Goal: Information Seeking & Learning: Learn about a topic

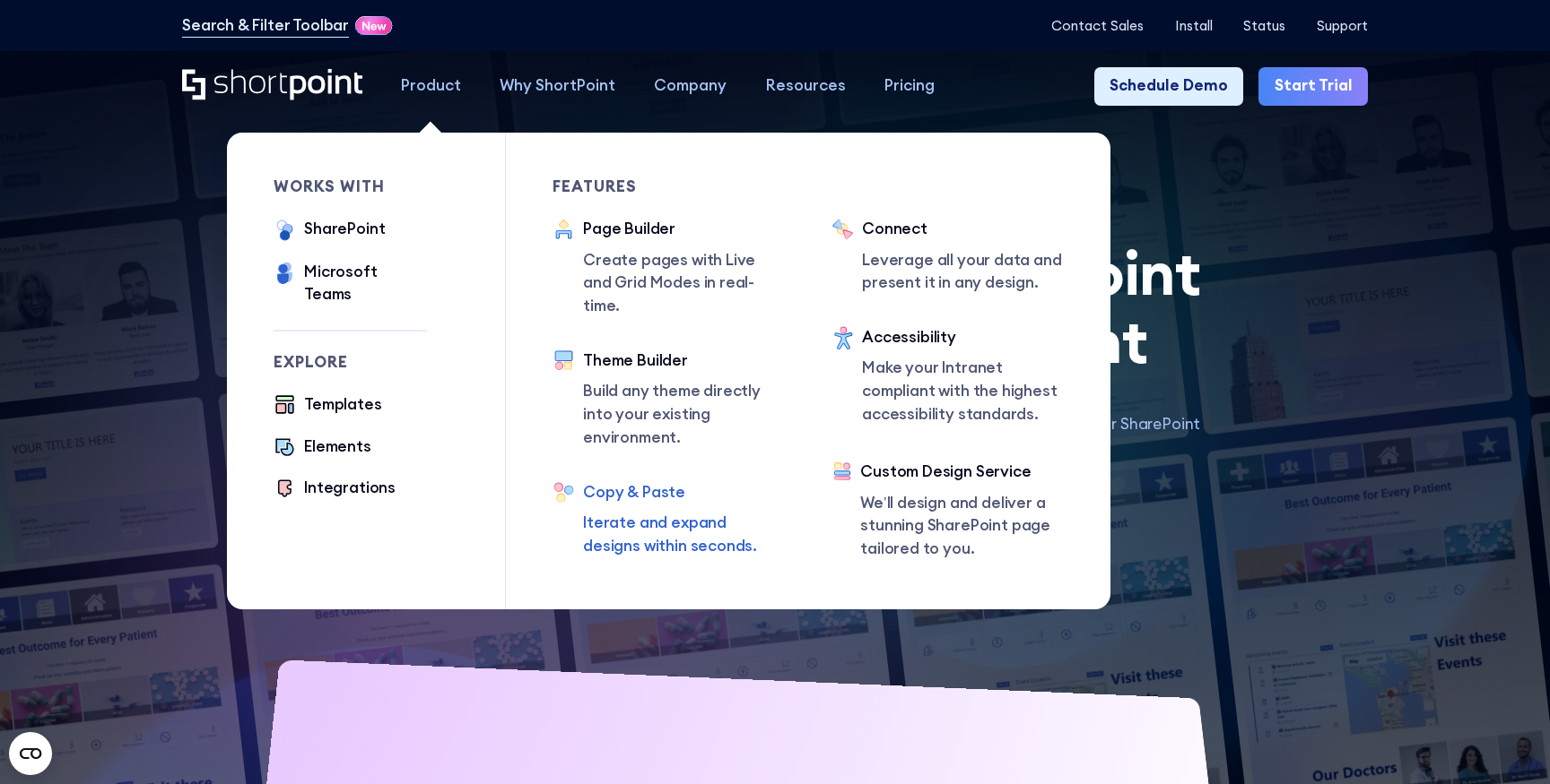
click at [647, 481] on div "Copy & Paste" at bounding box center [684, 493] width 202 height 24
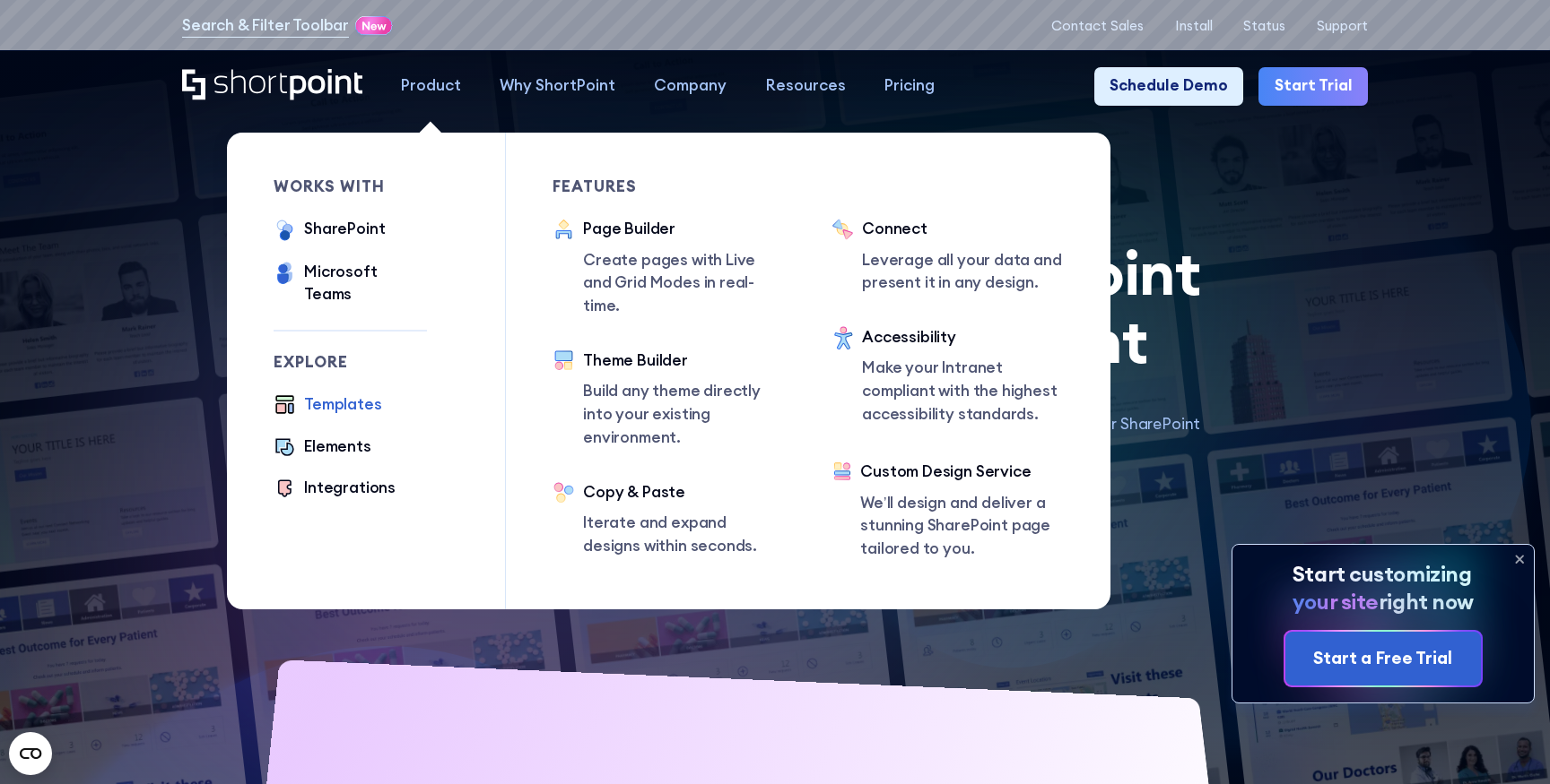
click at [337, 393] on div "Templates" at bounding box center [342, 405] width 77 height 24
click at [337, 436] on div "Elements" at bounding box center [337, 448] width 67 height 24
click at [337, 477] on div "Integrations" at bounding box center [349, 488] width 91 height 24
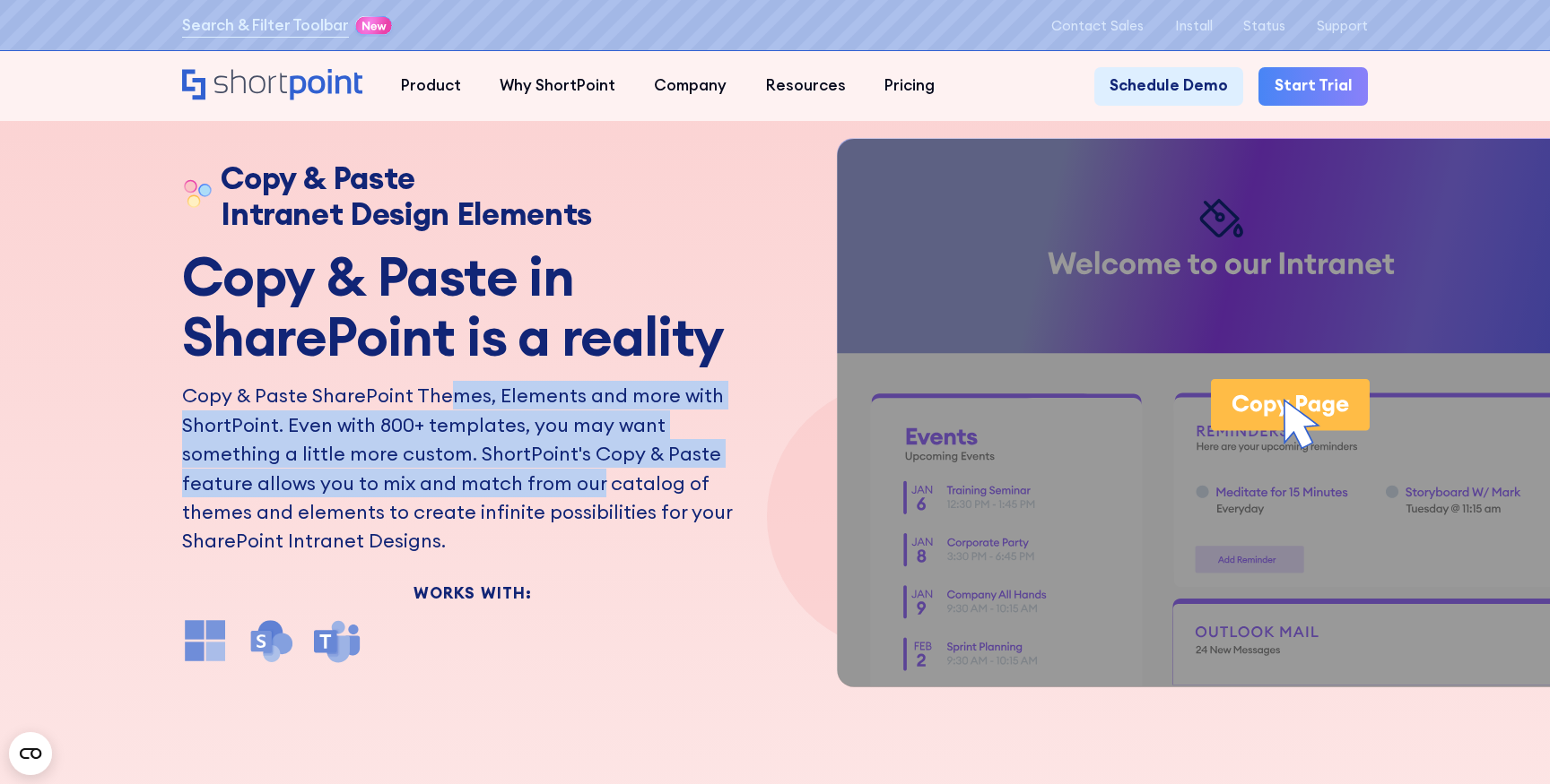
drag, startPoint x: 451, startPoint y: 404, endPoint x: 462, endPoint y: 480, distance: 76.8
click at [462, 480] on p "Copy & Paste SharePoint Themes, Elements and more with ShortPoint. Even with 80…" at bounding box center [472, 468] width 581 height 174
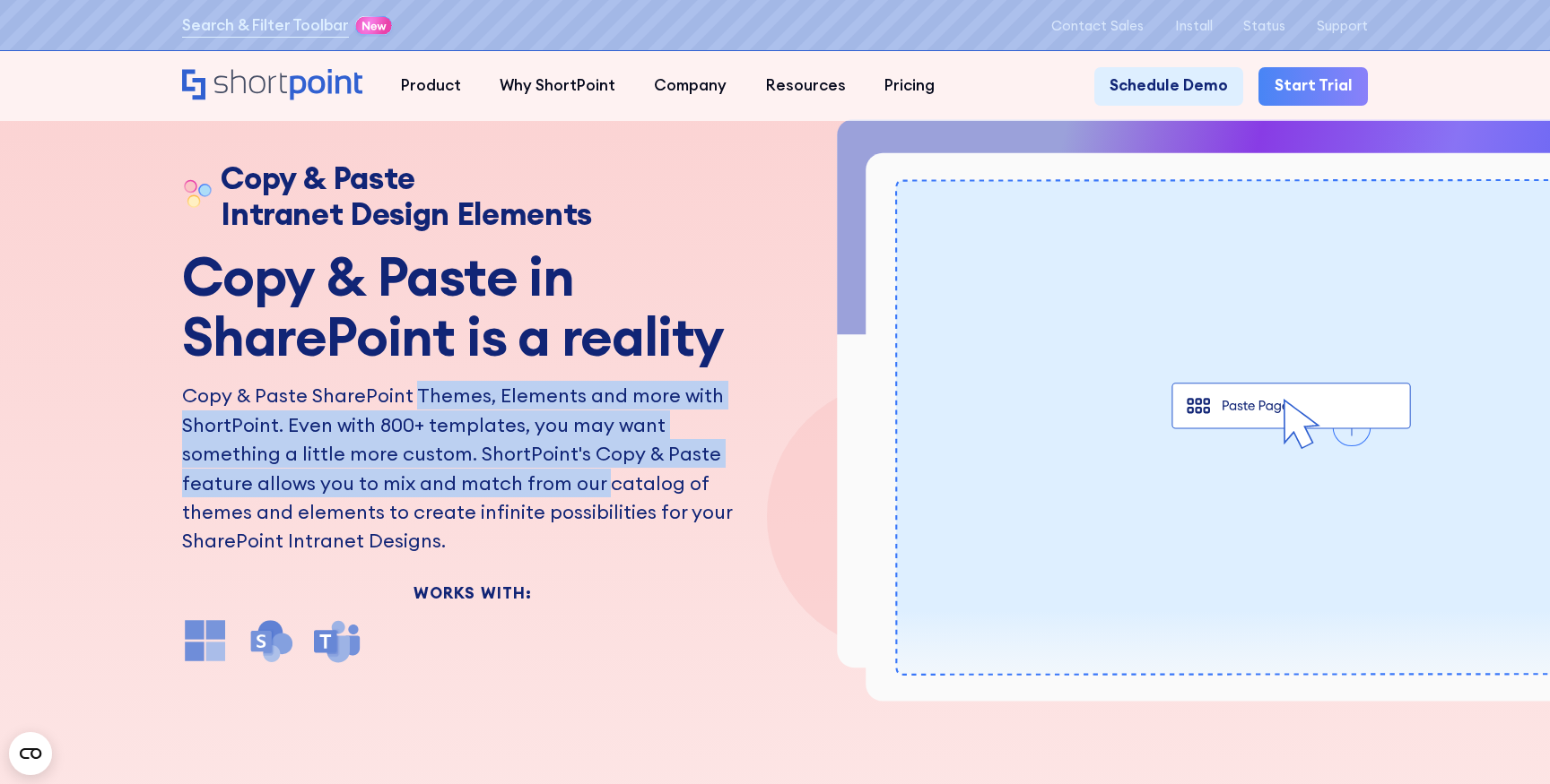
drag, startPoint x: 462, startPoint y: 480, endPoint x: 462, endPoint y: 407, distance: 73.0
click at [462, 407] on p "Copy & Paste SharePoint Themes, Elements and more with ShortPoint. Even with 80…" at bounding box center [472, 468] width 581 height 174
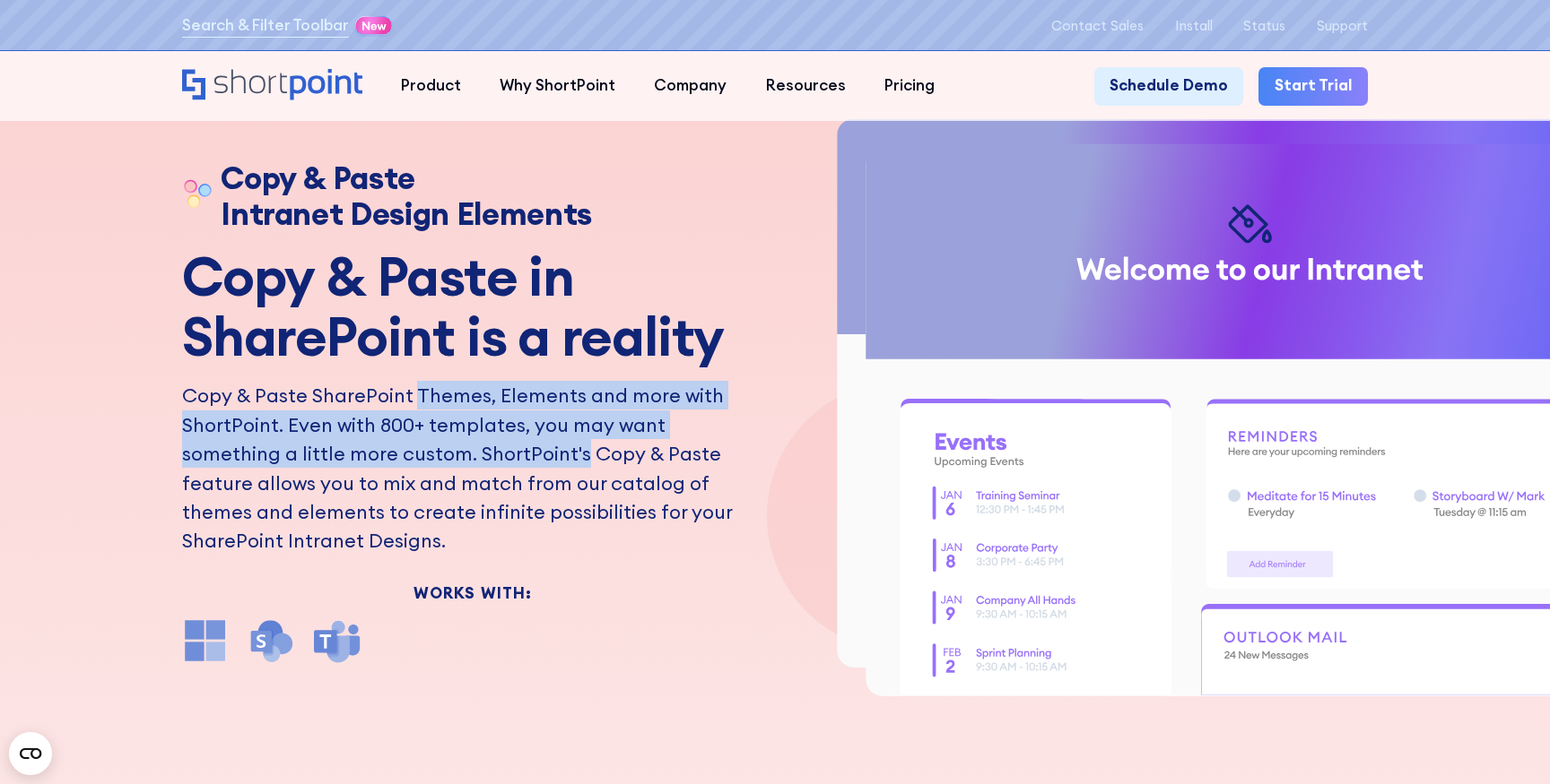
drag, startPoint x: 462, startPoint y: 407, endPoint x: 455, endPoint y: 467, distance: 60.4
click at [455, 467] on p "Copy & Paste SharePoint Themes, Elements and more with ShortPoint. Even with 80…" at bounding box center [472, 468] width 581 height 174
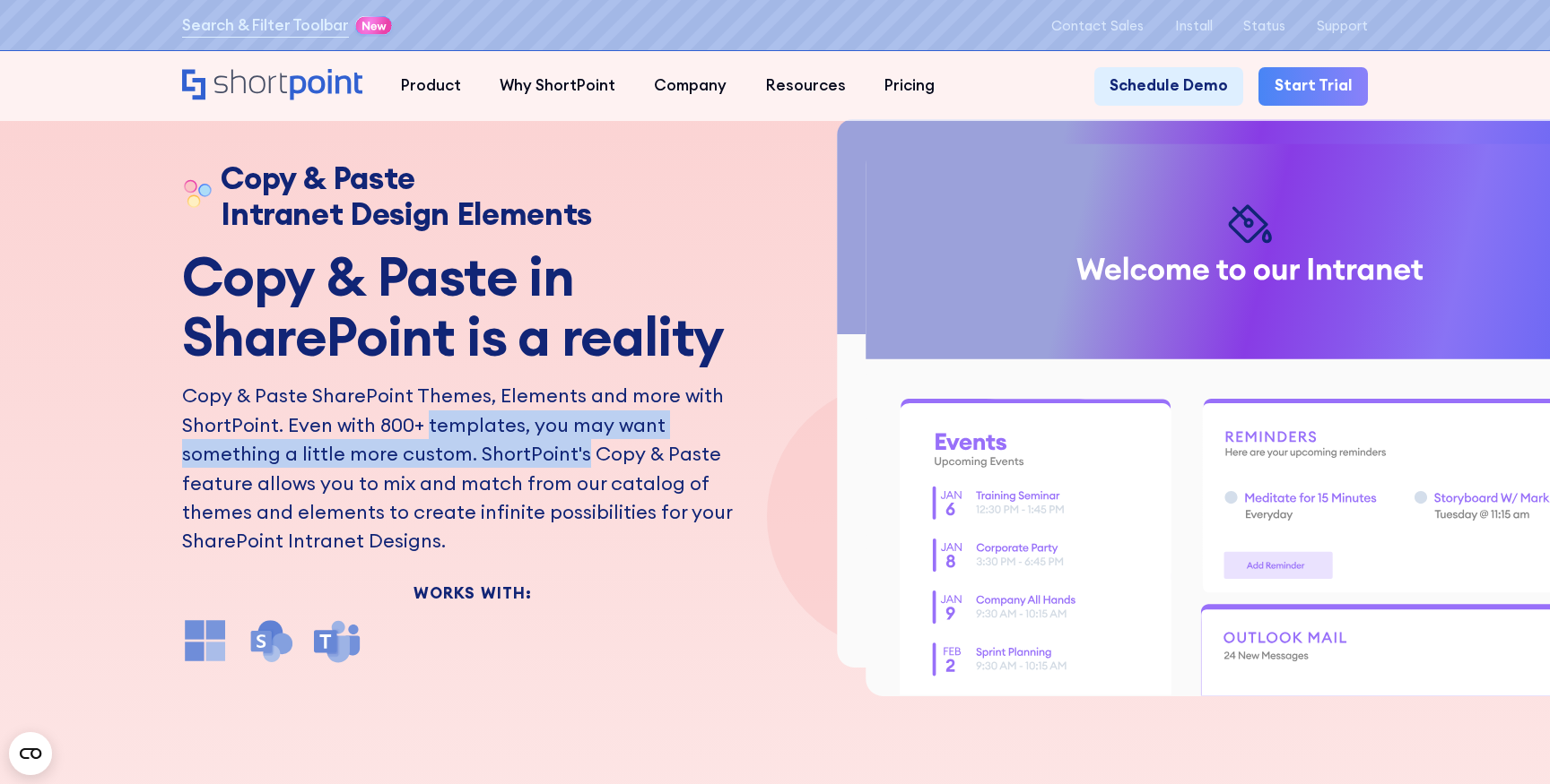
drag, startPoint x: 455, startPoint y: 467, endPoint x: 456, endPoint y: 417, distance: 50.0
click at [456, 417] on p "Copy & Paste SharePoint Themes, Elements and more with ShortPoint. Even with 80…" at bounding box center [472, 468] width 581 height 174
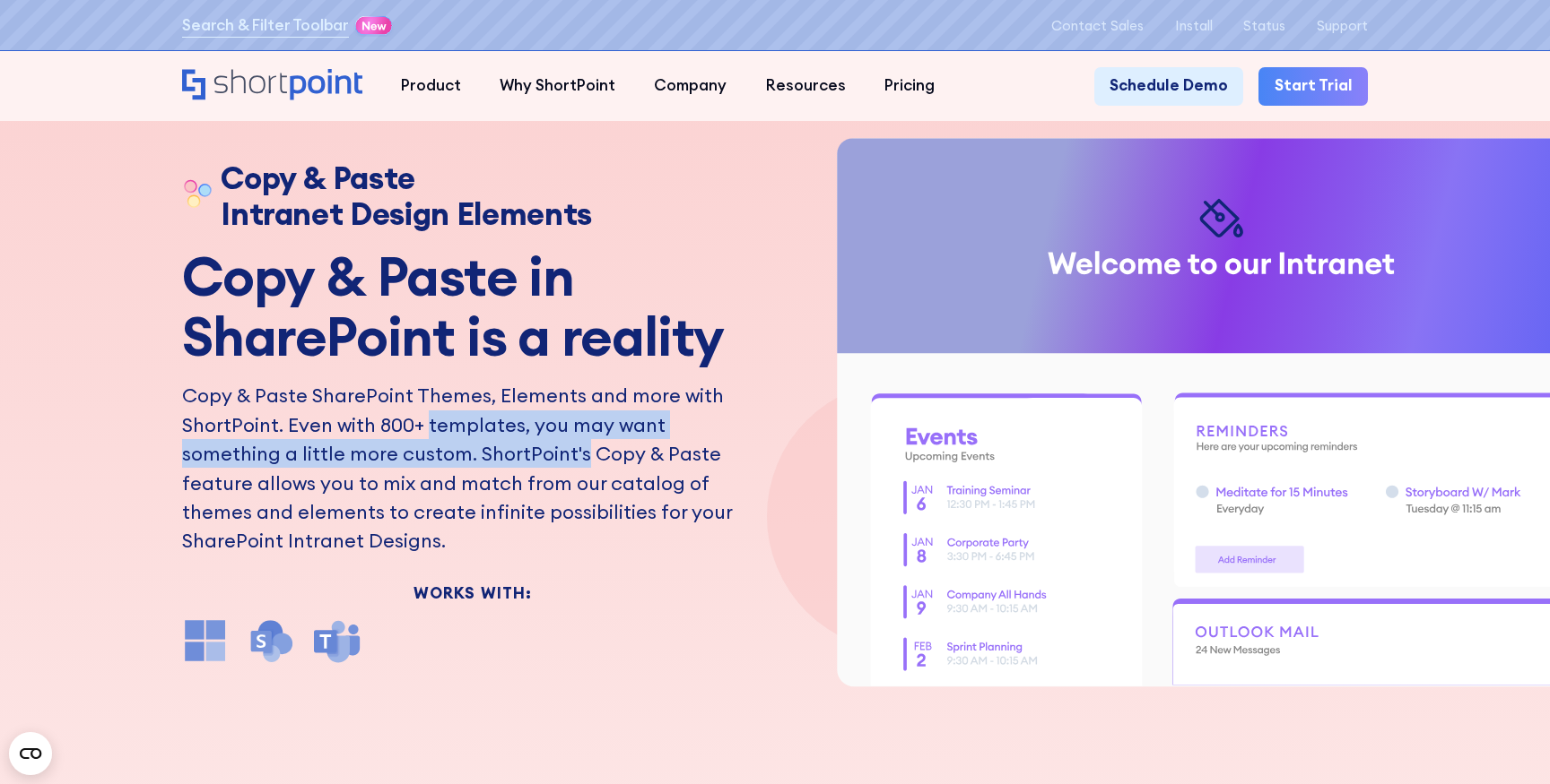
drag, startPoint x: 456, startPoint y: 417, endPoint x: 456, endPoint y: 466, distance: 49.0
click at [456, 466] on p "Copy & Paste SharePoint Themes, Elements and more with ShortPoint. Even with 80…" at bounding box center [472, 468] width 581 height 174
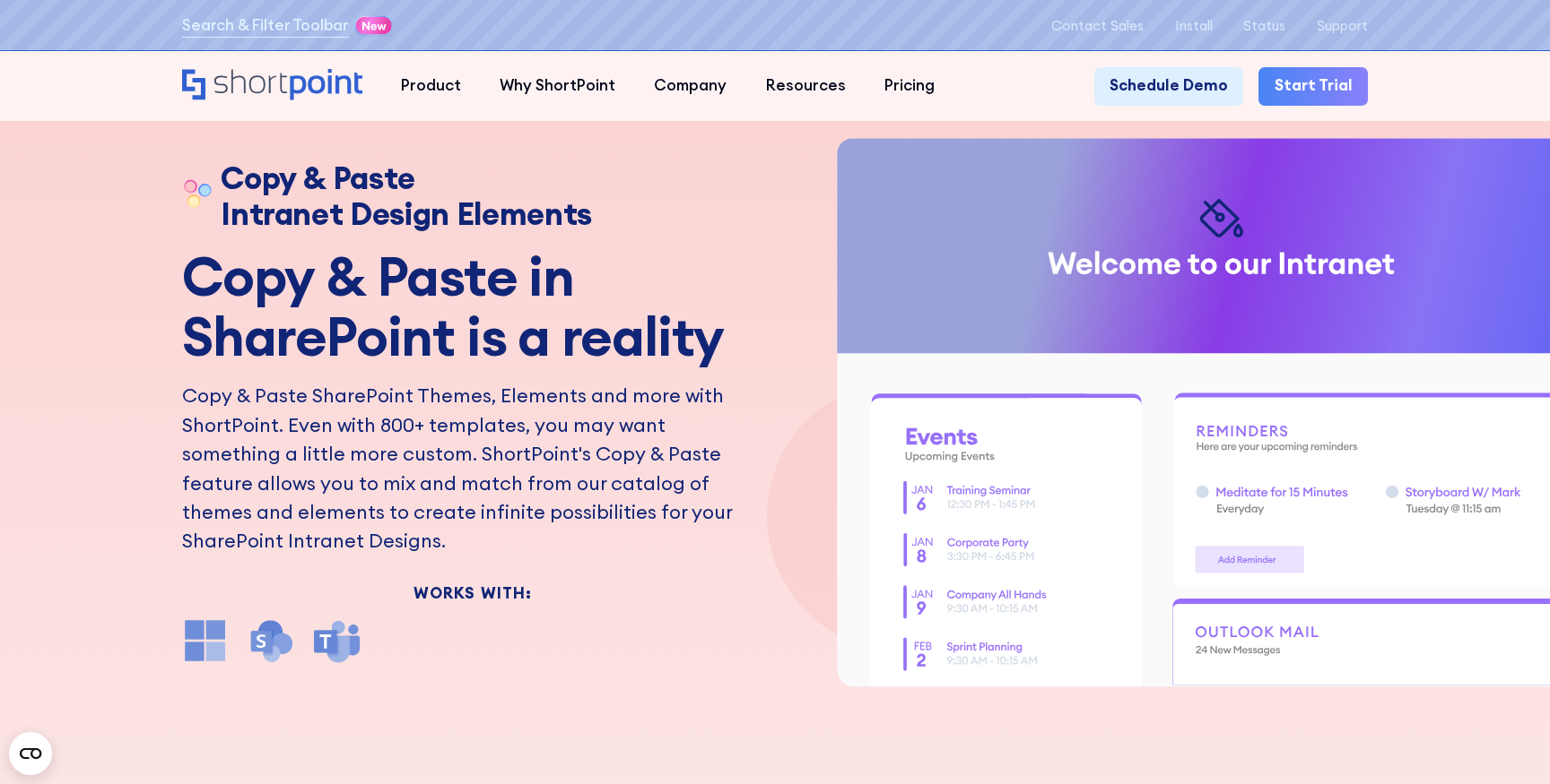
click at [456, 466] on p "Copy & Paste SharePoint Themes, Elements and more with ShortPoint. Even with 80…" at bounding box center [472, 468] width 581 height 174
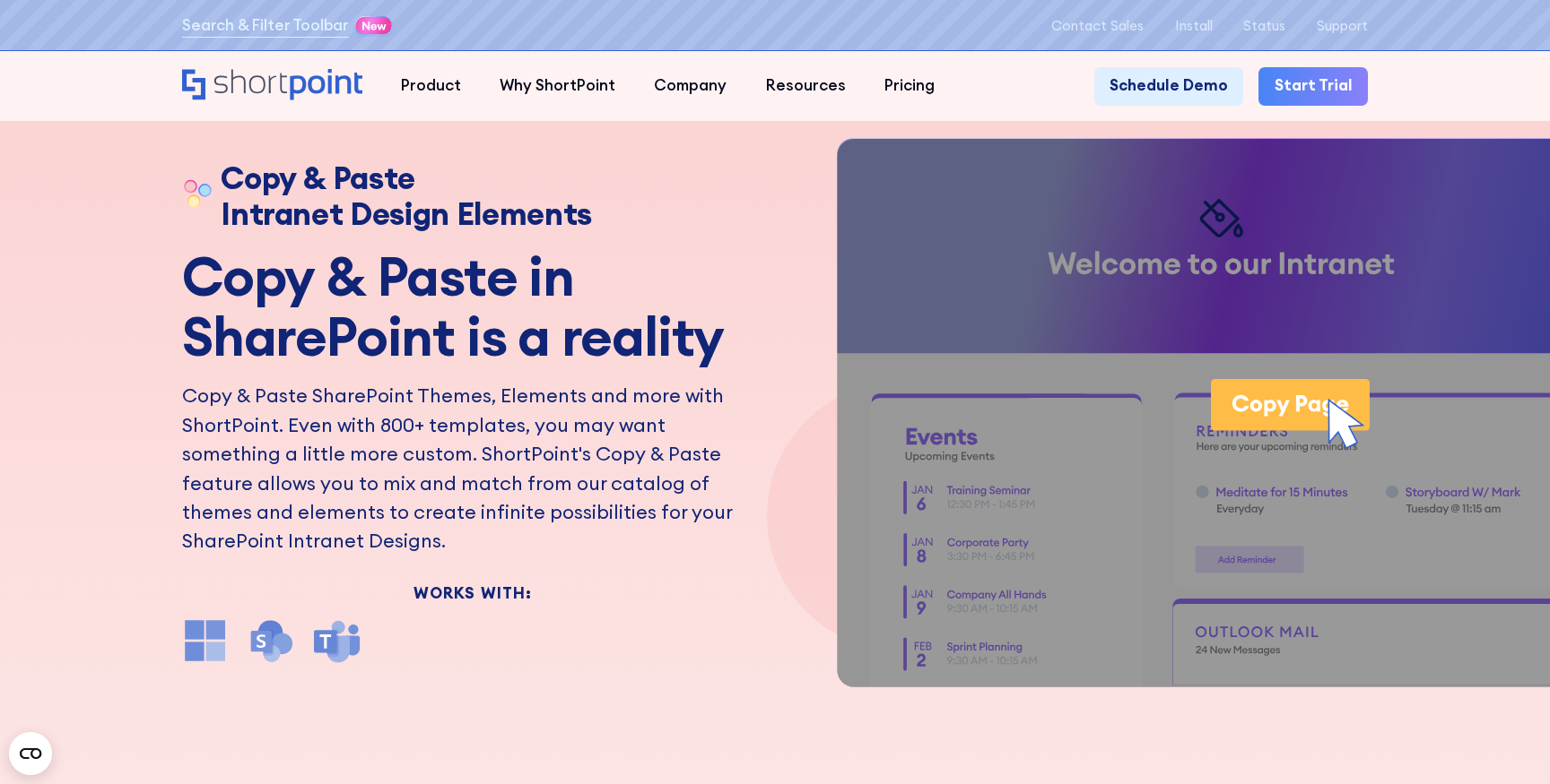
click at [461, 421] on p "Copy & Paste SharePoint Themes, Elements and more with ShortPoint. Even with 80…" at bounding box center [472, 468] width 581 height 174
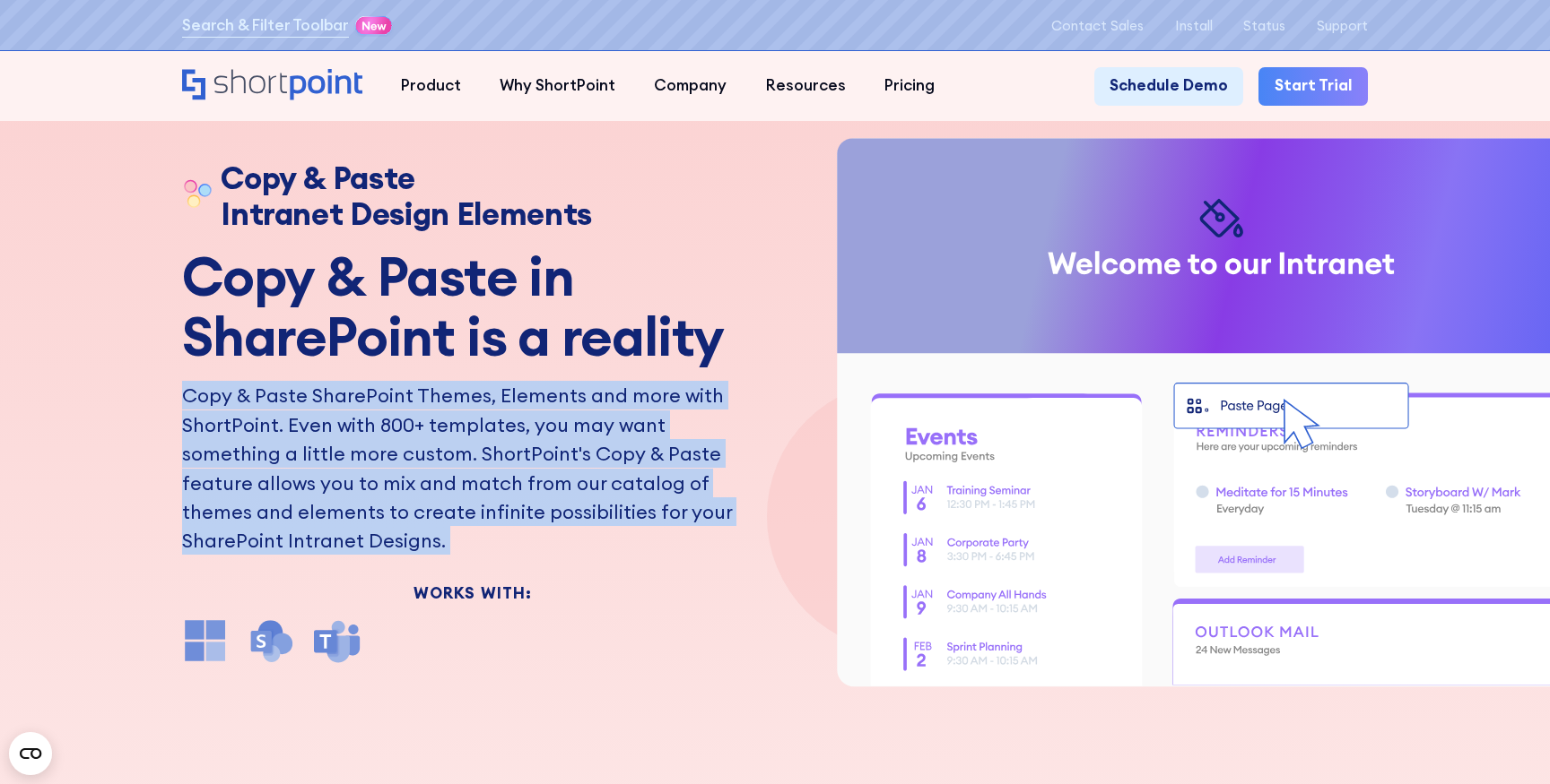
drag, startPoint x: 461, startPoint y: 421, endPoint x: 456, endPoint y: 479, distance: 58.2
click at [456, 479] on p "Copy & Paste SharePoint Themes, Elements and more with ShortPoint. Even with 80…" at bounding box center [472, 468] width 581 height 174
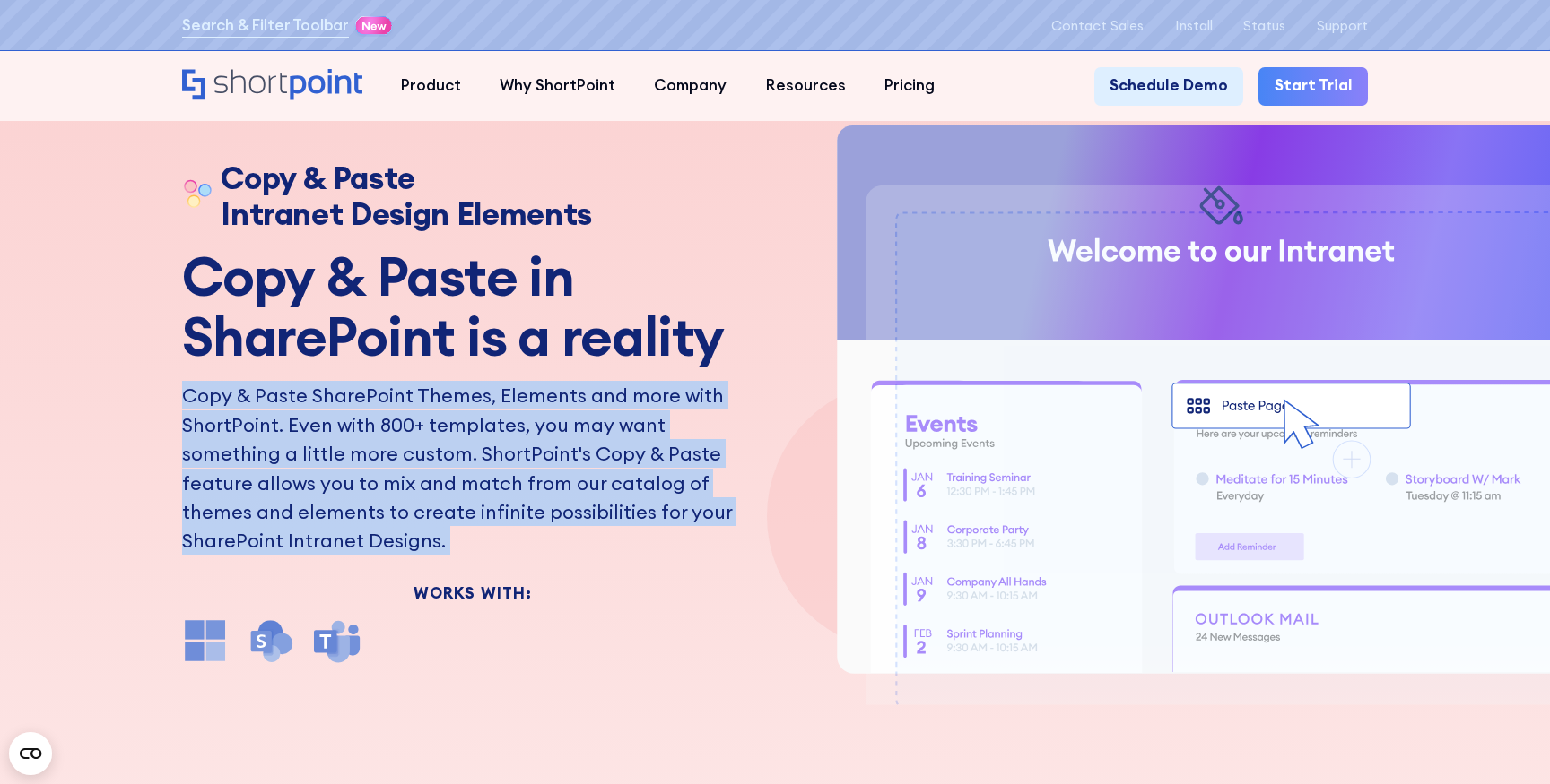
click at [456, 479] on p "Copy & Paste SharePoint Themes, Elements and more with ShortPoint. Even with 80…" at bounding box center [472, 468] width 581 height 174
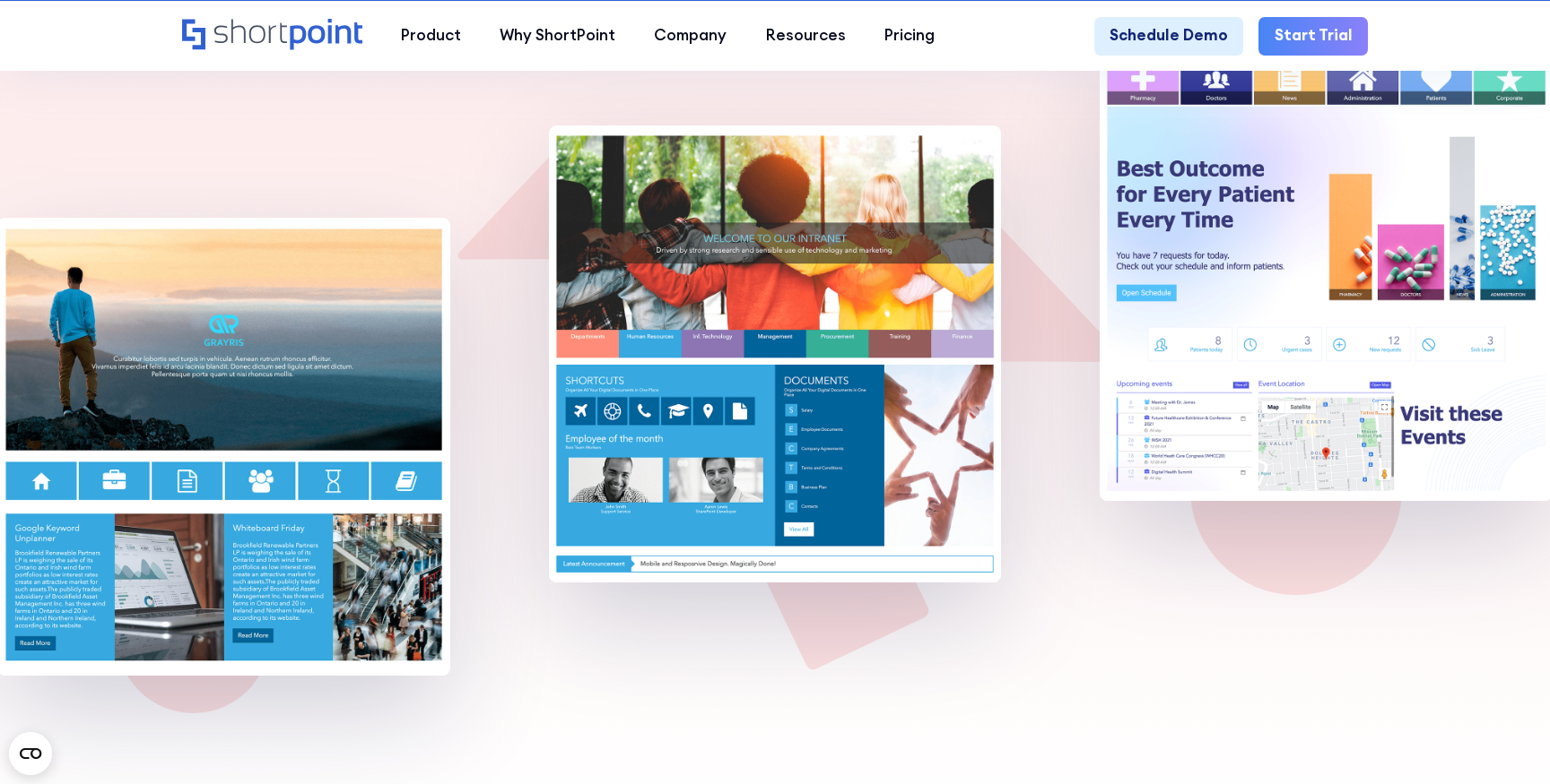
scroll to position [1020, 0]
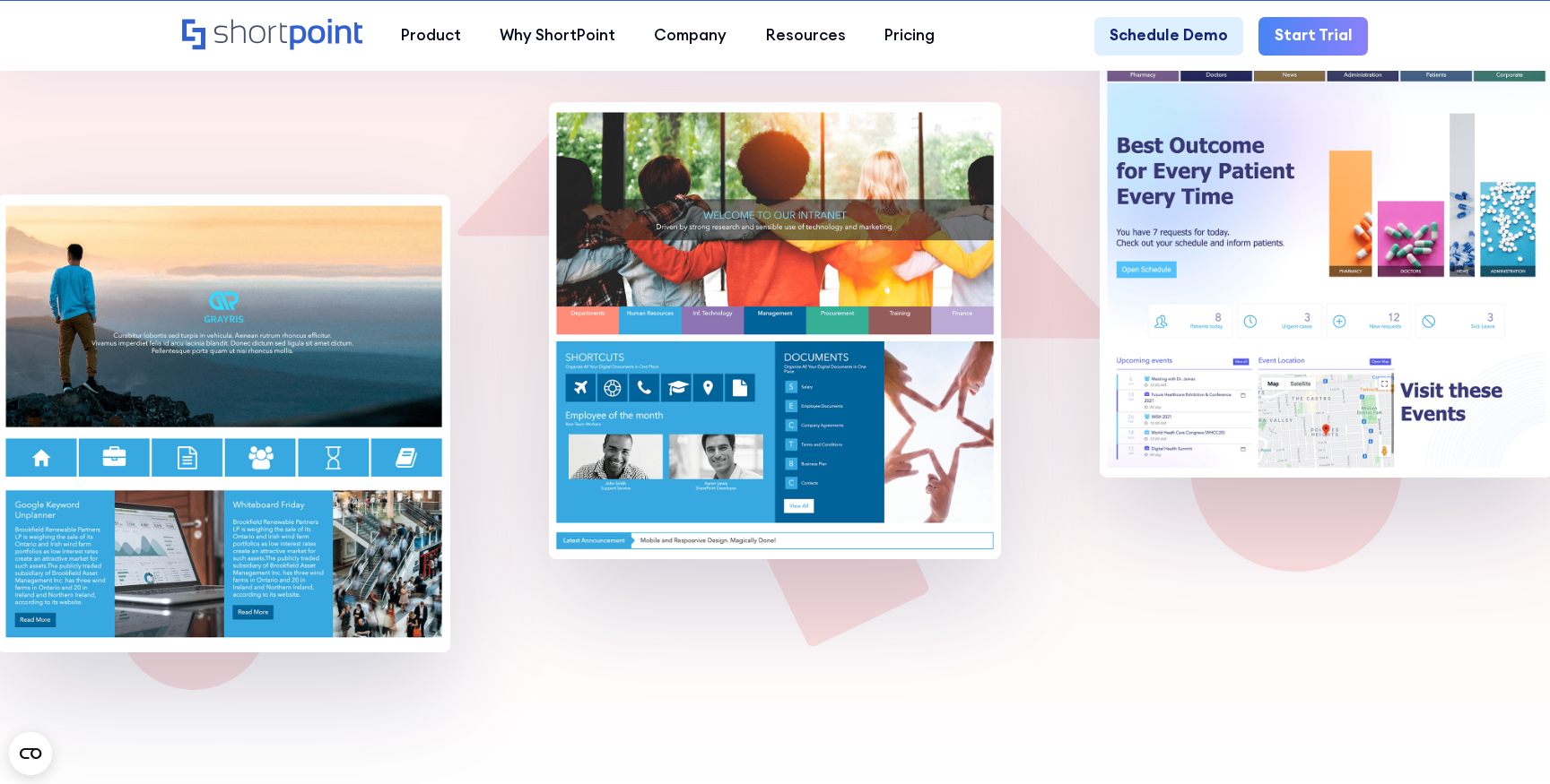
click at [242, 488] on img at bounding box center [223, 423] width 452 height 457
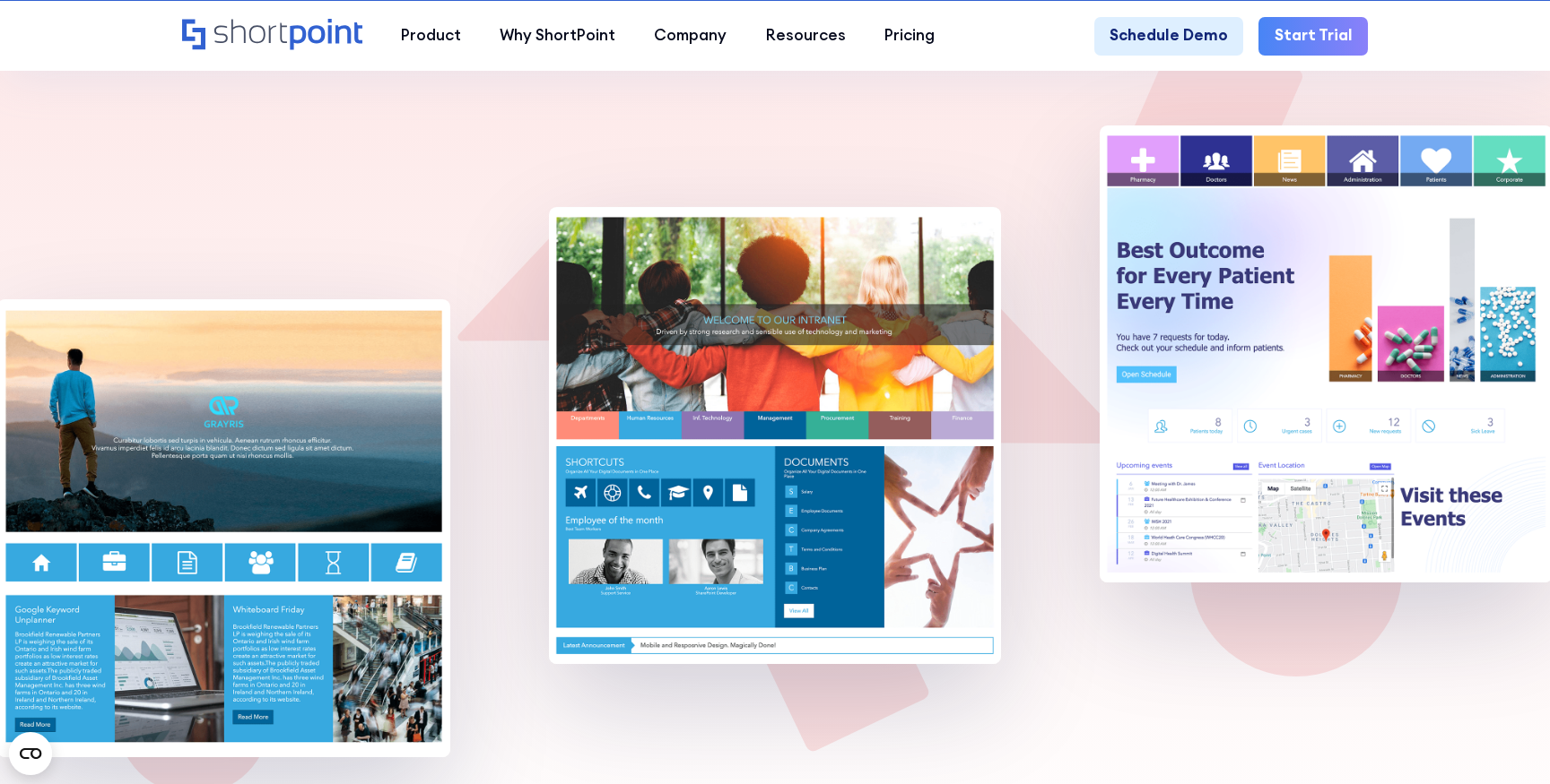
scroll to position [896, 0]
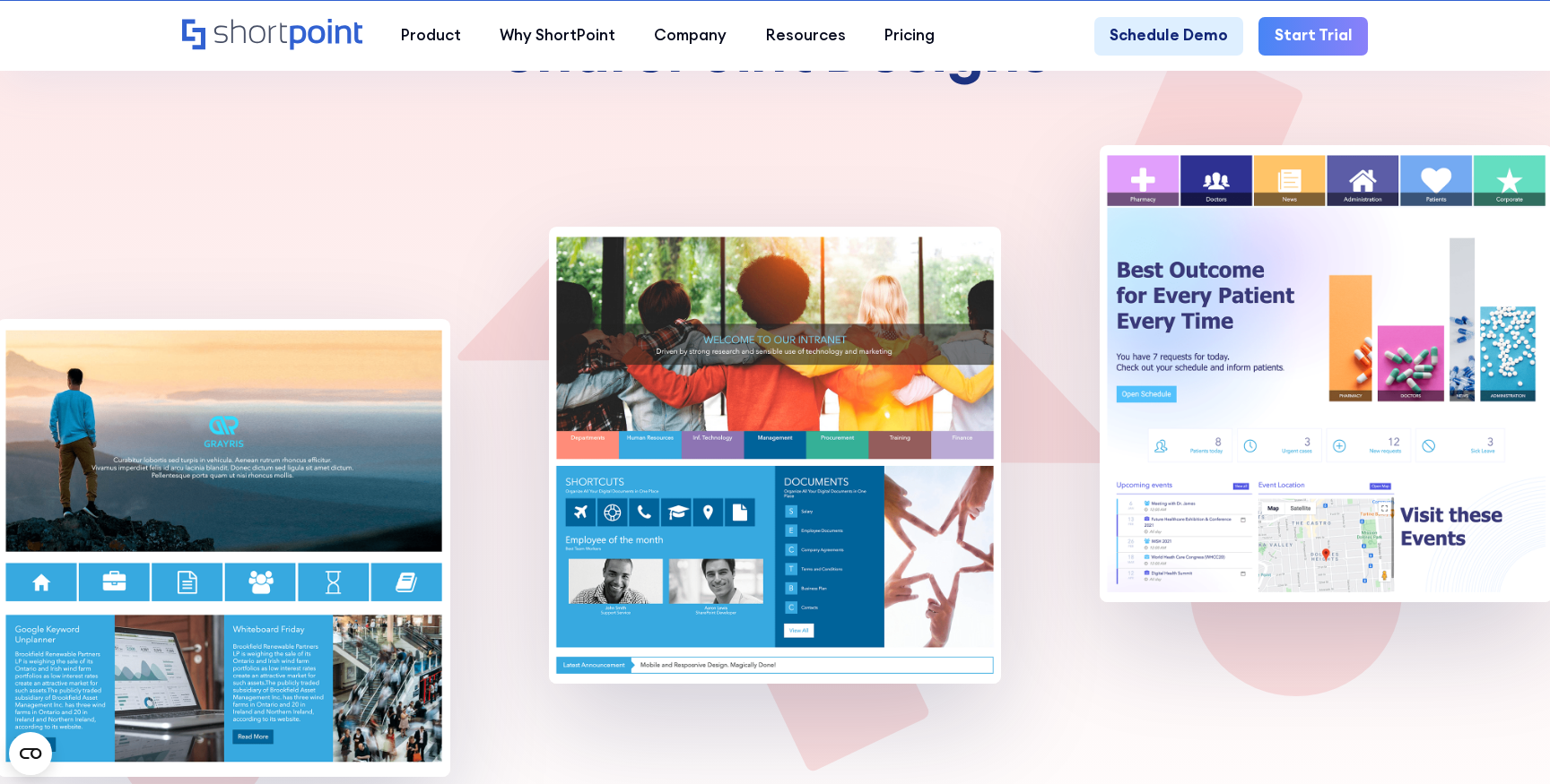
click at [1278, 250] on img at bounding box center [1324, 374] width 452 height 457
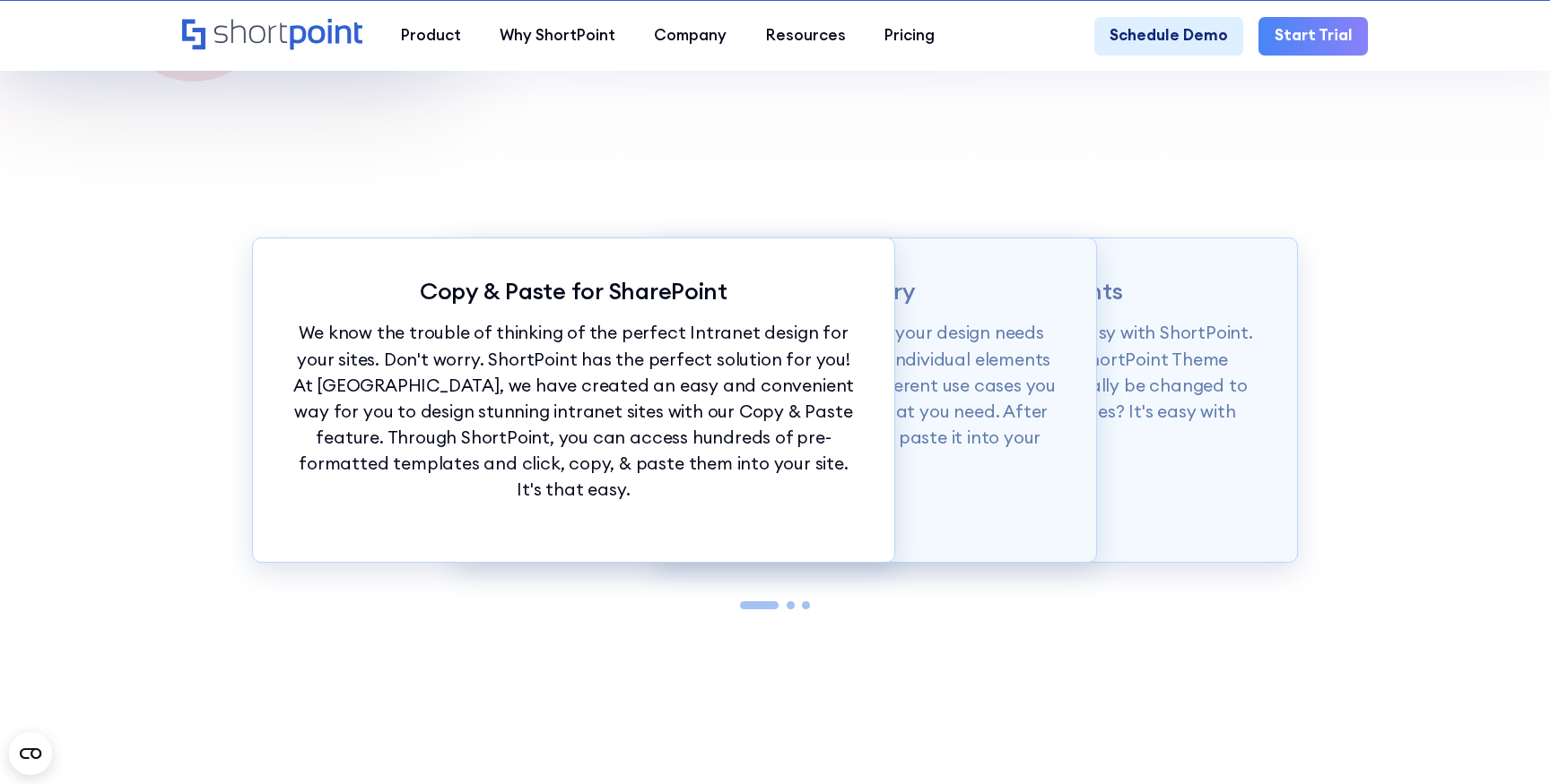
scroll to position [1666, 0]
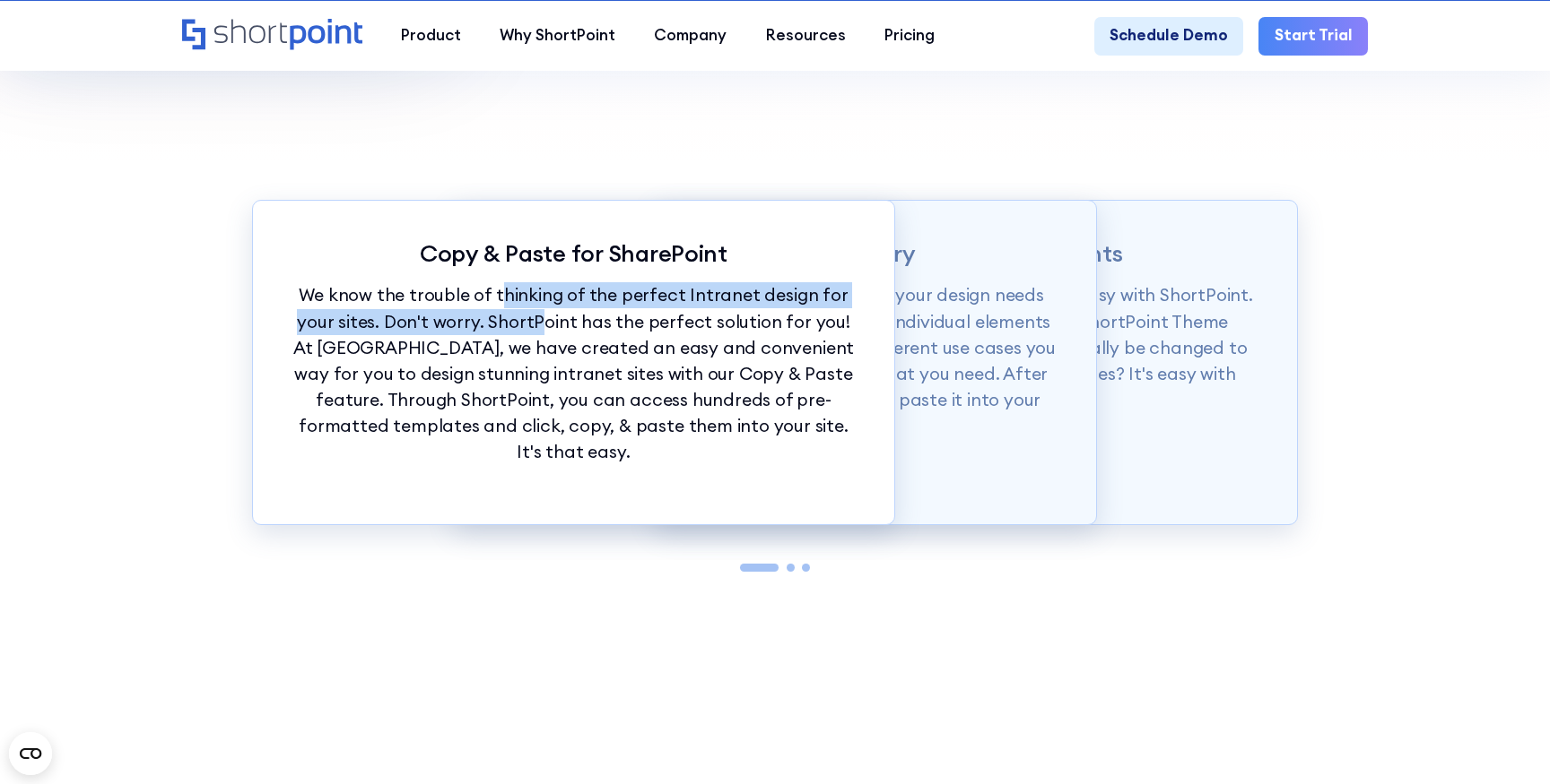
drag, startPoint x: 494, startPoint y: 296, endPoint x: 513, endPoint y: 317, distance: 28.3
click at [513, 317] on p "We know the trouble of thinking of the perfect Intranet design for your sites. …" at bounding box center [574, 374] width 564 height 183
click at [513, 318] on p "We know the trouble of thinking of the perfect Intranet design for your sites. …" at bounding box center [574, 374] width 564 height 183
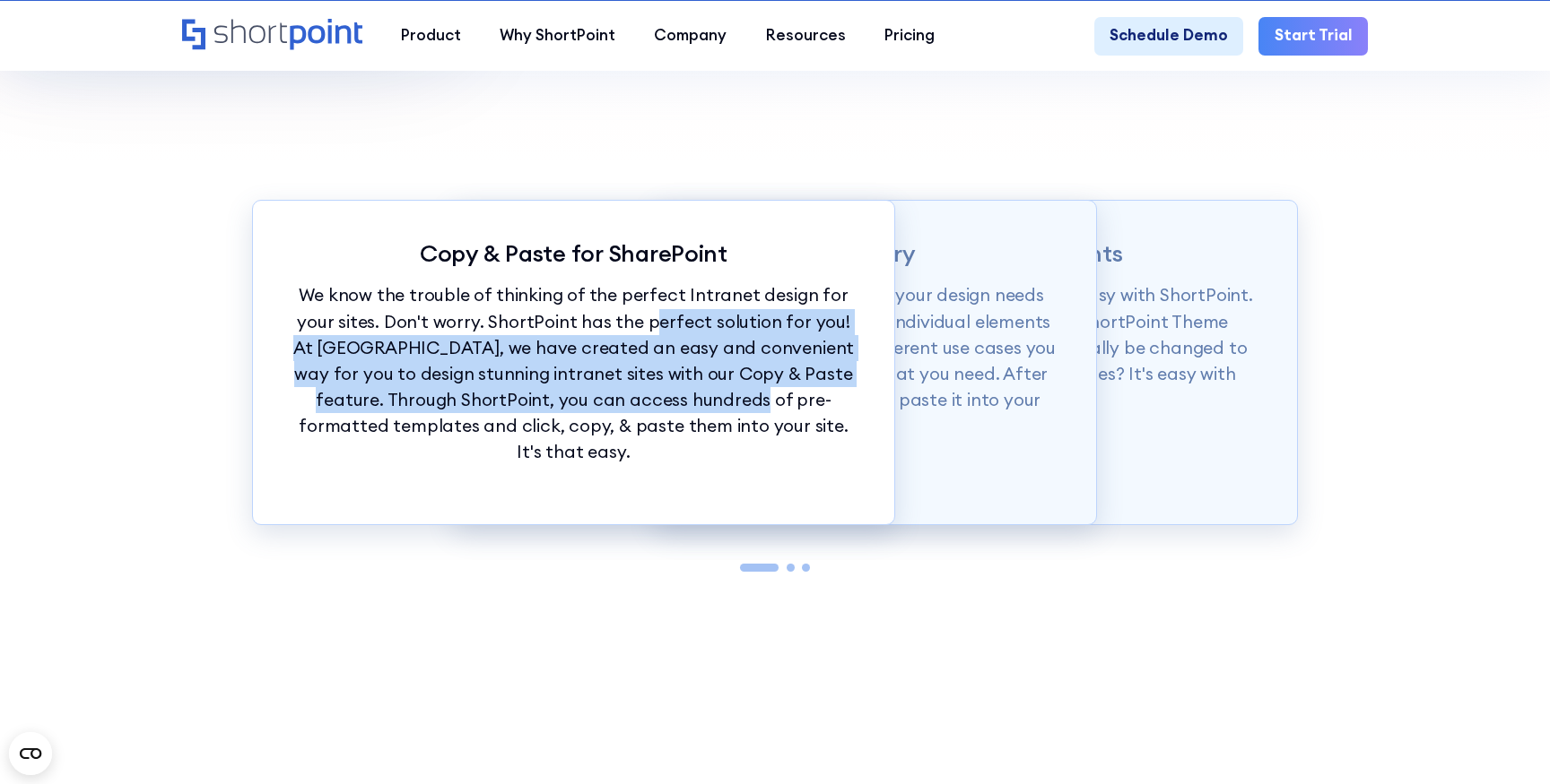
drag, startPoint x: 620, startPoint y: 331, endPoint x: 639, endPoint y: 402, distance: 73.5
click at [639, 402] on p "We know the trouble of thinking of the perfect Intranet design for your sites. …" at bounding box center [574, 374] width 564 height 183
click at [639, 401] on p "We know the trouble of thinking of the perfect Intranet design for your sites. …" at bounding box center [574, 374] width 564 height 183
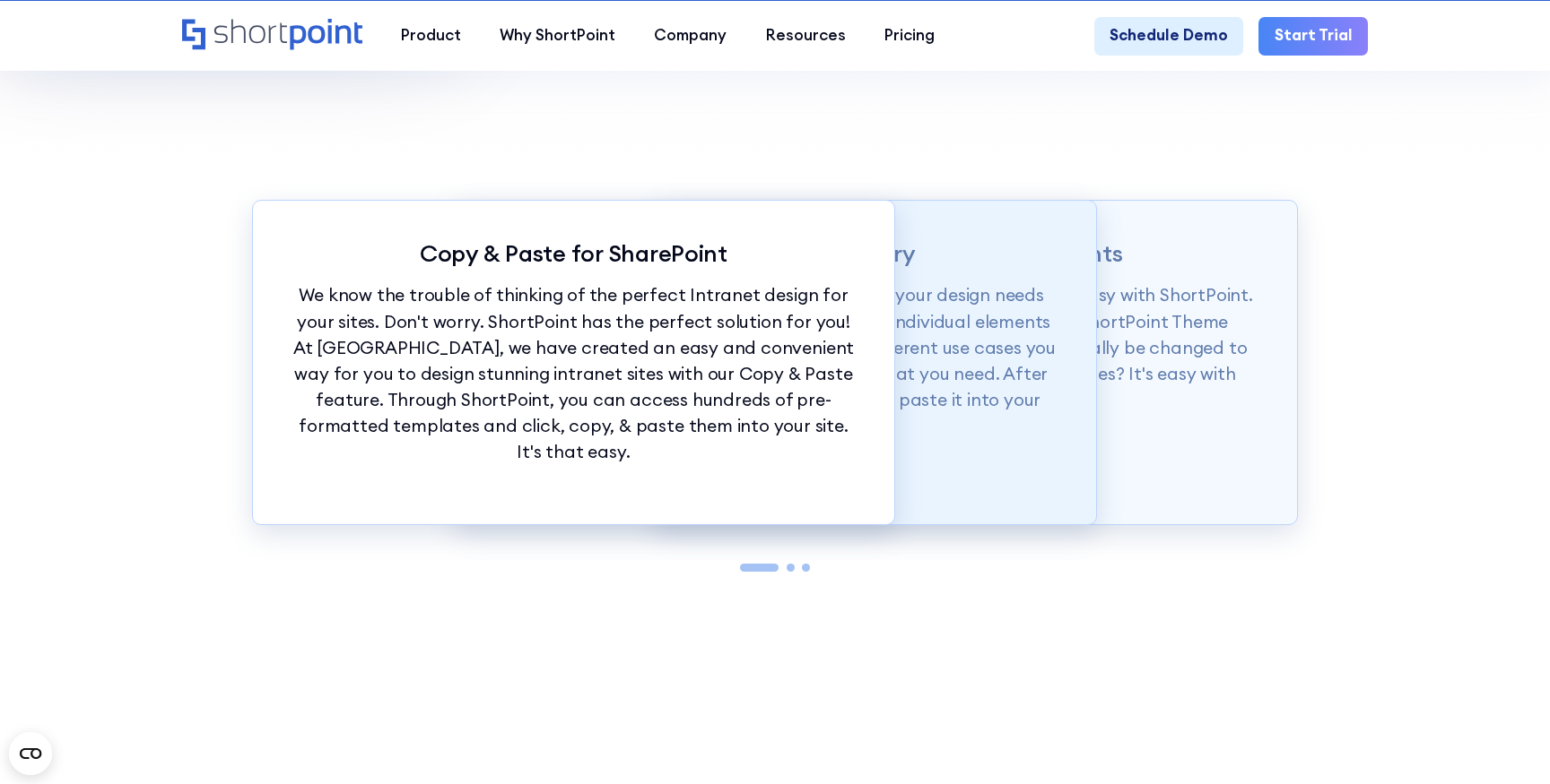
click at [1032, 364] on p "Our Demos library is categorized according to your design needs from whole page…" at bounding box center [775, 361] width 564 height 157
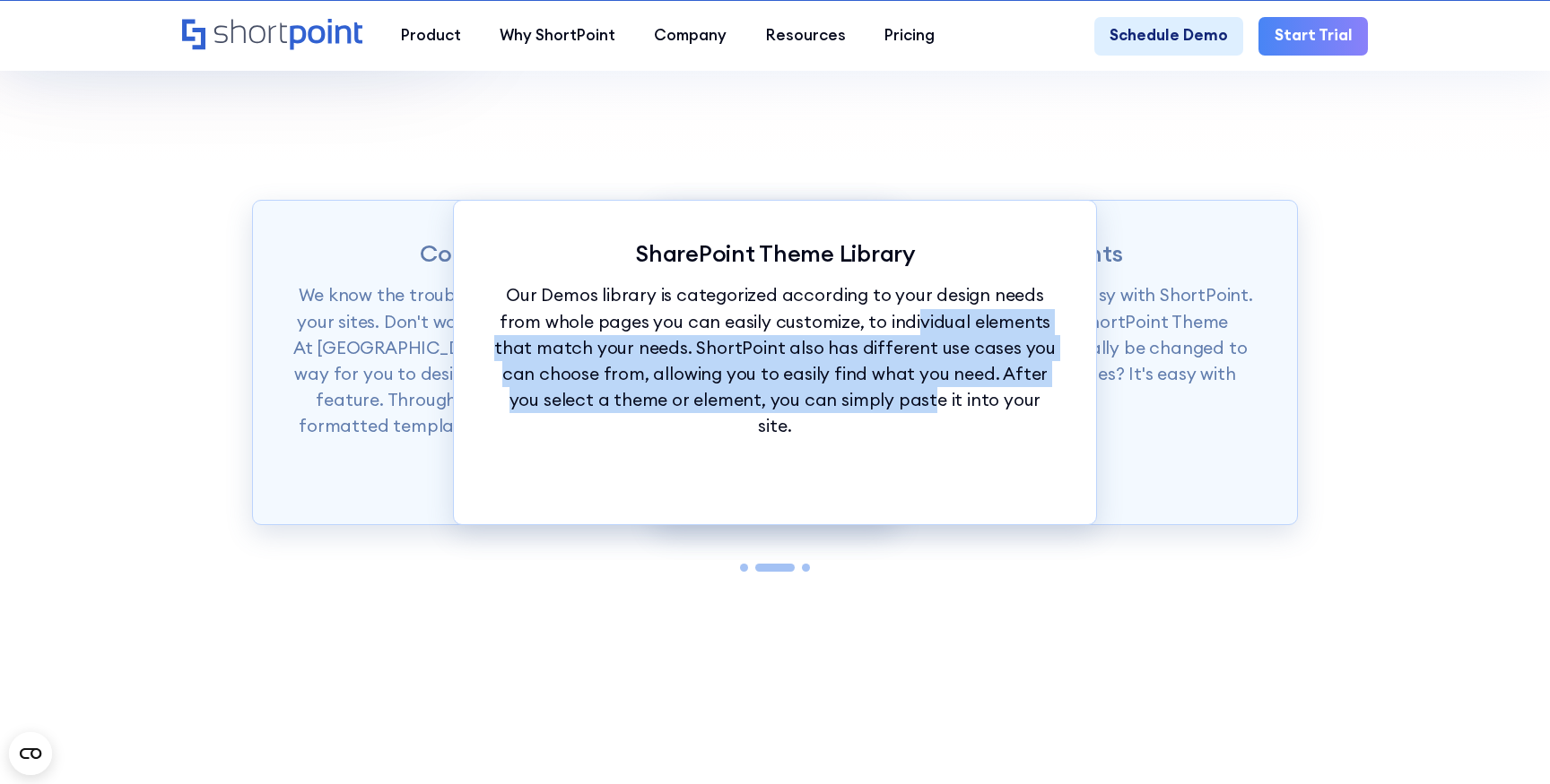
drag, startPoint x: 877, startPoint y: 318, endPoint x: 894, endPoint y: 399, distance: 82.8
click at [894, 399] on p "Our Demos library is categorized according to your design needs from whole page…" at bounding box center [775, 361] width 564 height 157
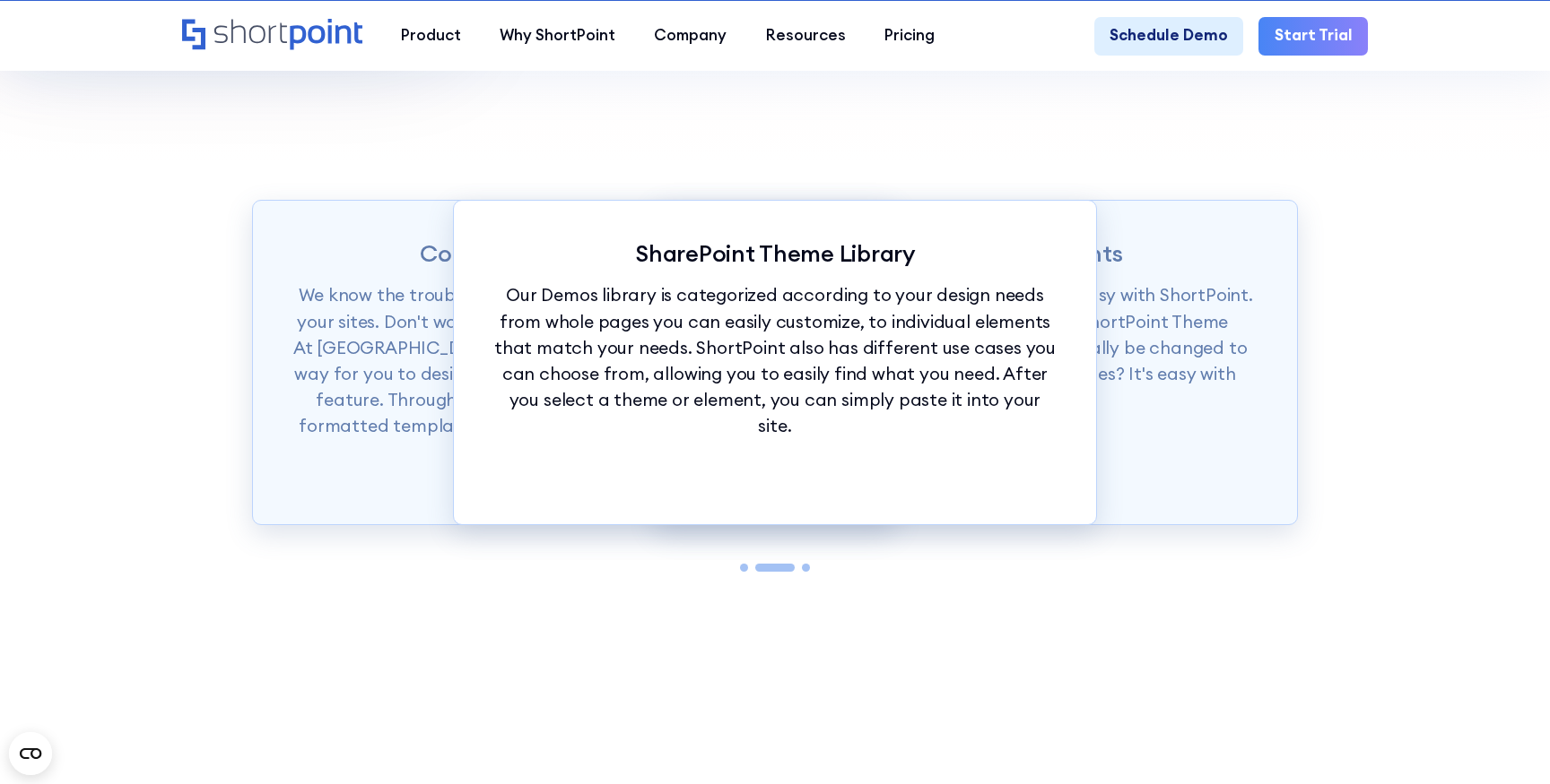
click at [900, 404] on p "Our Demos library is categorized according to your design needs from whole page…" at bounding box center [775, 361] width 564 height 157
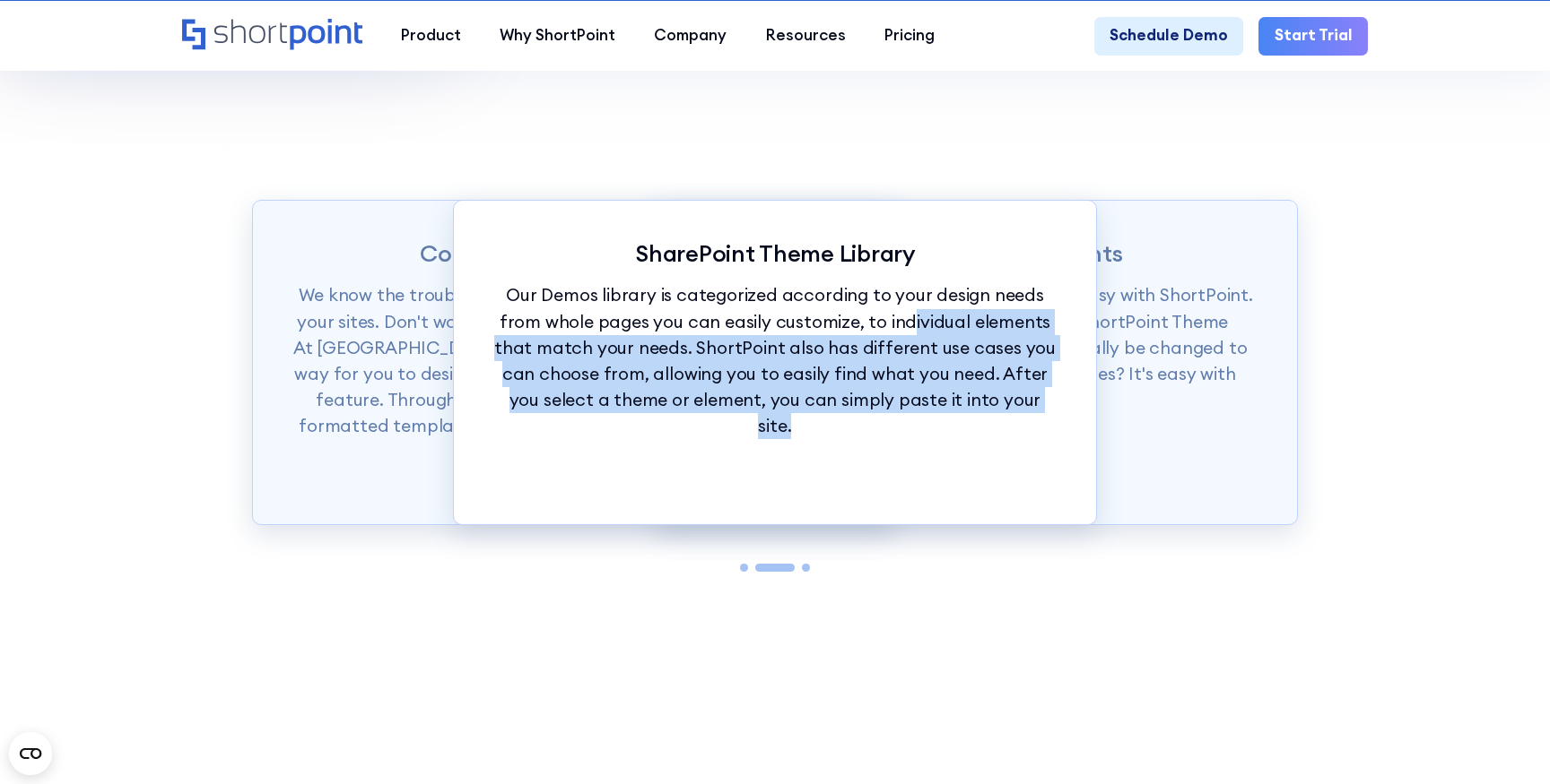
drag, startPoint x: 907, startPoint y: 417, endPoint x: 861, endPoint y: 289, distance: 136.0
click at [864, 296] on div "SharePoint Theme Library Our Demos library is categorized according to your des…" at bounding box center [775, 362] width 643 height 325
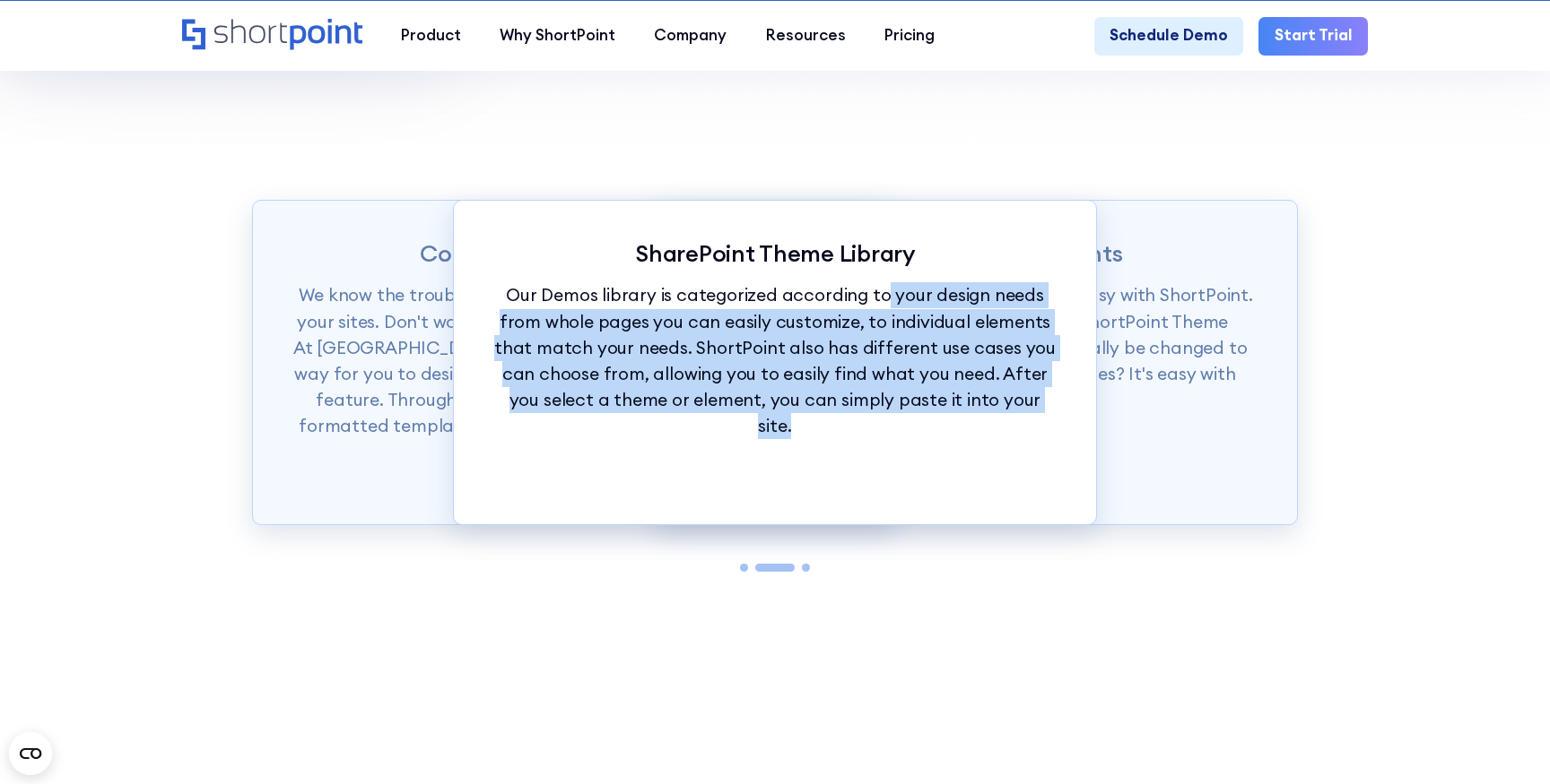
click at [861, 289] on p "Our Demos library is categorized according to your design needs from whole page…" at bounding box center [775, 361] width 564 height 157
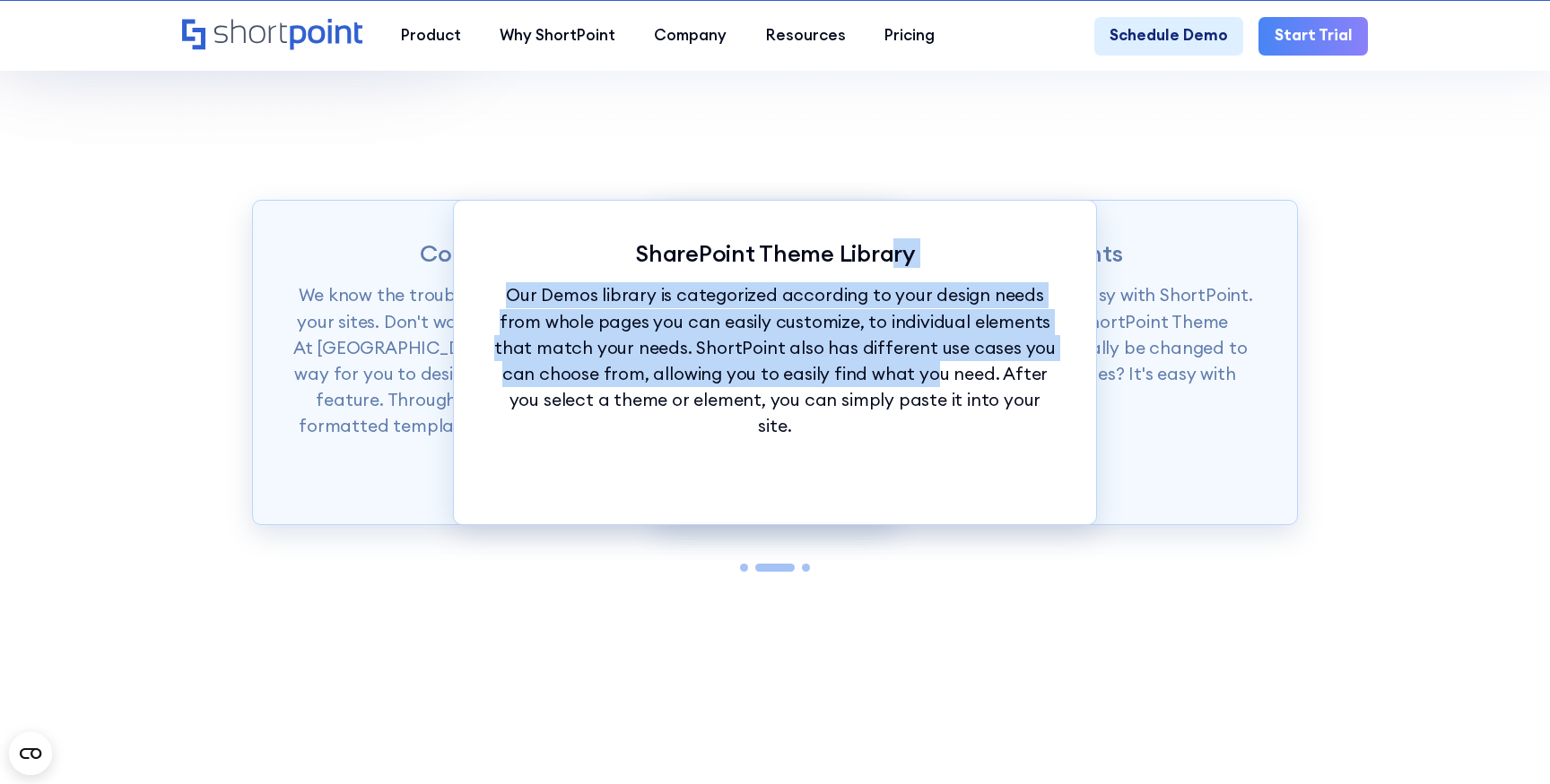
drag, startPoint x: 893, startPoint y: 263, endPoint x: 901, endPoint y: 377, distance: 114.3
click at [901, 377] on div "SharePoint Theme Library Our Demos library is categorized according to your des…" at bounding box center [775, 362] width 643 height 325
click at [901, 377] on p "Our Demos library is categorized according to your design needs from whole page…" at bounding box center [775, 361] width 564 height 157
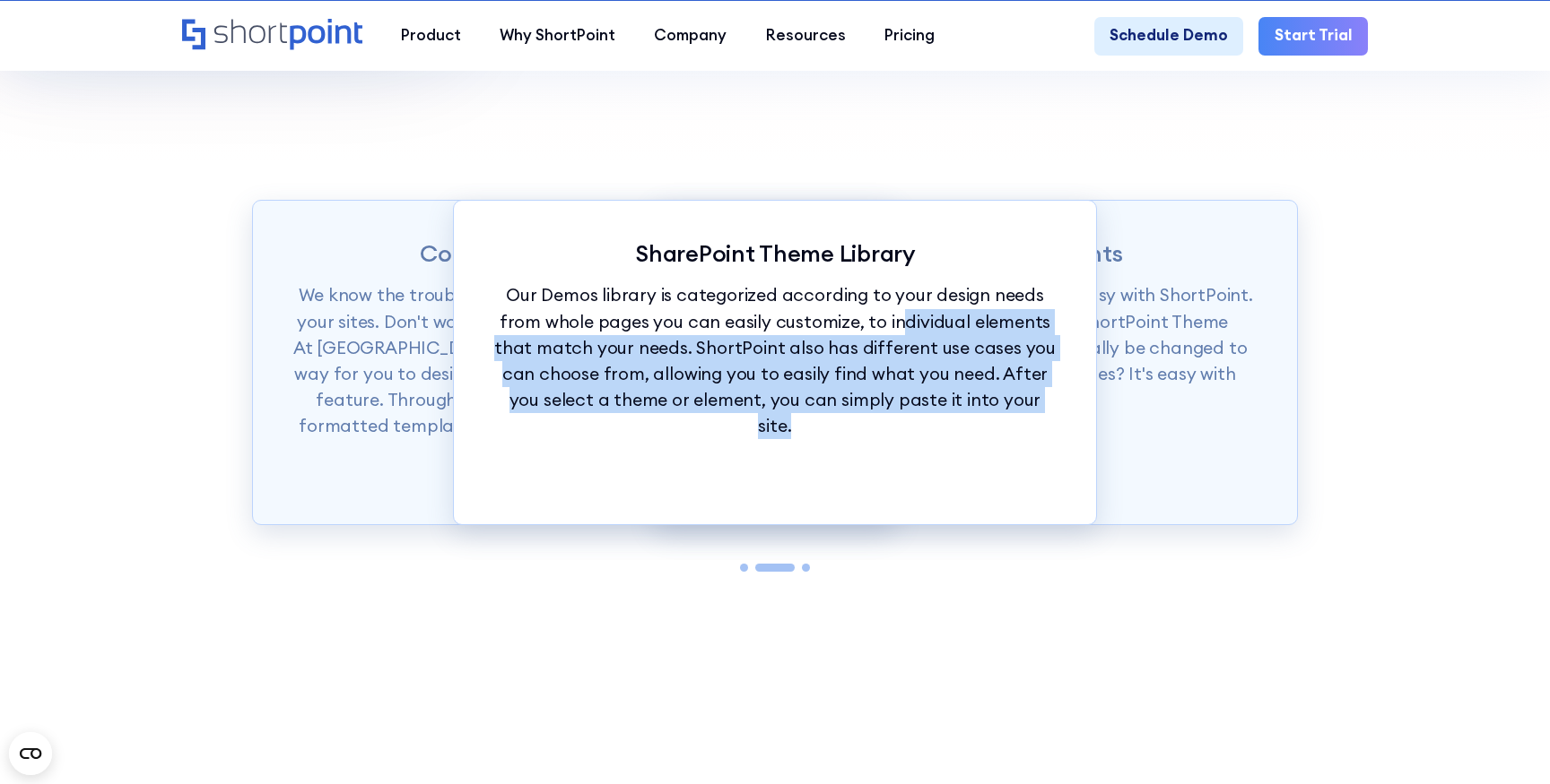
drag, startPoint x: 906, startPoint y: 427, endPoint x: 851, endPoint y: 305, distance: 133.8
click at [851, 305] on div "SharePoint Theme Library Our Demos library is categorized according to your des…" at bounding box center [775, 362] width 643 height 325
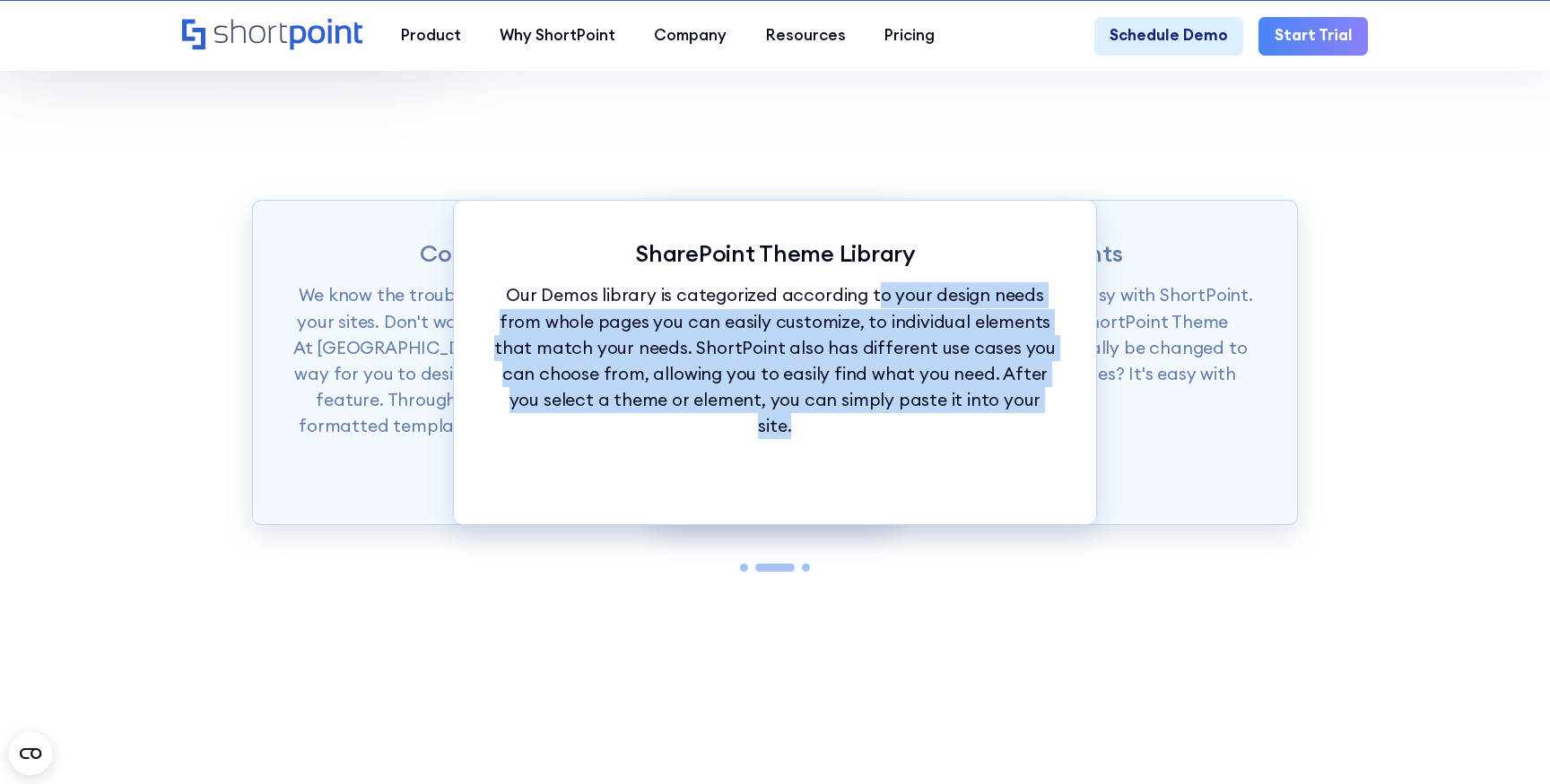
click at [851, 305] on p "Our Demos library is categorized according to your design needs from whole page…" at bounding box center [775, 361] width 564 height 157
drag, startPoint x: 782, startPoint y: 298, endPoint x: 791, endPoint y: 403, distance: 105.4
click at [791, 403] on p "Our Demos library is categorized according to your design needs from whole page…" at bounding box center [775, 361] width 564 height 157
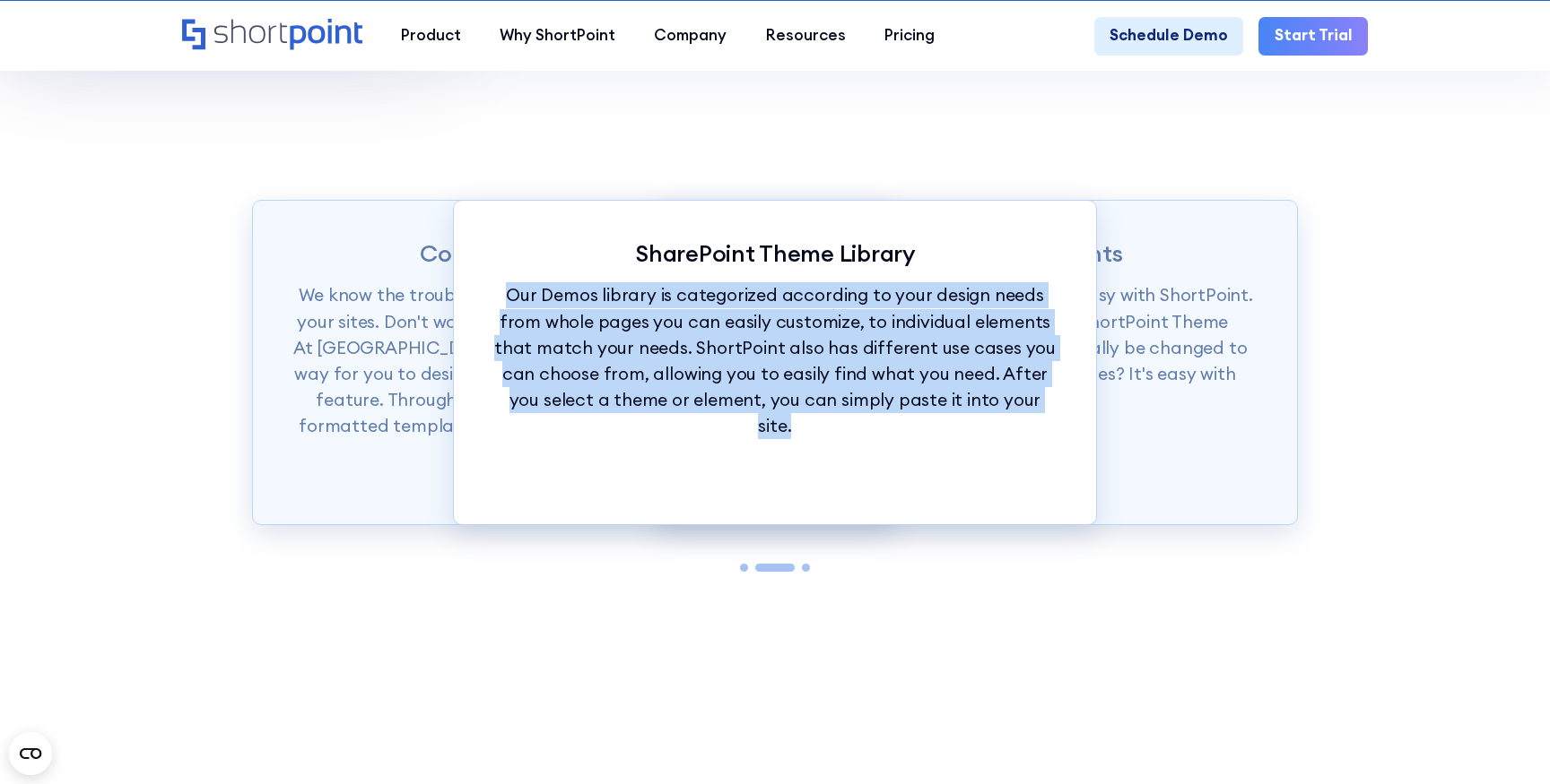
drag, startPoint x: 821, startPoint y: 420, endPoint x: 741, endPoint y: 257, distance: 181.6
click at [743, 262] on div "SharePoint Theme Library Our Demos library is categorized according to your des…" at bounding box center [775, 362] width 643 height 325
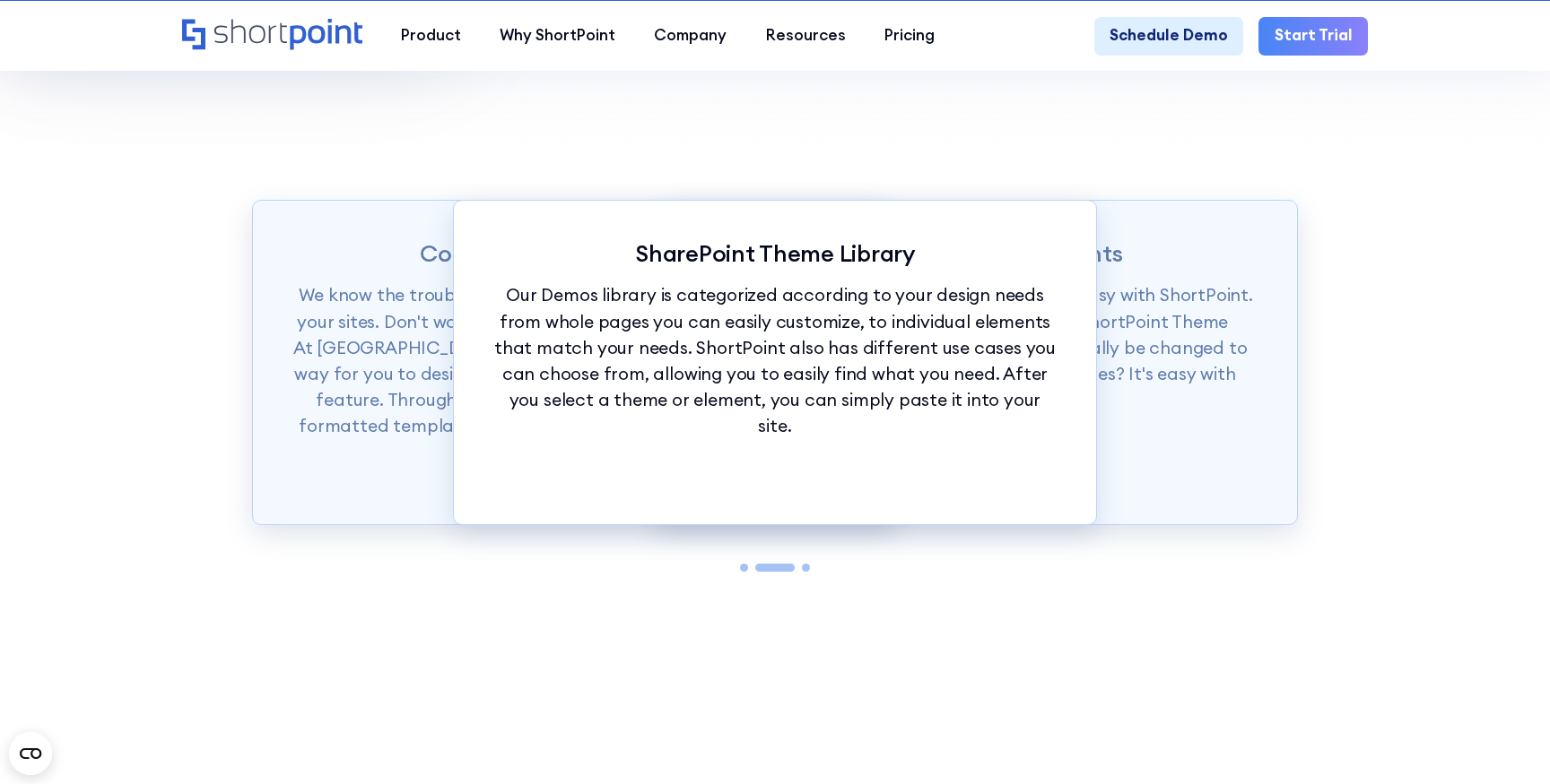
click at [741, 261] on p "SharePoint Theme Library" at bounding box center [775, 253] width 564 height 28
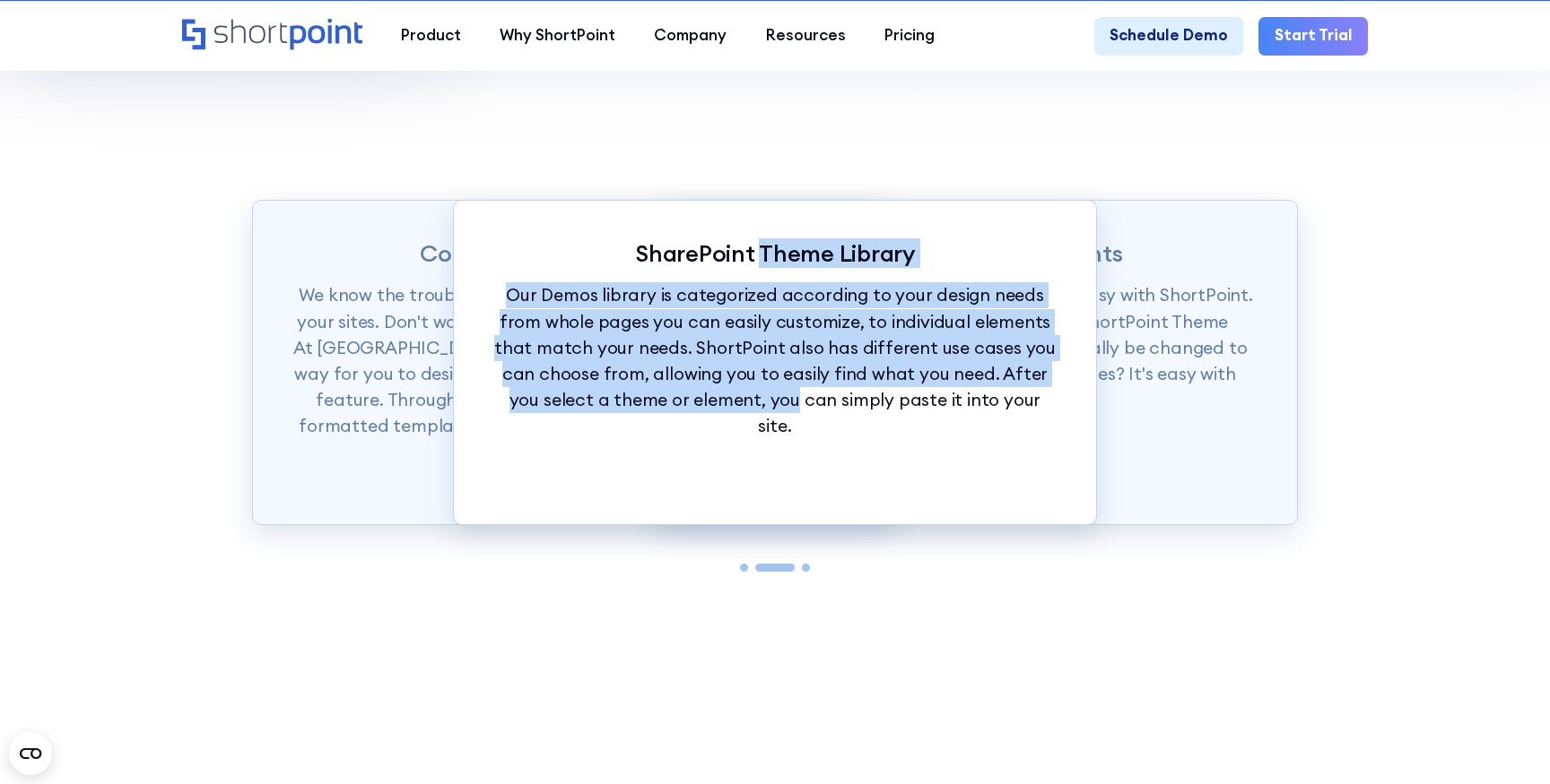
drag, startPoint x: 759, startPoint y: 254, endPoint x: 766, endPoint y: 403, distance: 149.2
click at [766, 406] on div "SharePoint Theme Library Our Demos library is categorized according to your des…" at bounding box center [775, 362] width 643 height 325
click at [766, 403] on p "Our Demos library is categorized according to your design needs from whole page…" at bounding box center [775, 361] width 564 height 157
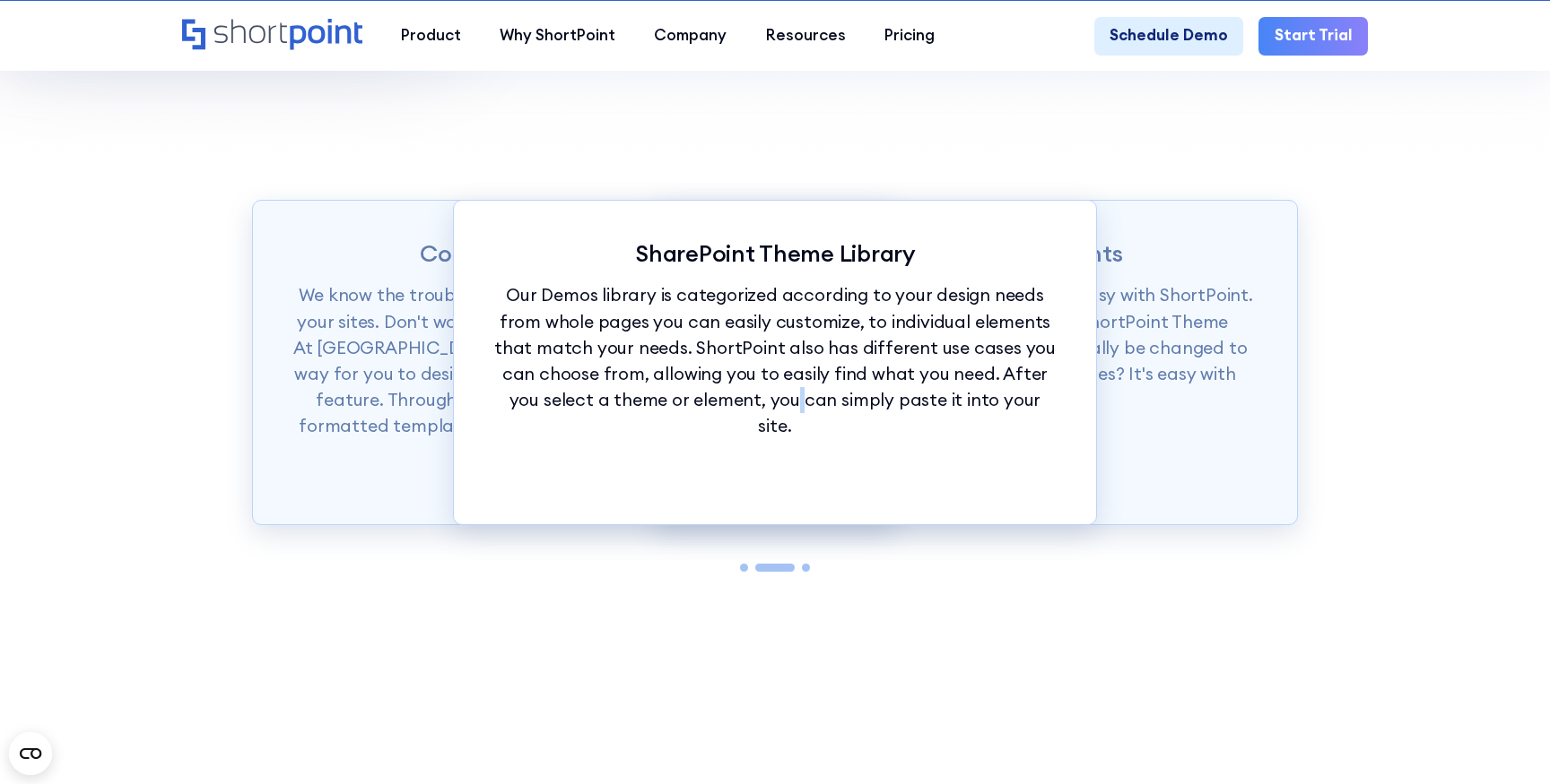
click at [766, 403] on p "Our Demos library is categorized according to your design needs from whole page…" at bounding box center [775, 361] width 564 height 157
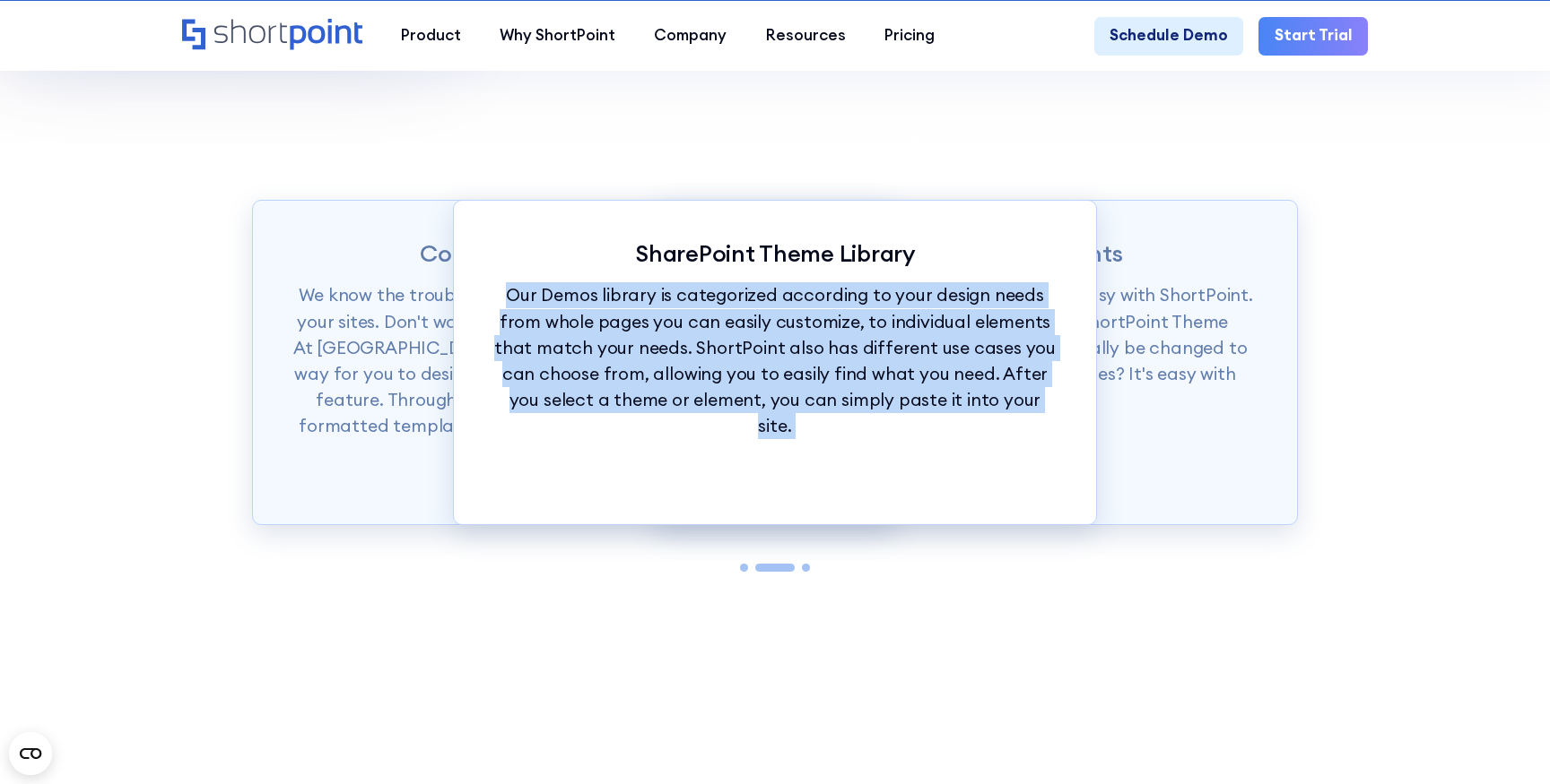
click at [766, 403] on p "Our Demos library is categorized according to your design needs from whole page…" at bounding box center [775, 361] width 564 height 157
click at [766, 331] on p "Our Demos library is categorized according to your design needs from whole page…" at bounding box center [775, 361] width 564 height 157
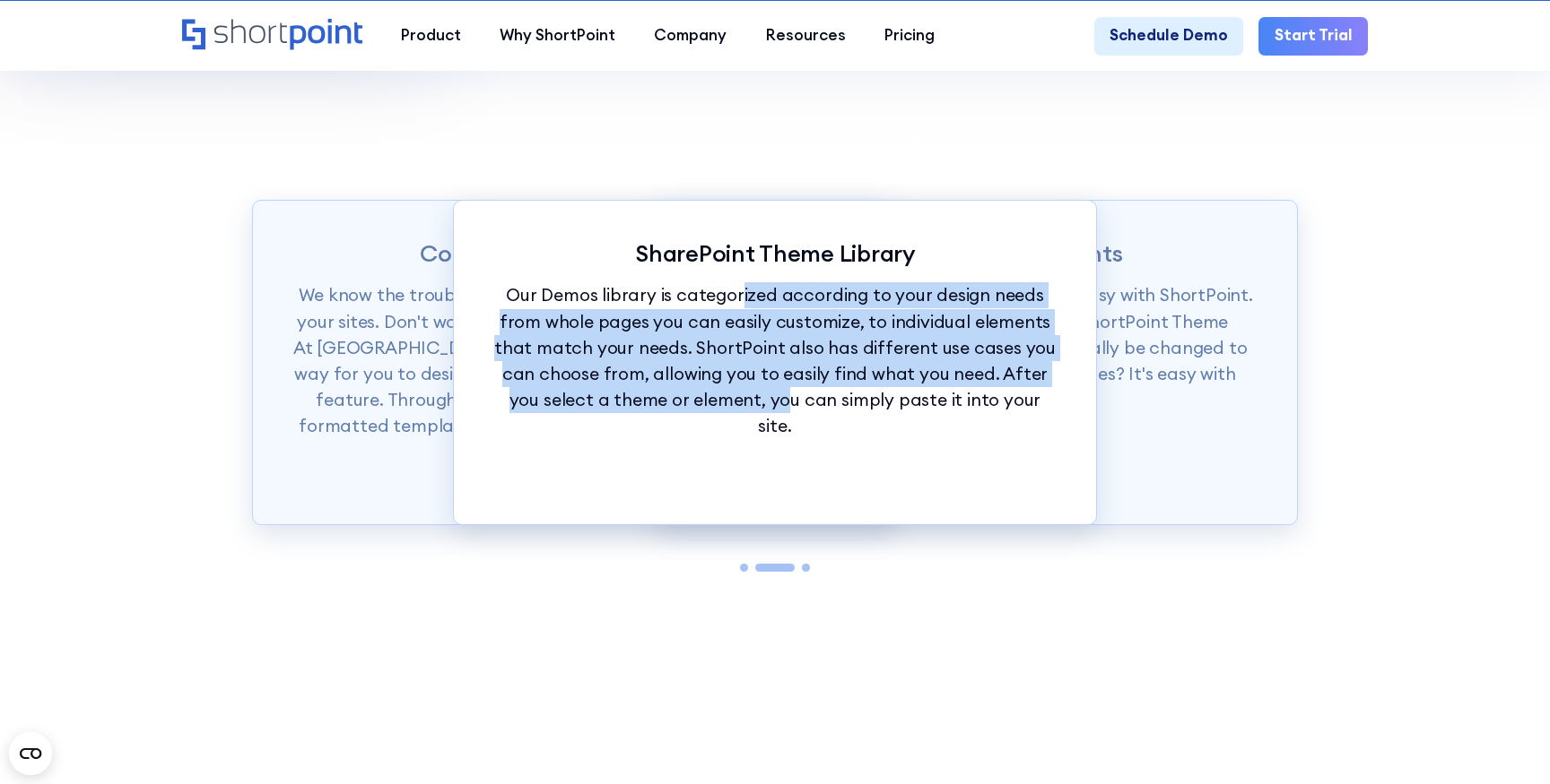
drag, startPoint x: 725, startPoint y: 286, endPoint x: 751, endPoint y: 395, distance: 112.1
click at [751, 395] on p "Our Demos library is categorized according to your design needs from whole page…" at bounding box center [775, 361] width 564 height 157
click at [751, 393] on p "Our Demos library is categorized according to your design needs from whole page…" at bounding box center [775, 361] width 564 height 157
drag, startPoint x: 790, startPoint y: 394, endPoint x: 728, endPoint y: 269, distance: 139.5
click at [732, 274] on div "SharePoint Theme Library Our Demos library is categorized according to your des…" at bounding box center [775, 362] width 643 height 325
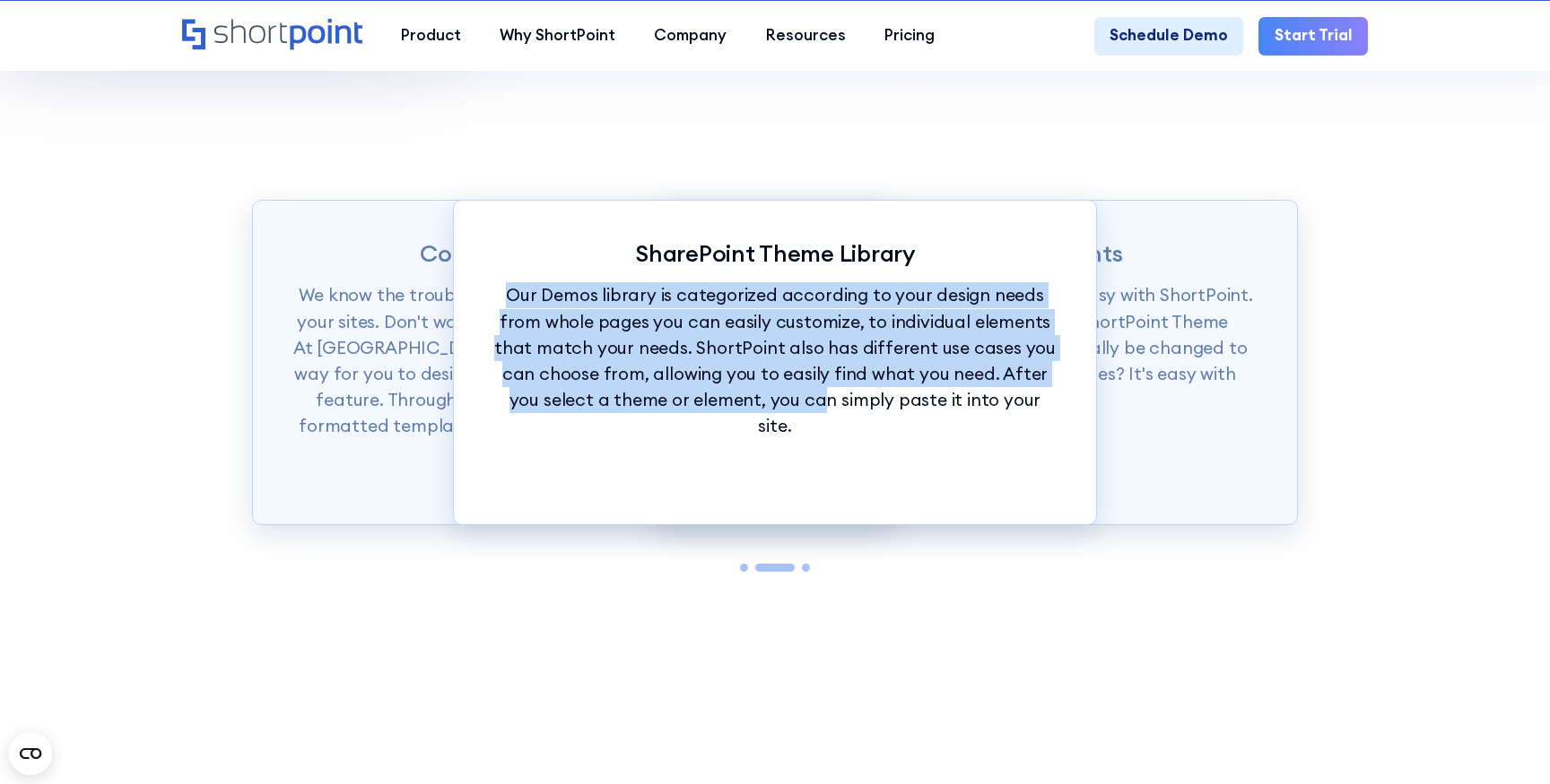
click at [728, 269] on div "SharePoint Theme Library Our Demos library is categorized according to your des…" at bounding box center [775, 362] width 643 height 325
drag, startPoint x: 746, startPoint y: 249, endPoint x: 755, endPoint y: 398, distance: 149.3
click at [755, 398] on div "SharePoint Theme Library Our Demos library is categorized according to your des…" at bounding box center [775, 362] width 643 height 325
click at [755, 398] on p "Our Demos library is categorized according to your design needs from whole page…" at bounding box center [775, 361] width 564 height 157
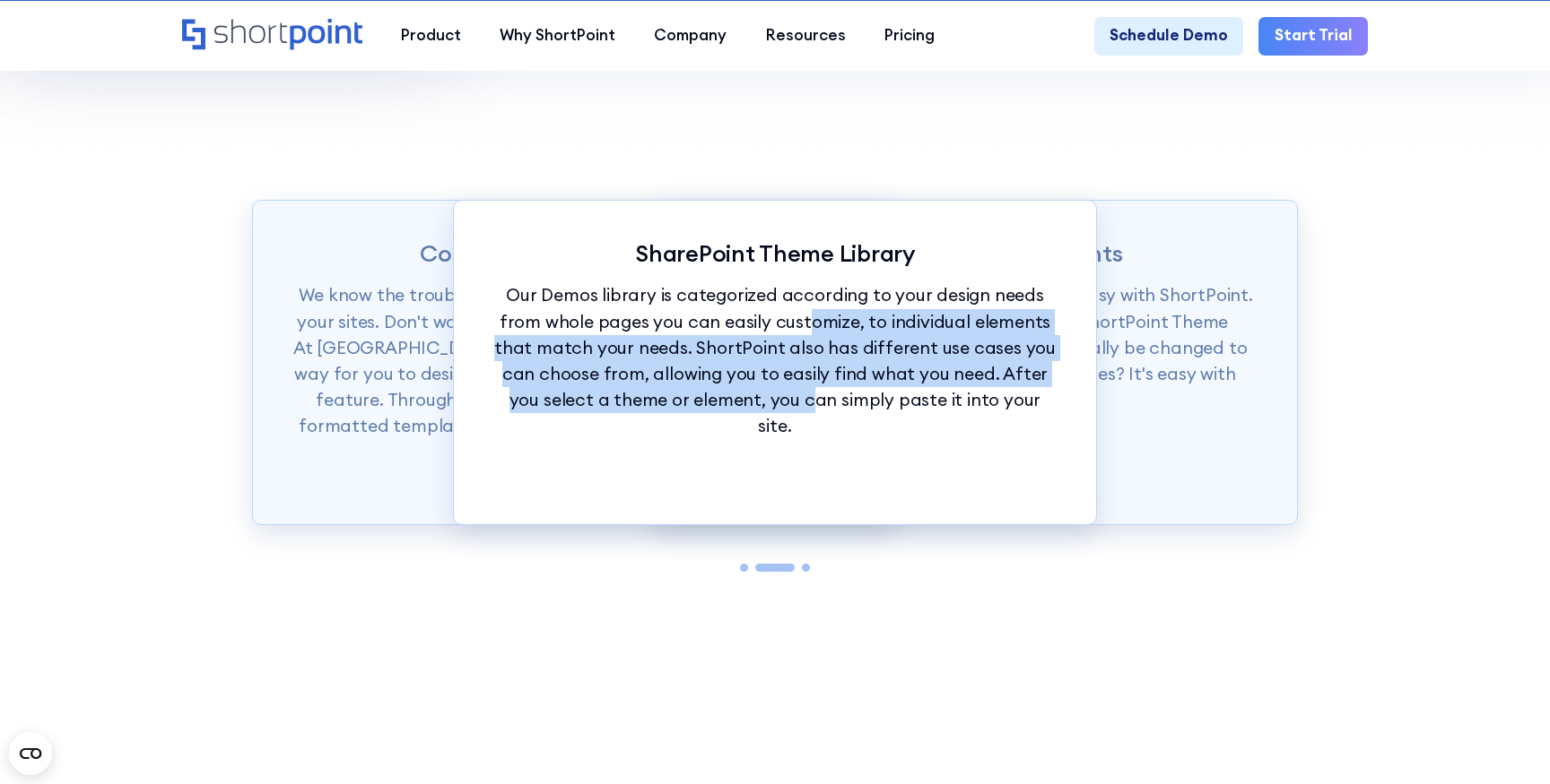
drag, startPoint x: 782, startPoint y: 398, endPoint x: 767, endPoint y: 310, distance: 89.3
click at [767, 310] on p "Our Demos library is categorized according to your design needs from whole page…" at bounding box center [775, 361] width 564 height 157
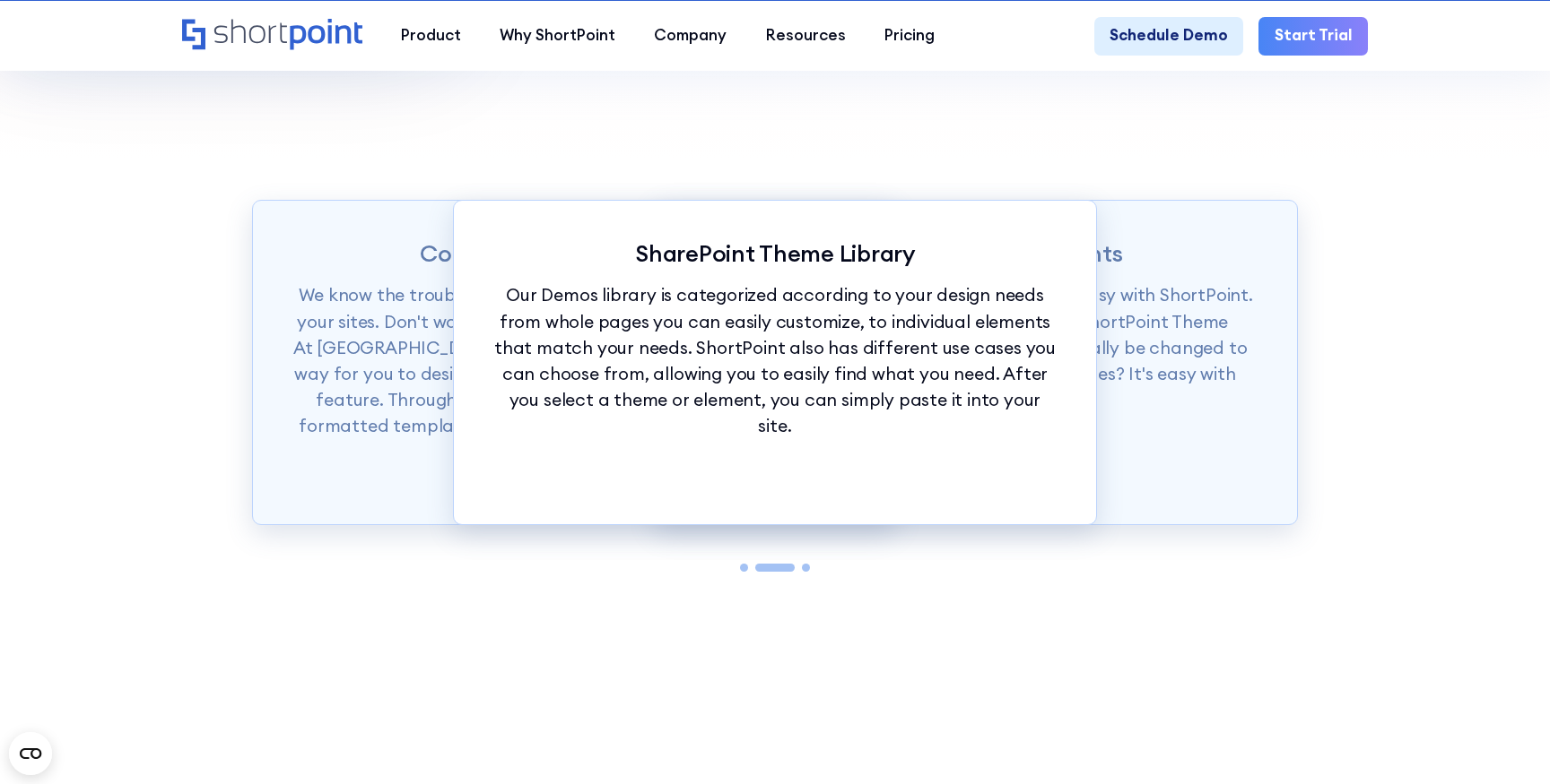
click at [765, 283] on p "Our Demos library is categorized according to your design needs from whole page…" at bounding box center [775, 361] width 564 height 157
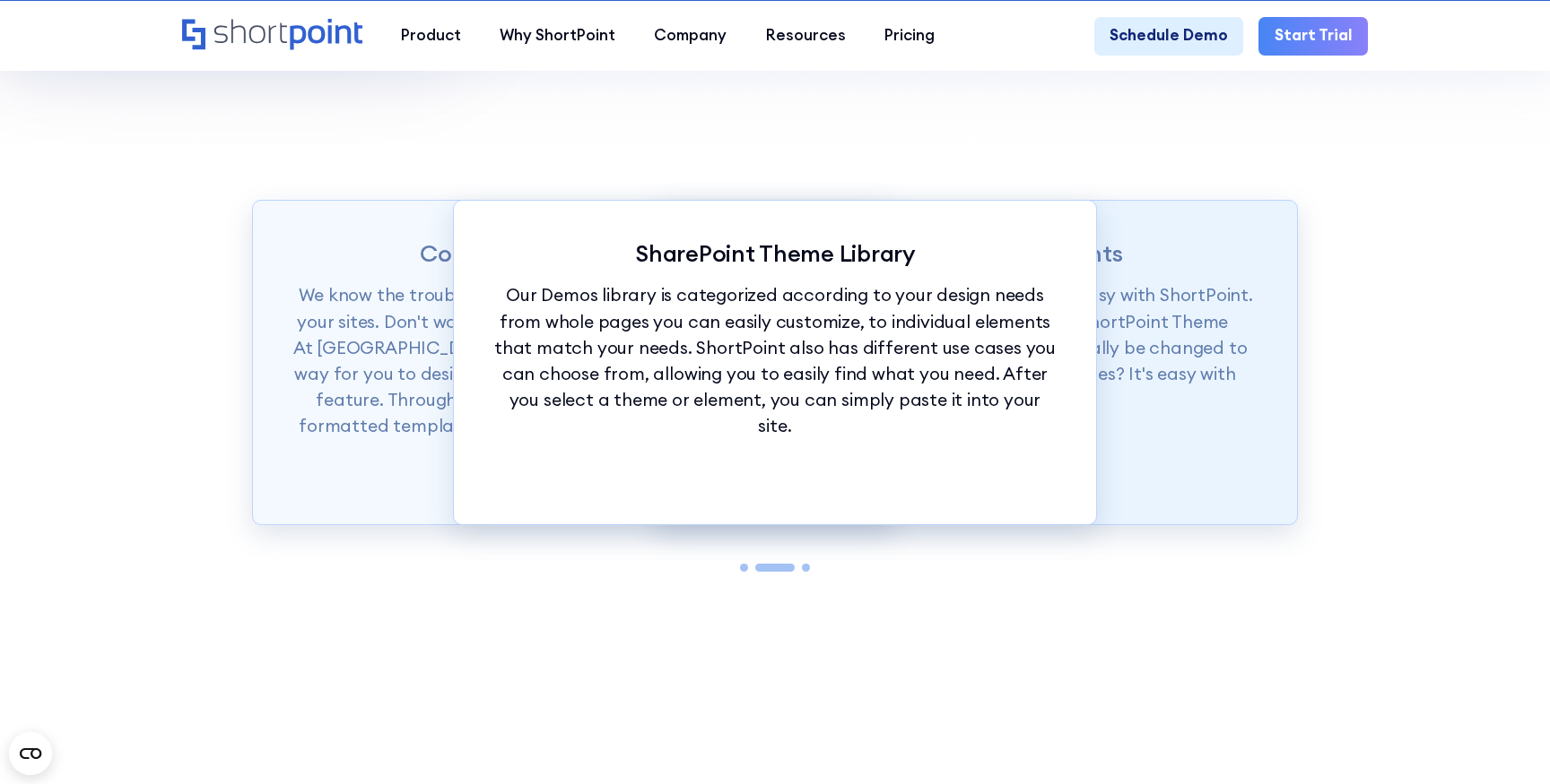
click at [1215, 295] on p "Want to set branding for your whole site? It's easy with ShortPoint. You can se…" at bounding box center [976, 348] width 564 height 131
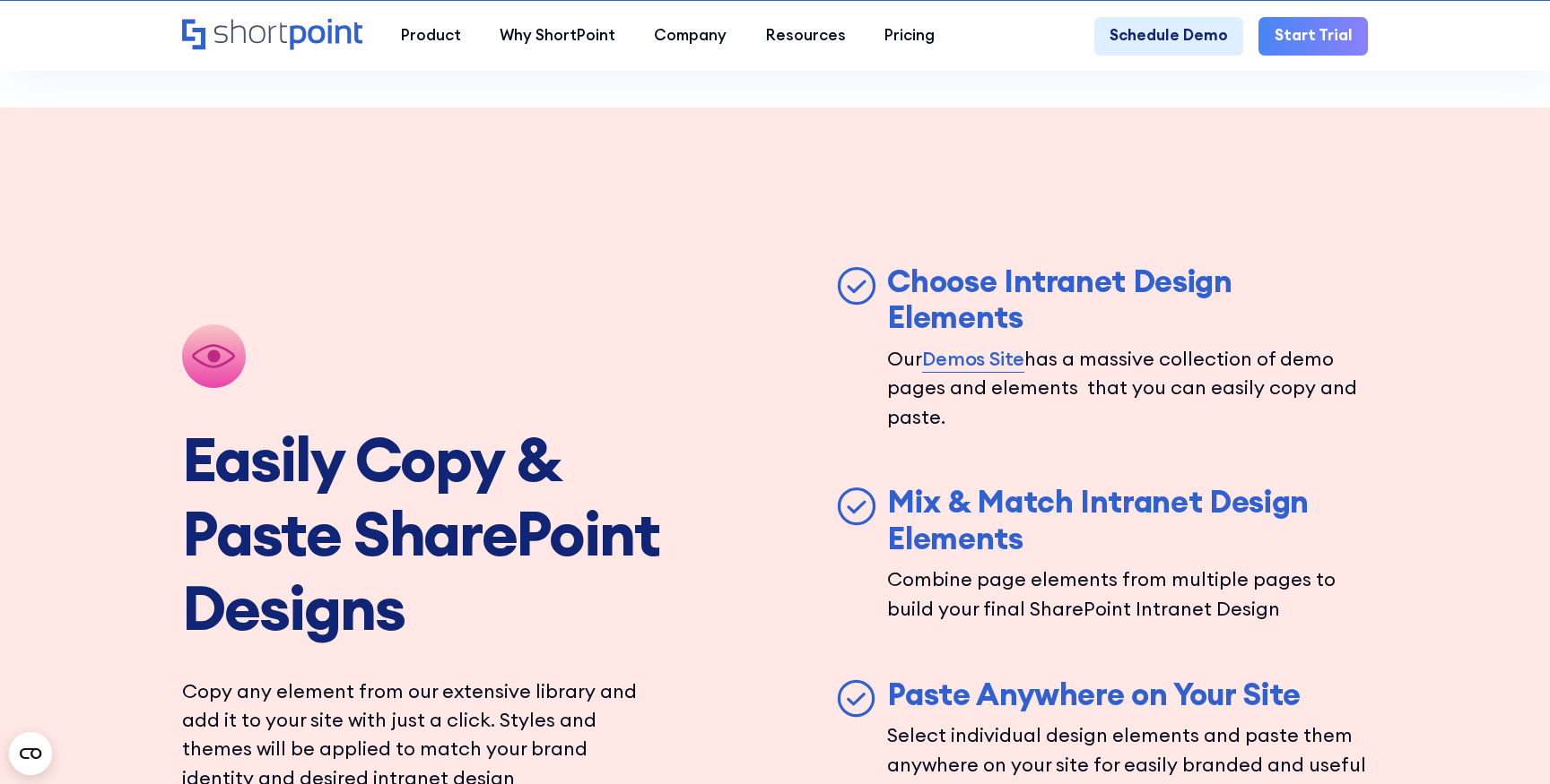
scroll to position [4195, 0]
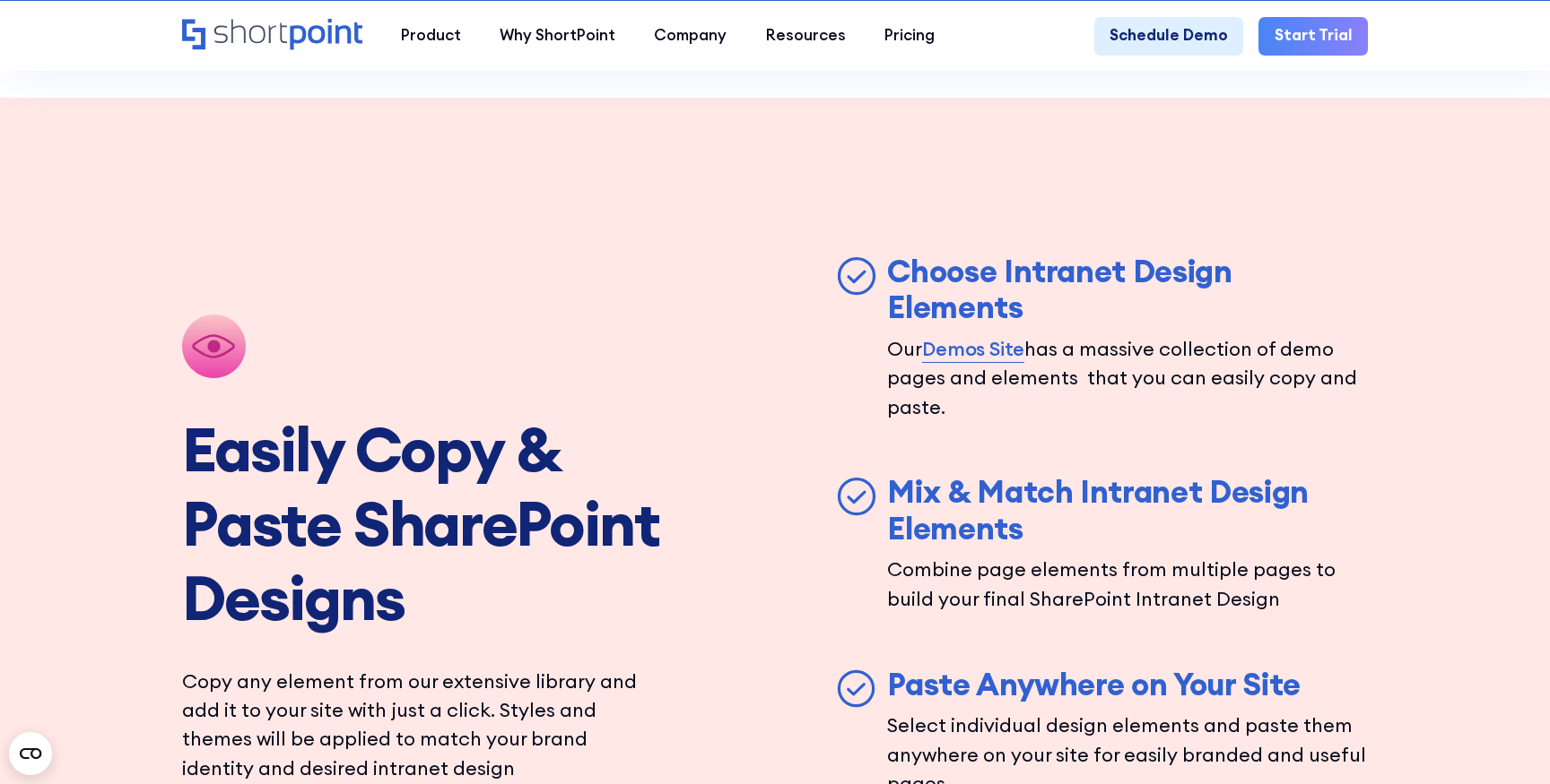
click at [995, 334] on link "Demos Site" at bounding box center [972, 348] width 102 height 29
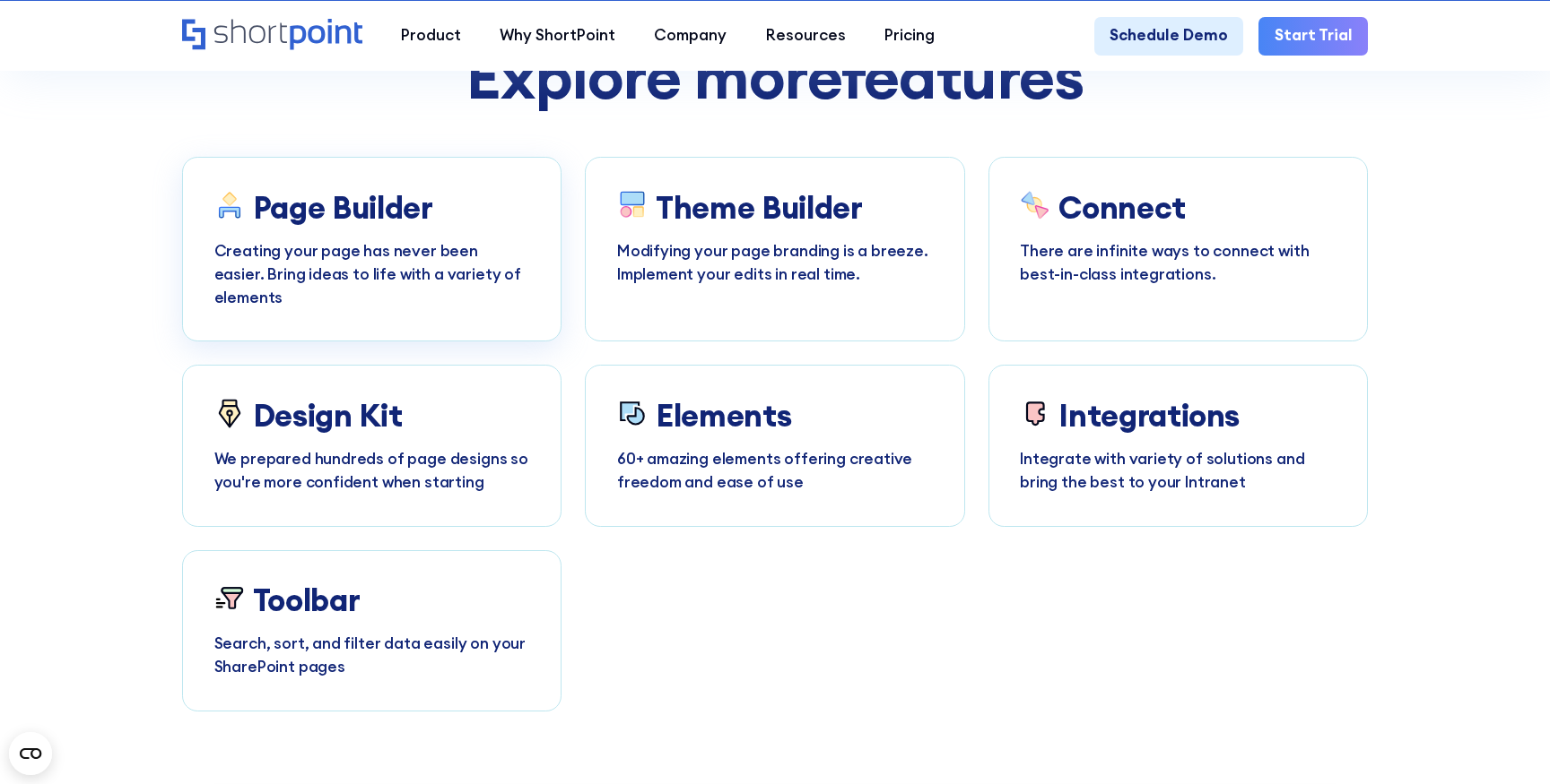
scroll to position [6058, 0]
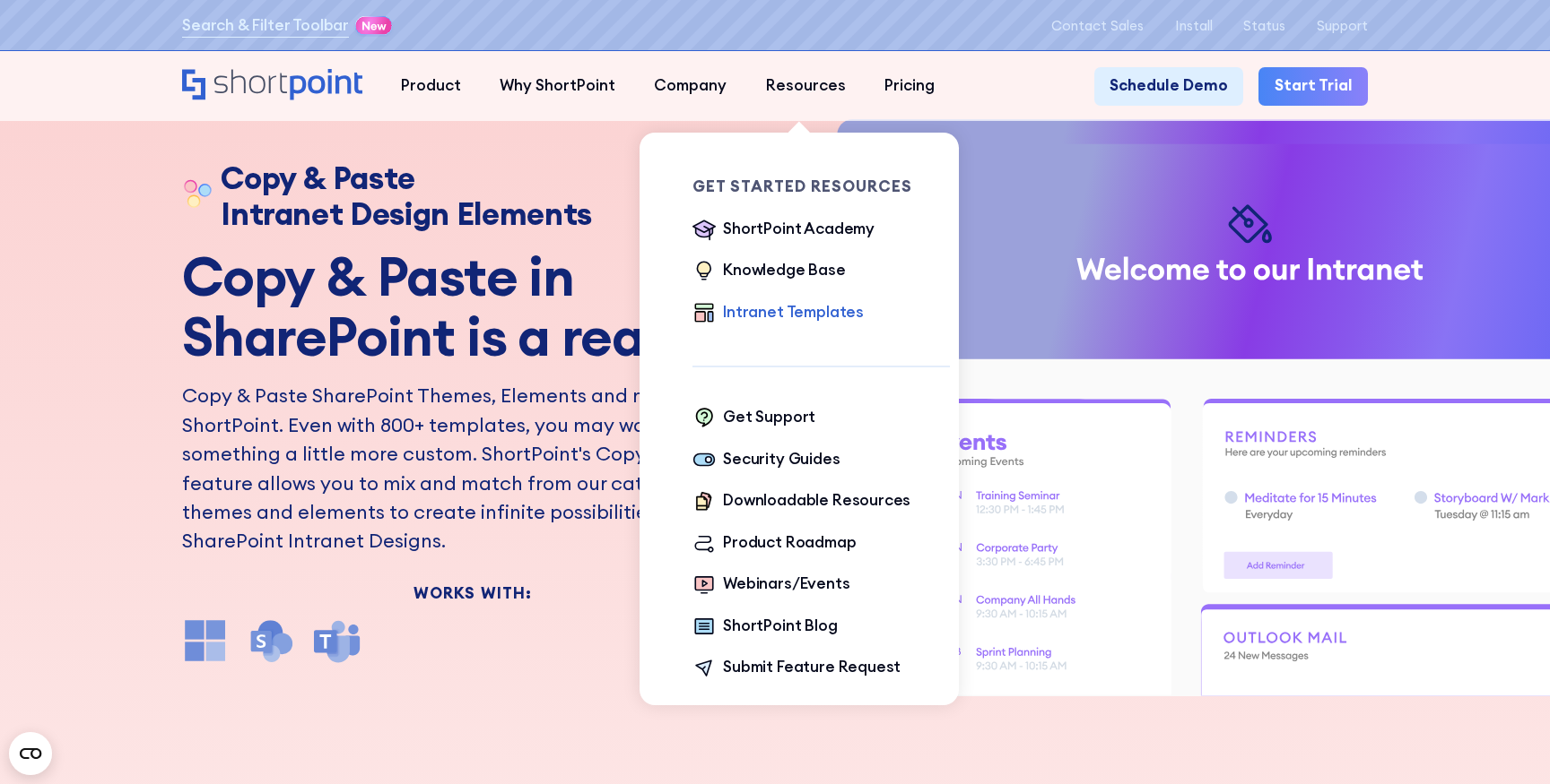
click at [783, 308] on div "Intranet Templates" at bounding box center [793, 313] width 140 height 24
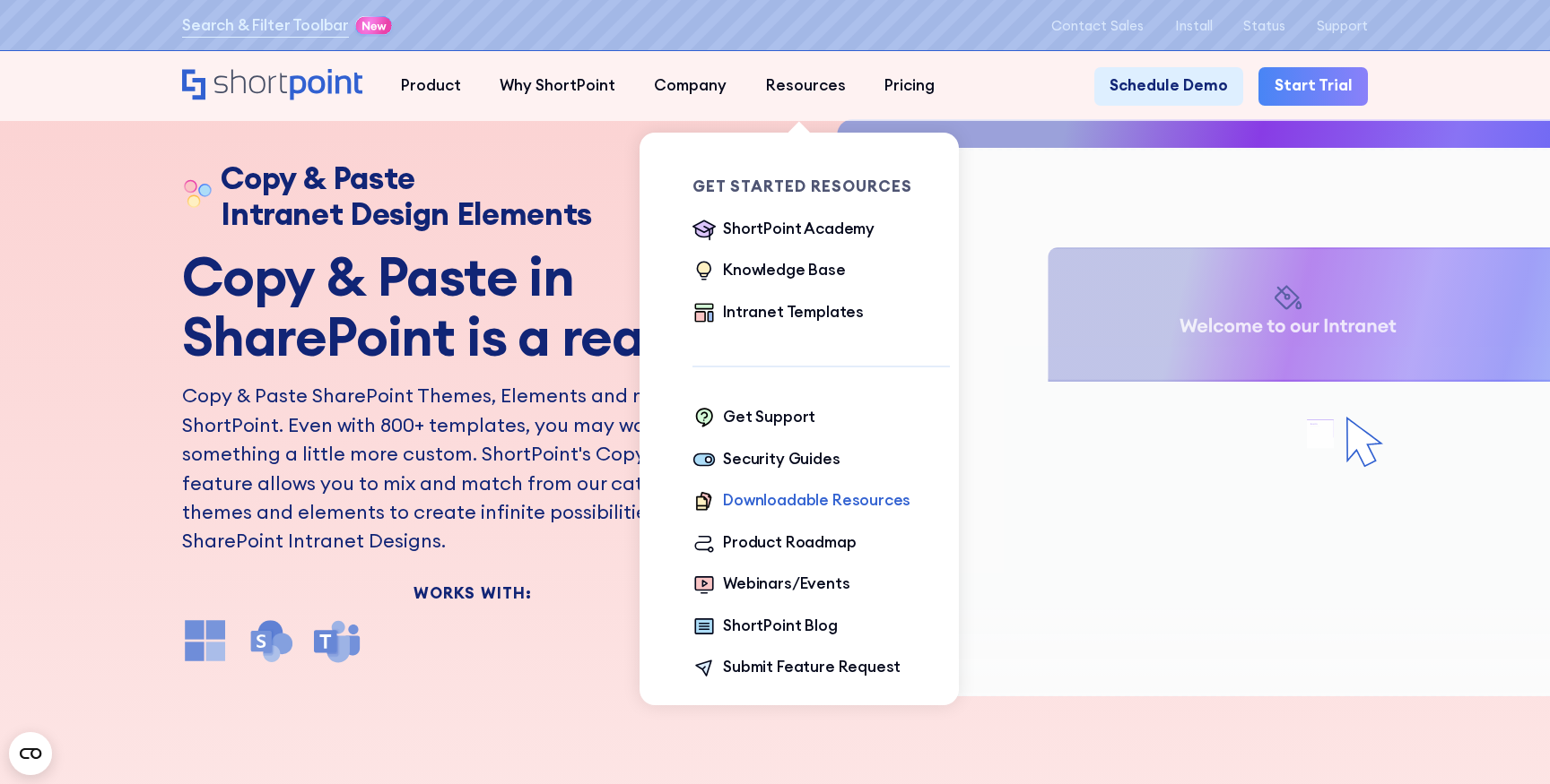
click at [768, 497] on div "Downloadable Resources" at bounding box center [816, 501] width 187 height 24
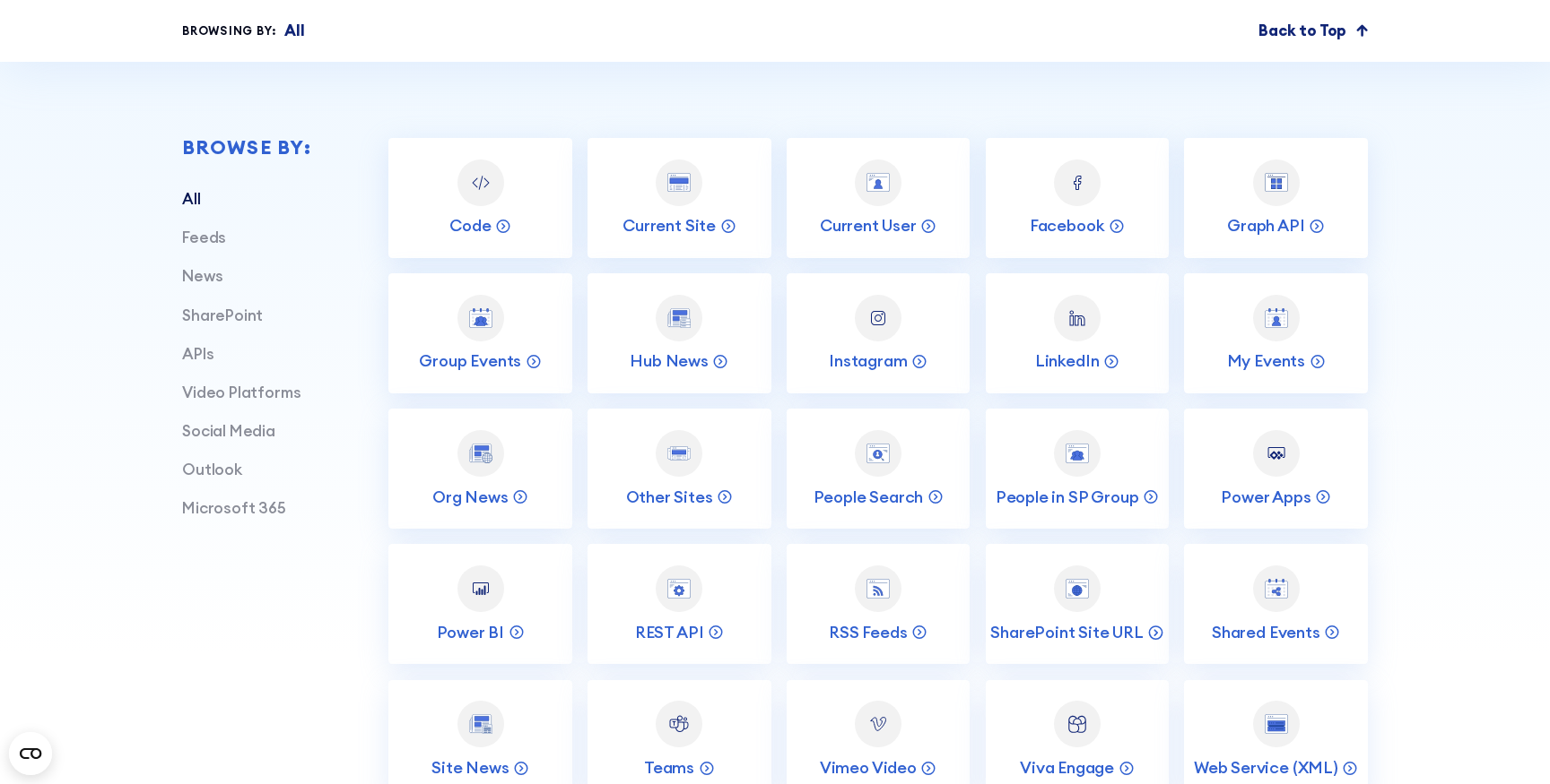
scroll to position [681, 0]
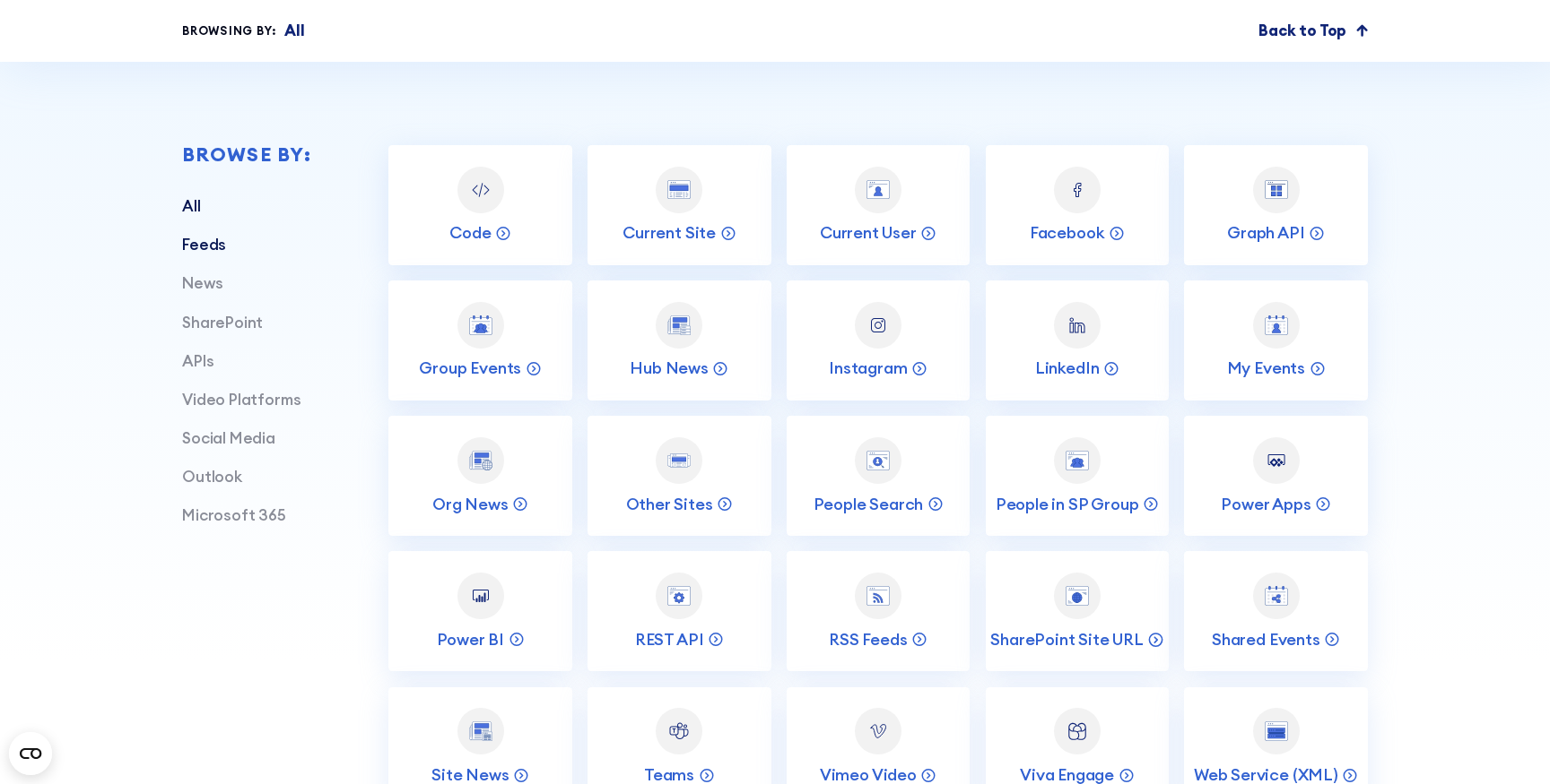
click at [192, 247] on link "Feeds" at bounding box center [204, 245] width 44 height 20
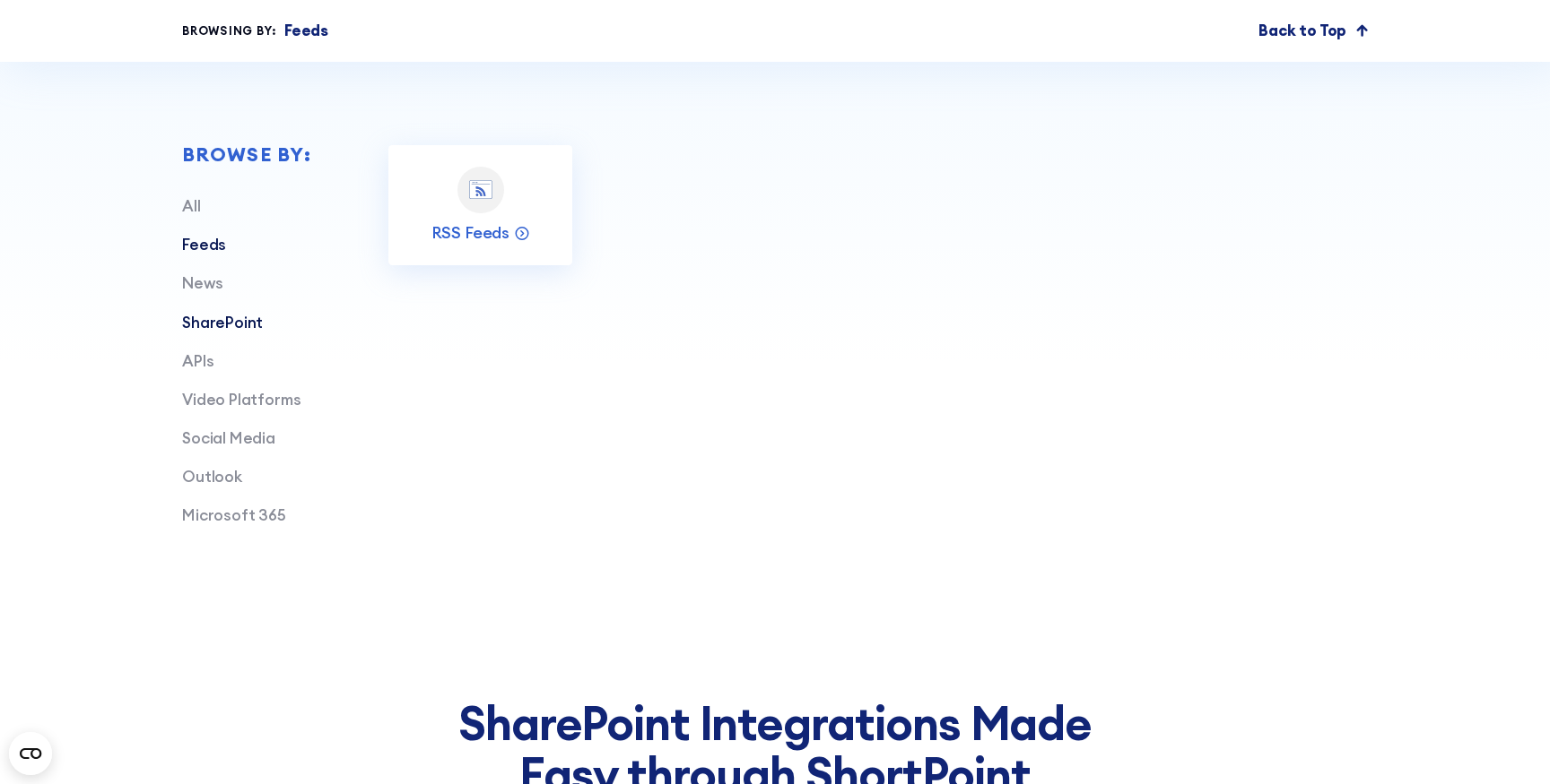
click at [226, 329] on link "SharePoint" at bounding box center [223, 322] width 81 height 20
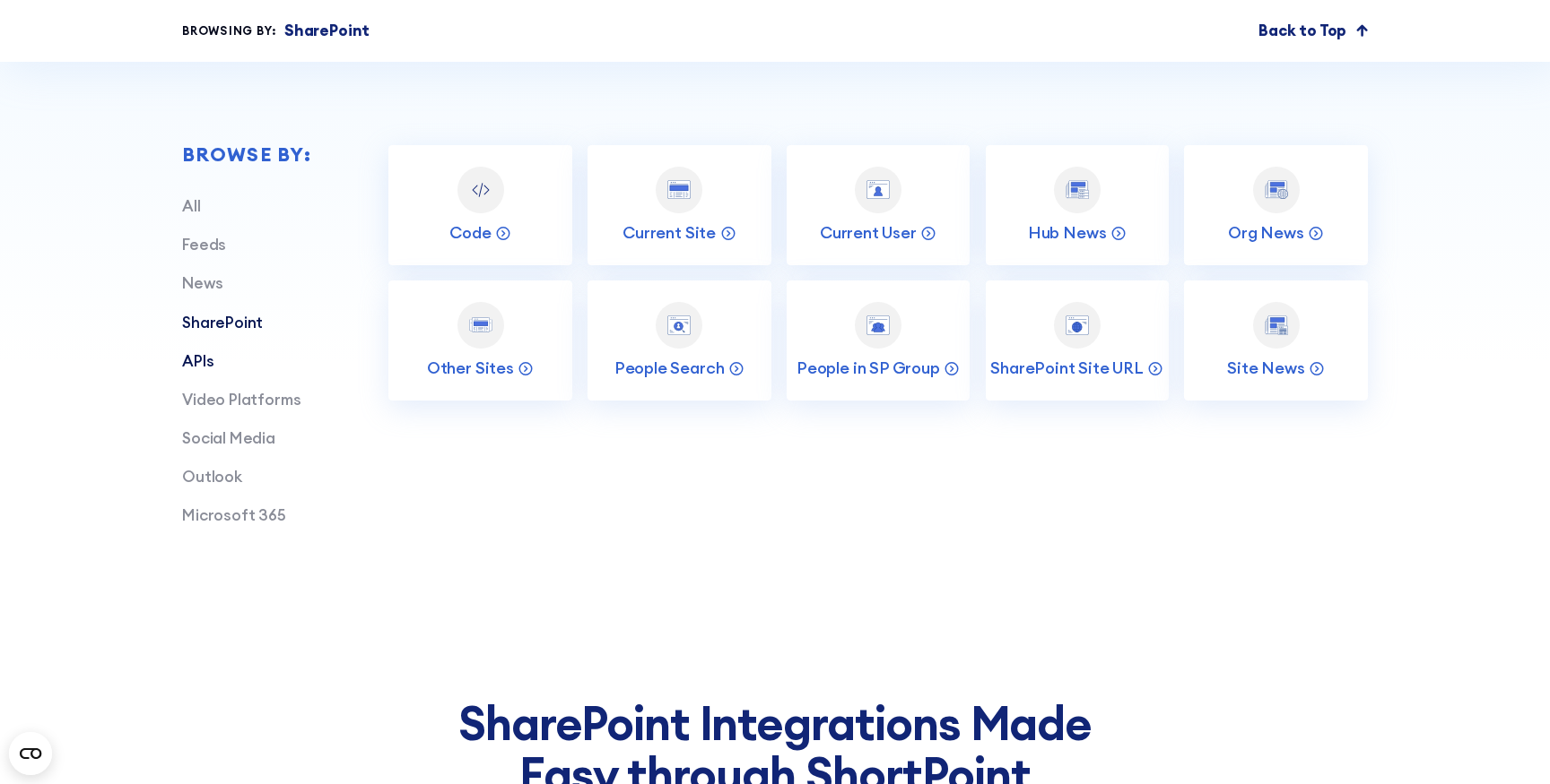
click at [207, 351] on link "APIs" at bounding box center [198, 361] width 32 height 20
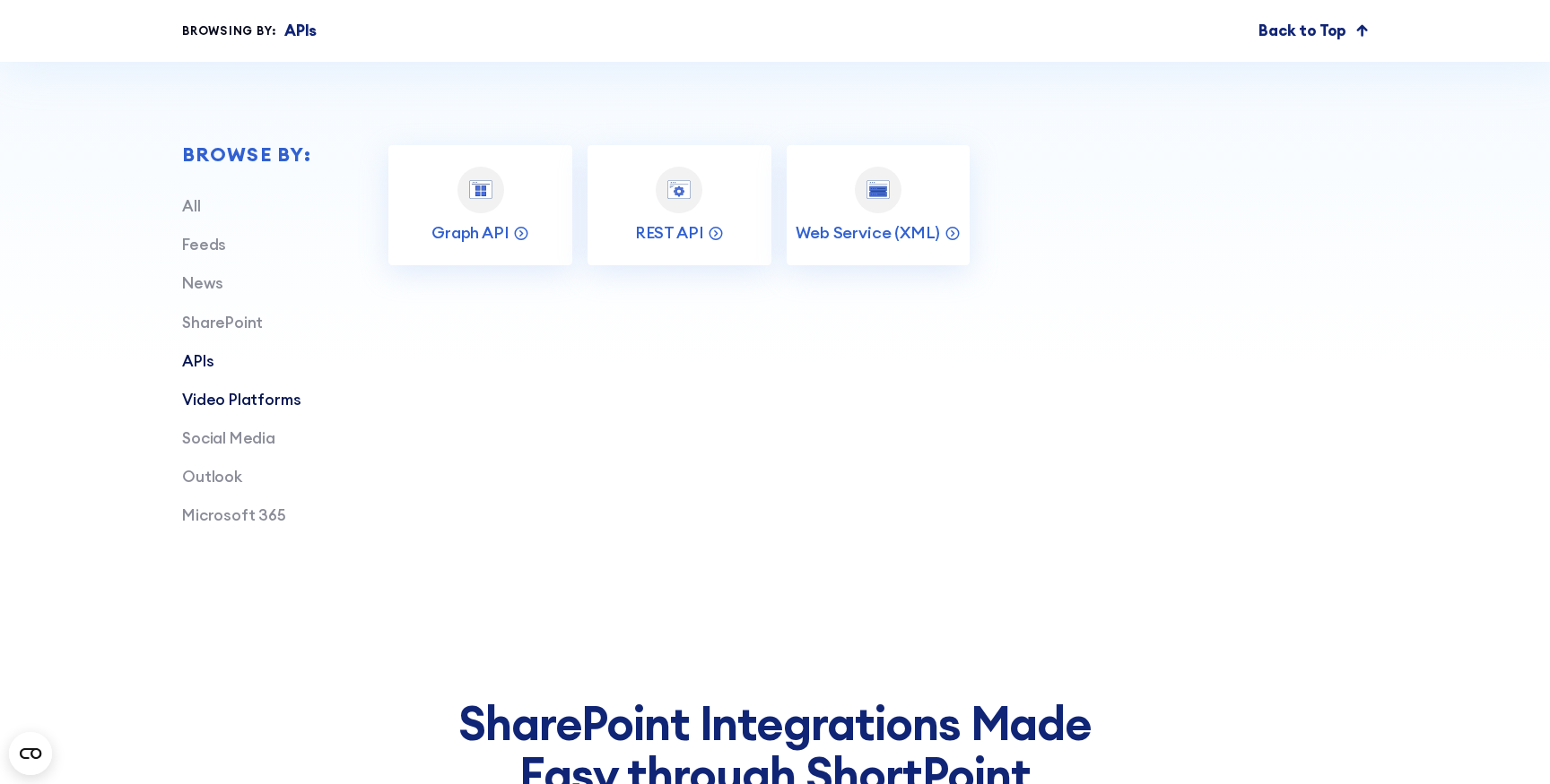
click at [235, 406] on link "Video Platforms" at bounding box center [241, 399] width 119 height 20
click at [235, 428] on link "Social Media" at bounding box center [228, 438] width 93 height 20
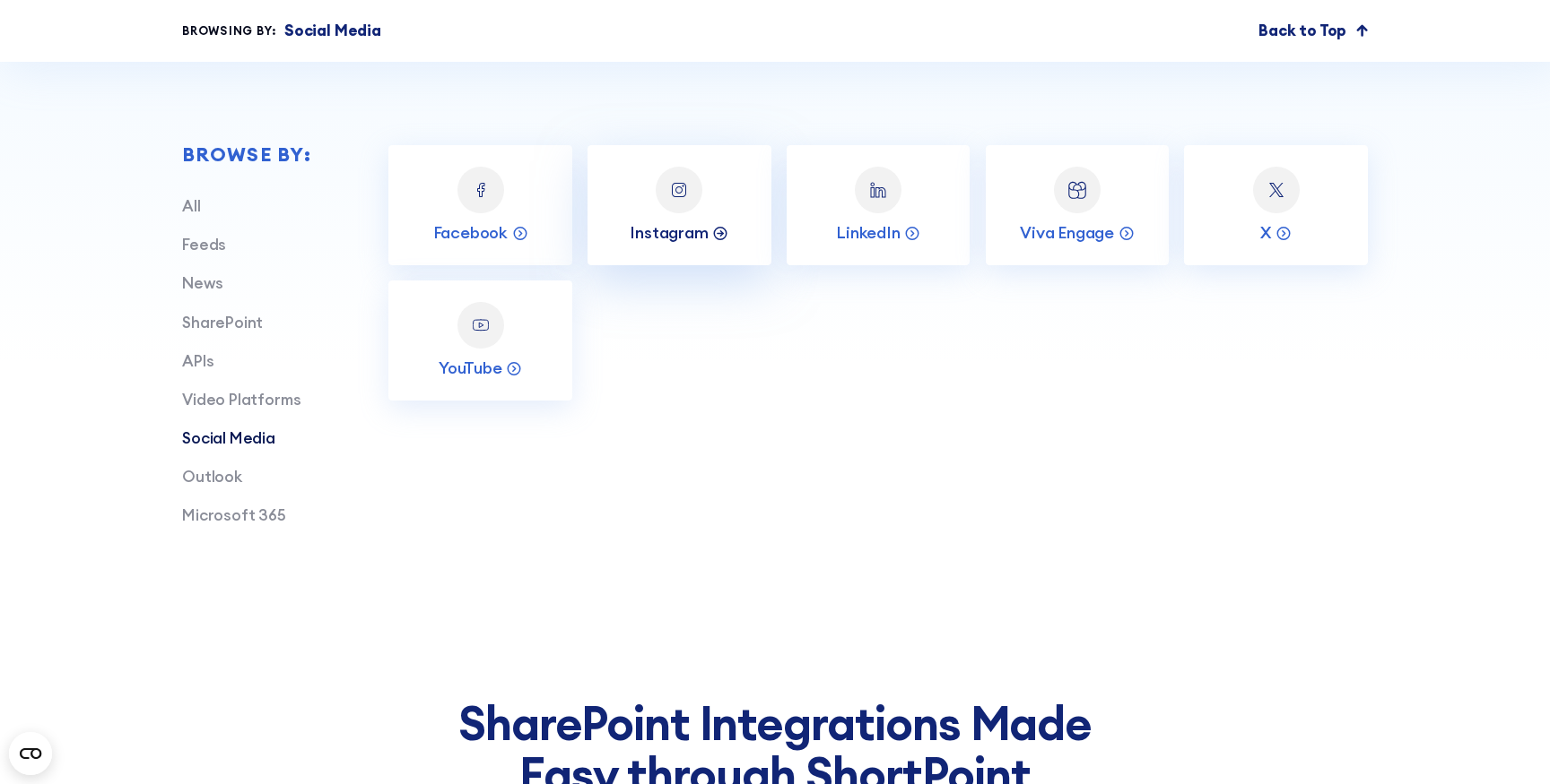
click at [671, 241] on p "Instagram" at bounding box center [668, 233] width 78 height 22
click at [702, 197] on link "Instagram" at bounding box center [680, 205] width 184 height 120
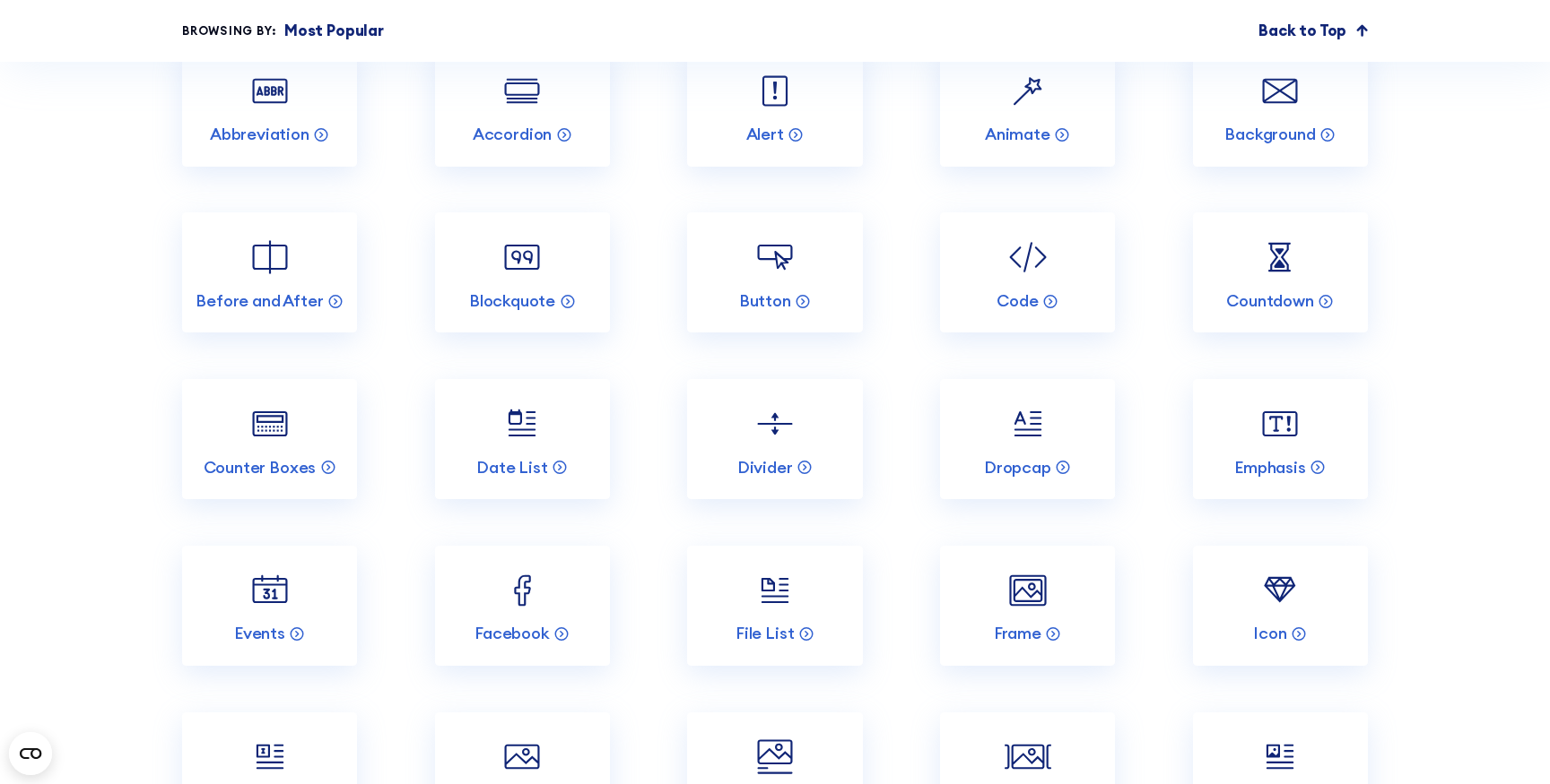
scroll to position [2118, 0]
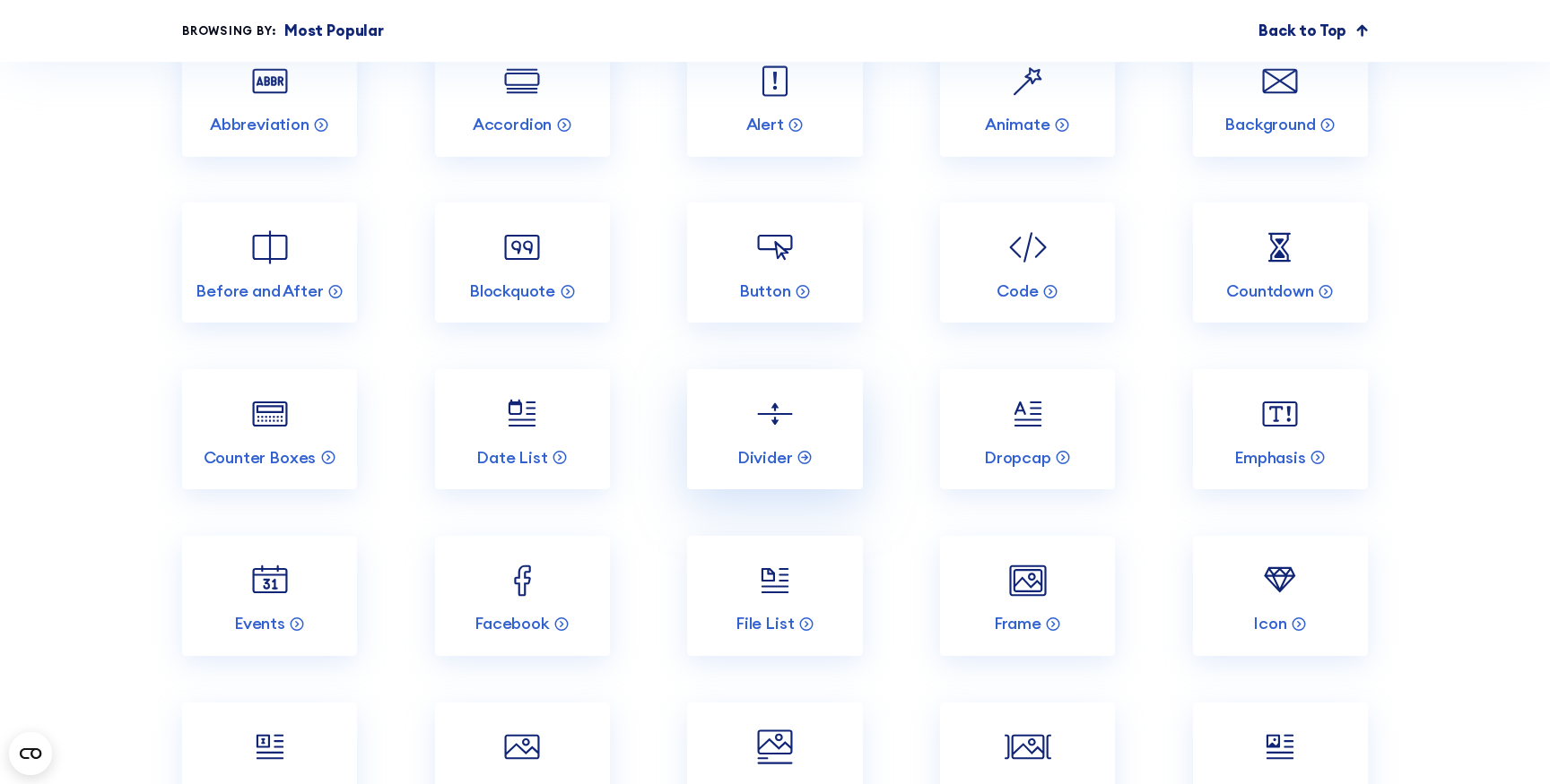
click at [763, 439] on link "Divider" at bounding box center [774, 429] width 175 height 120
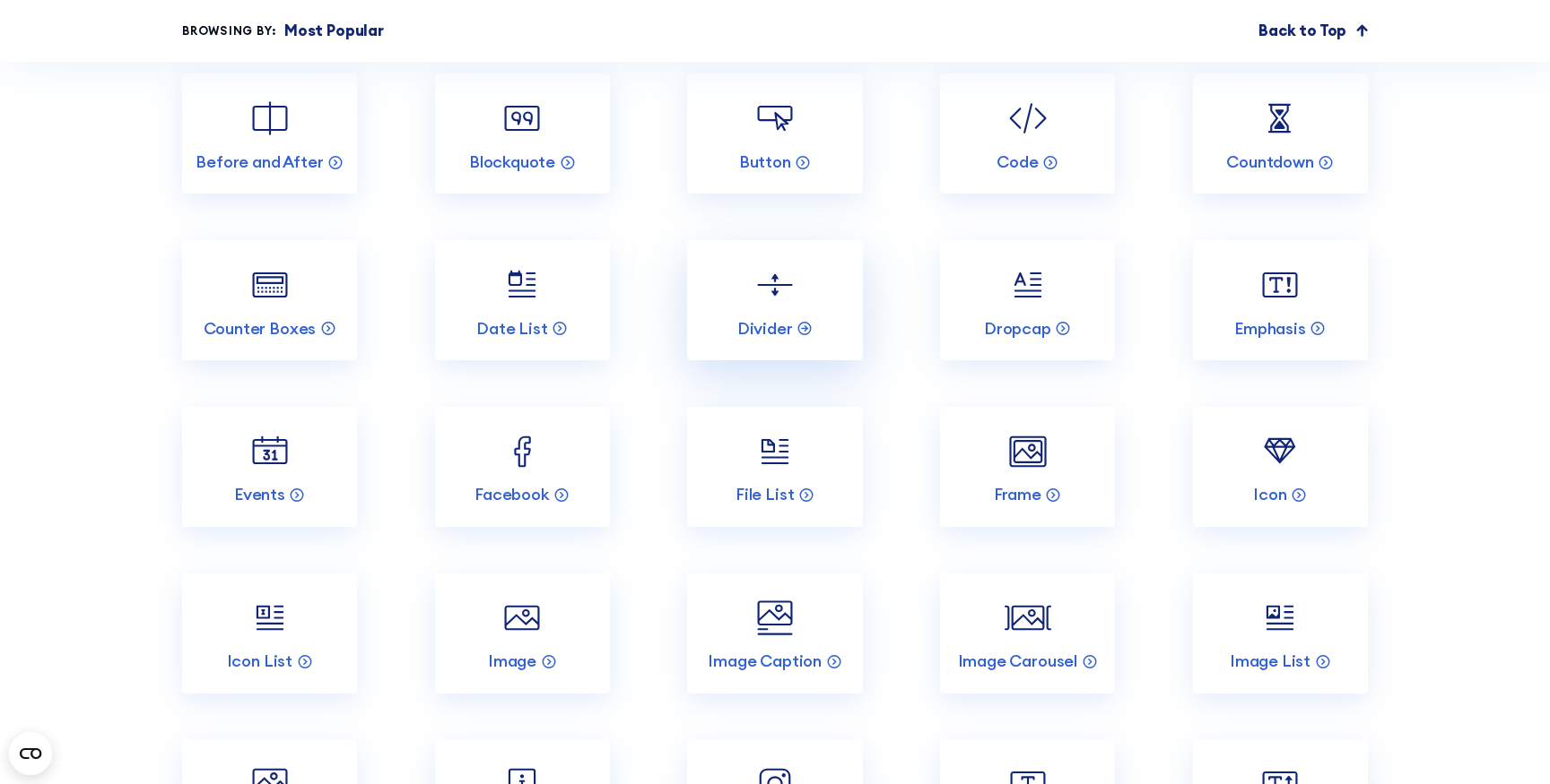
scroll to position [2249, 0]
click at [1275, 297] on img at bounding box center [1279, 283] width 46 height 46
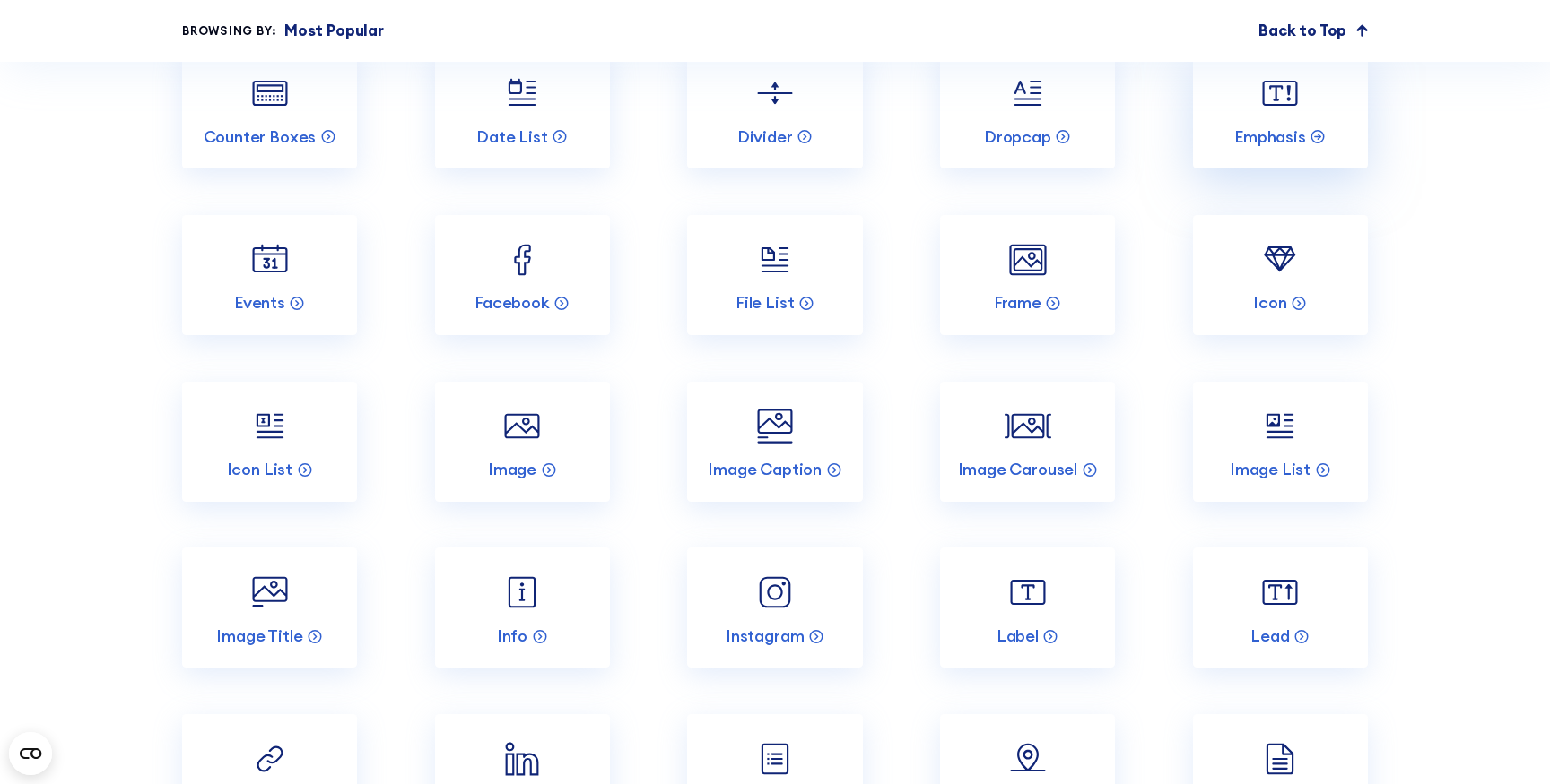
scroll to position [2443, 0]
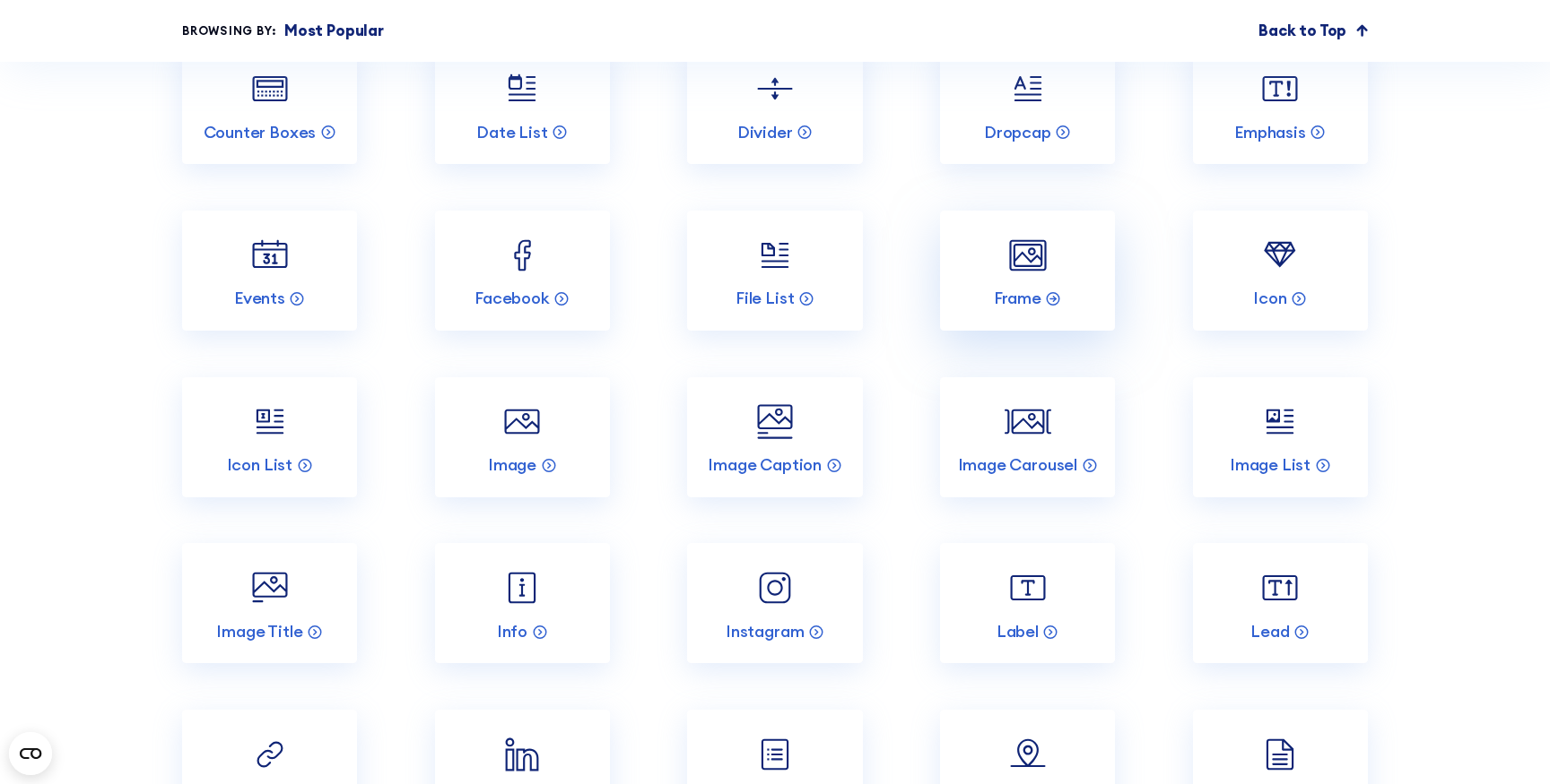
click at [1055, 261] on link "Frame" at bounding box center [1027, 270] width 175 height 120
click at [1243, 244] on link "Icon" at bounding box center [1280, 270] width 175 height 120
click at [1048, 431] on img at bounding box center [1027, 421] width 46 height 46
click at [789, 427] on img at bounding box center [775, 421] width 46 height 46
click at [1261, 427] on img at bounding box center [1279, 421] width 46 height 46
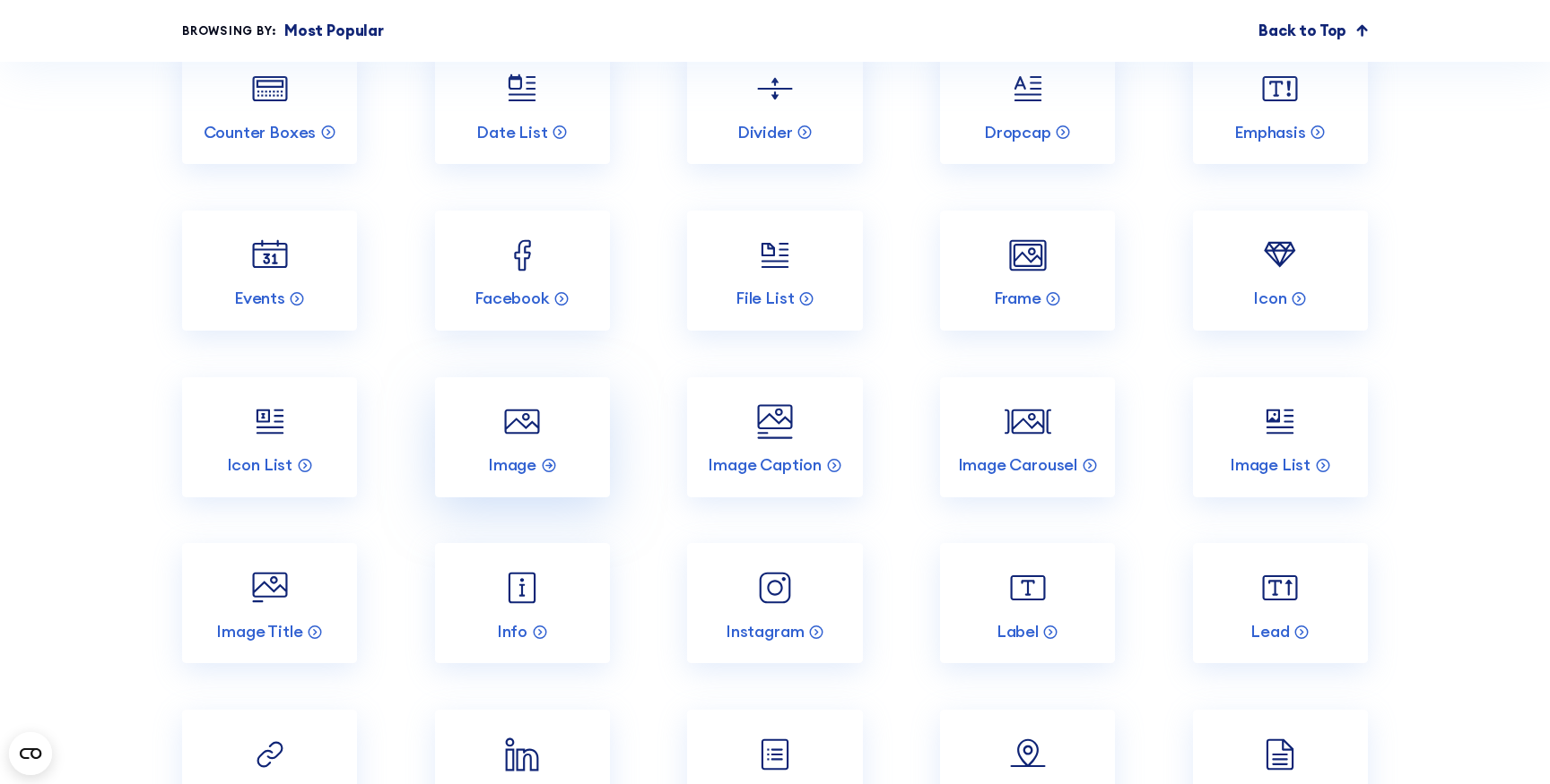
click at [515, 435] on img at bounding box center [521, 421] width 46 height 46
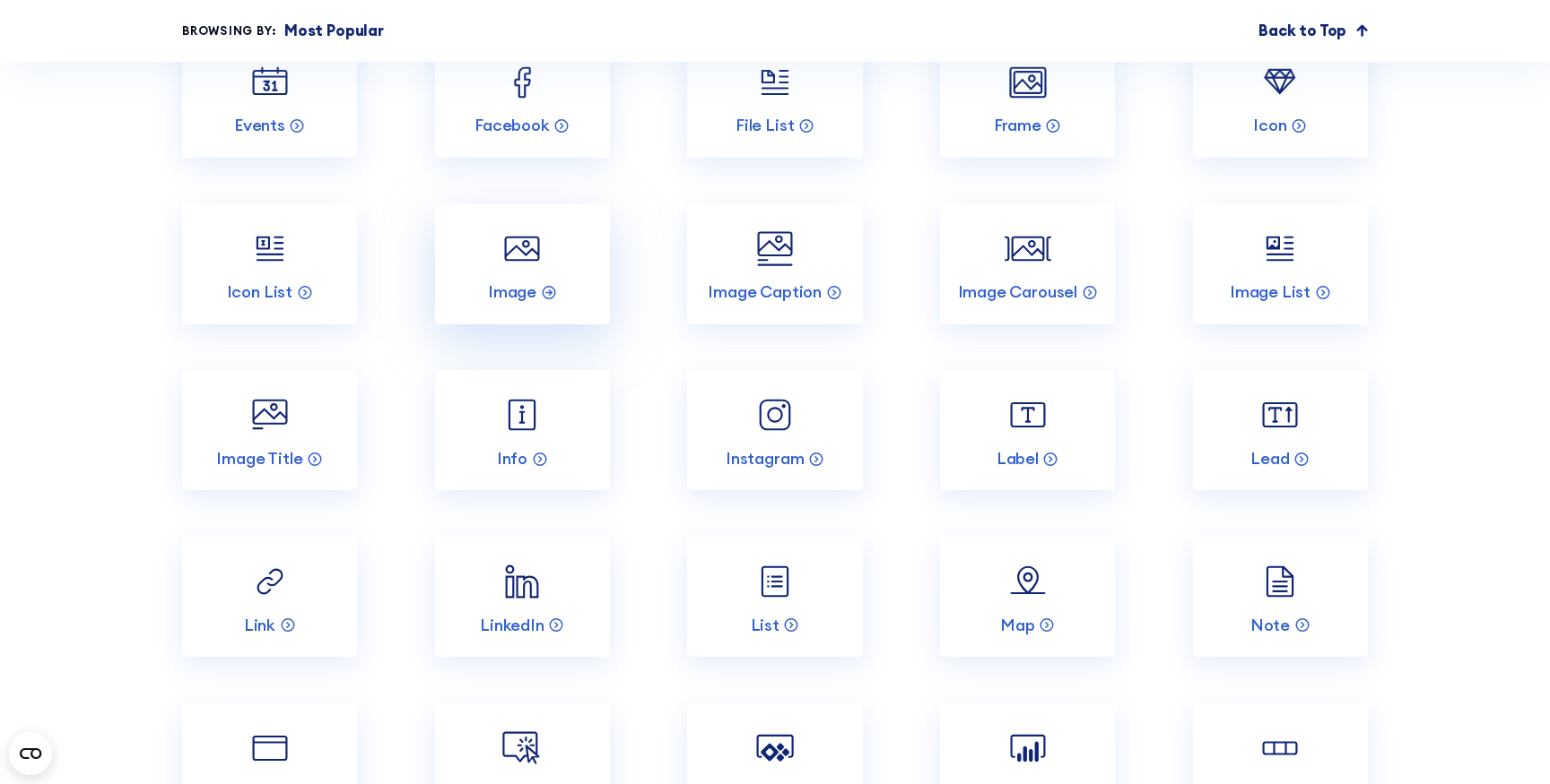
scroll to position [2632, 0]
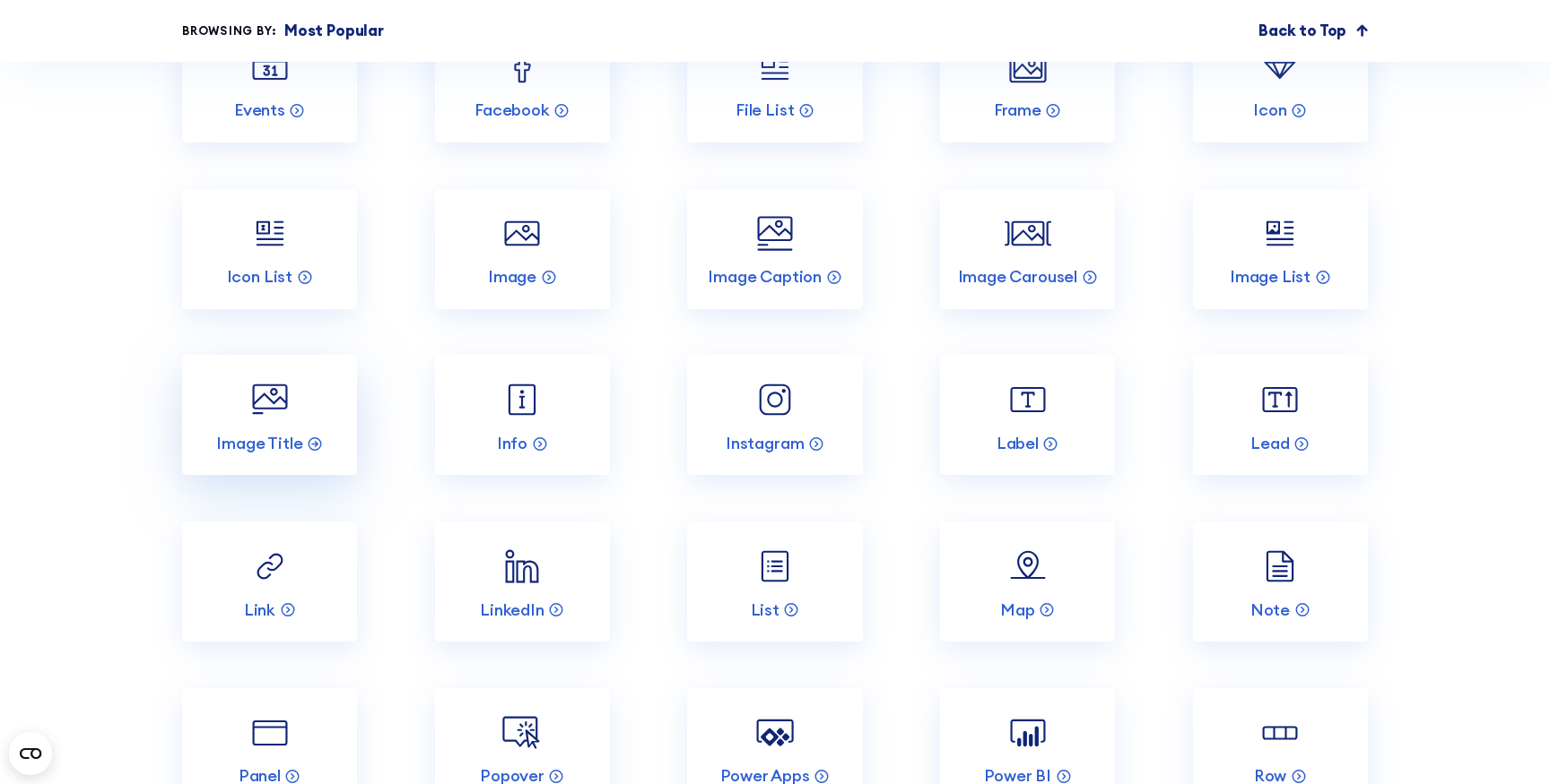
click at [279, 410] on img at bounding box center [269, 399] width 46 height 46
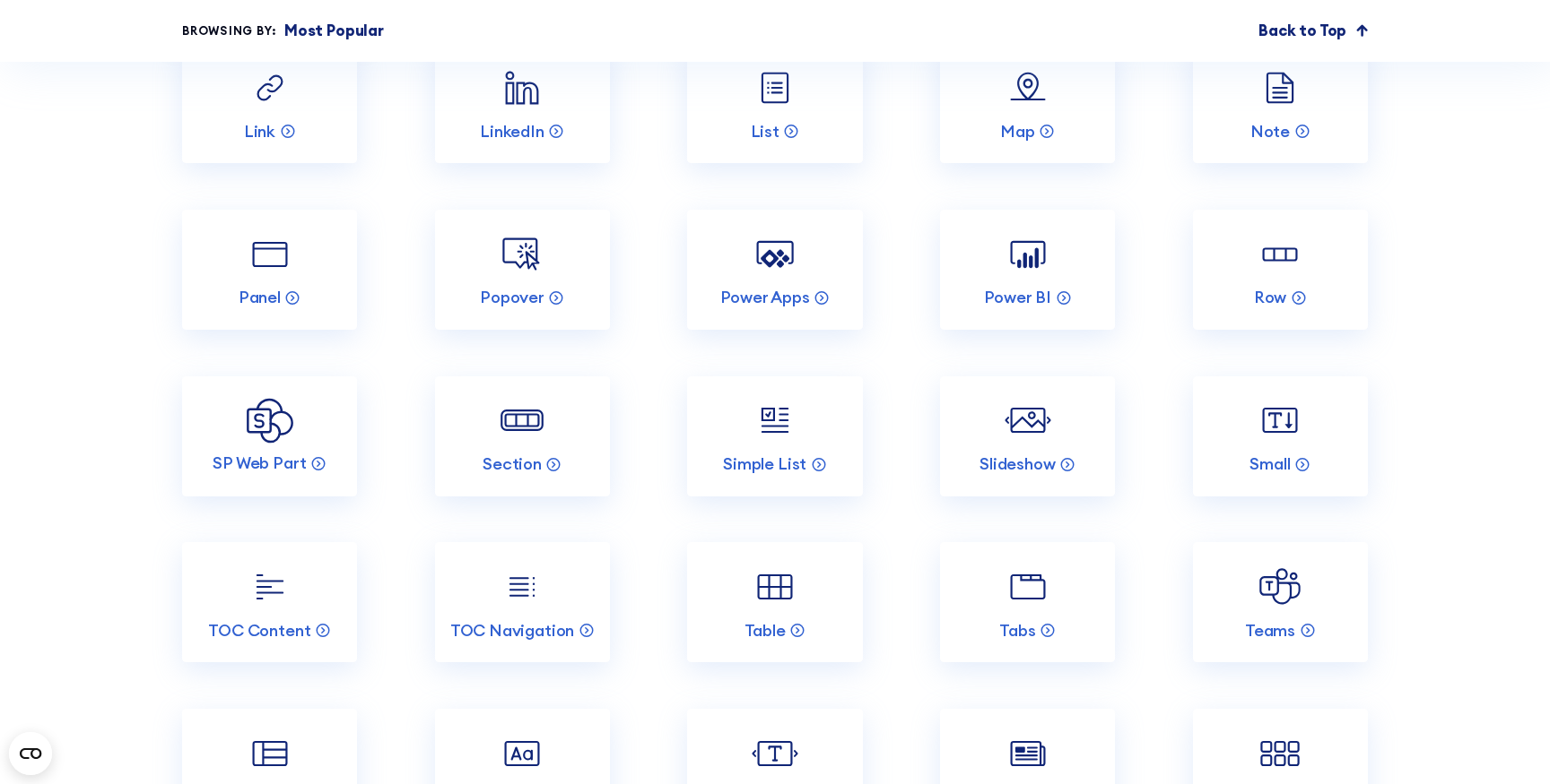
scroll to position [3134, 0]
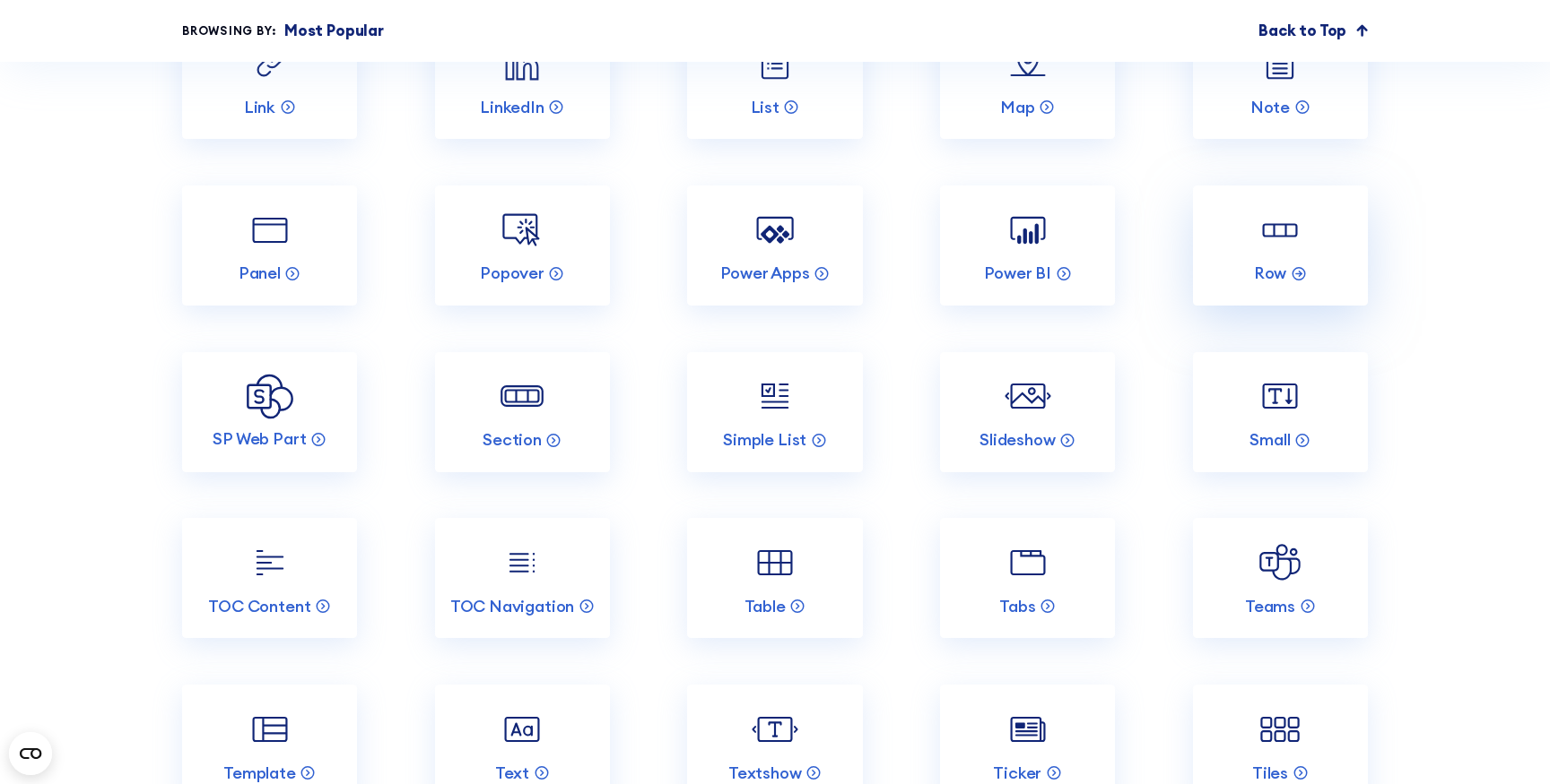
click at [1264, 244] on img at bounding box center [1279, 229] width 46 height 46
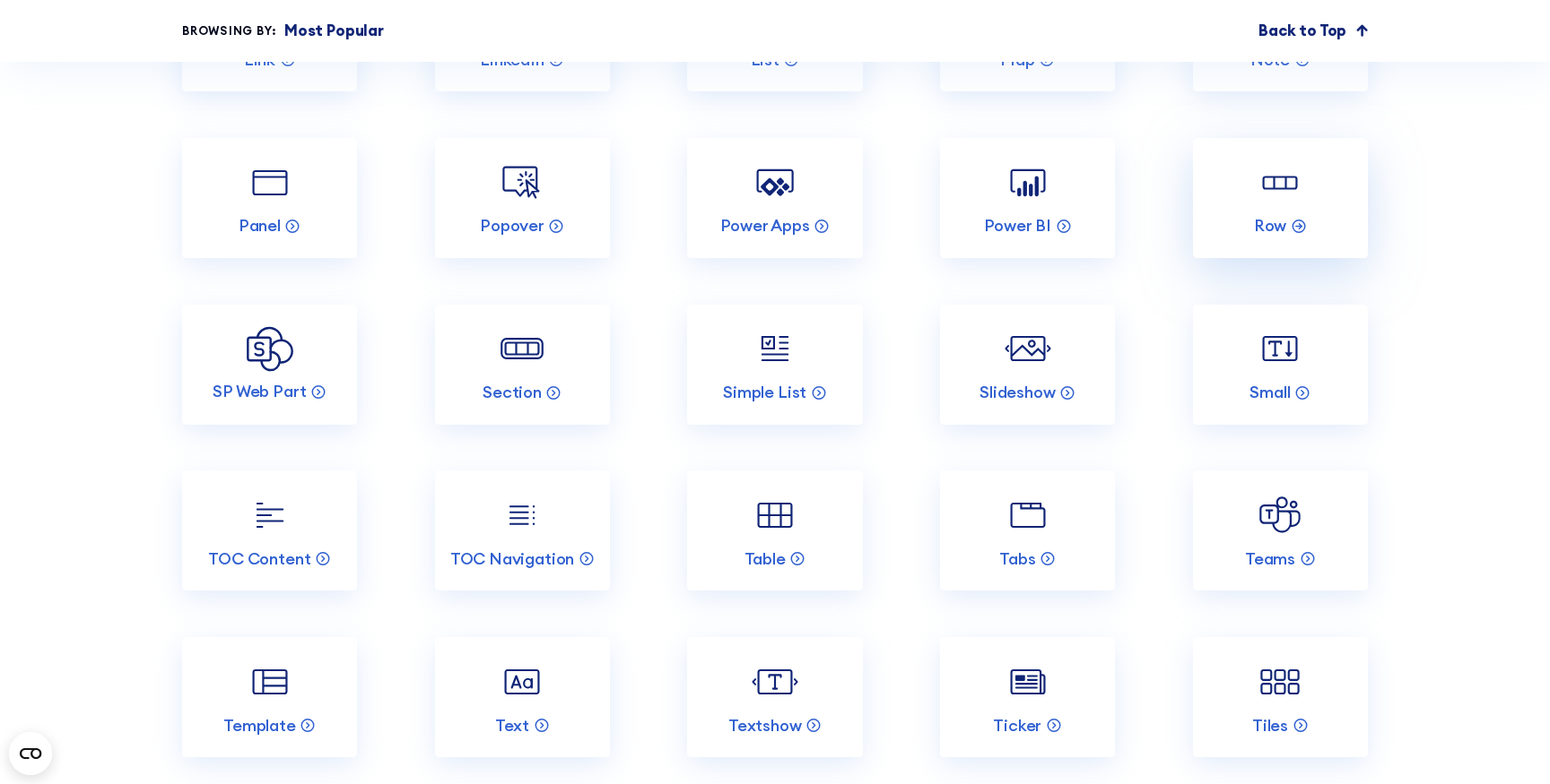
scroll to position [3220, 0]
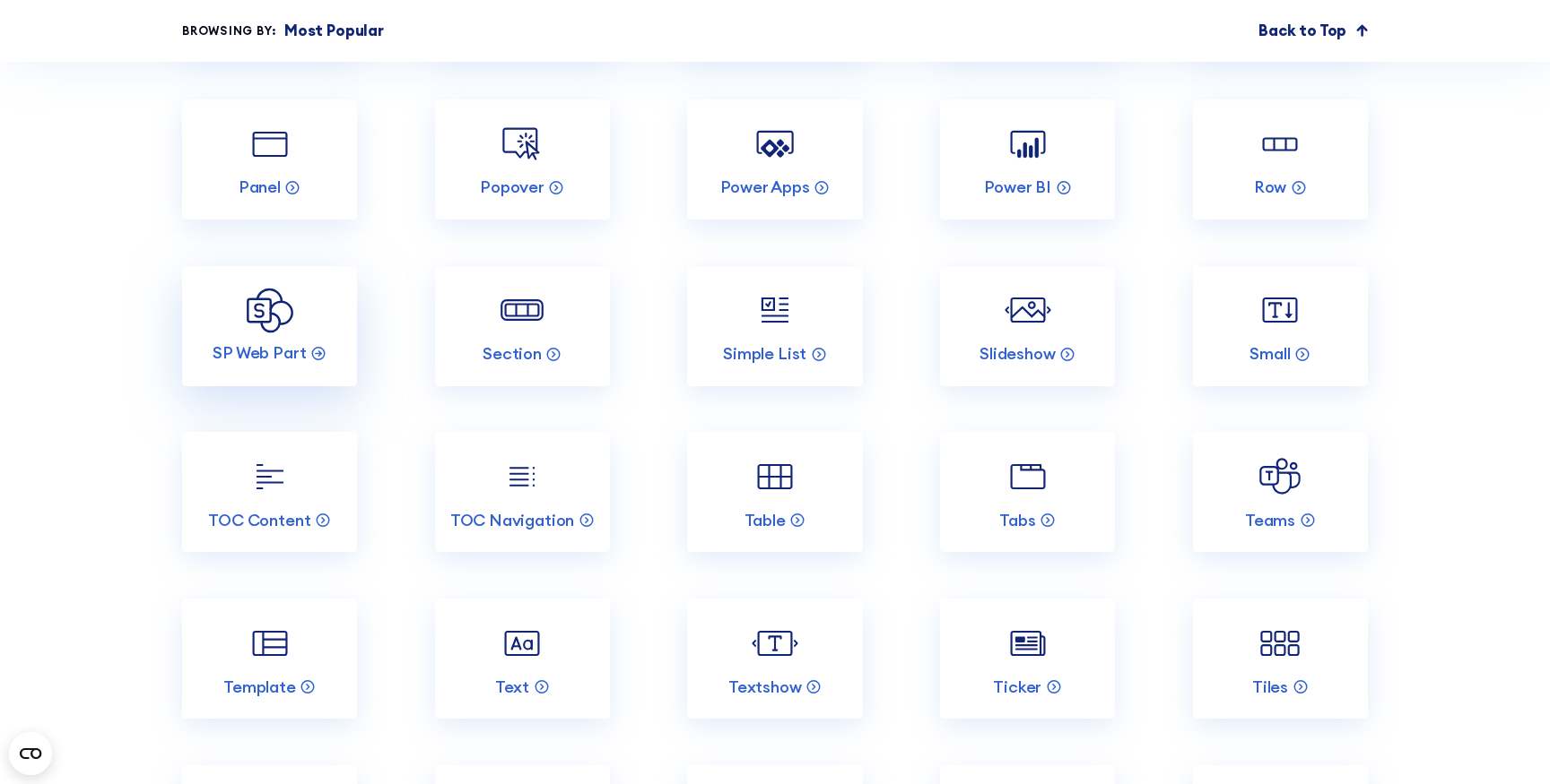
click at [254, 331] on img at bounding box center [269, 310] width 46 height 45
click at [536, 331] on img at bounding box center [521, 309] width 46 height 46
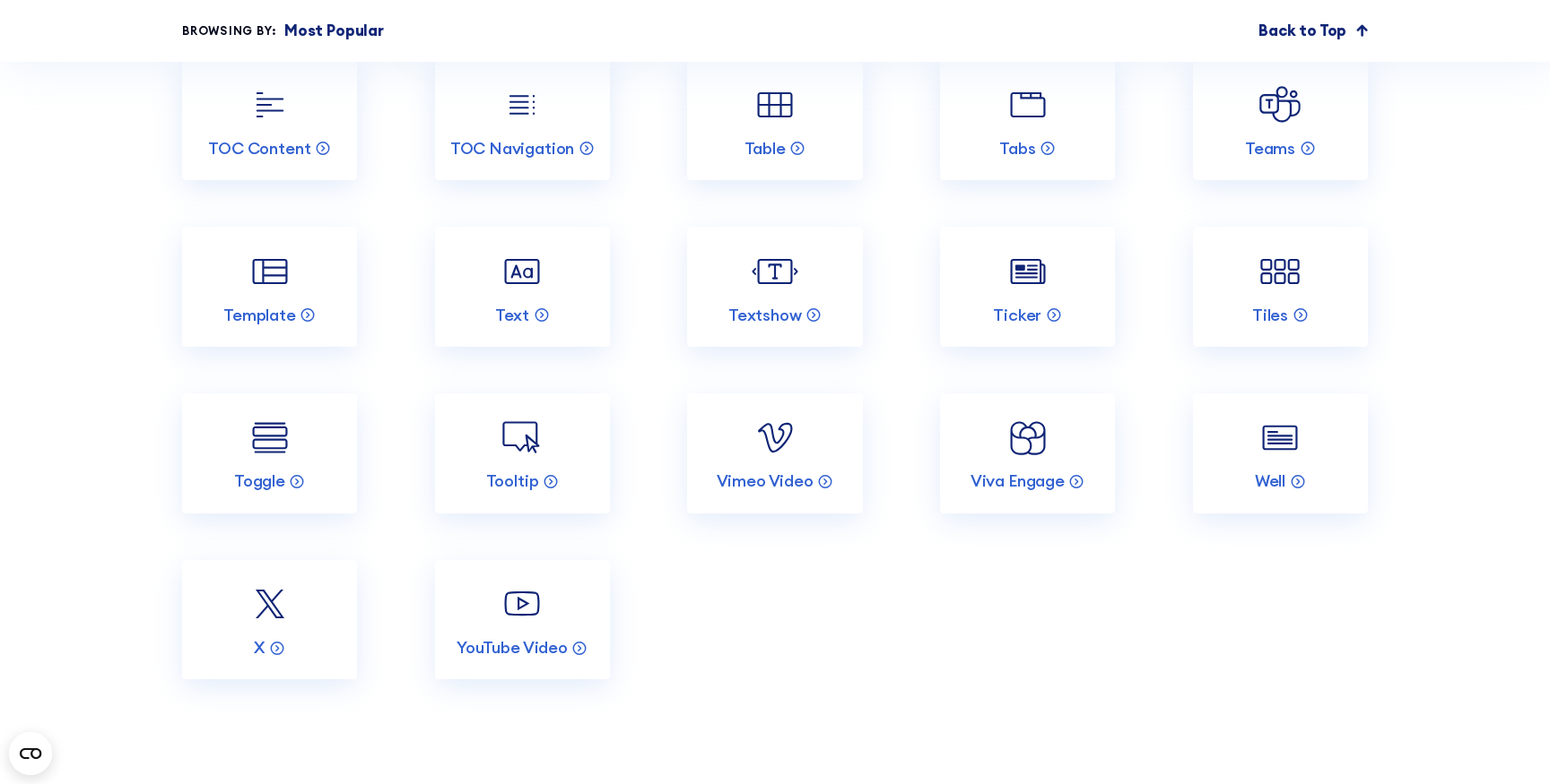
scroll to position [3608, 0]
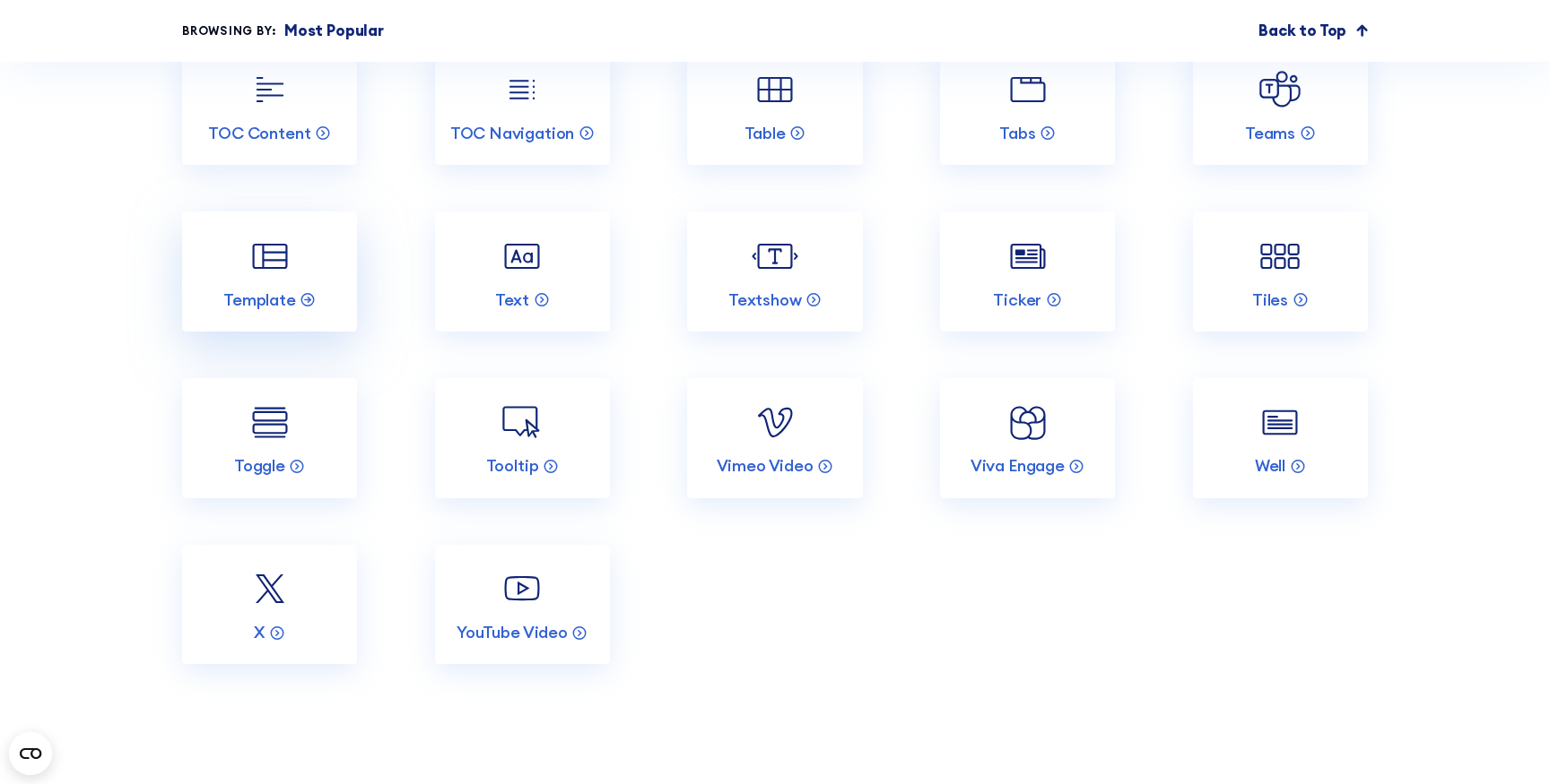
click at [284, 279] on link "Template" at bounding box center [269, 271] width 175 height 120
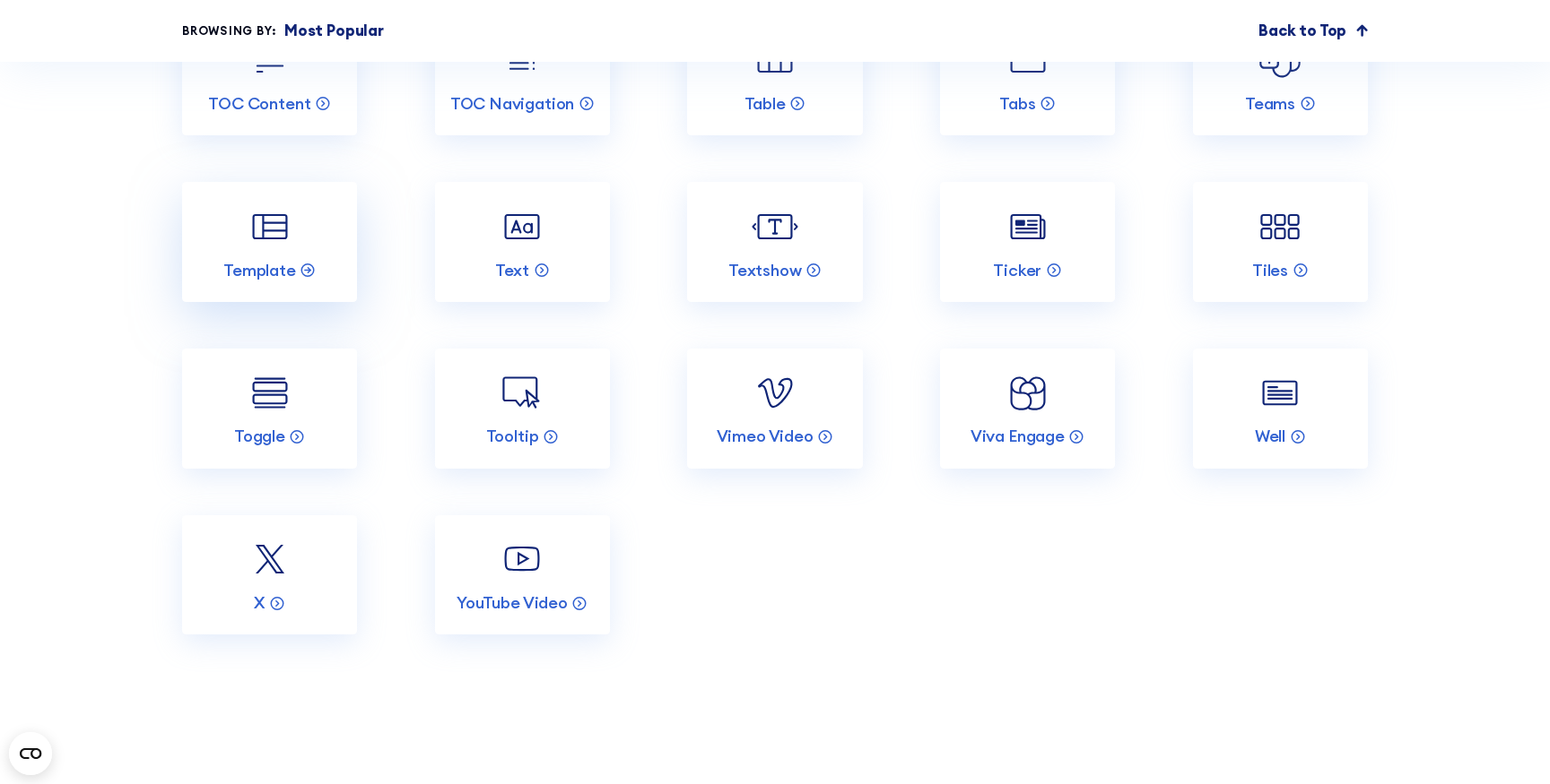
scroll to position [3640, 0]
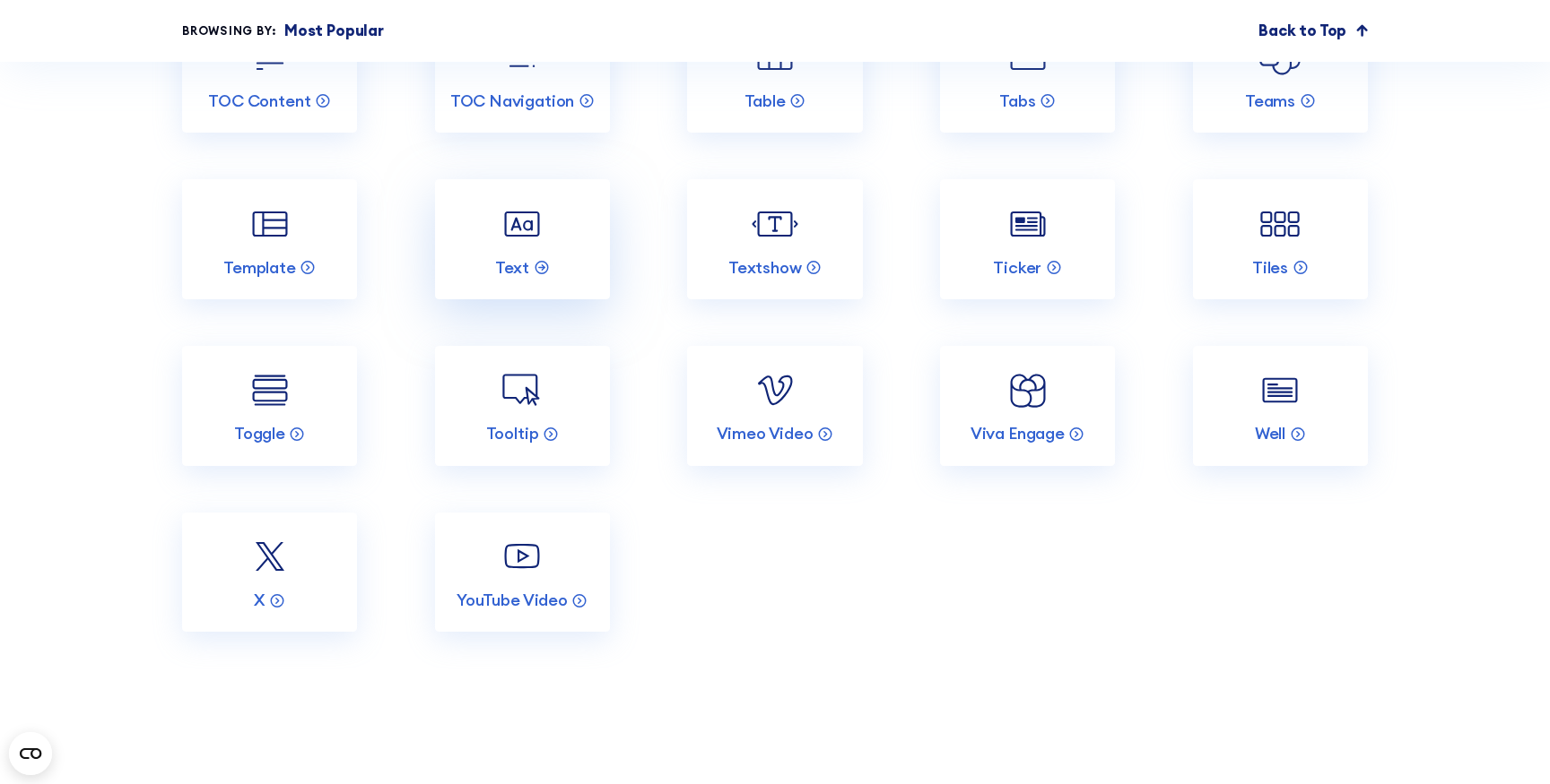
click at [526, 254] on link "Text" at bounding box center [522, 238] width 175 height 120
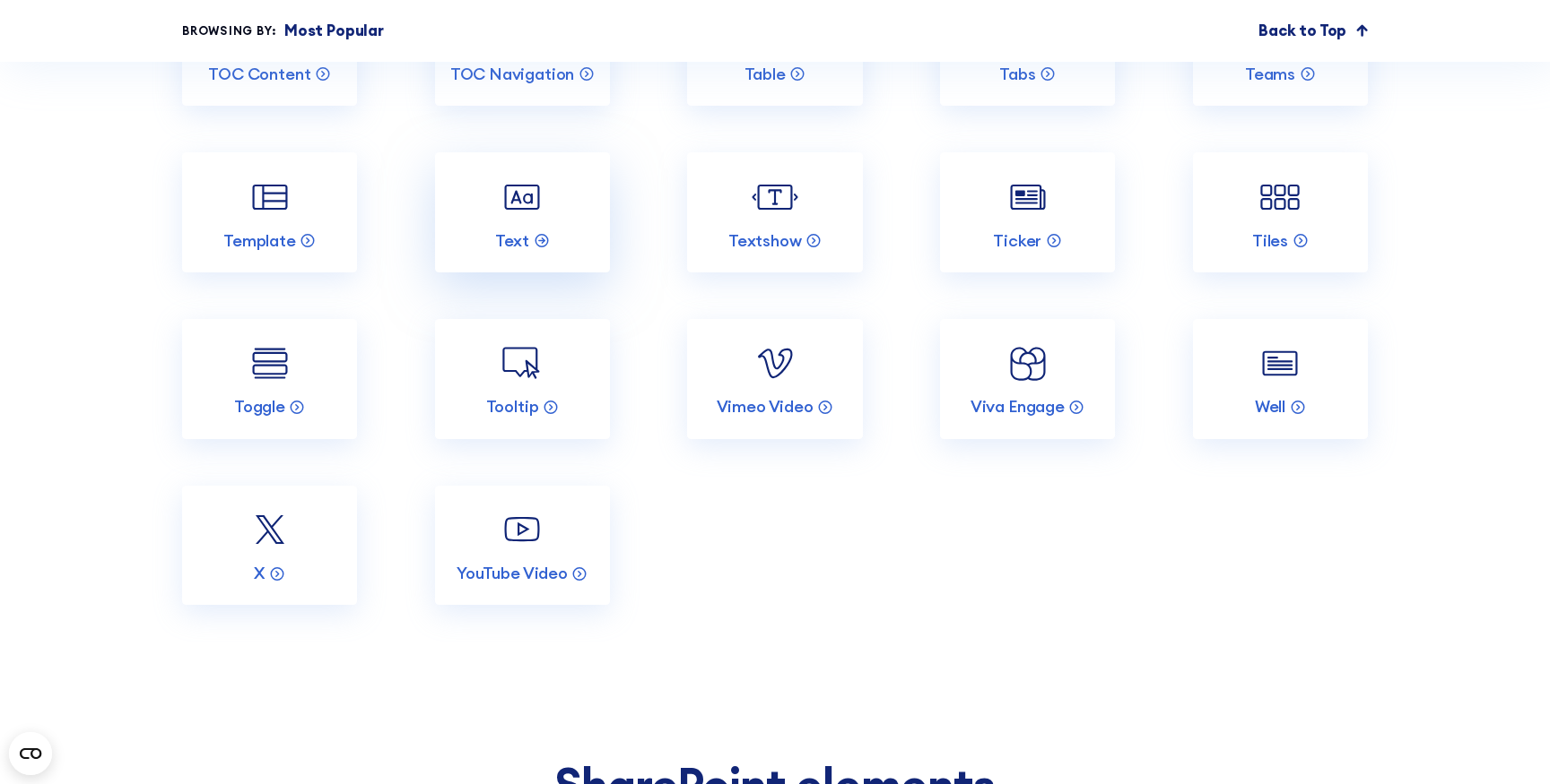
scroll to position [3669, 0]
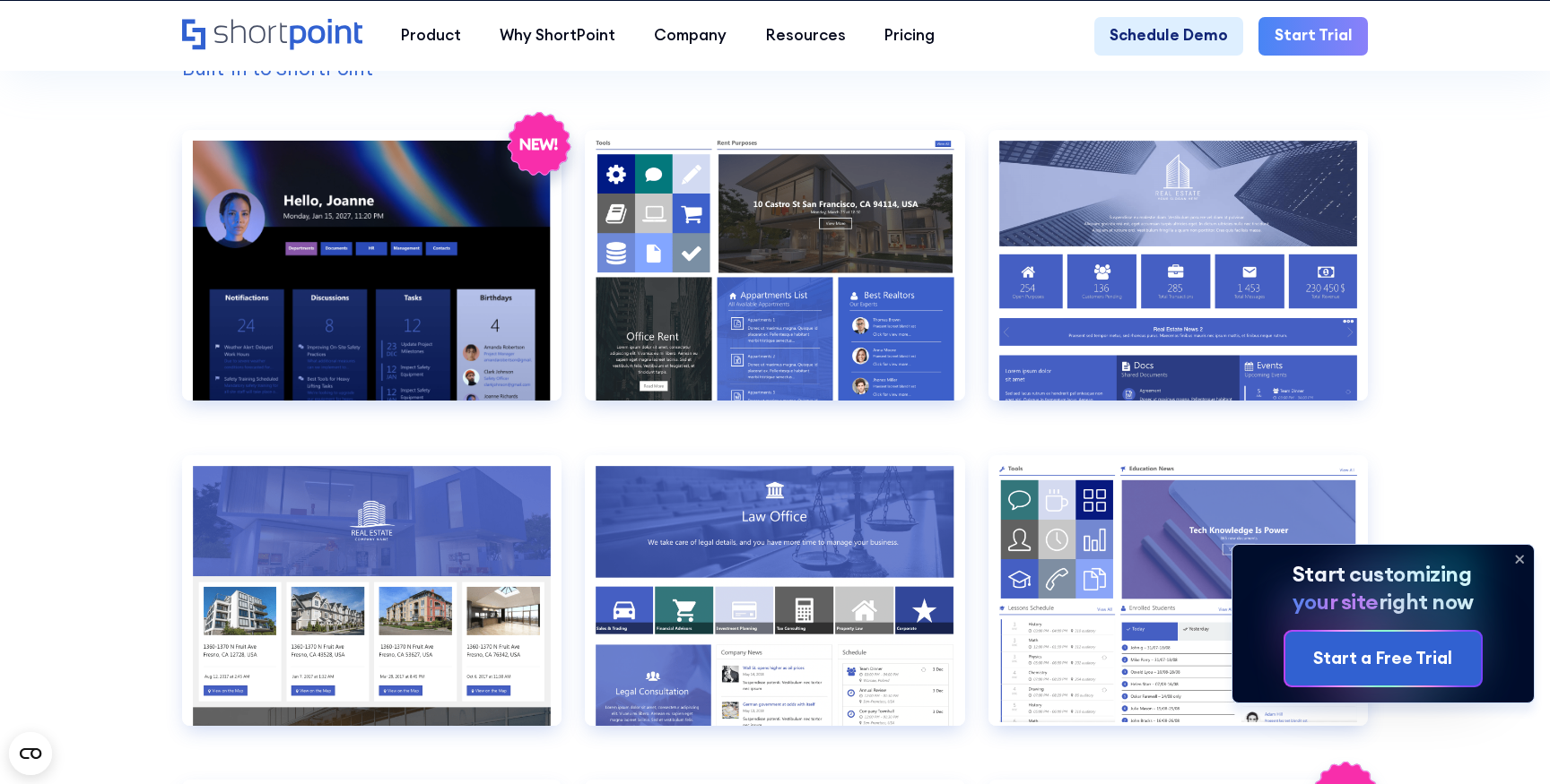
scroll to position [1728, 0]
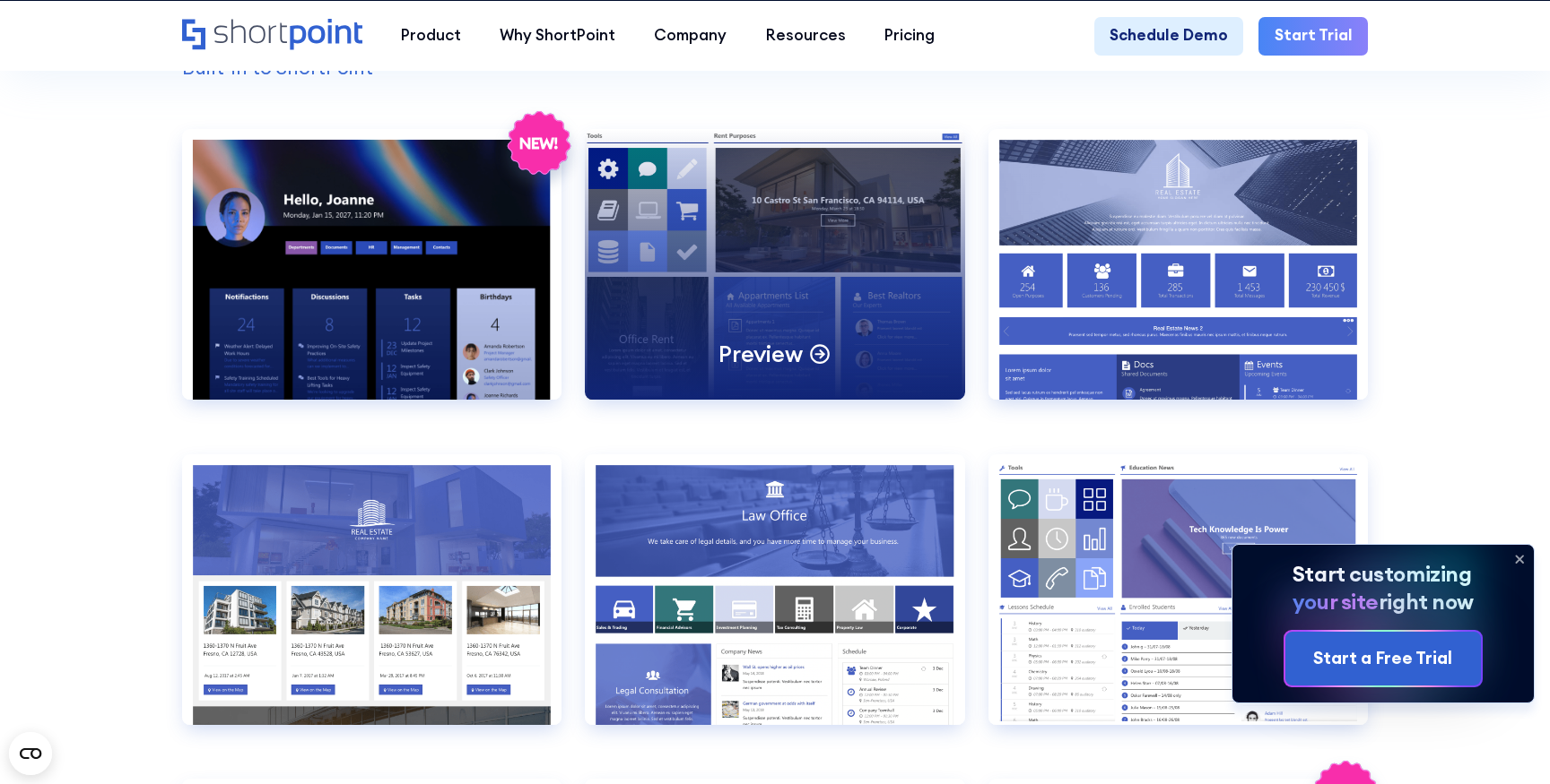
click at [800, 300] on div "Preview" at bounding box center [774, 265] width 379 height 271
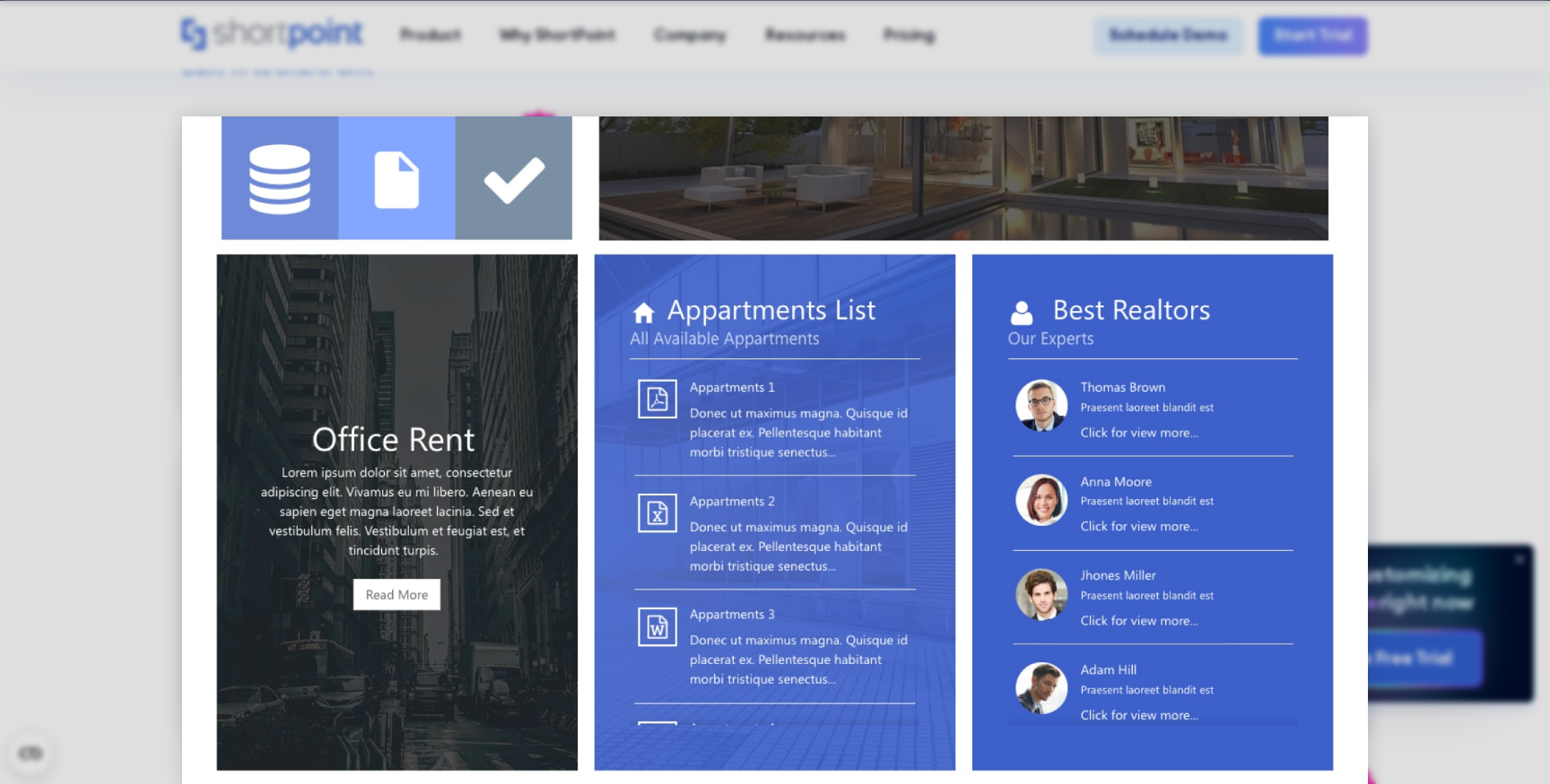
scroll to position [641, 0]
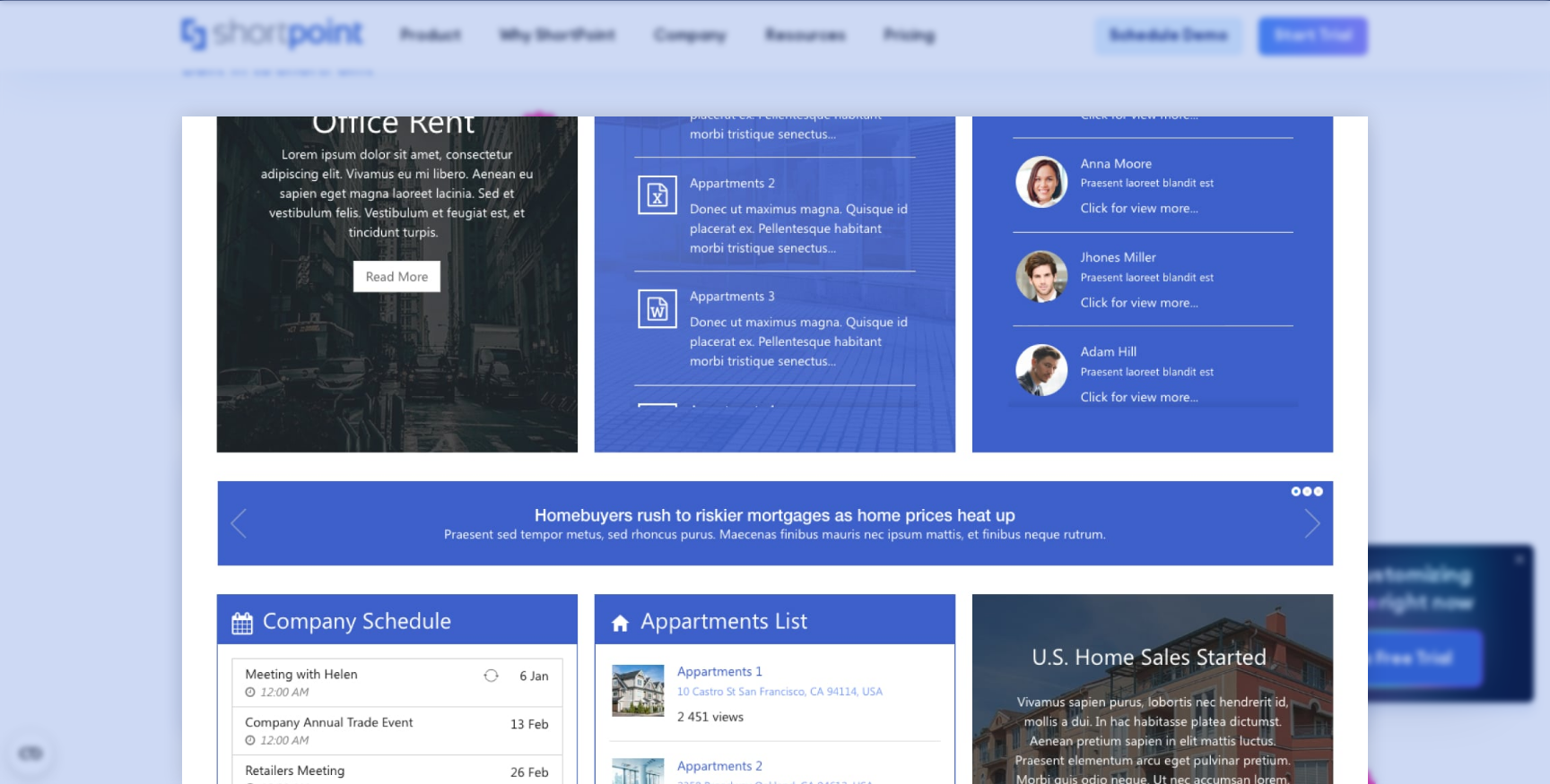
click at [89, 464] on div at bounding box center [775, 392] width 1550 height 784
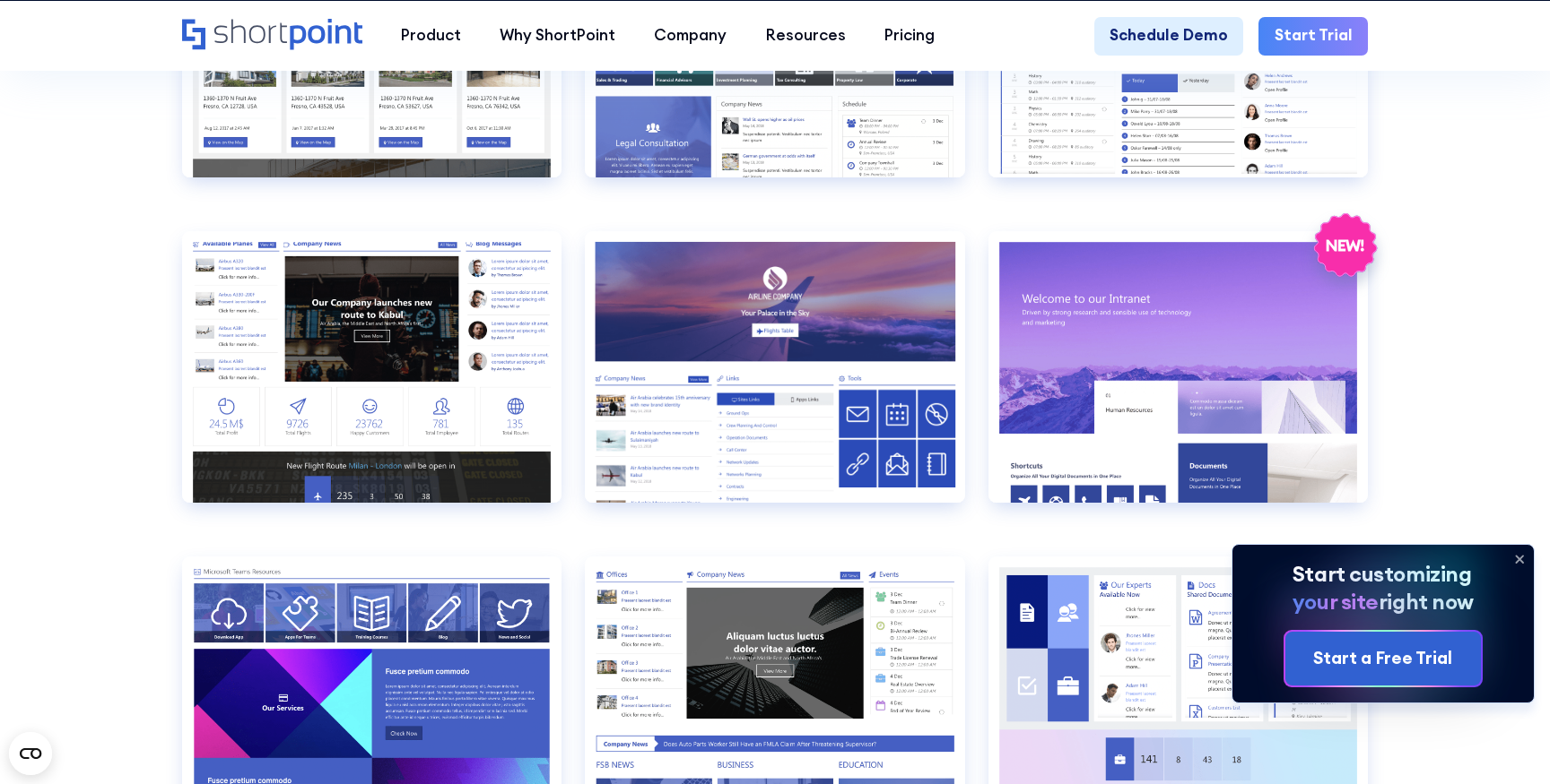
scroll to position [2298, 0]
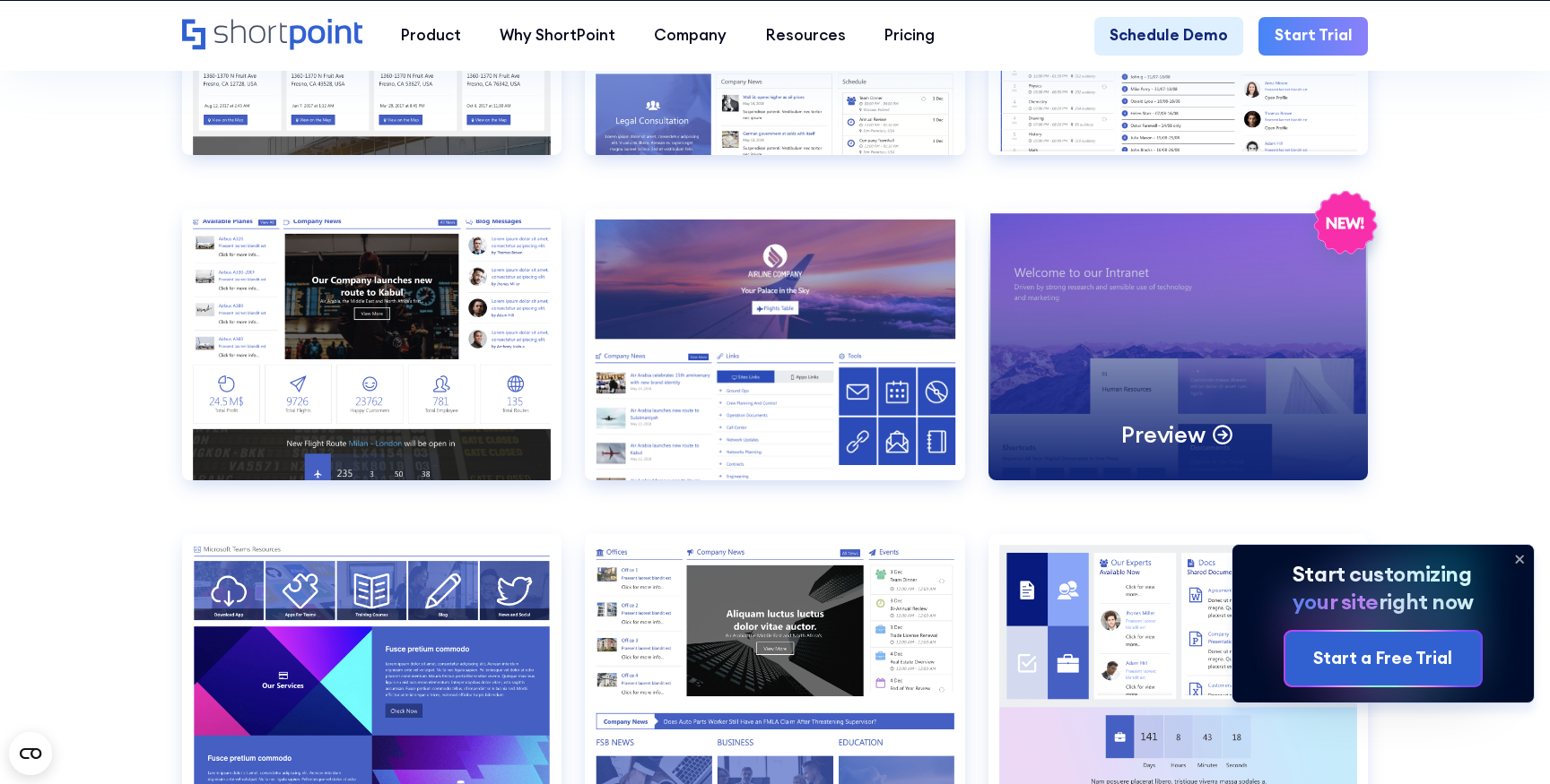
click at [1230, 331] on div "Preview" at bounding box center [1177, 344] width 379 height 271
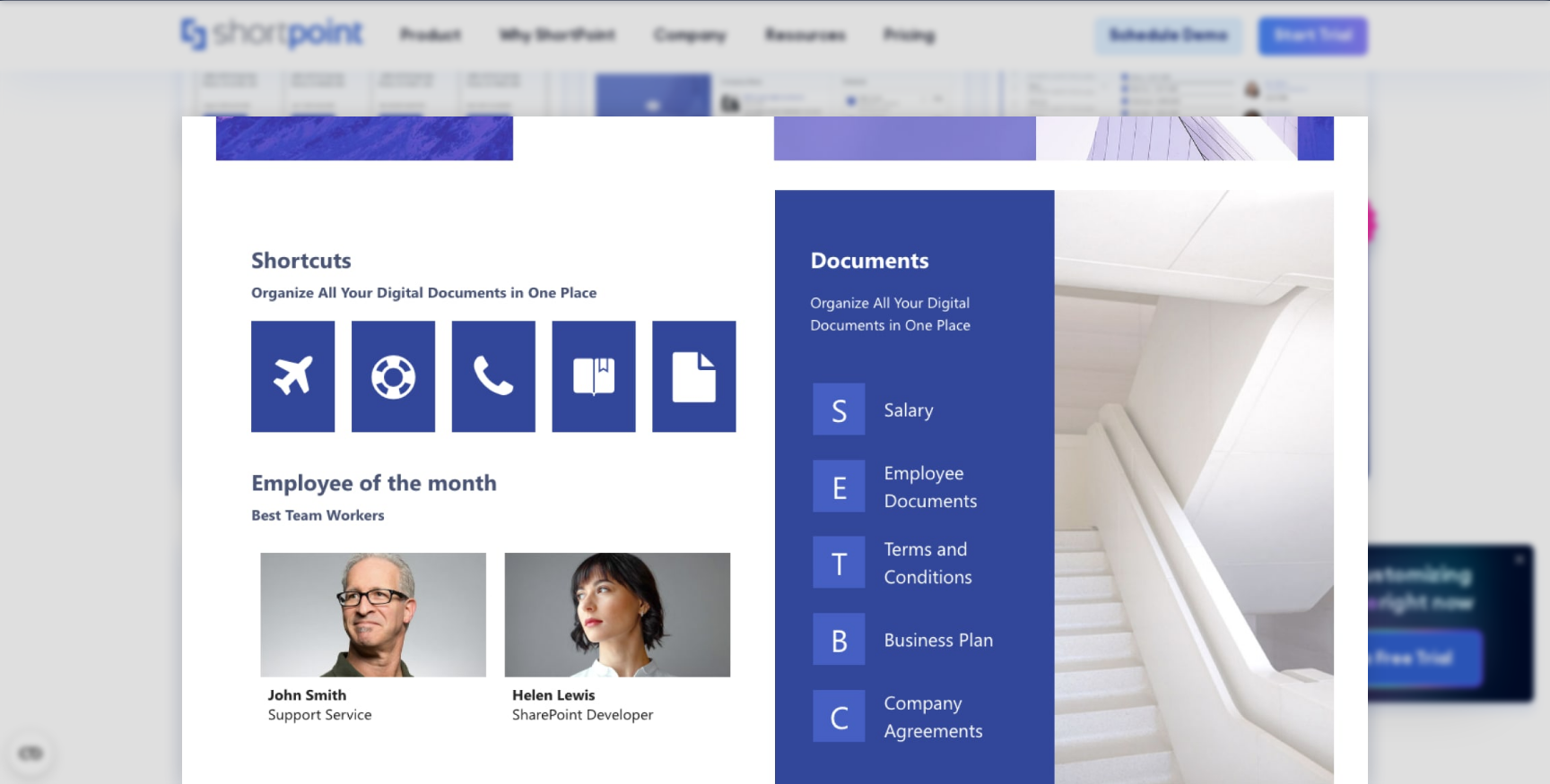
scroll to position [0, 0]
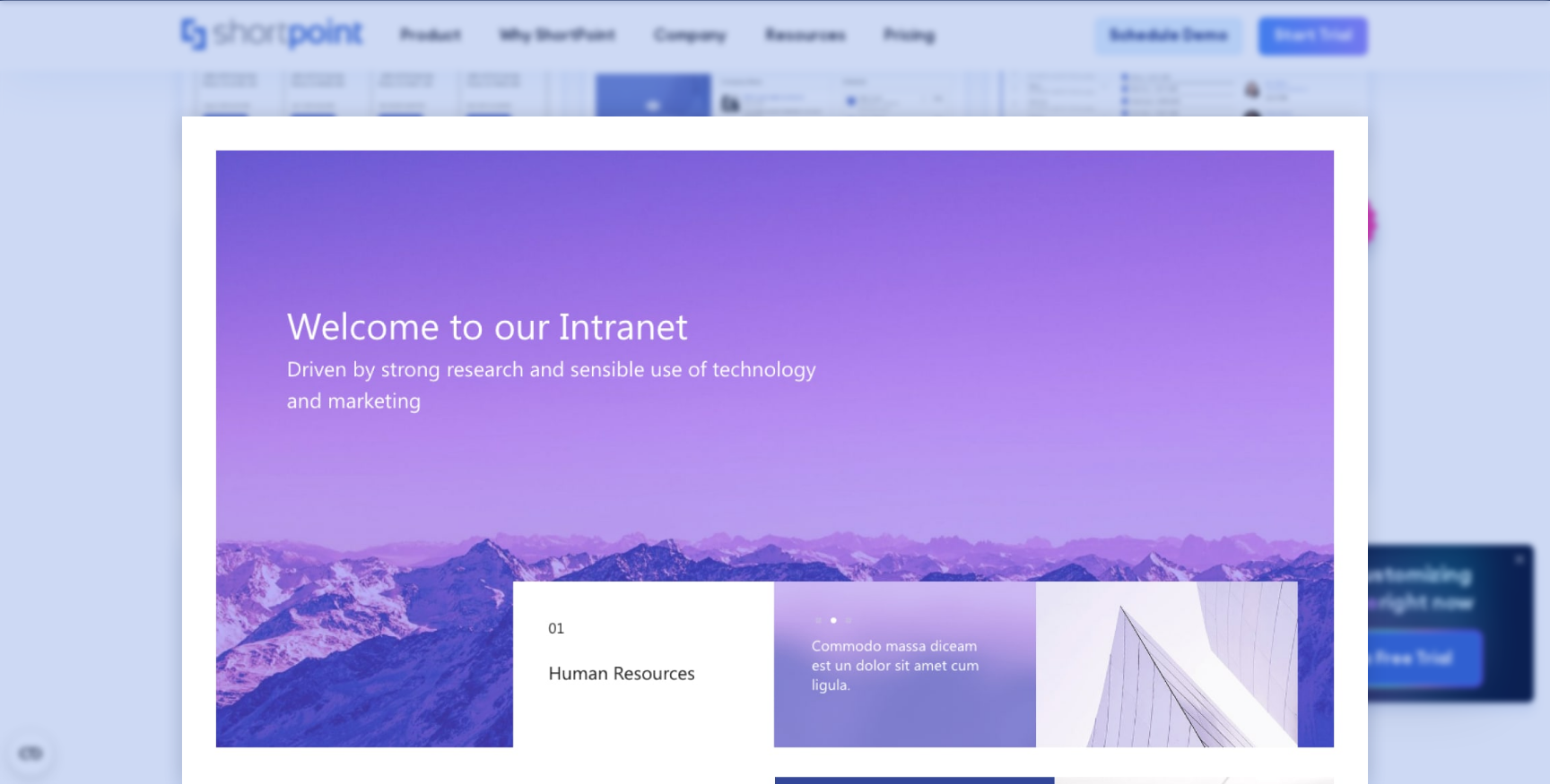
click at [1529, 77] on div at bounding box center [775, 392] width 1550 height 784
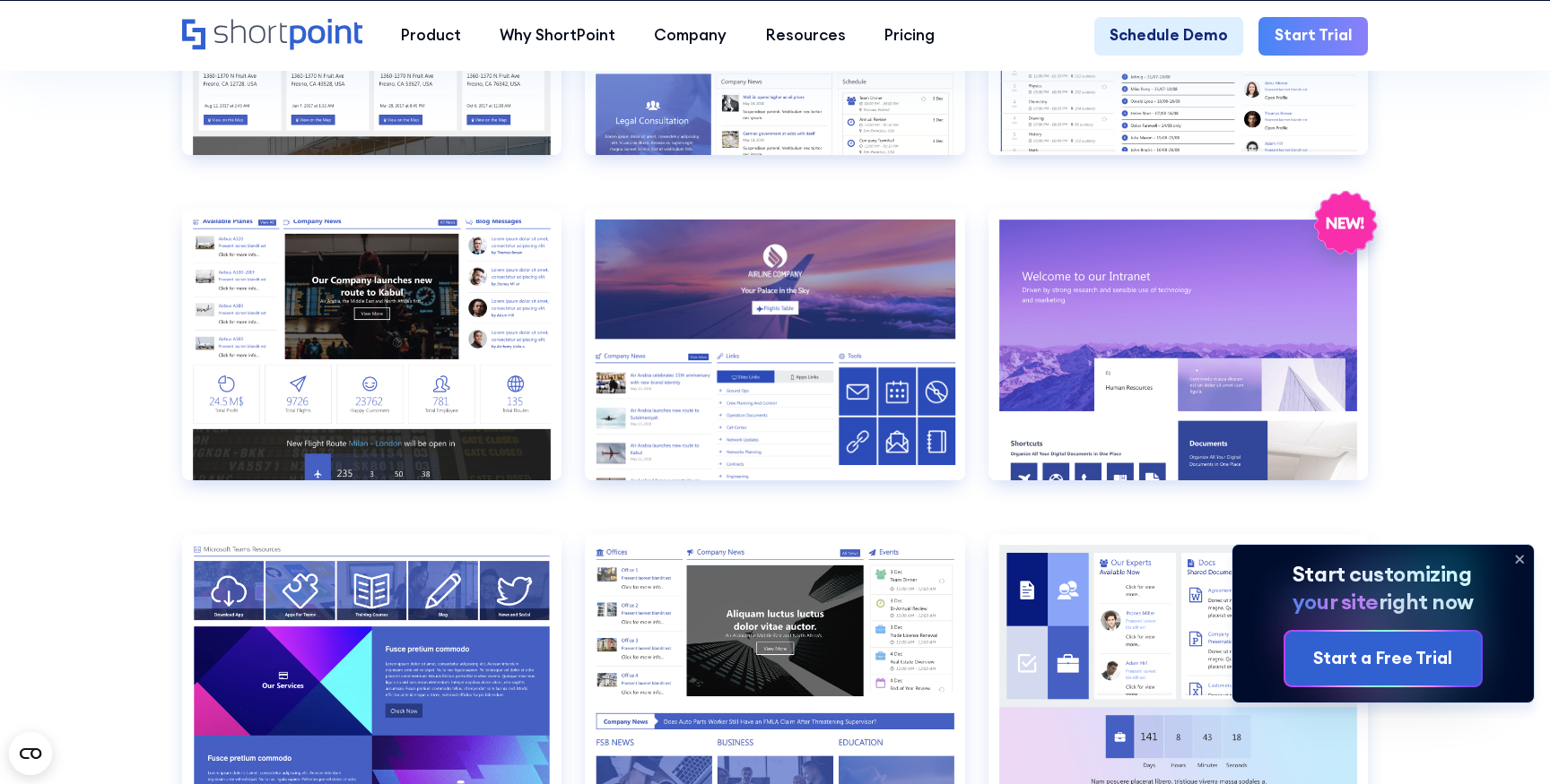
click at [82, 383] on section "SHAREPOINT INTRANET TEMPLATES Fully customizable SharePoint templates with Shor…" at bounding box center [775, 588] width 1550 height 5698
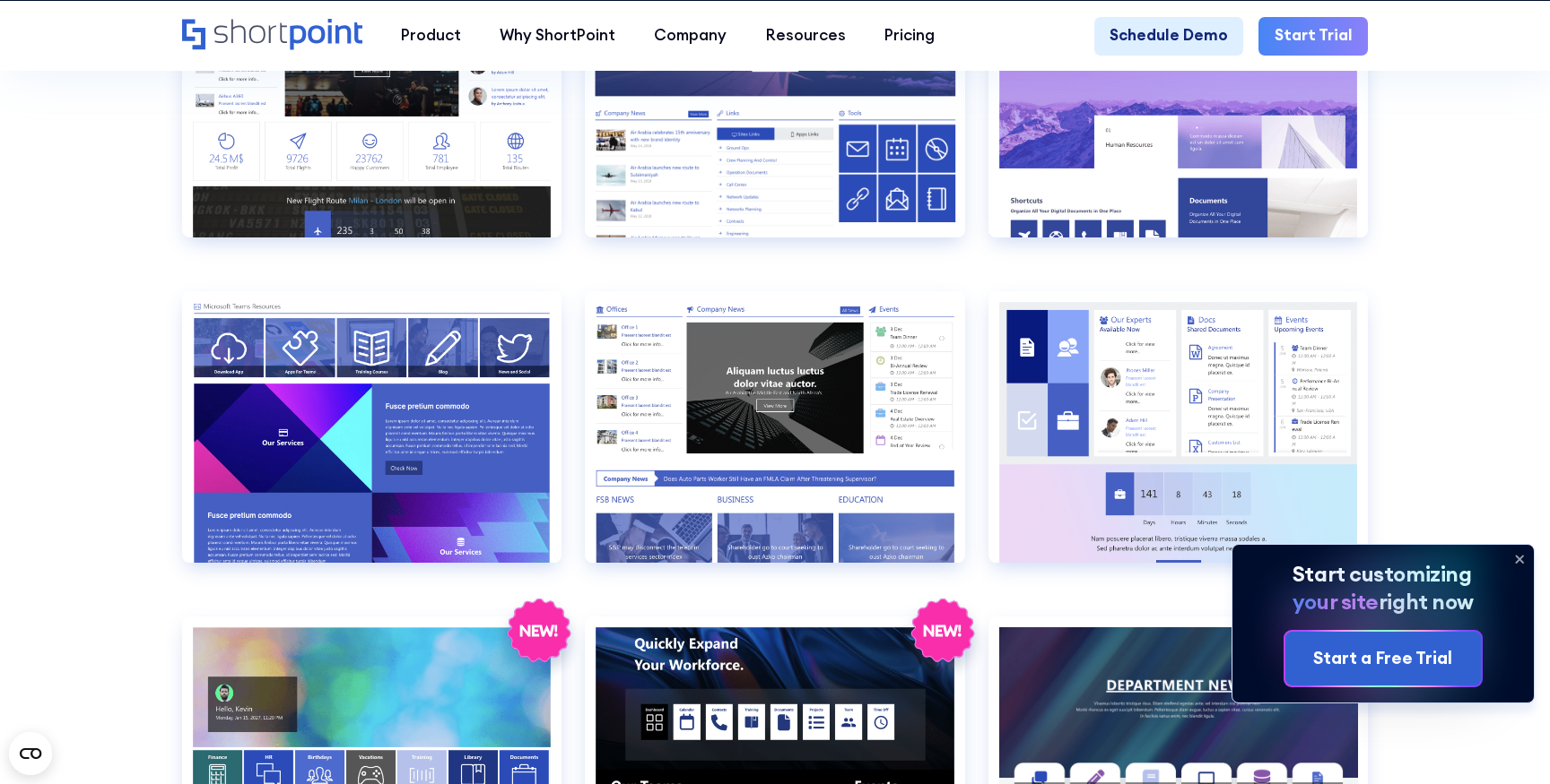
scroll to position [2545, 0]
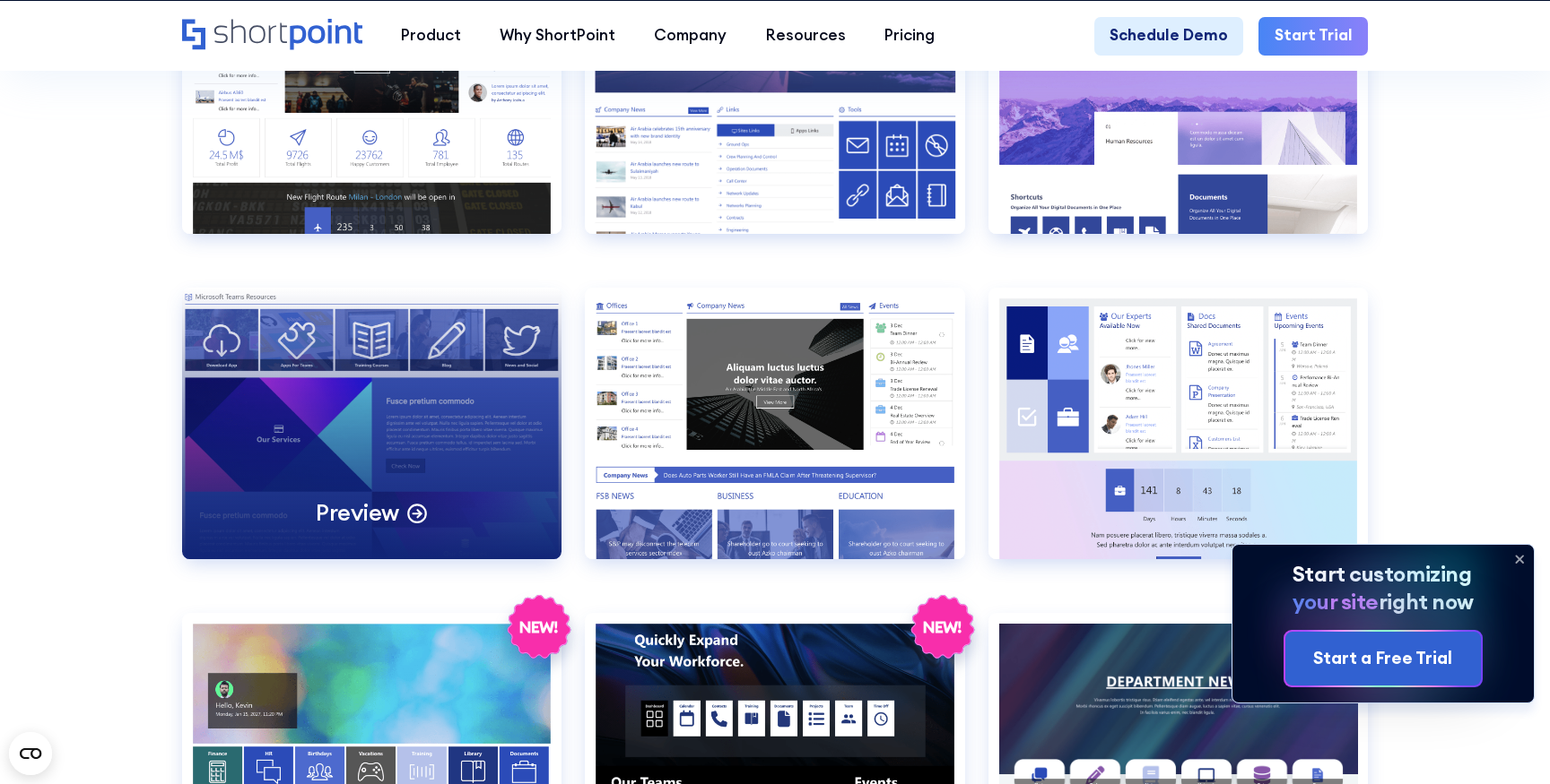
click at [309, 444] on div "Preview" at bounding box center [371, 423] width 379 height 271
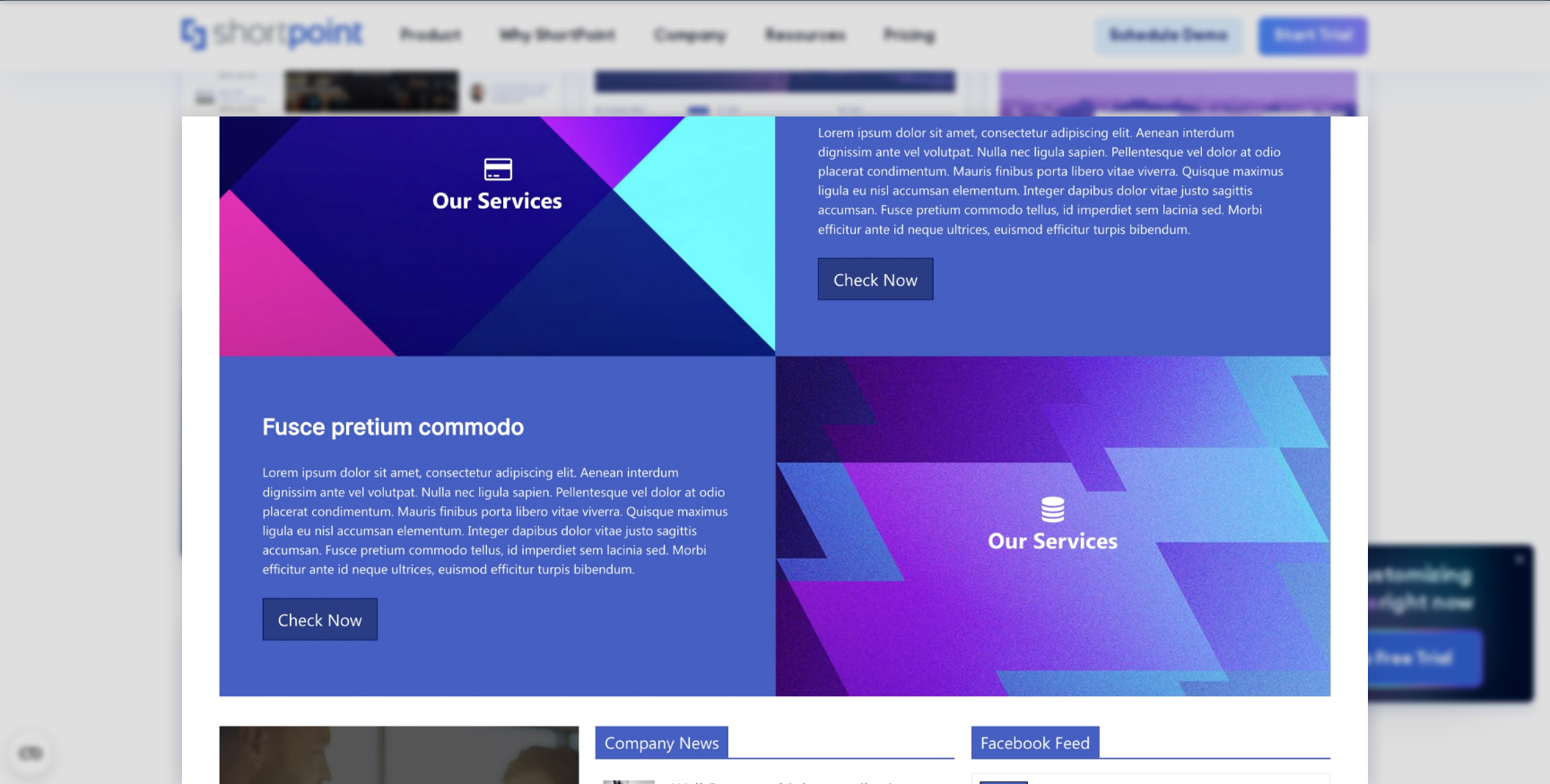
scroll to position [0, 0]
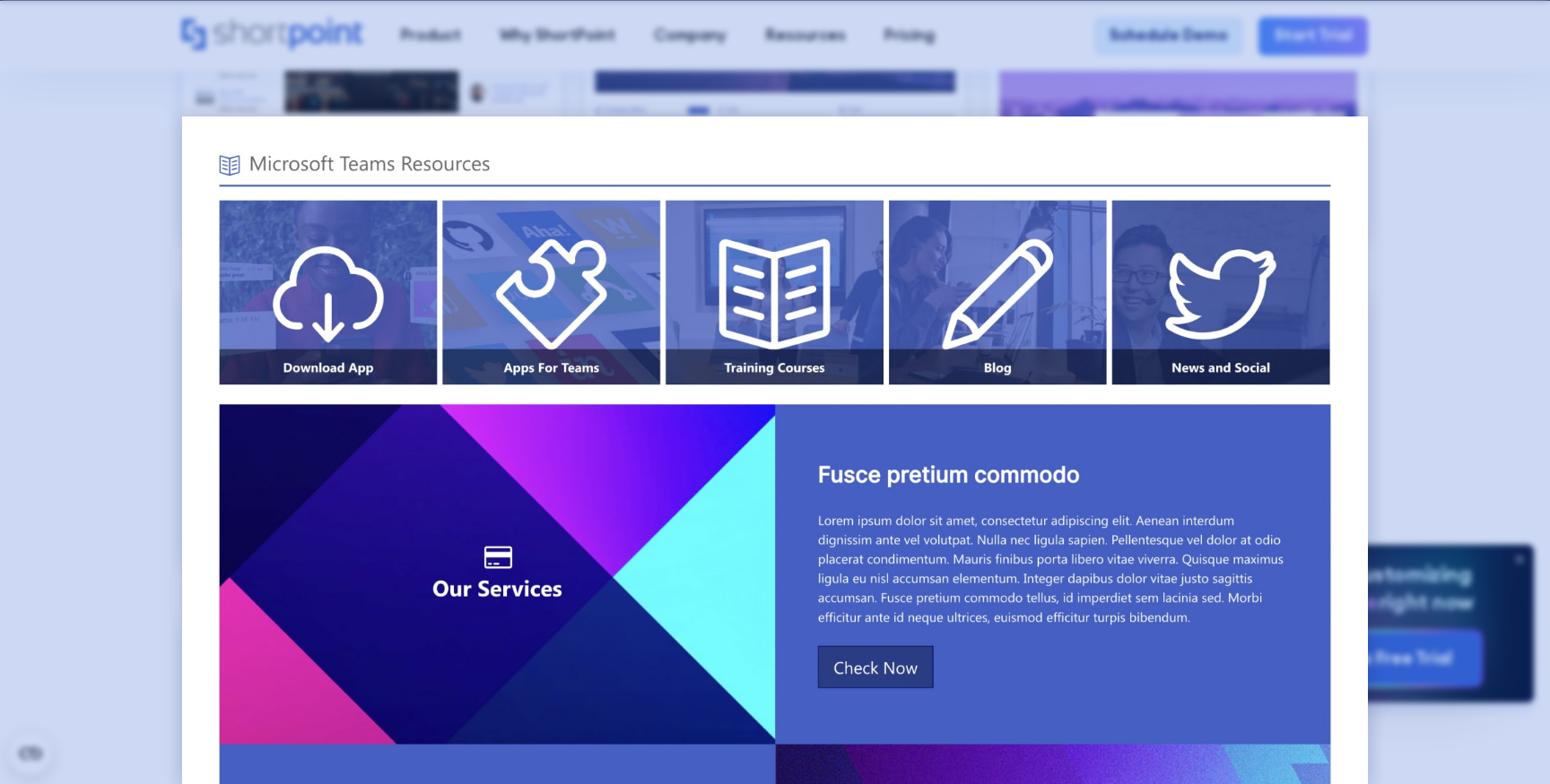
click at [1460, 224] on div at bounding box center [775, 392] width 1550 height 784
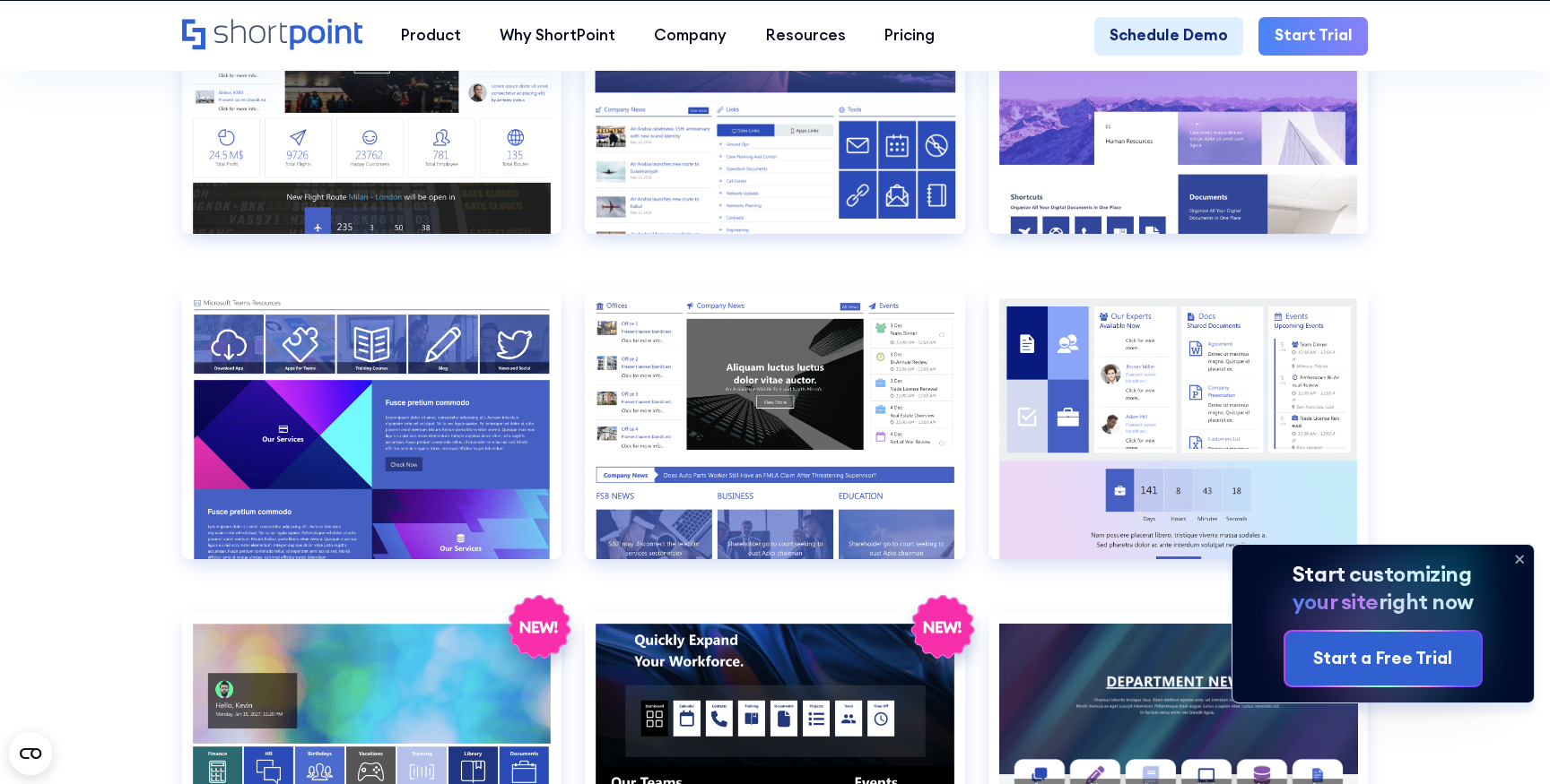
click at [147, 380] on section "SHAREPOINT INTRANET TEMPLATES Fully customizable SharePoint templates with Shor…" at bounding box center [775, 342] width 1550 height 5698
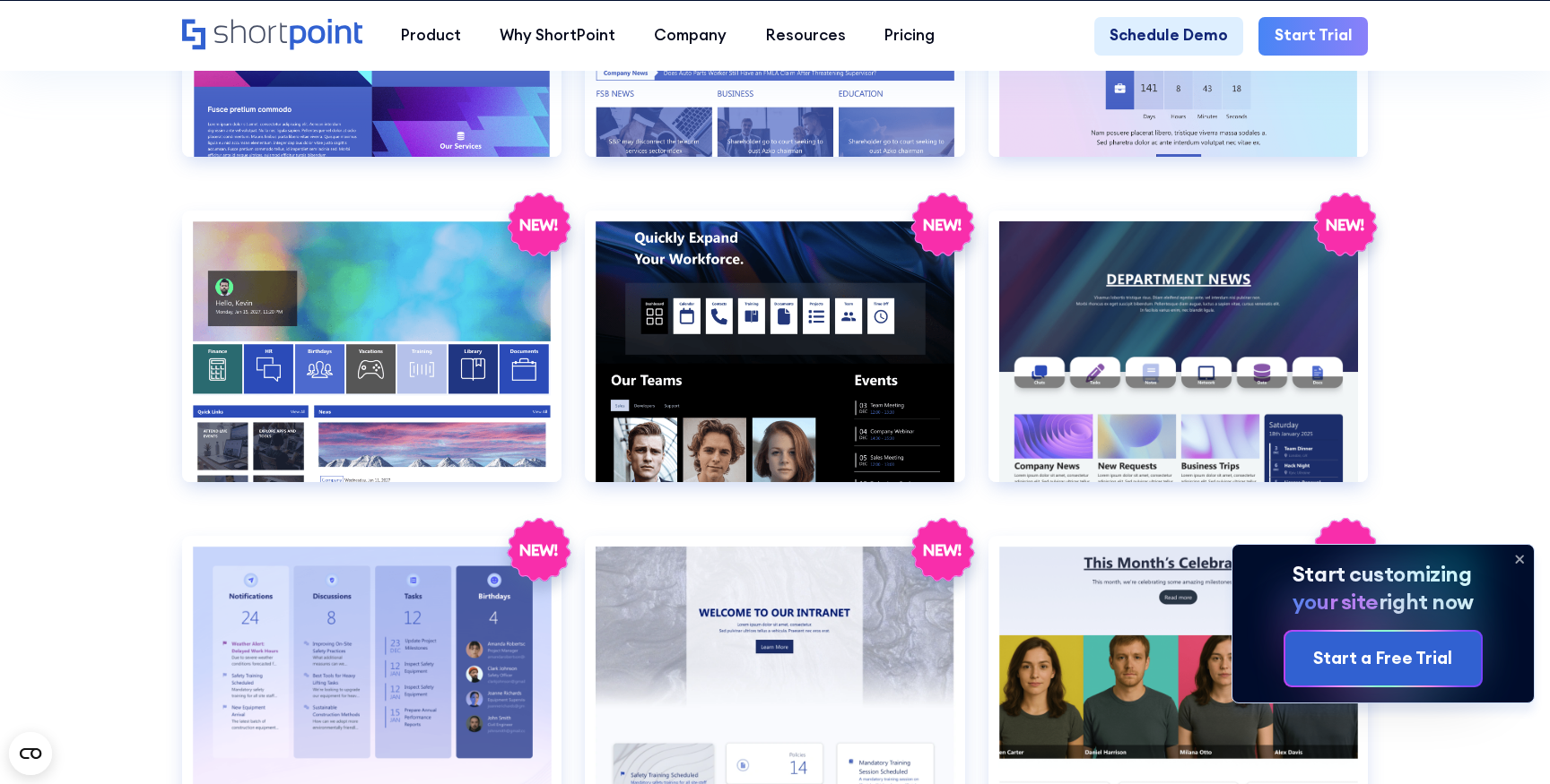
scroll to position [2956, 0]
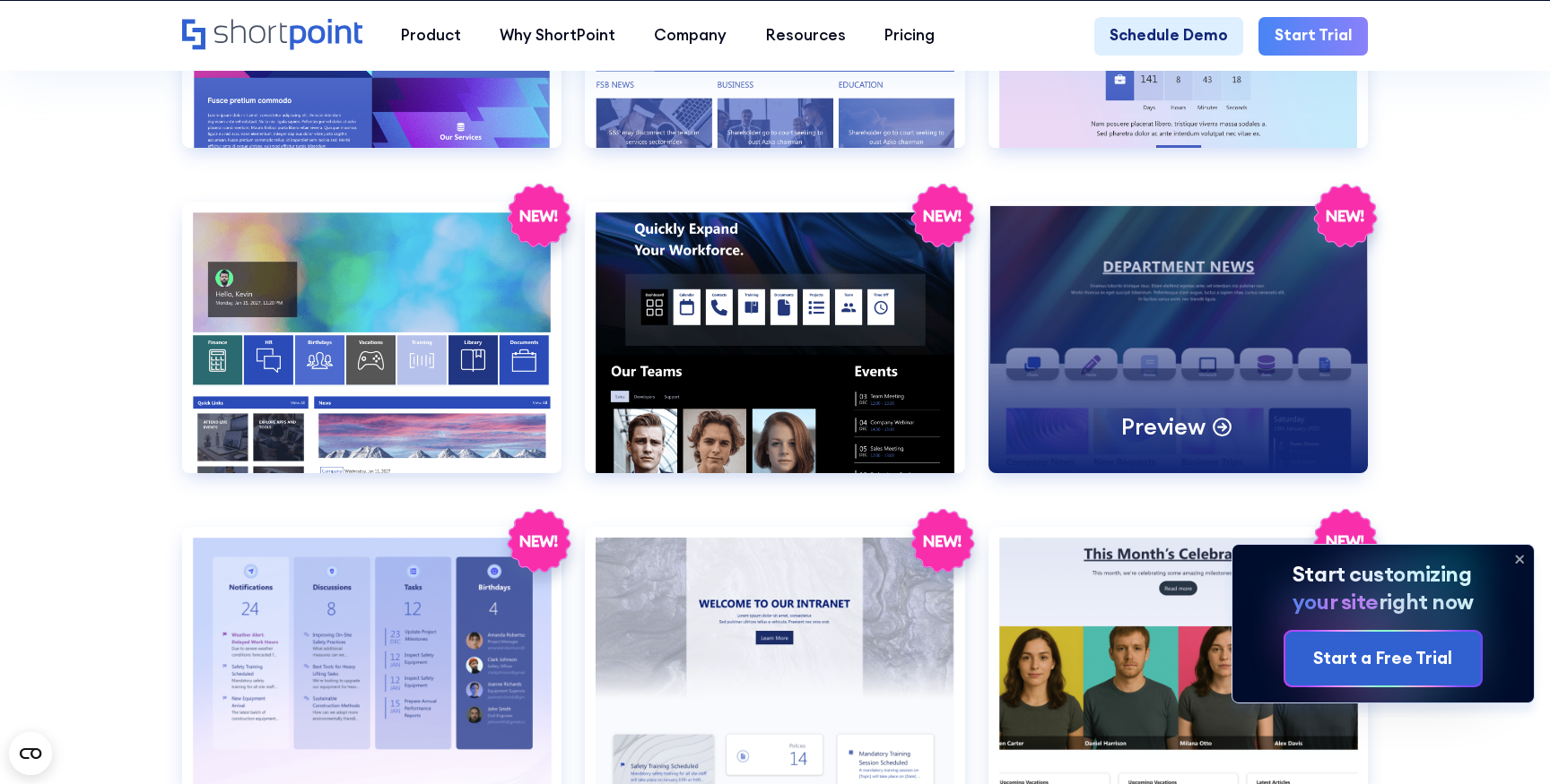
click at [1124, 301] on div "Preview" at bounding box center [1177, 337] width 379 height 271
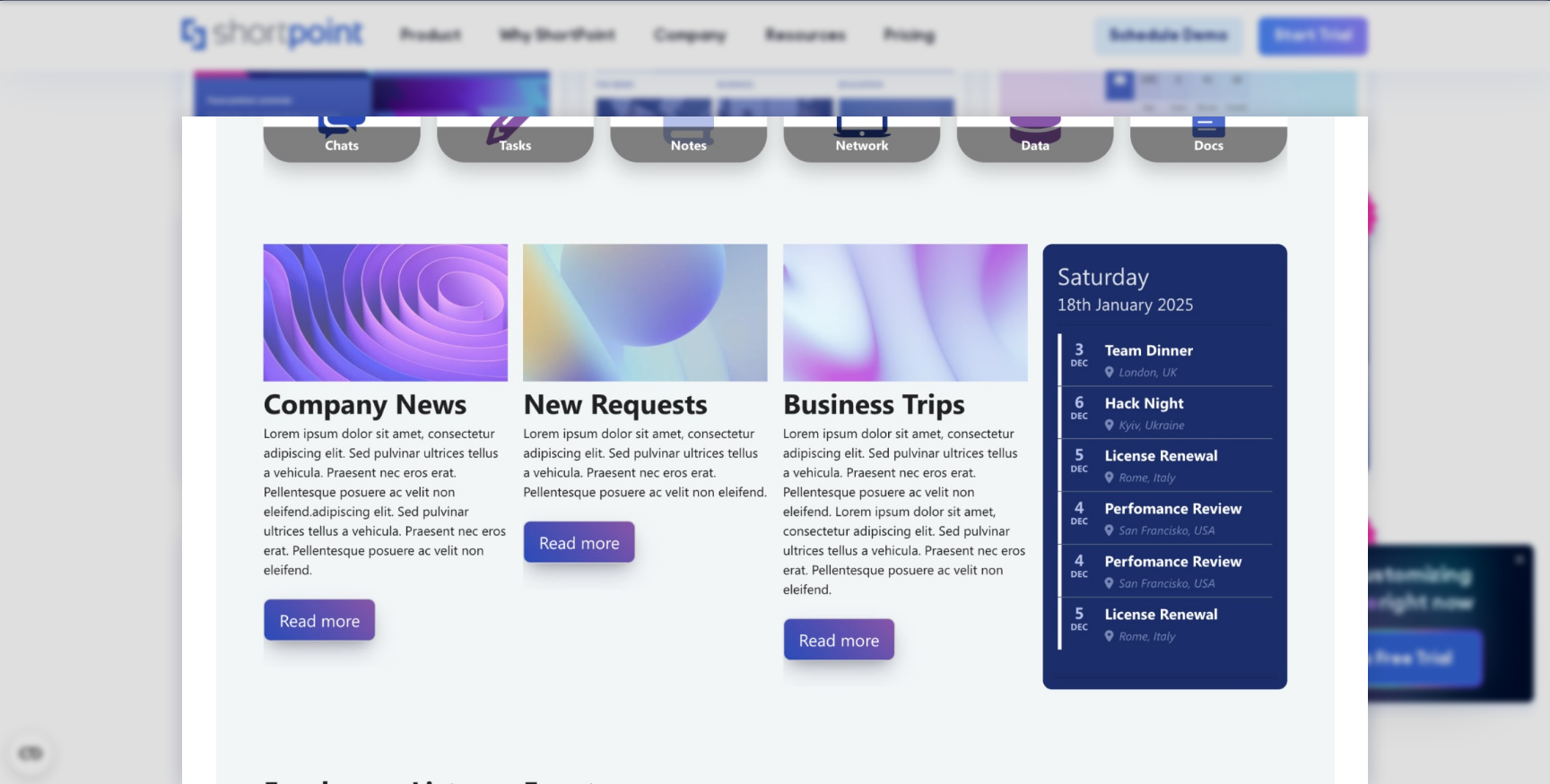
scroll to position [611, 0]
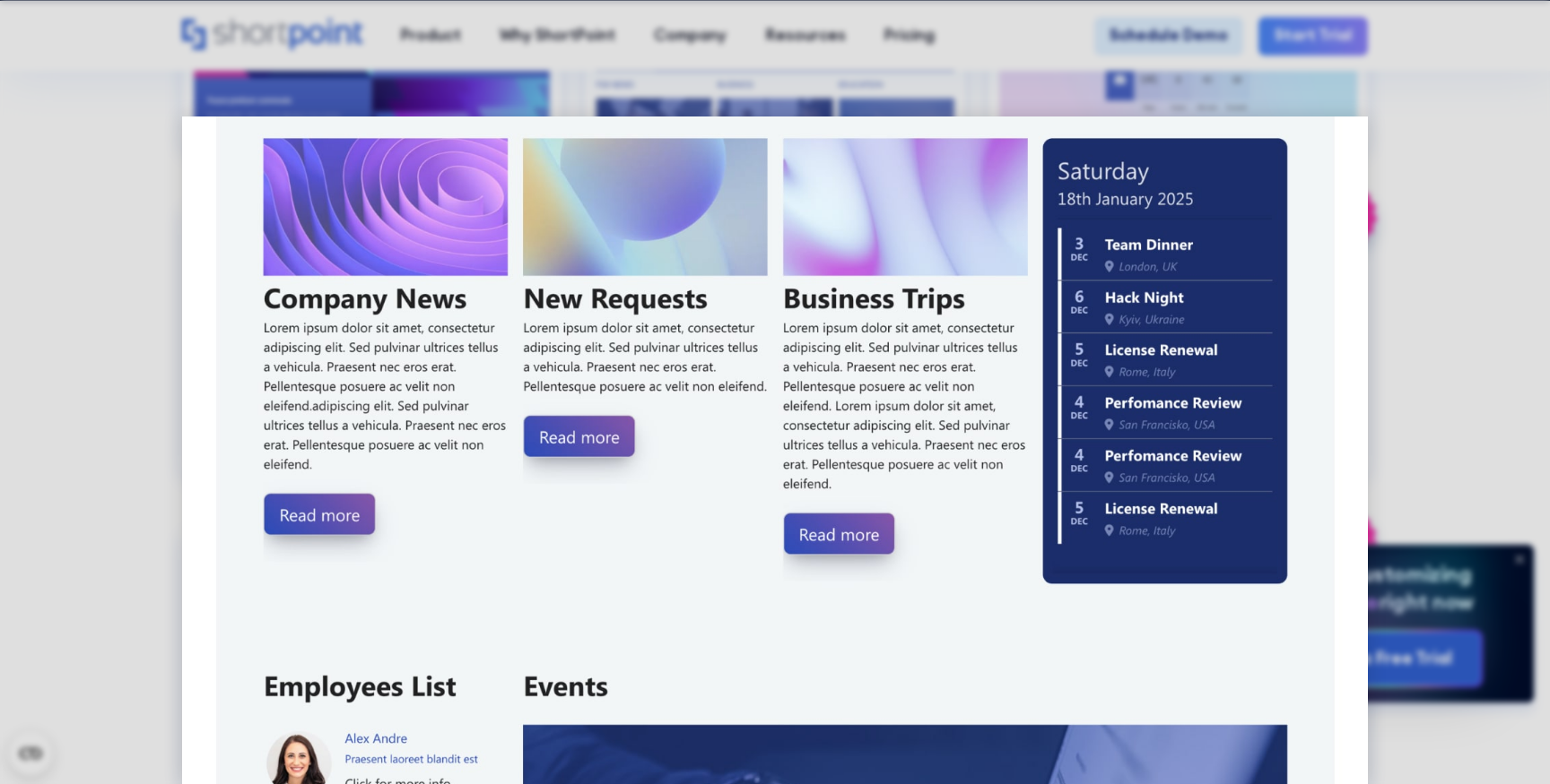
click at [196, 420] on img at bounding box center [775, 650] width 1186 height 2288
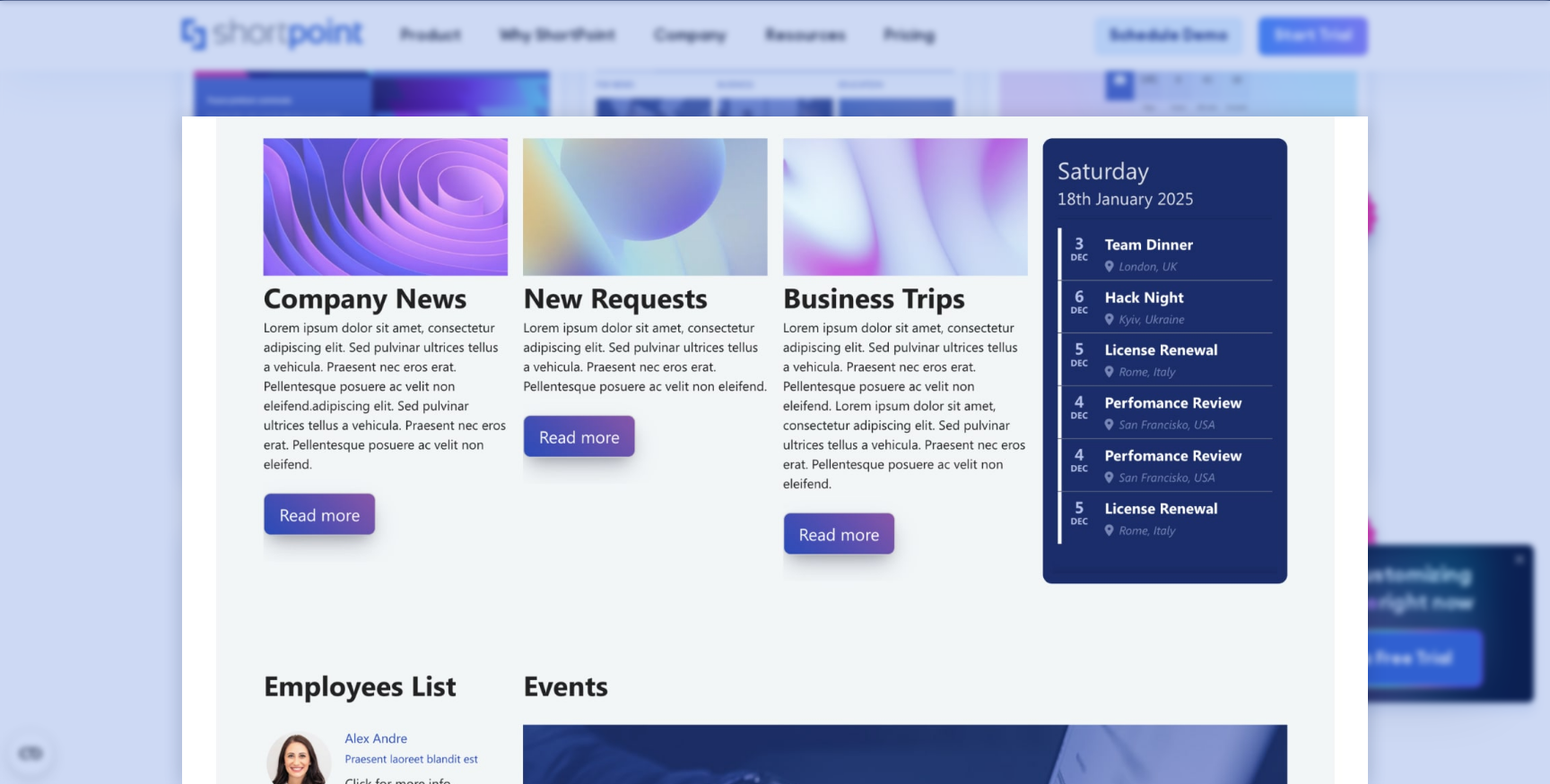
click at [138, 422] on div at bounding box center [775, 392] width 1550 height 784
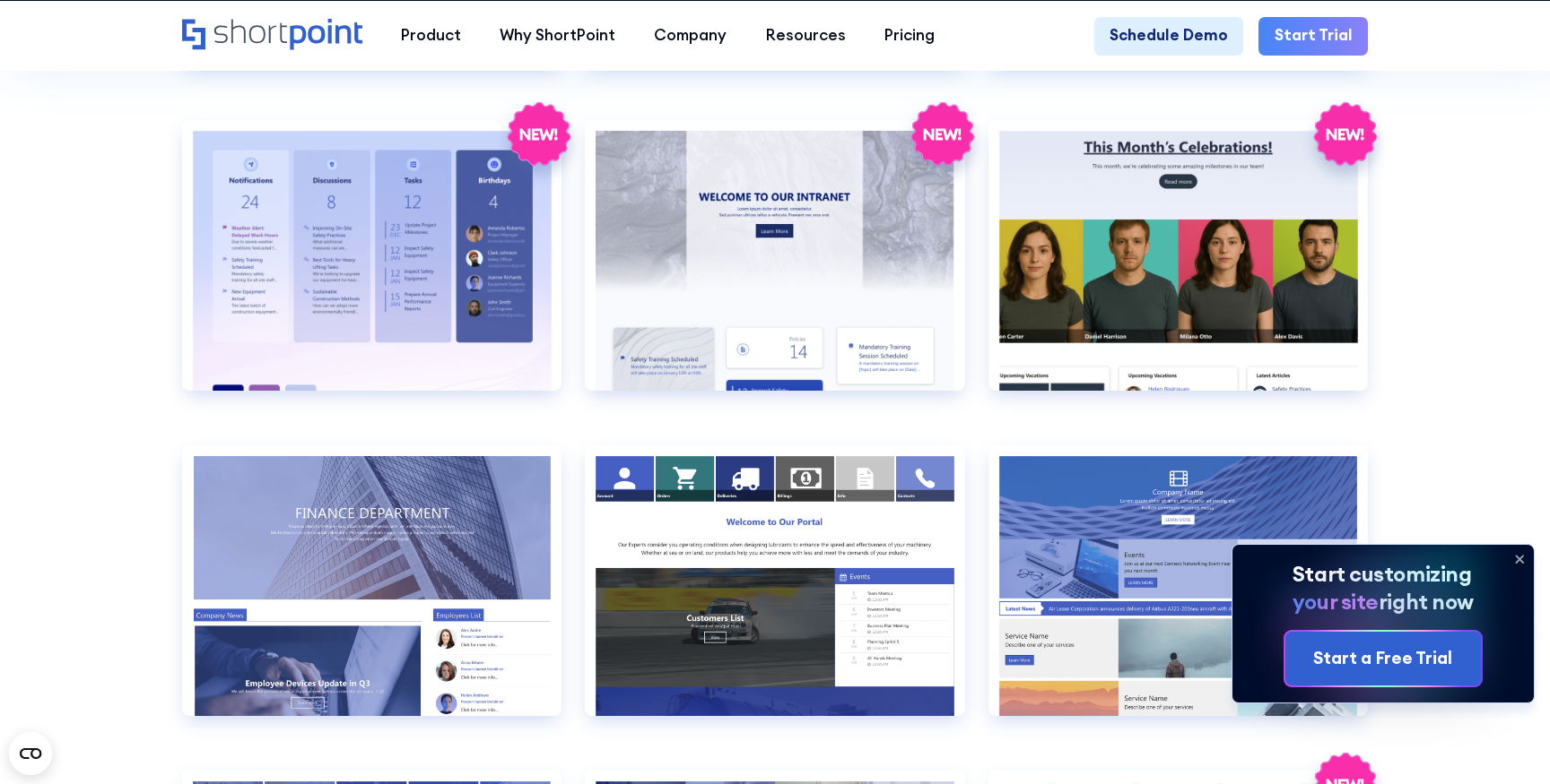
scroll to position [3356, 0]
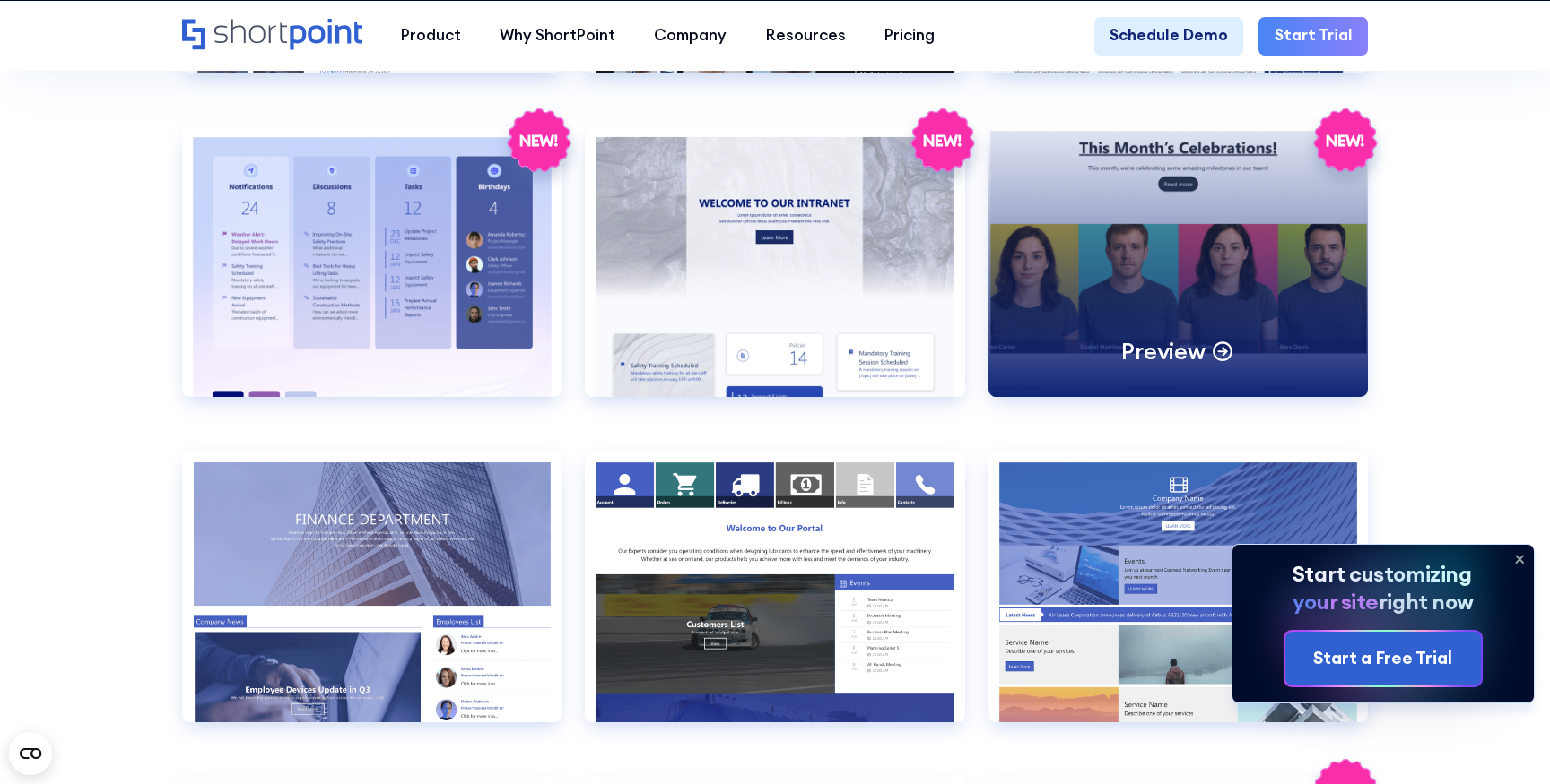
click at [1161, 334] on div "Preview" at bounding box center [1177, 262] width 379 height 271
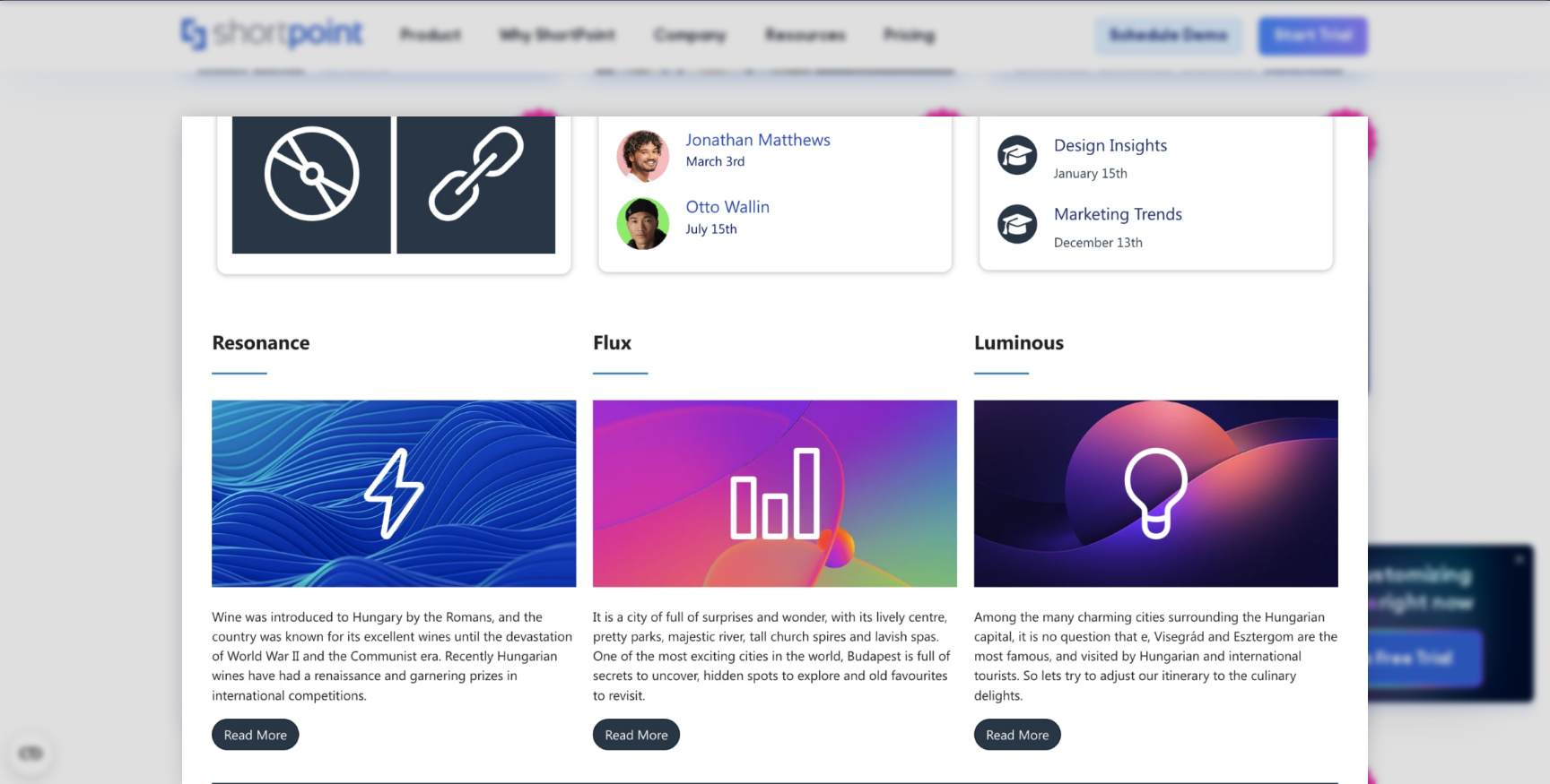
scroll to position [1024, 0]
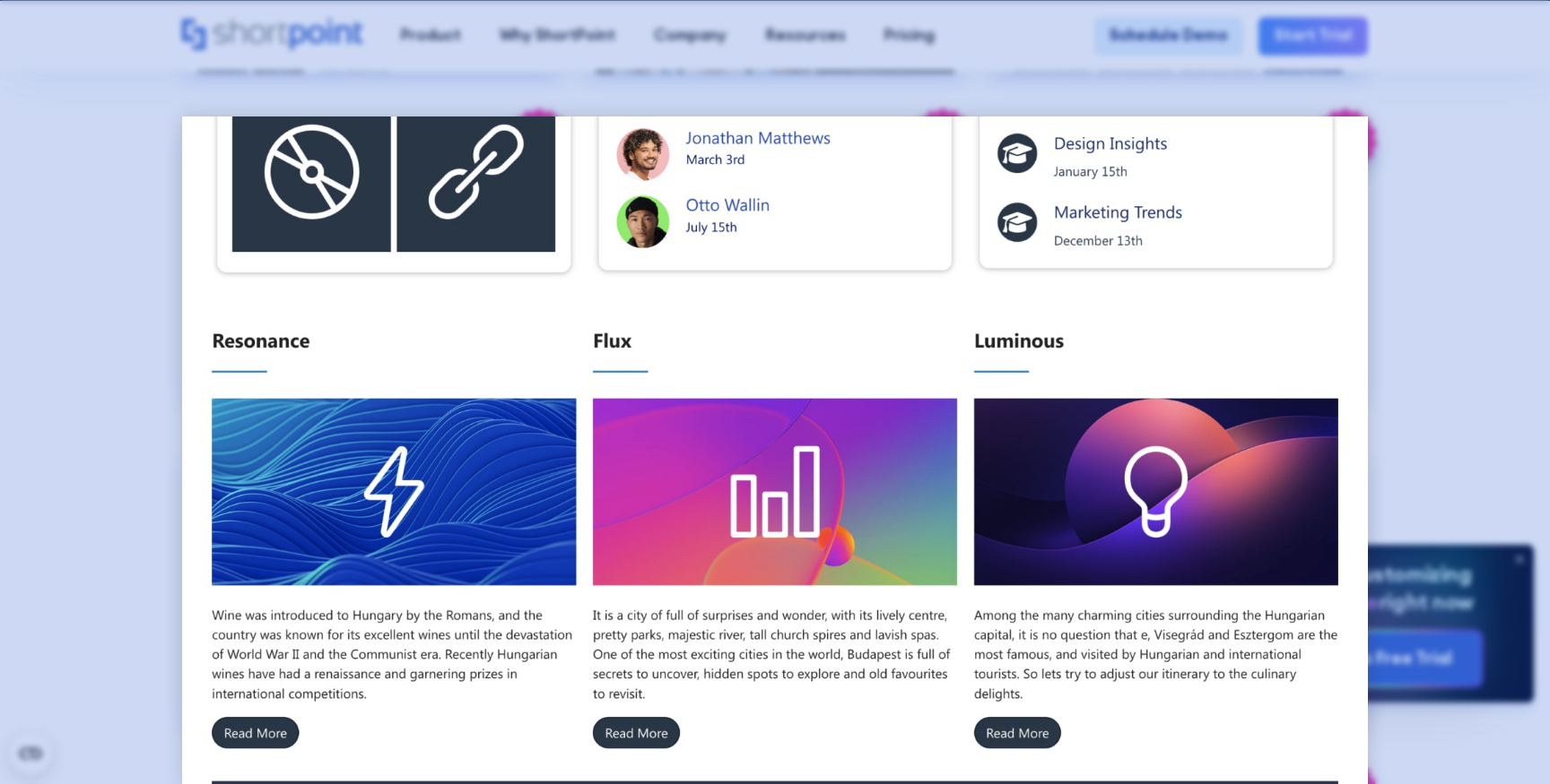
click at [87, 351] on div at bounding box center [775, 392] width 1550 height 784
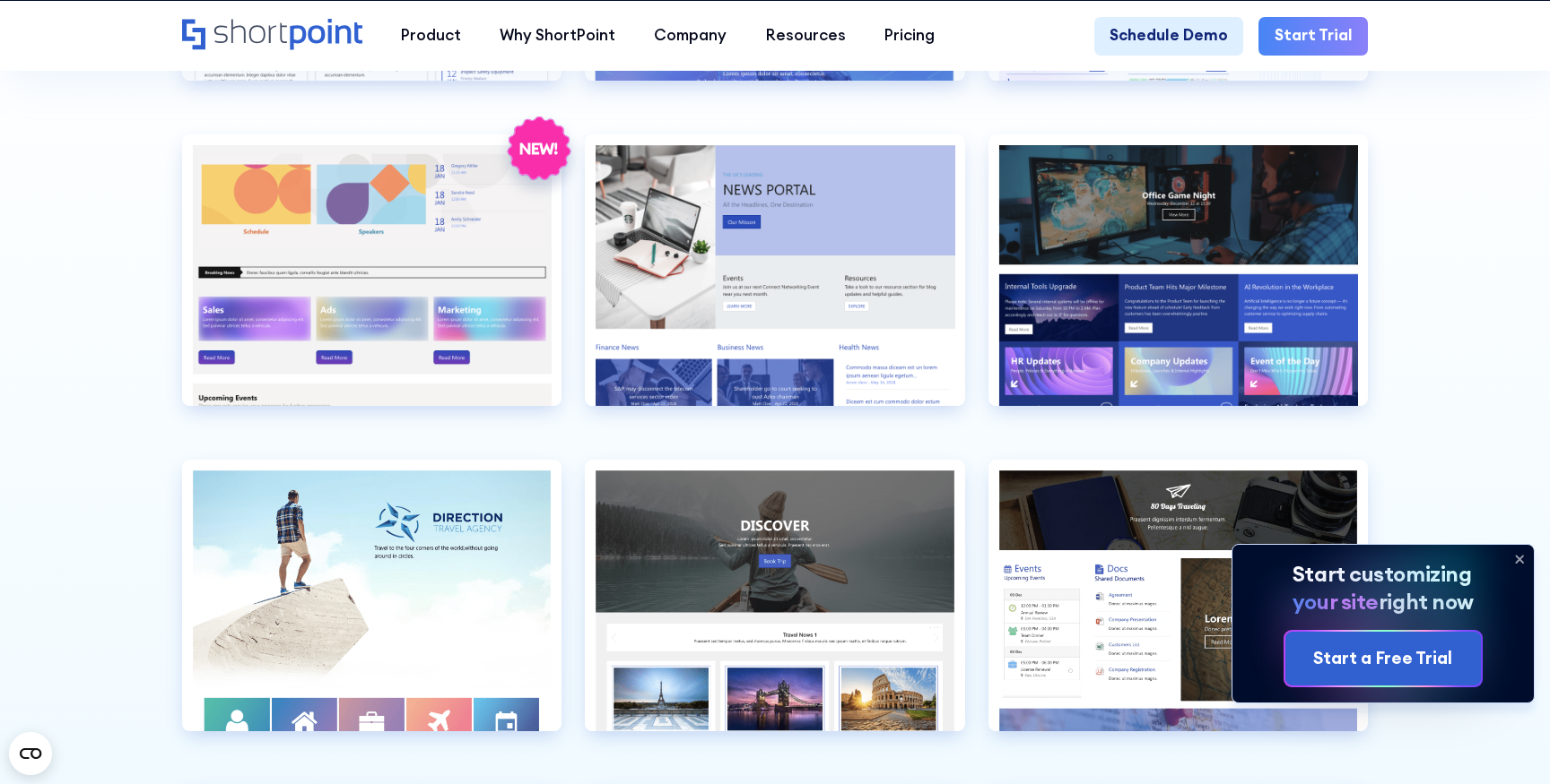
scroll to position [4658, 0]
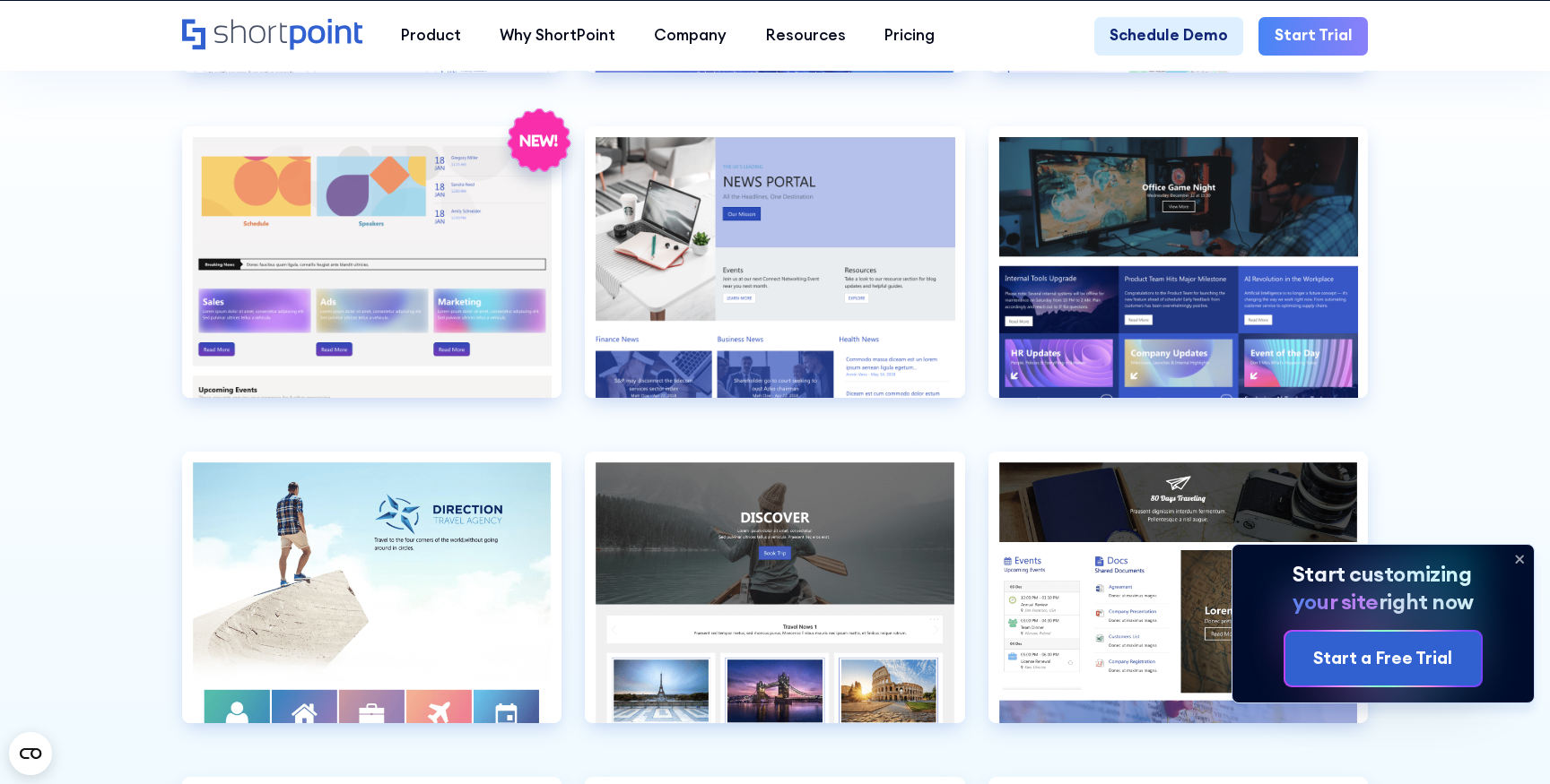
click at [1519, 553] on icon at bounding box center [1518, 559] width 29 height 29
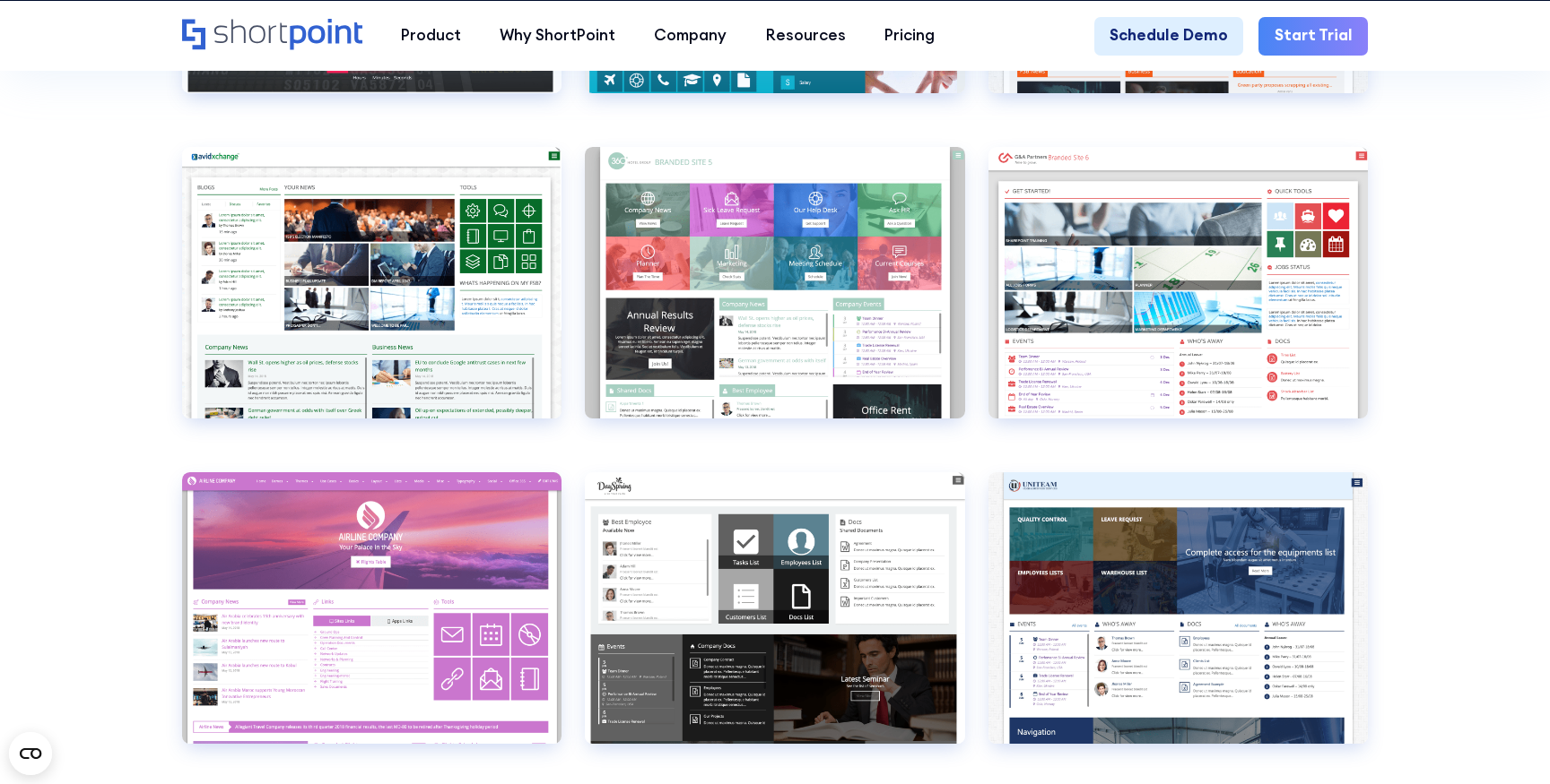
scroll to position [6406, 0]
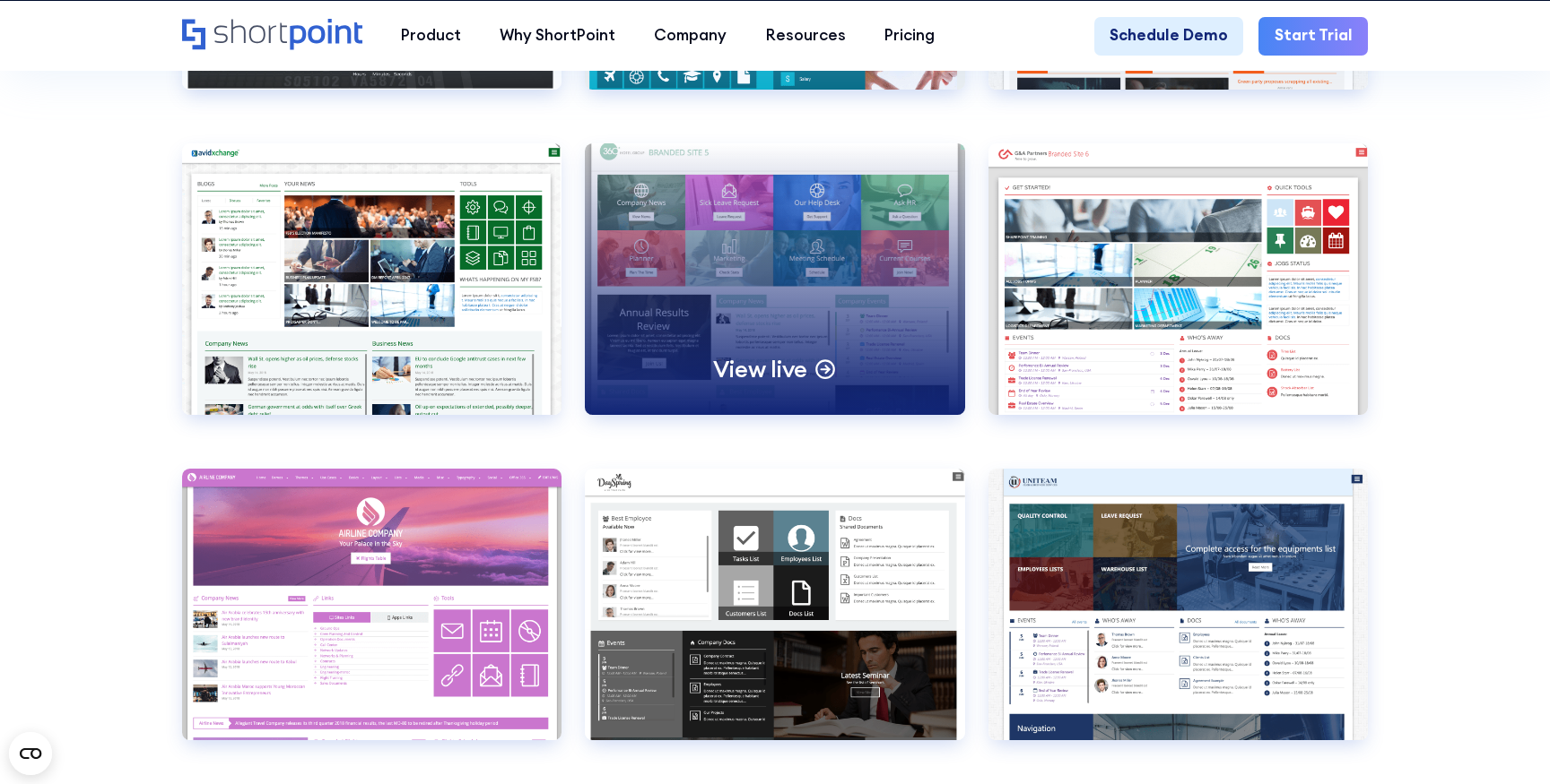
click at [784, 237] on div "View live" at bounding box center [774, 279] width 379 height 271
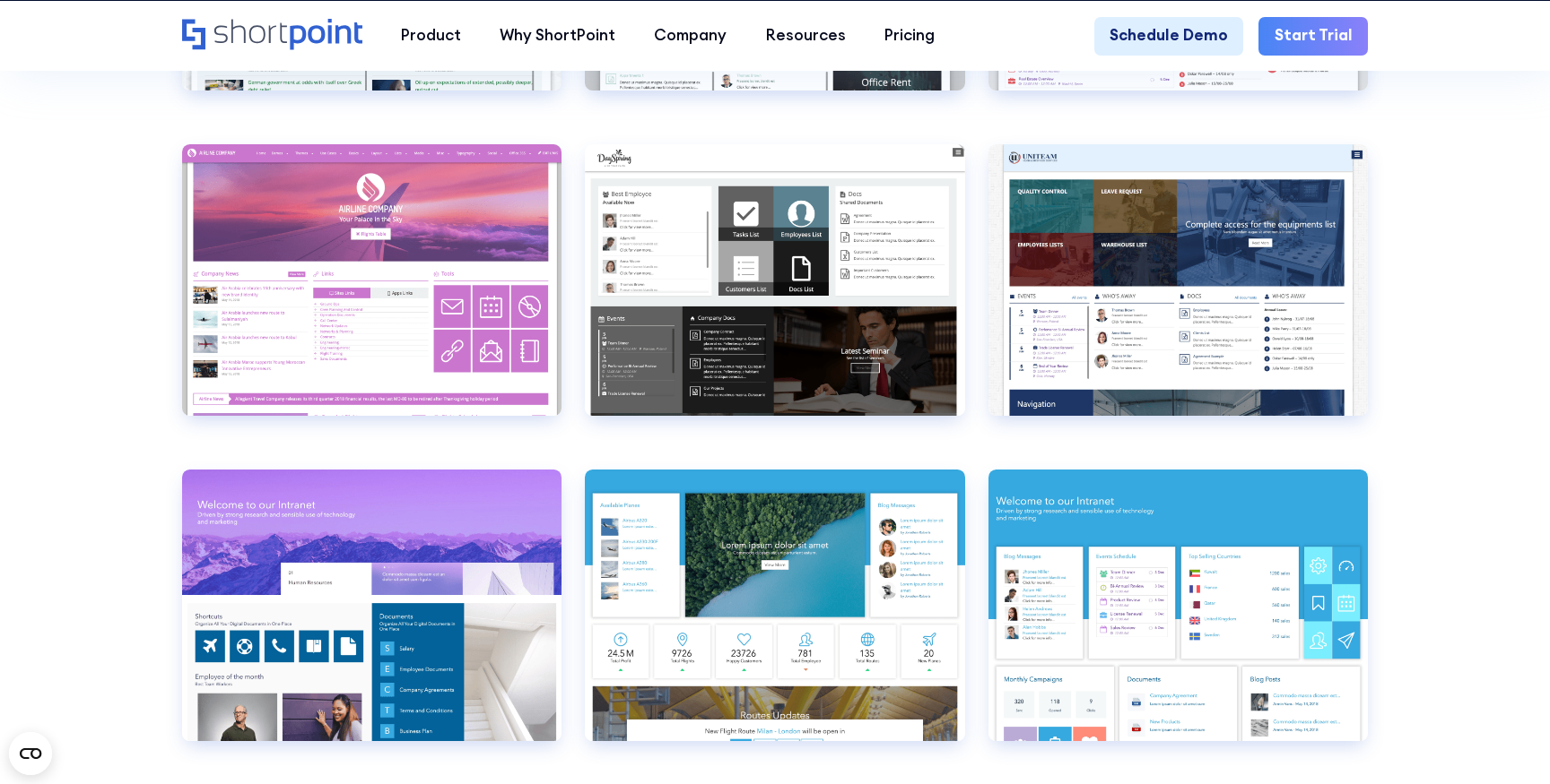
scroll to position [6733, 0]
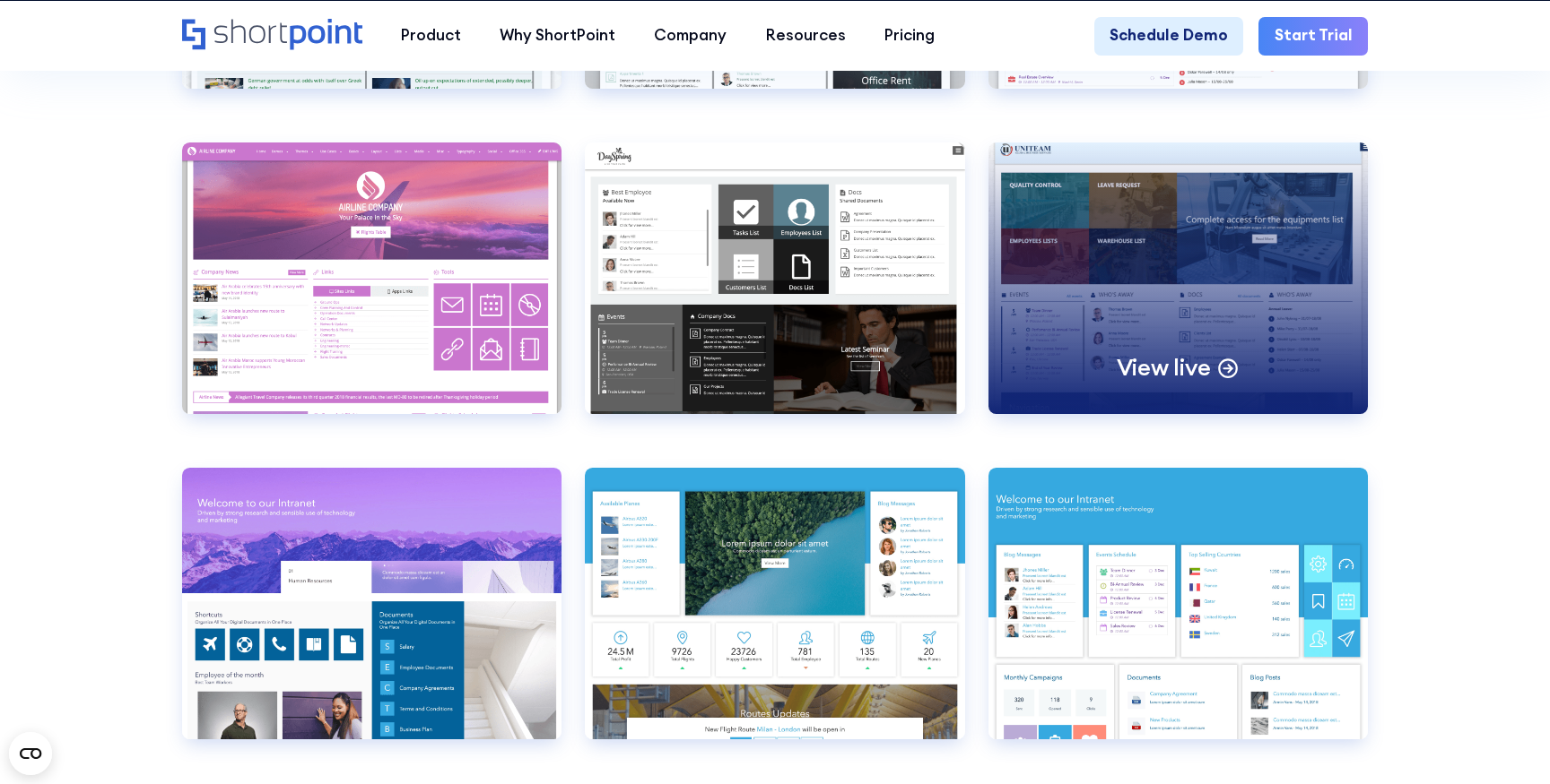
click at [1205, 277] on div "View live" at bounding box center [1177, 278] width 379 height 271
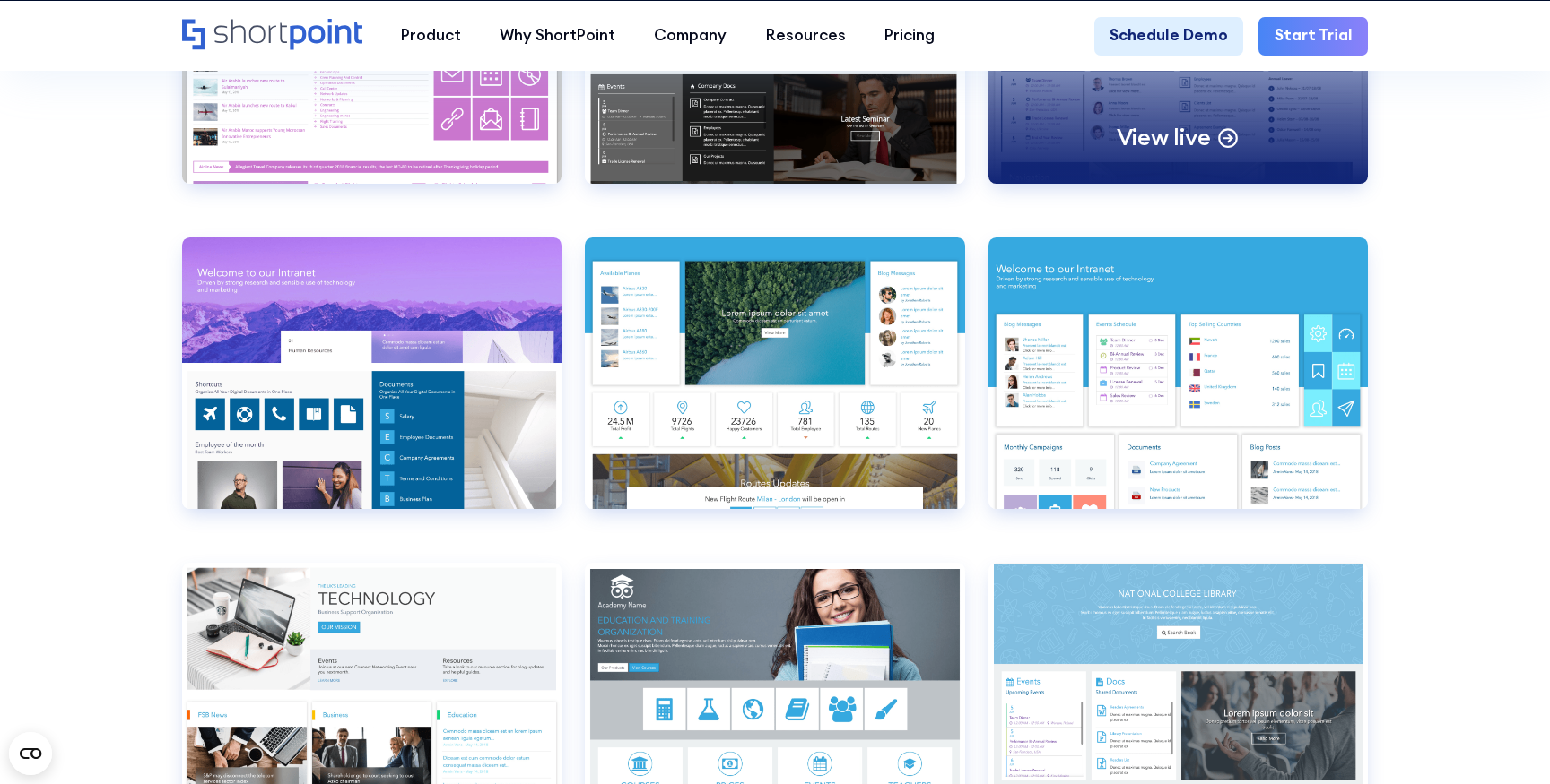
scroll to position [7022, 0]
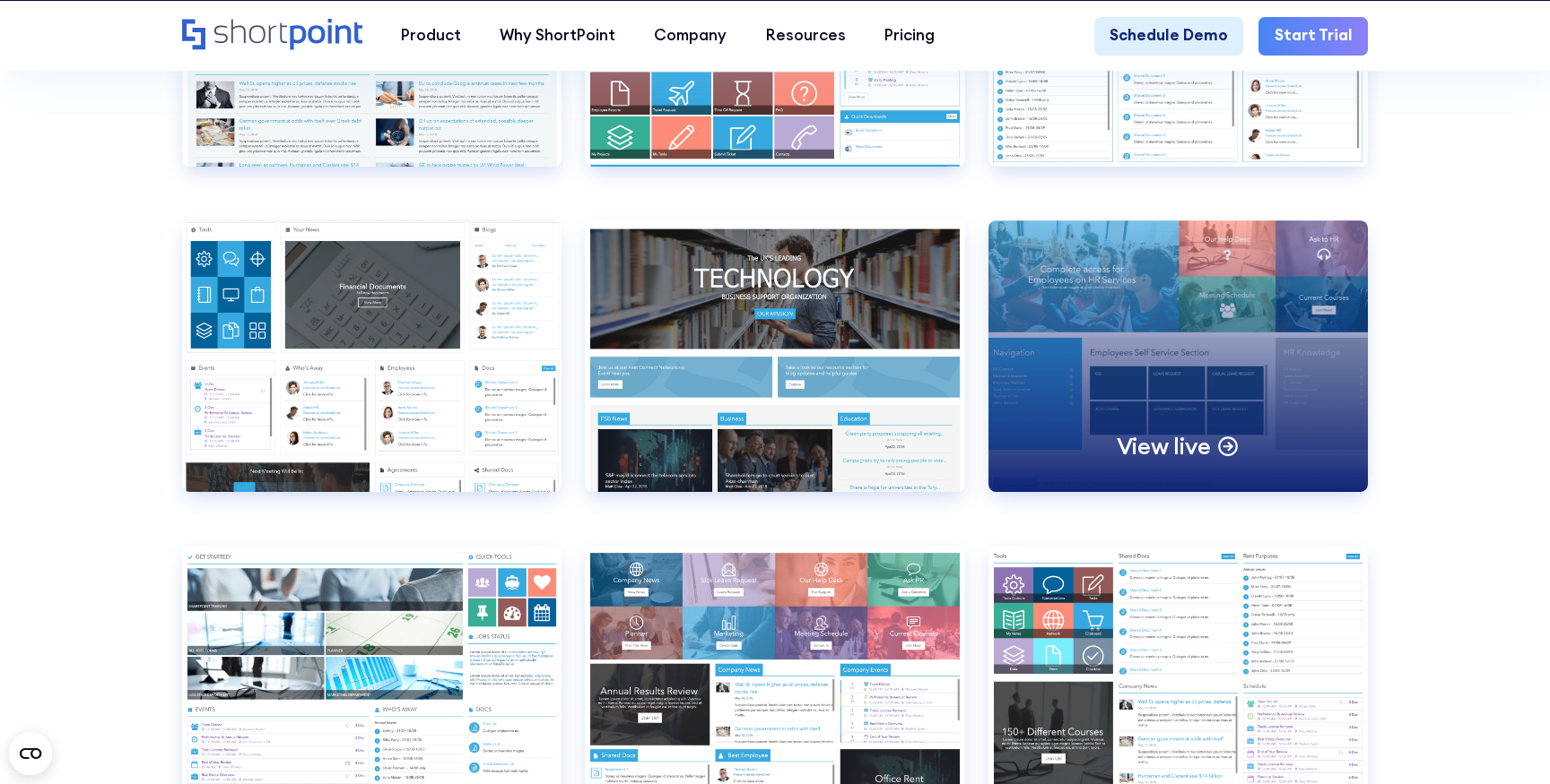
scroll to position [8608, 0]
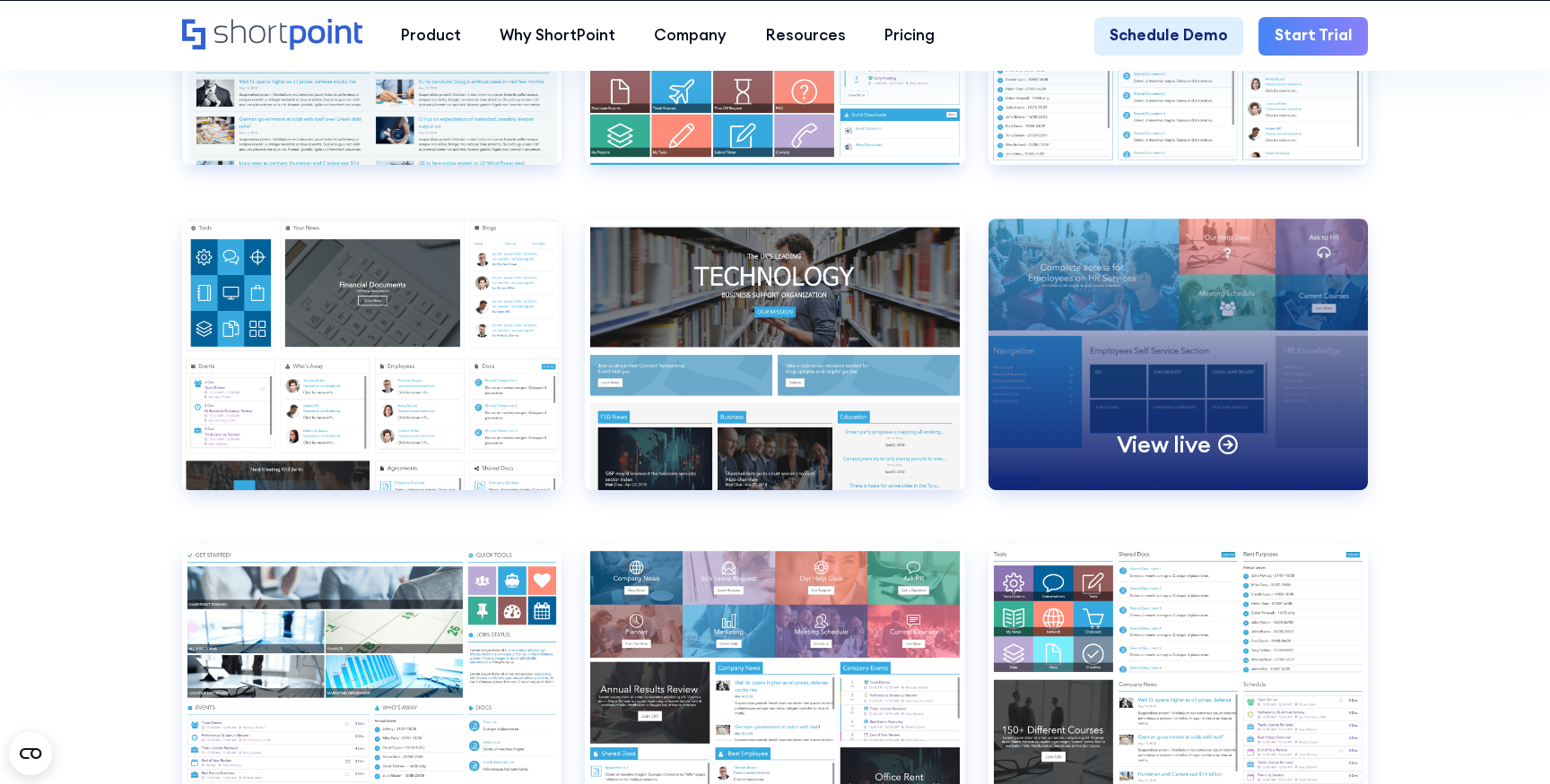
click at [1205, 331] on div "View live" at bounding box center [1177, 354] width 379 height 271
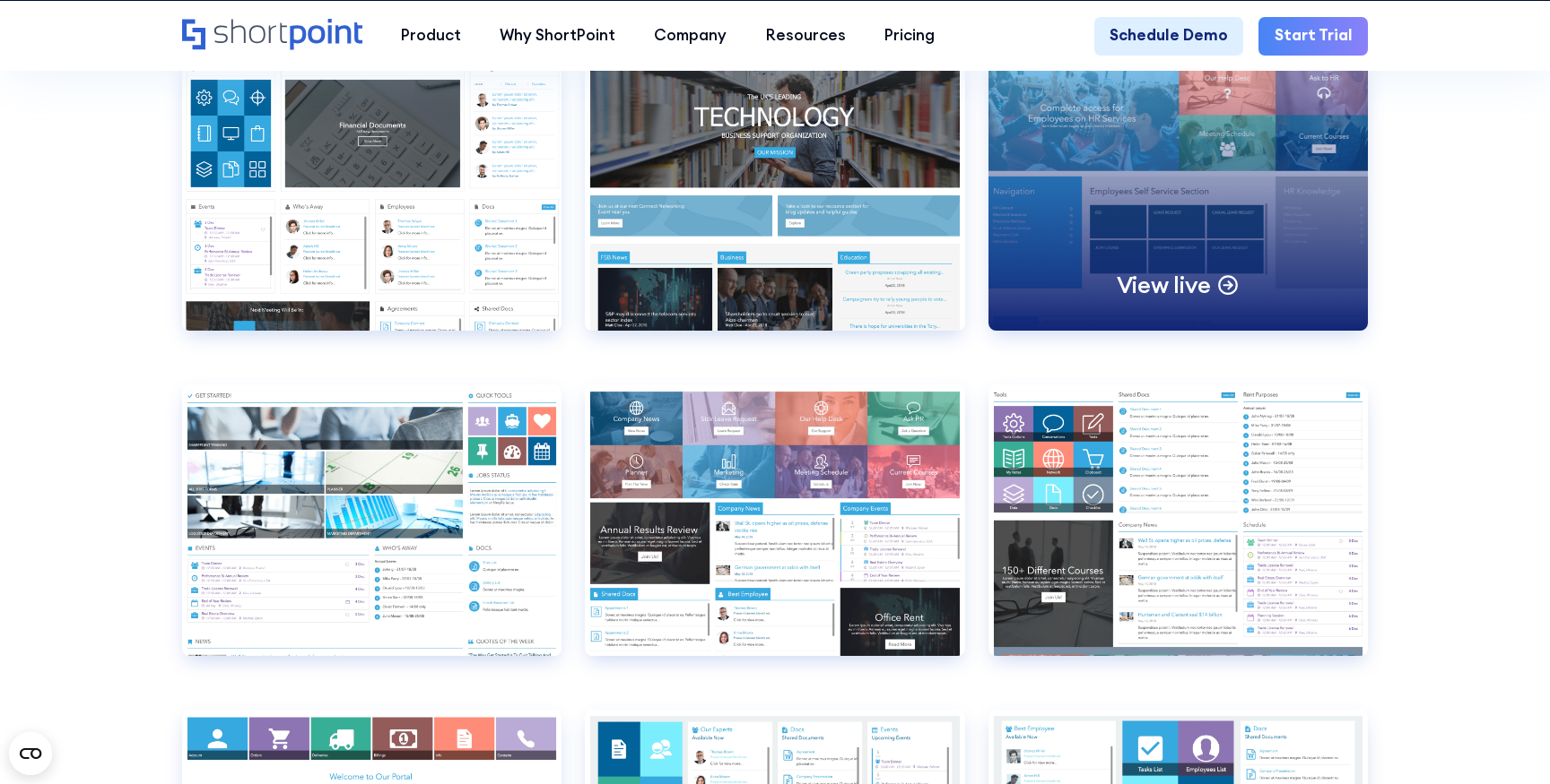
scroll to position [8861, 0]
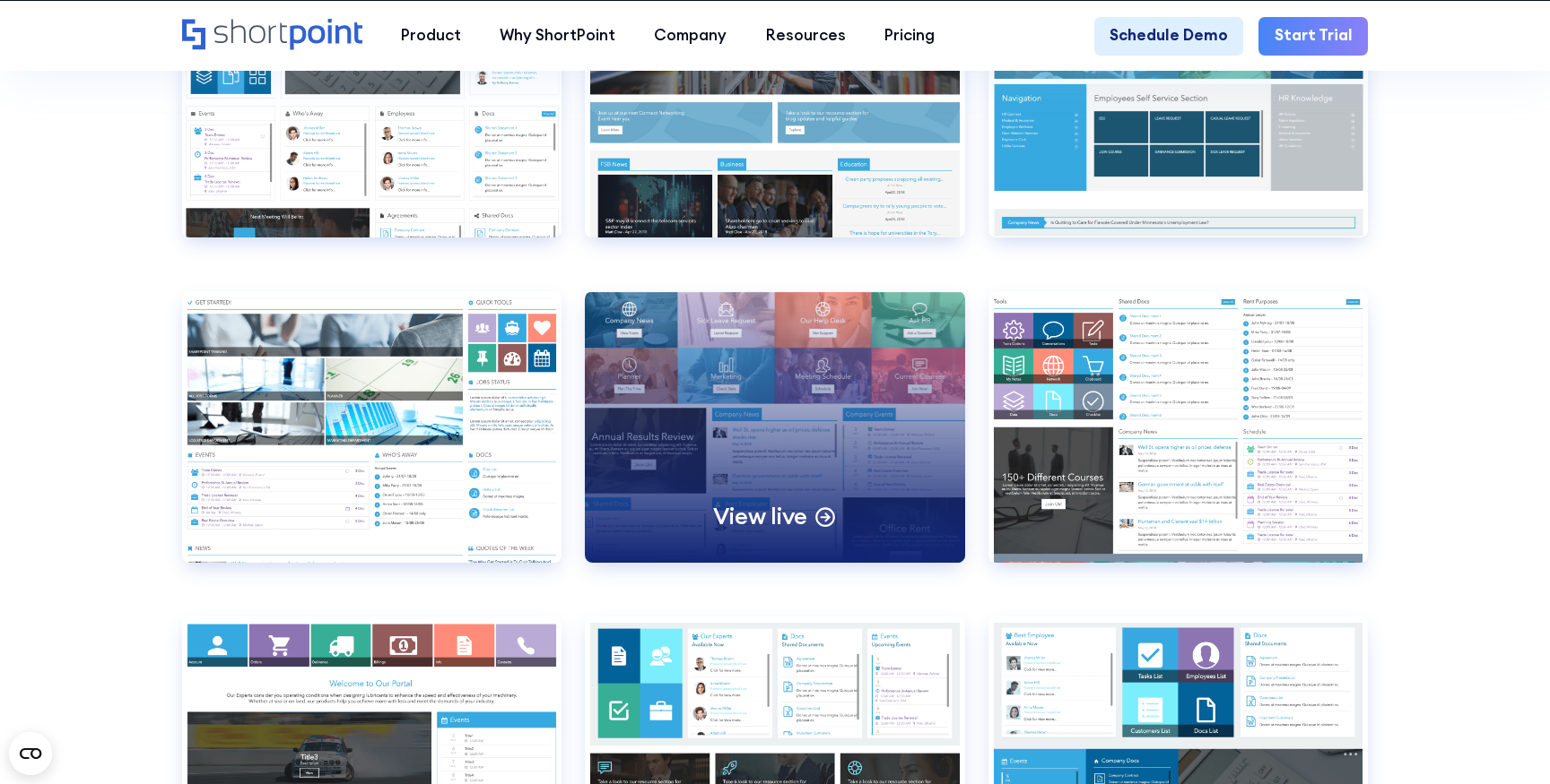
click at [722, 436] on div "View live" at bounding box center [774, 427] width 379 height 271
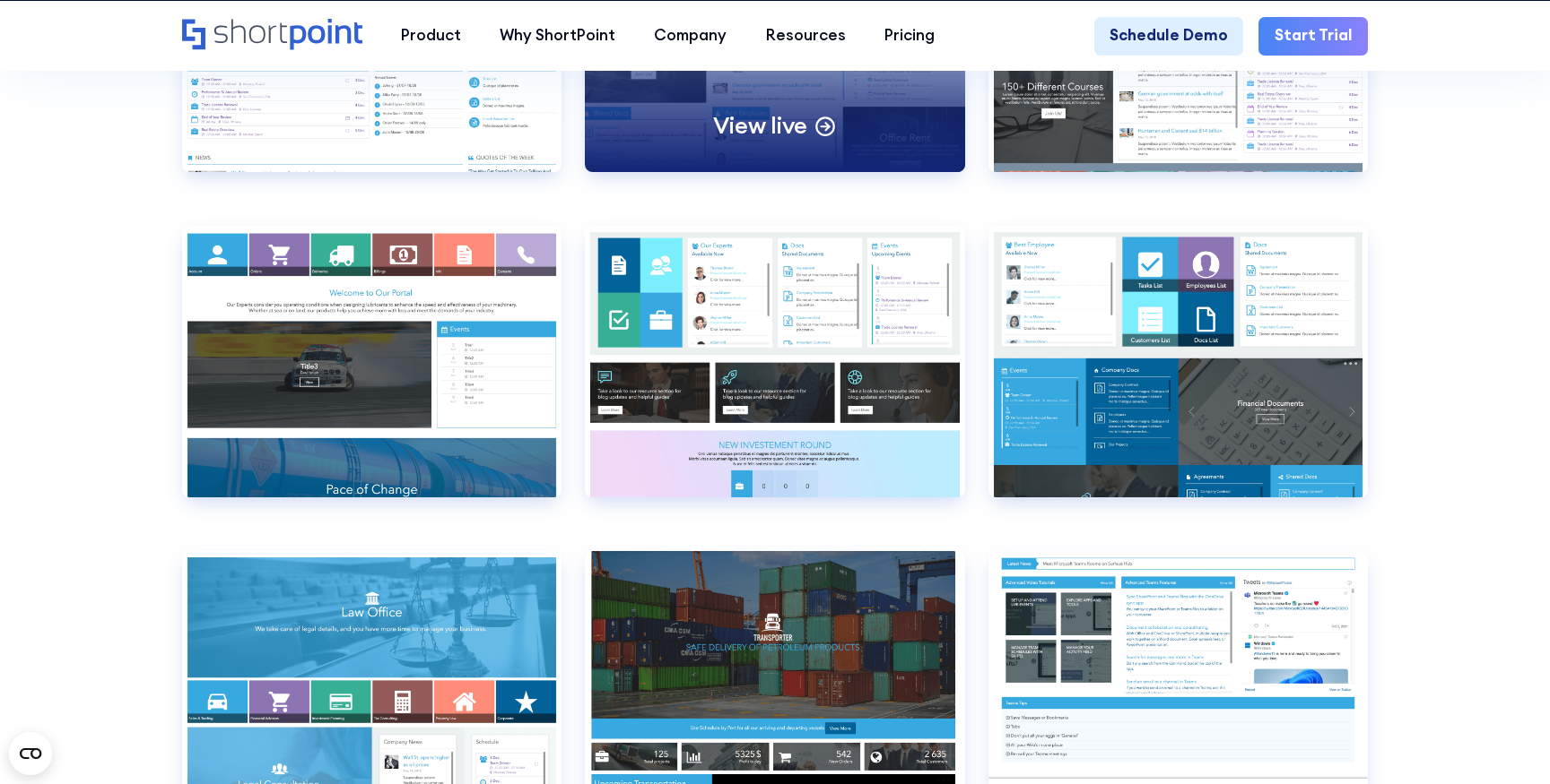
scroll to position [9255, 0]
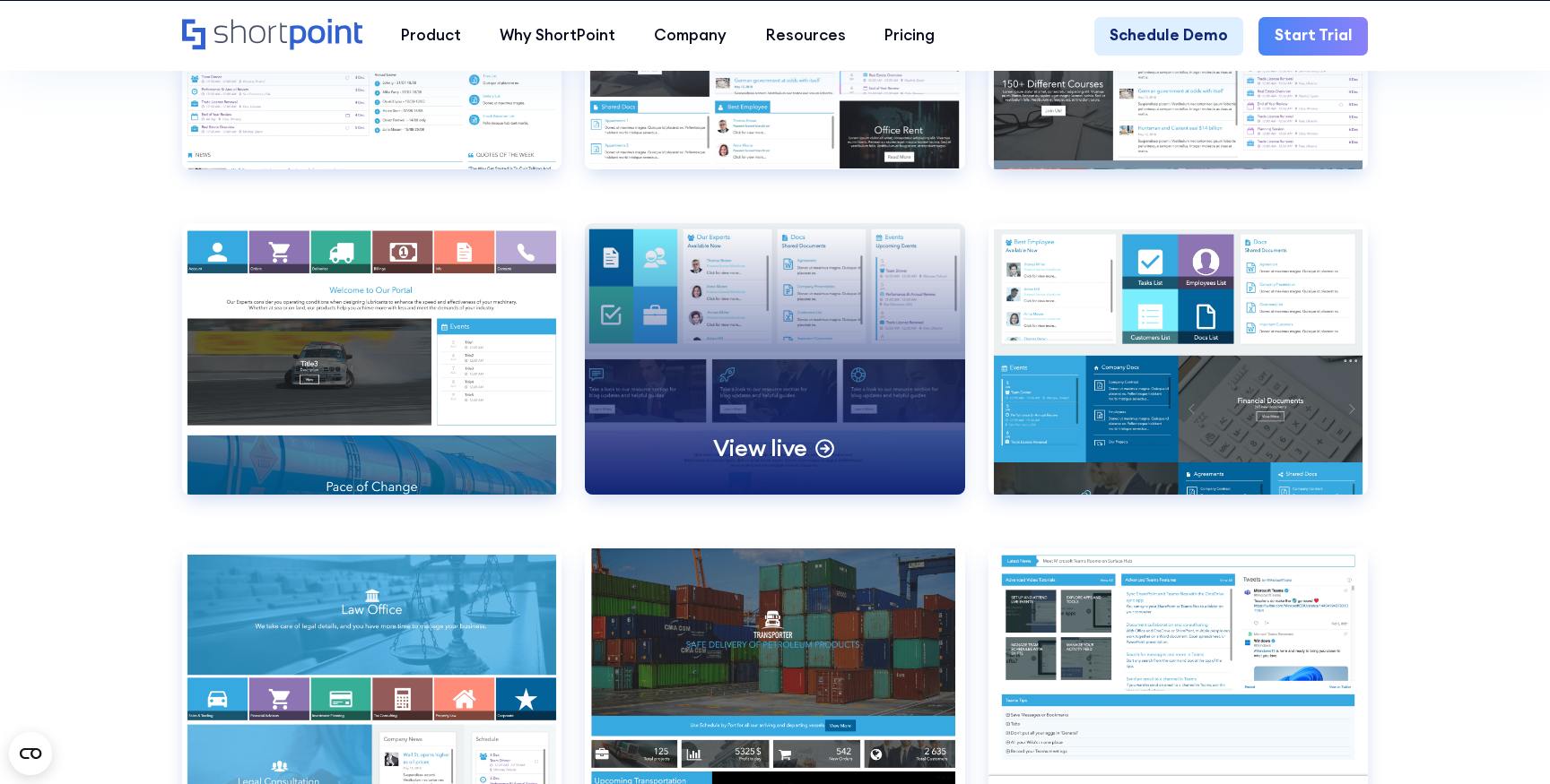
click at [750, 387] on div "View live" at bounding box center [774, 359] width 379 height 271
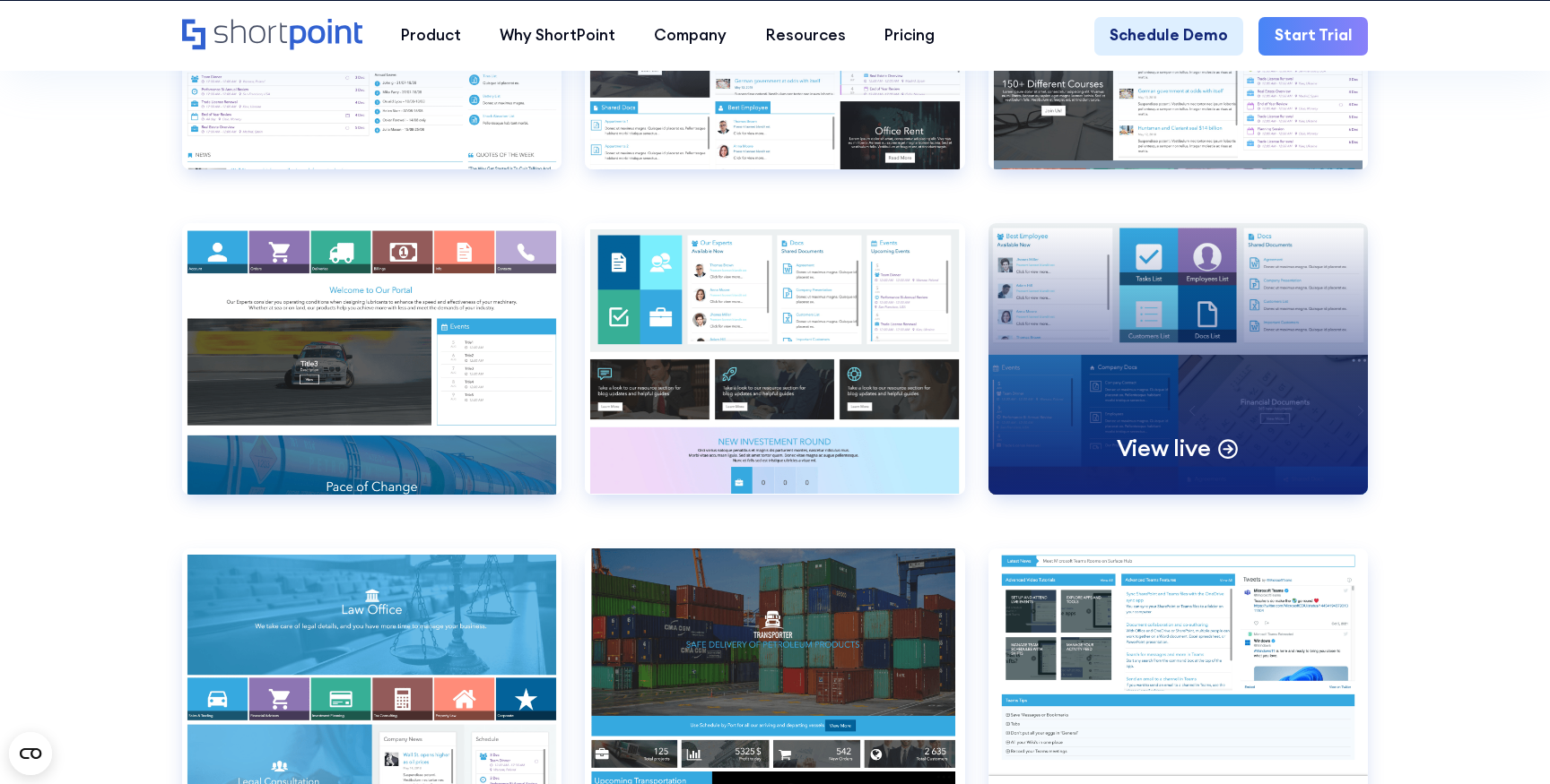
click at [1167, 303] on div "View live" at bounding box center [1177, 359] width 379 height 271
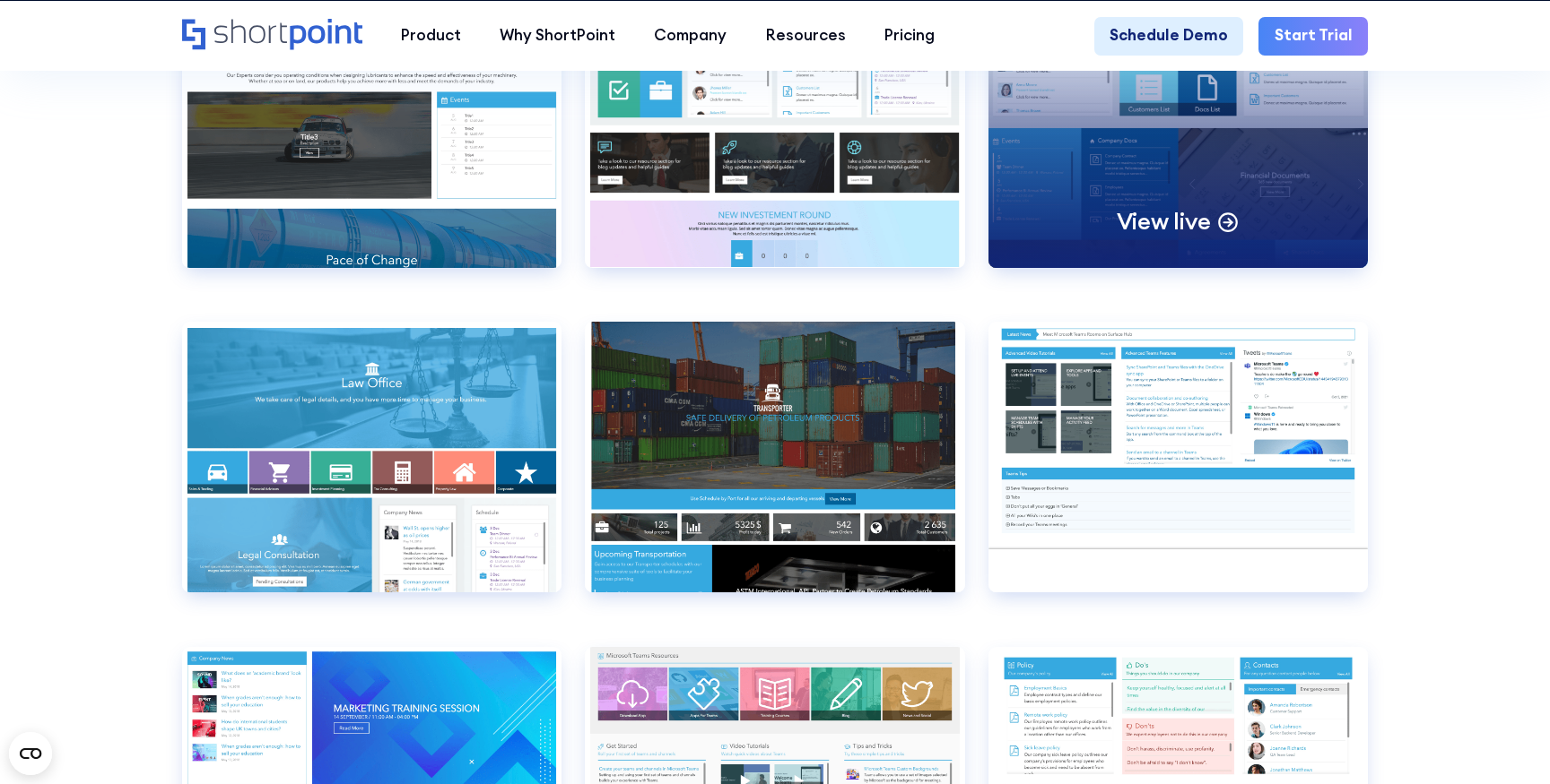
scroll to position [9524, 0]
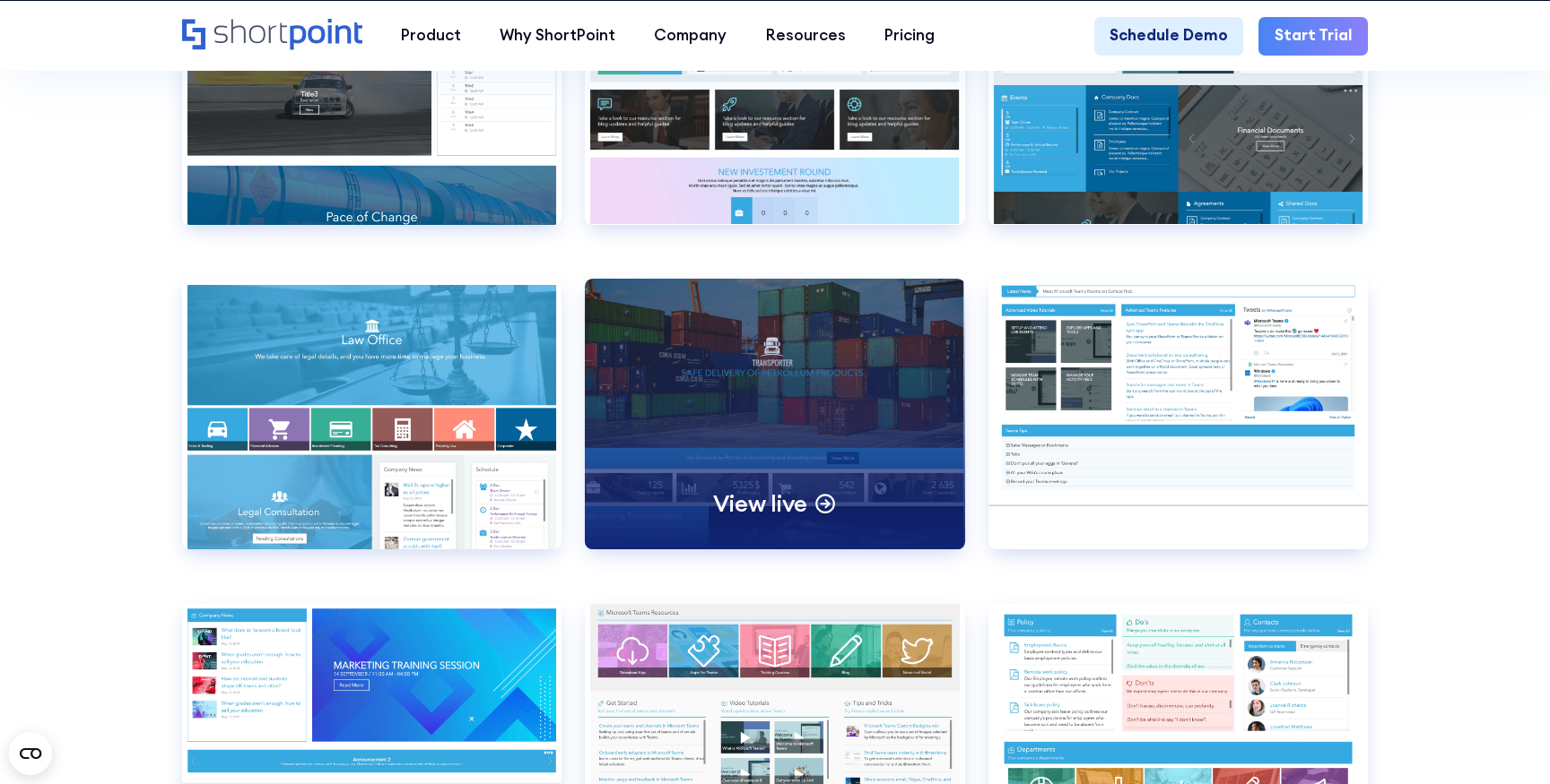
click at [744, 392] on div "View live" at bounding box center [774, 414] width 379 height 271
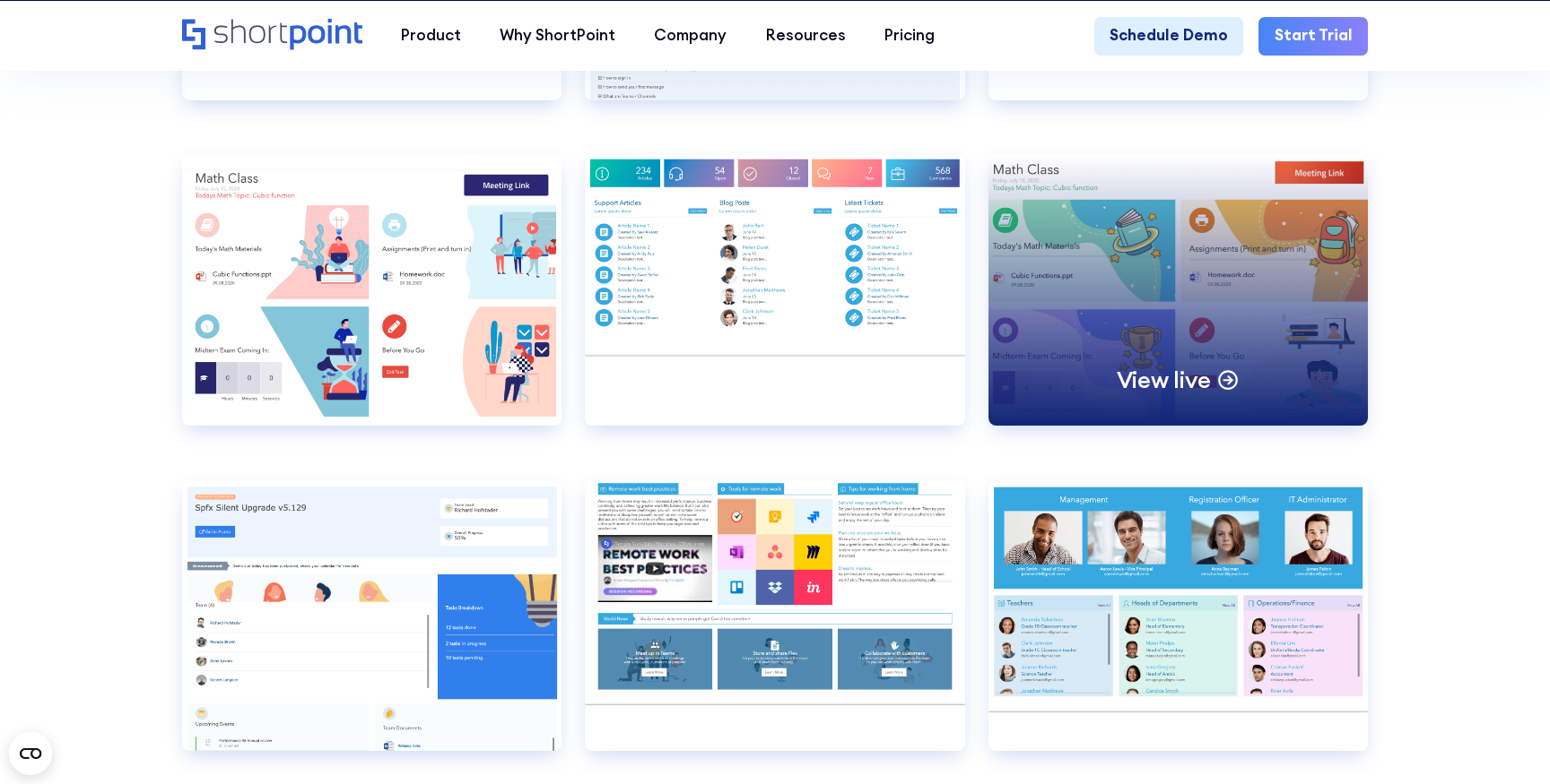
click at [1253, 291] on div "View live" at bounding box center [1177, 291] width 379 height 271
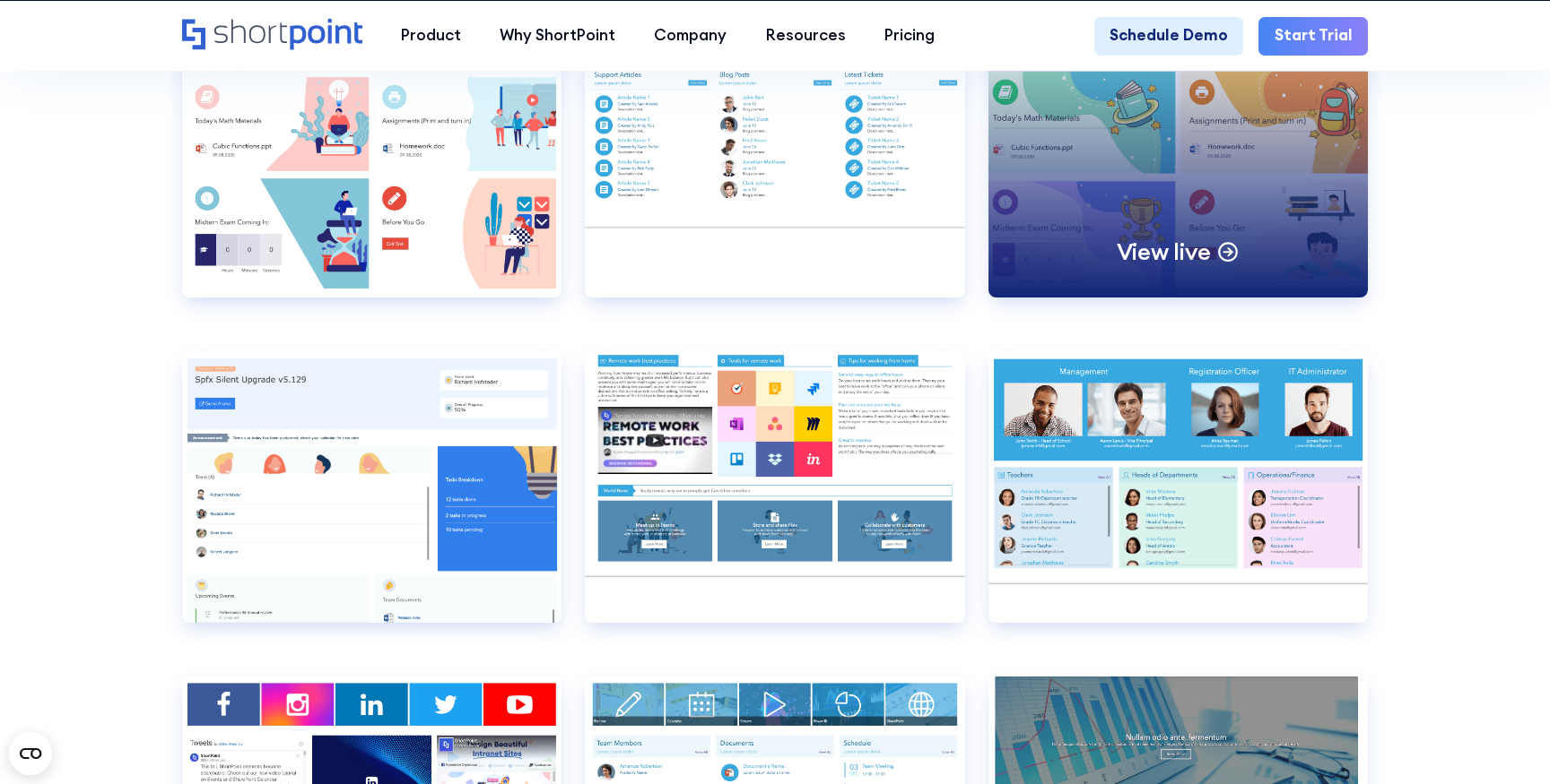
scroll to position [10539, 0]
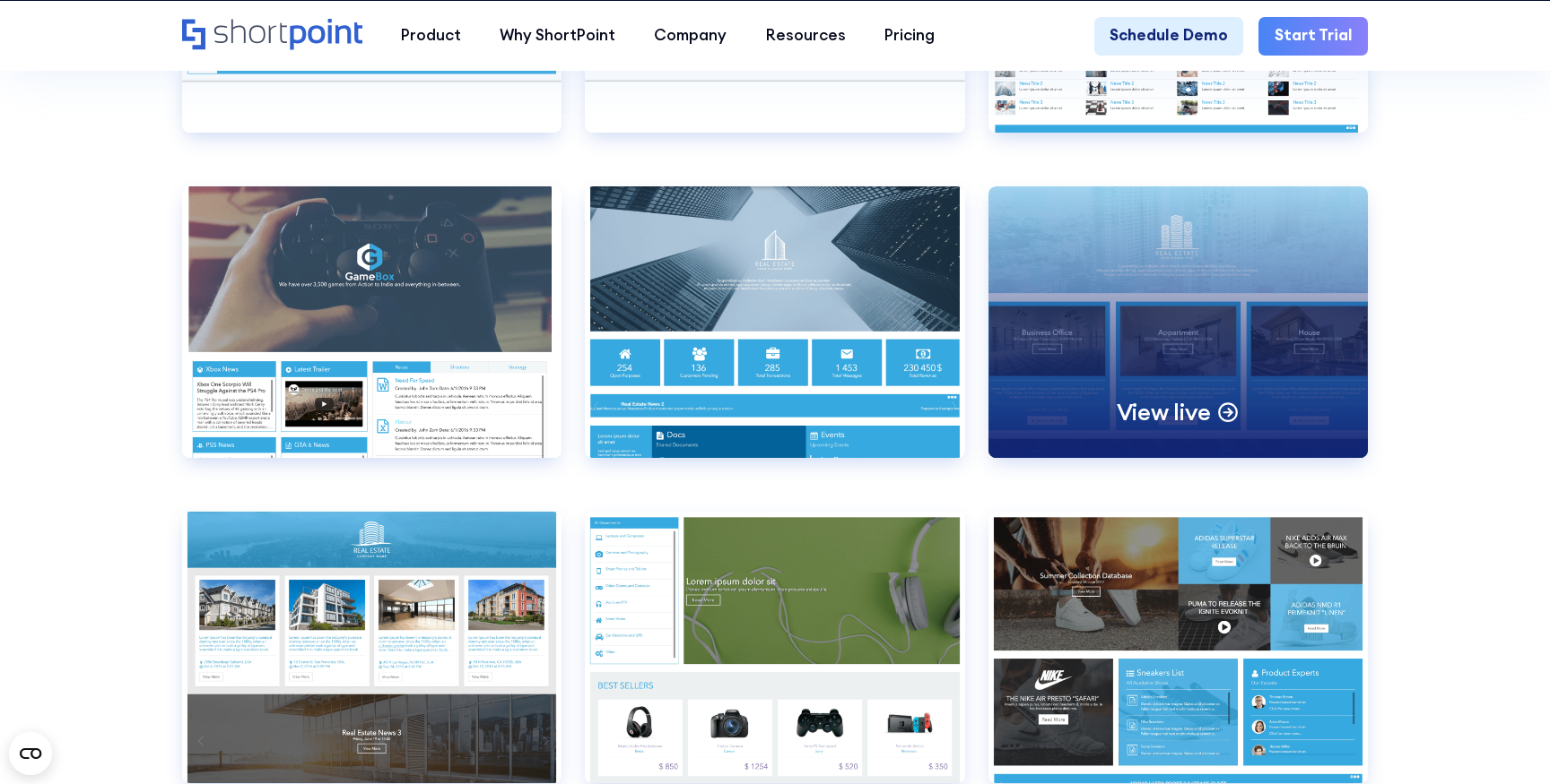
click at [1231, 299] on div "View live" at bounding box center [1177, 322] width 379 height 271
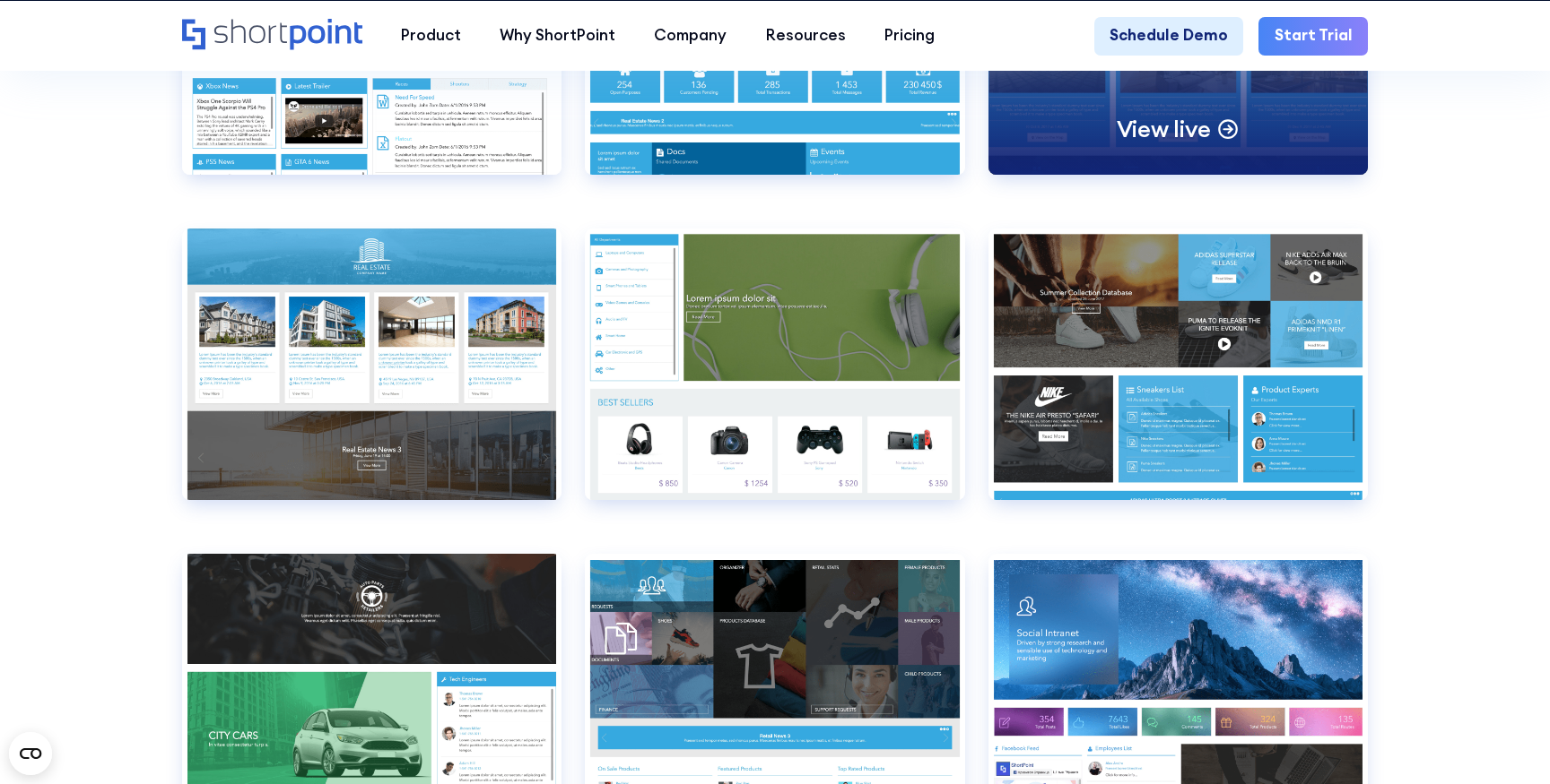
scroll to position [11531, 0]
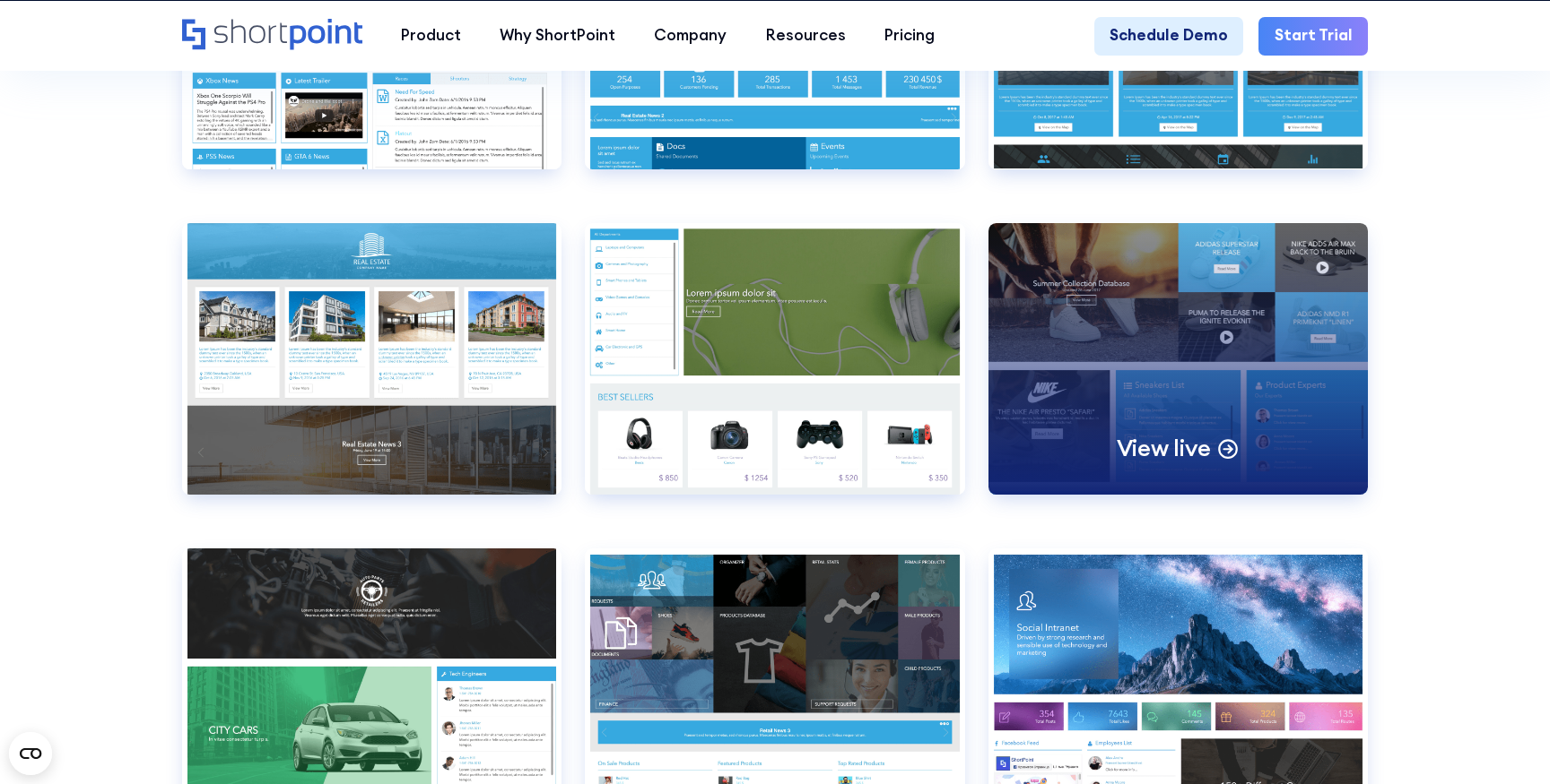
click at [1252, 322] on div "View live" at bounding box center [1177, 359] width 379 height 271
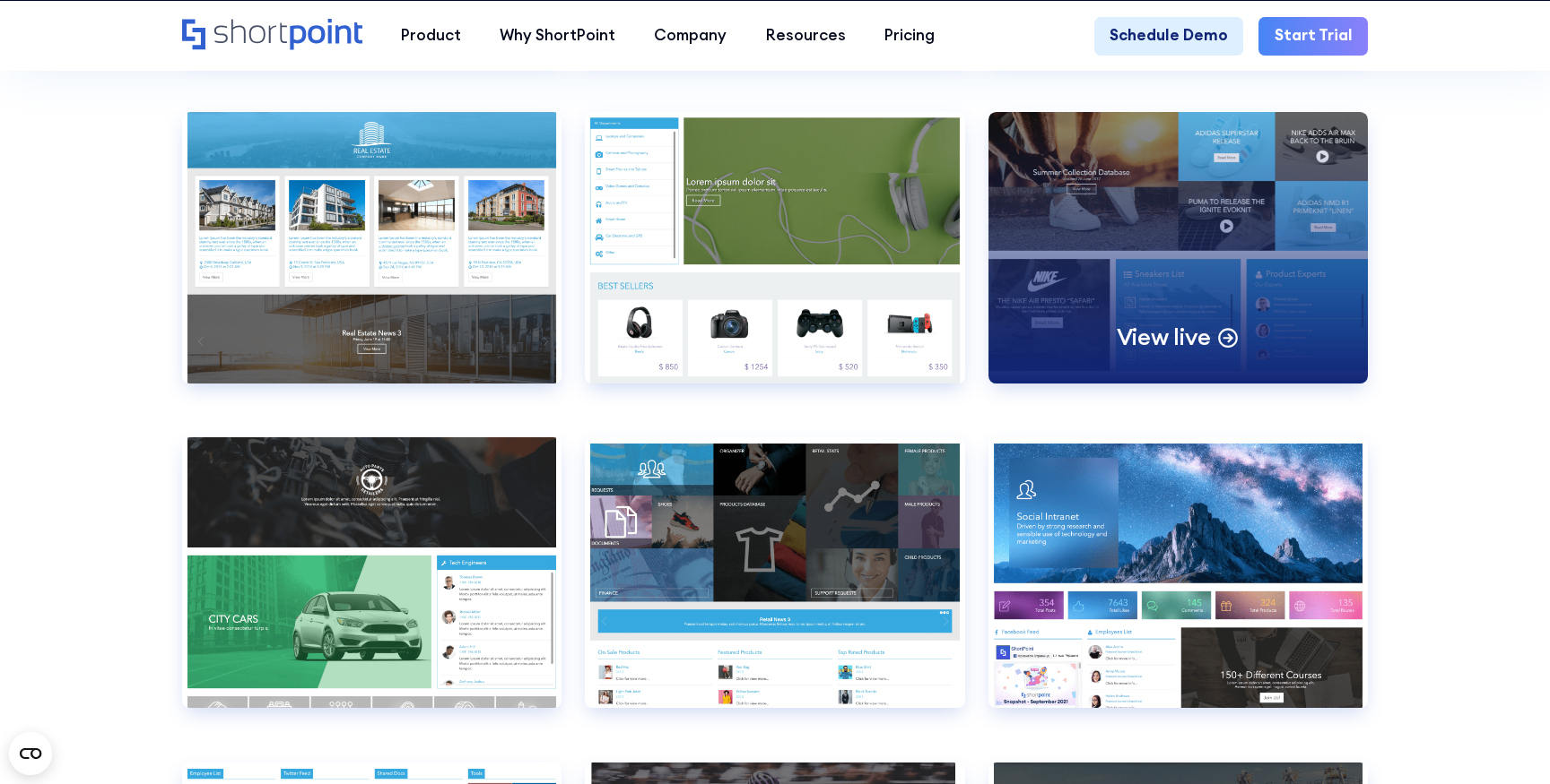
scroll to position [11765, 0]
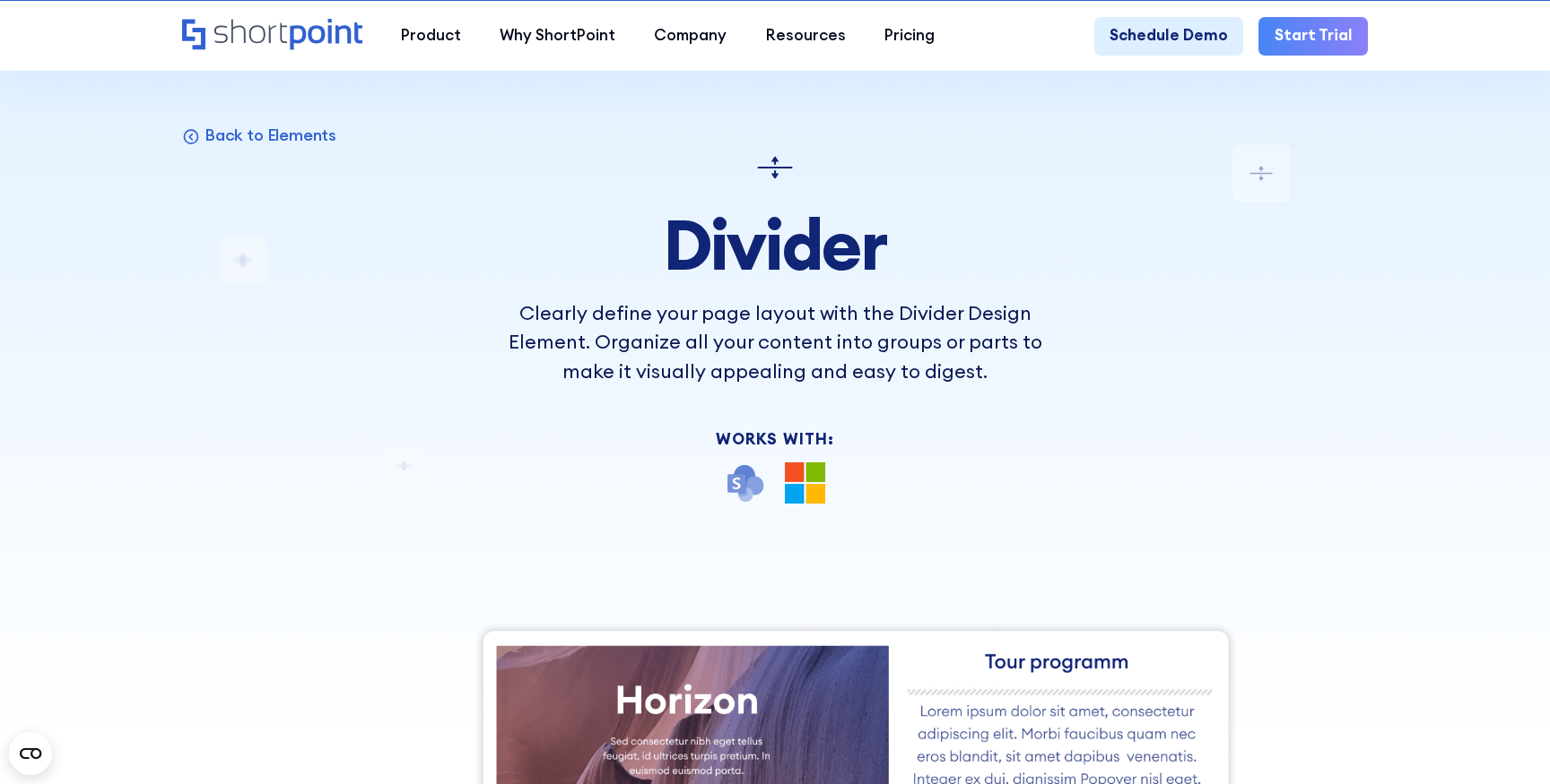
scroll to position [46, 0]
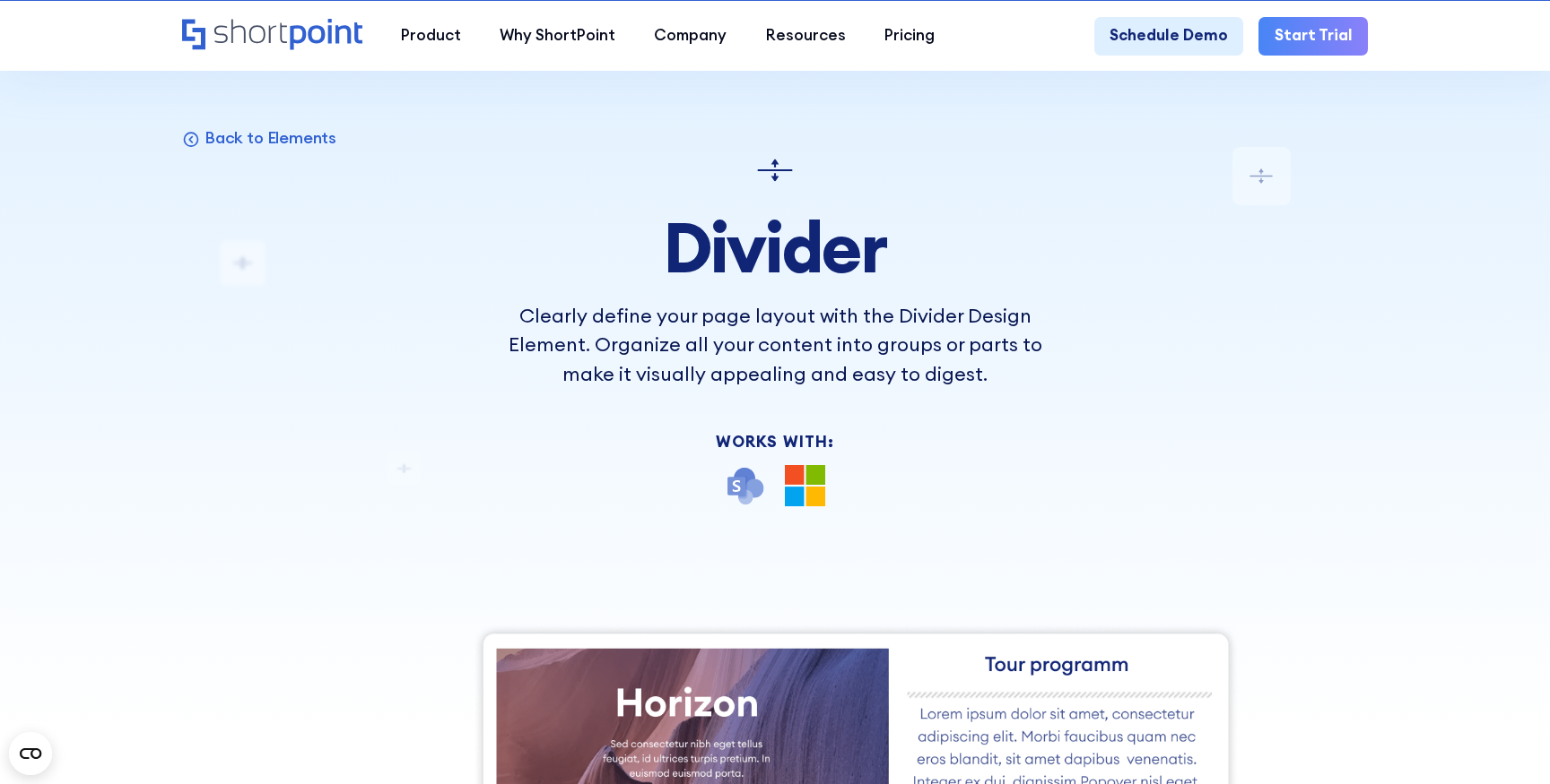
click at [673, 342] on p "Clearly define your page layout with the Divider Design Element. Organize all y…" at bounding box center [775, 345] width 581 height 87
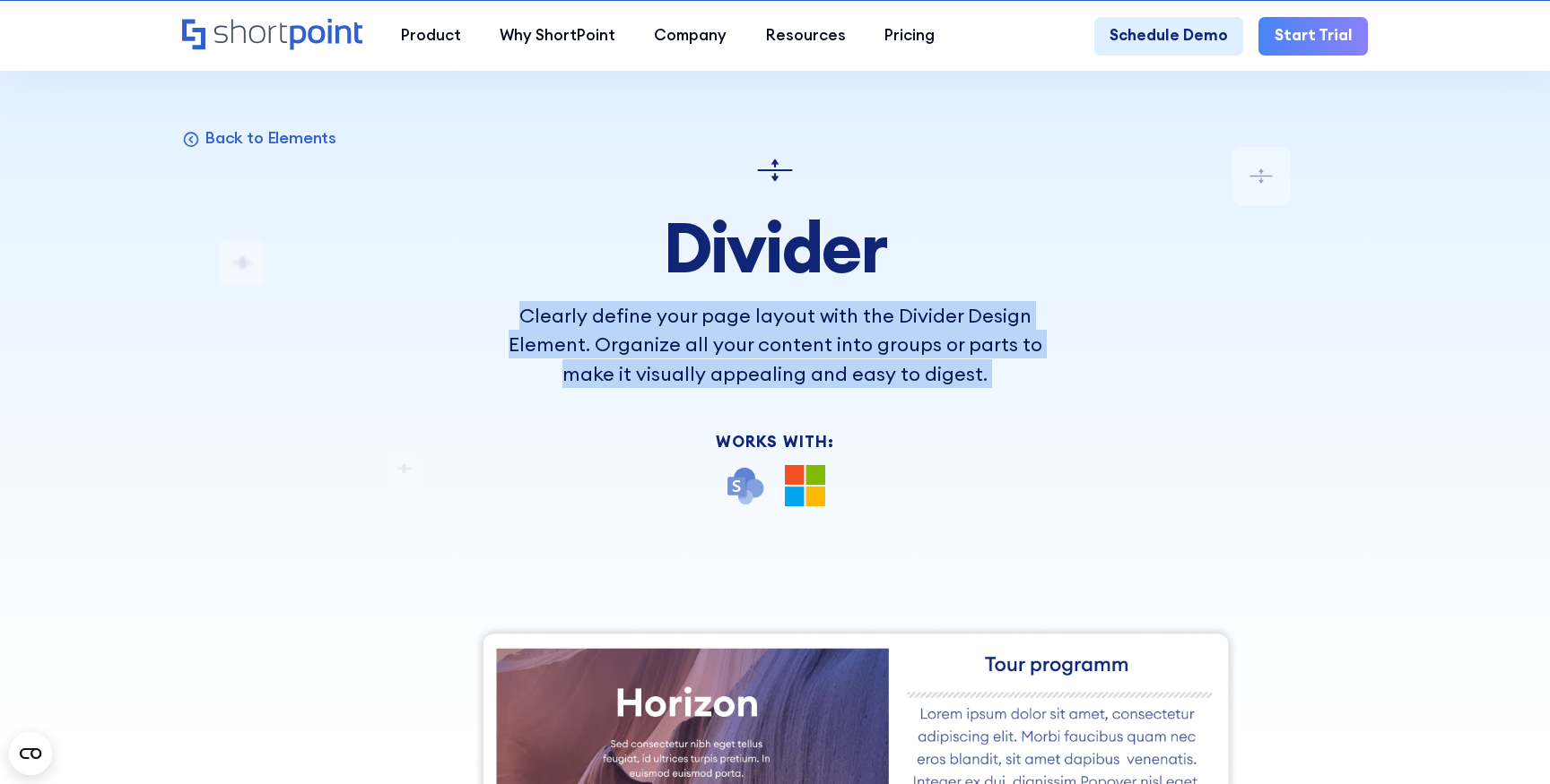
click at [673, 342] on p "Clearly define your page layout with the Divider Design Element. Organize all y…" at bounding box center [775, 345] width 581 height 87
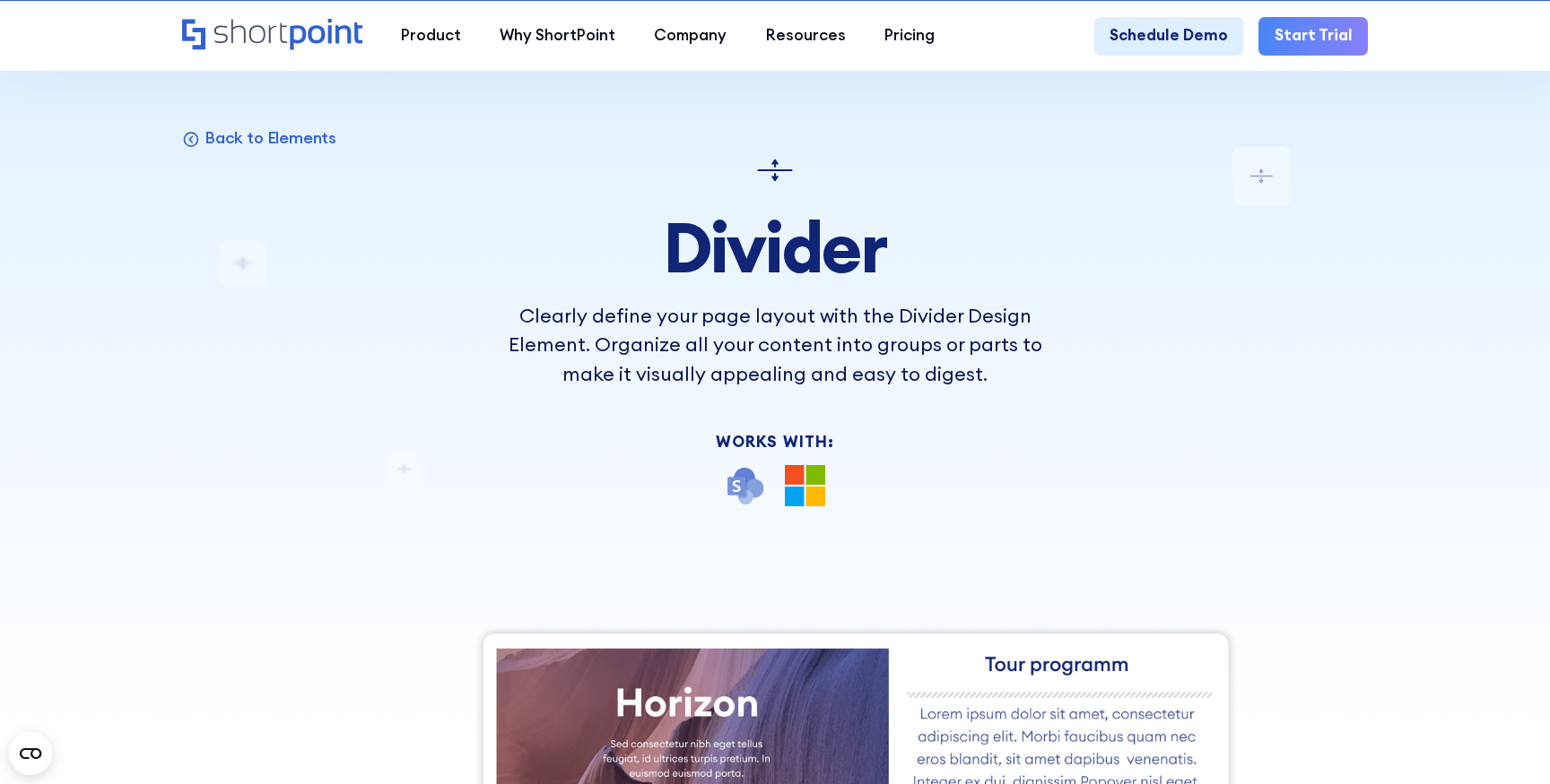
click at [674, 370] on p "Clearly define your page layout with the Divider Design Element. Organize all y…" at bounding box center [775, 345] width 581 height 87
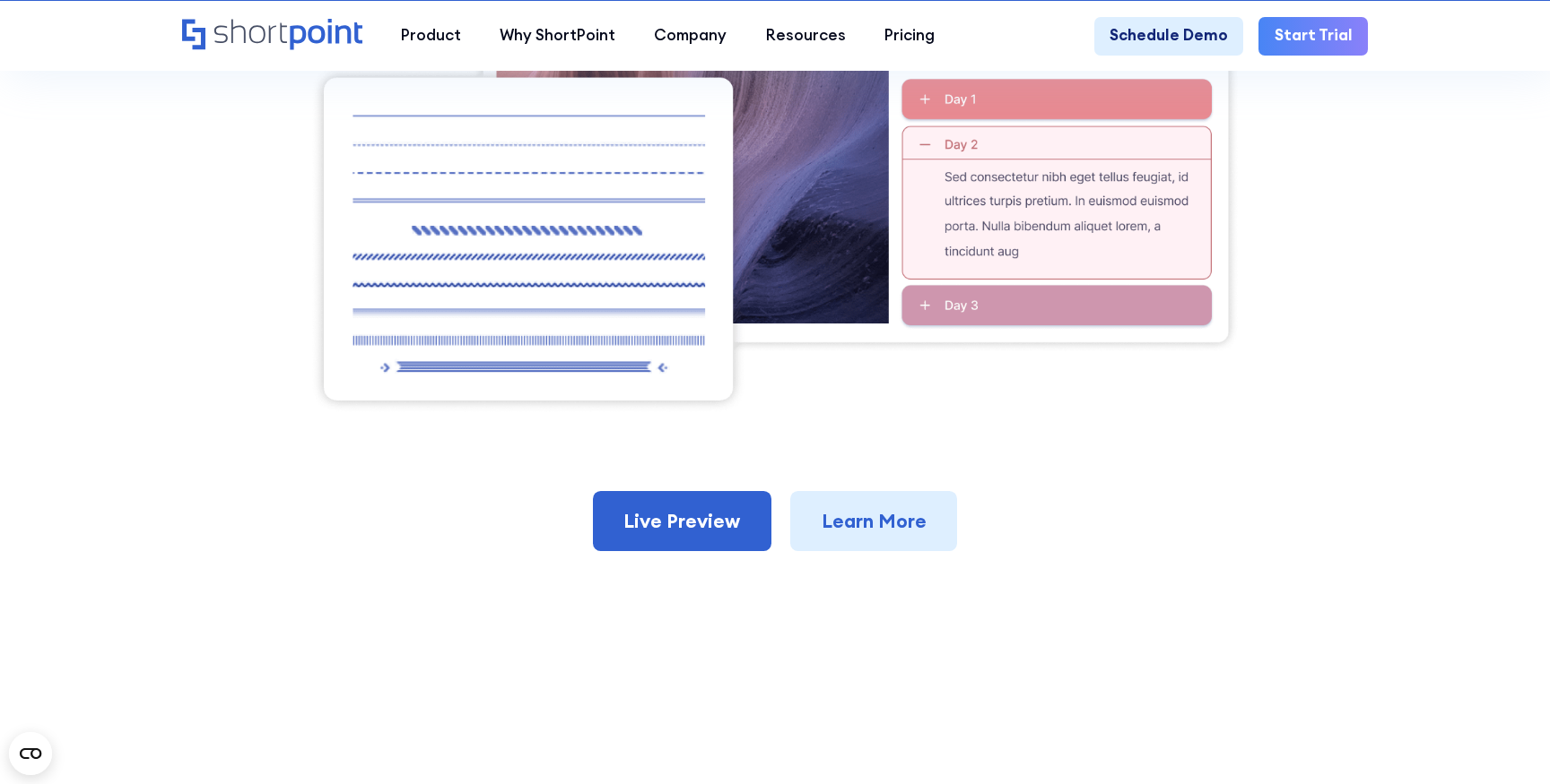
scroll to position [608, 0]
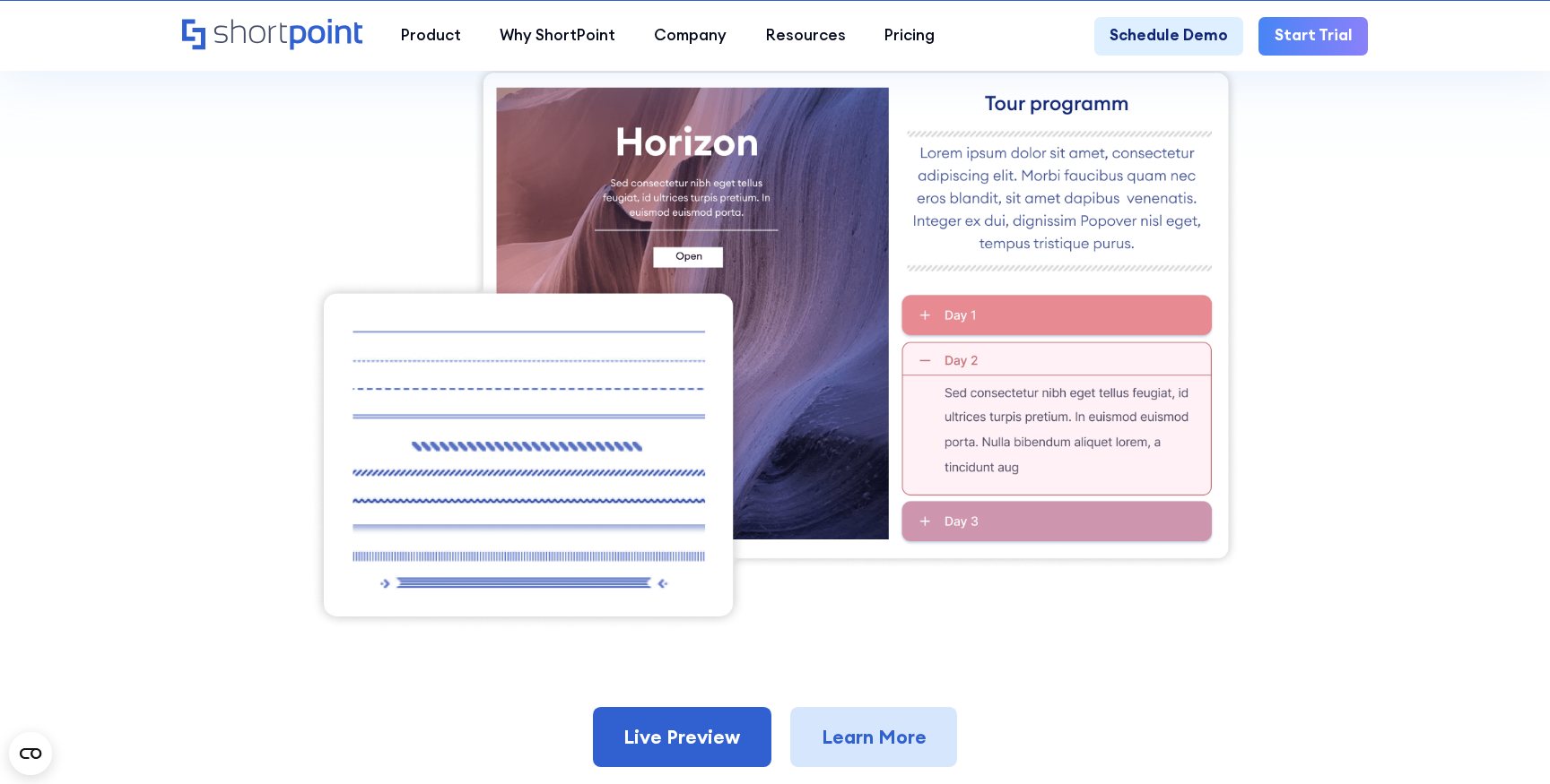
click at [826, 737] on link "Learn More" at bounding box center [873, 737] width 167 height 60
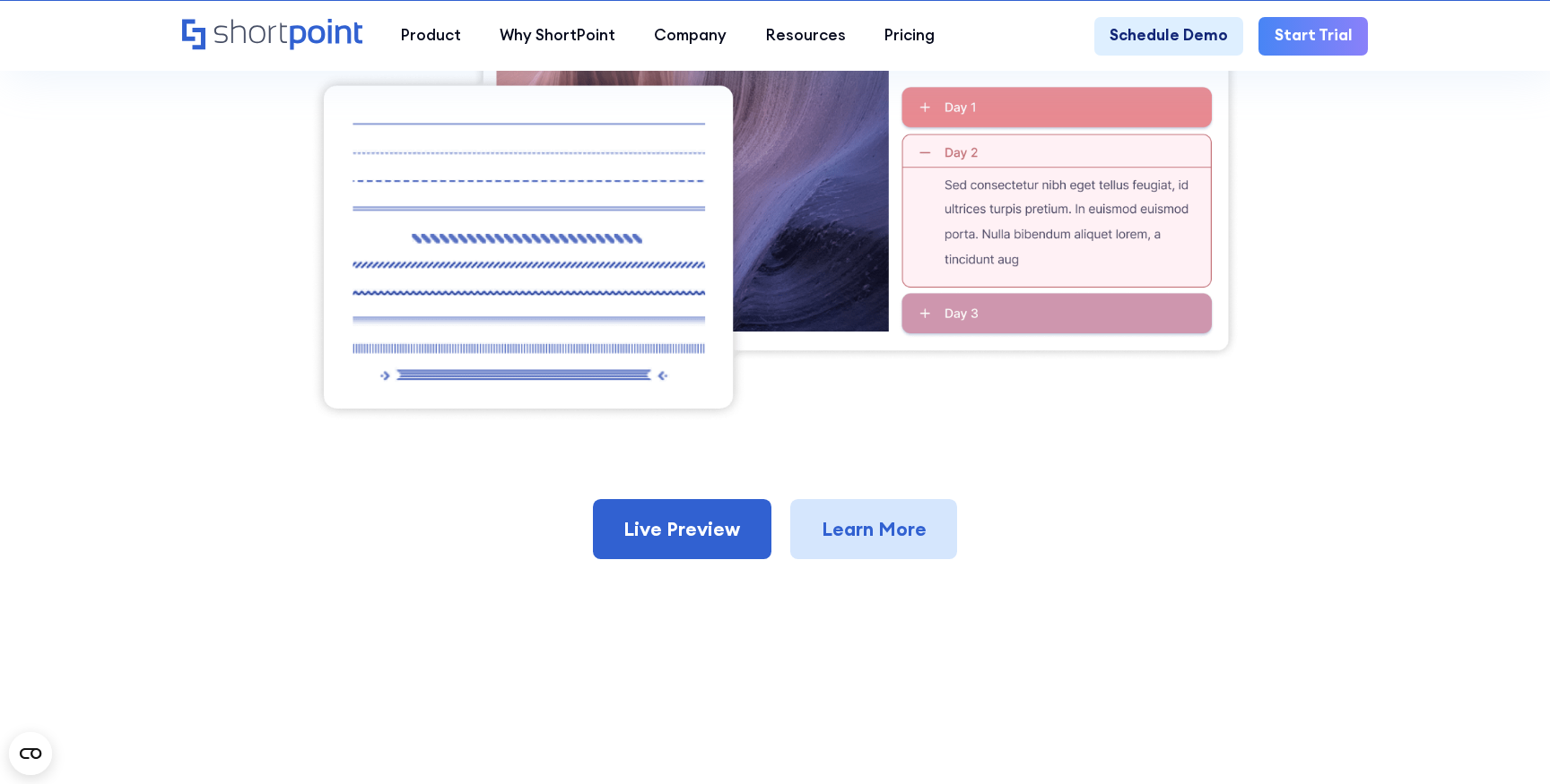
scroll to position [827, 0]
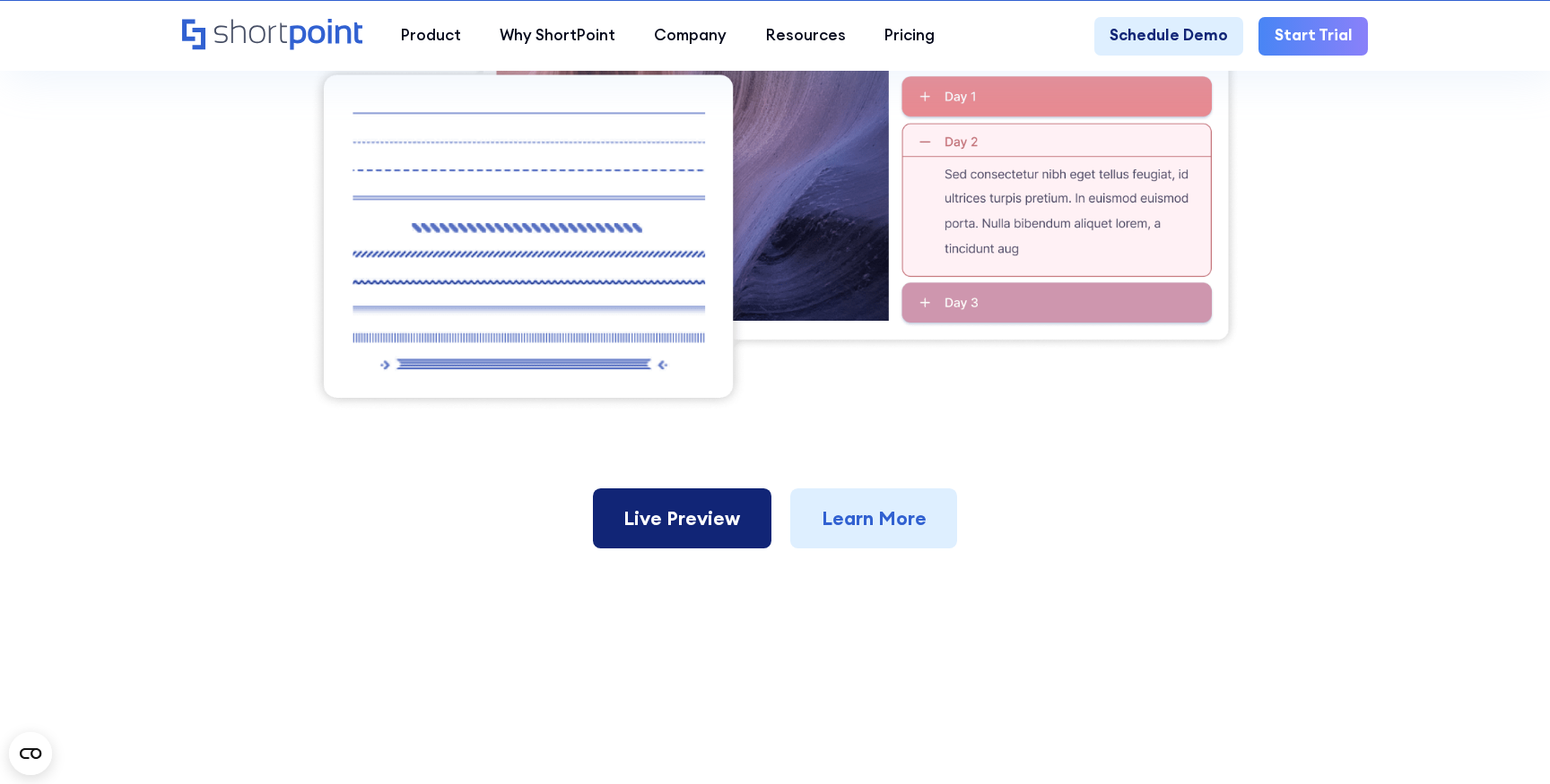
click at [664, 510] on link "Live Preview" at bounding box center [682, 518] width 178 height 60
